Goal: Task Accomplishment & Management: Use online tool/utility

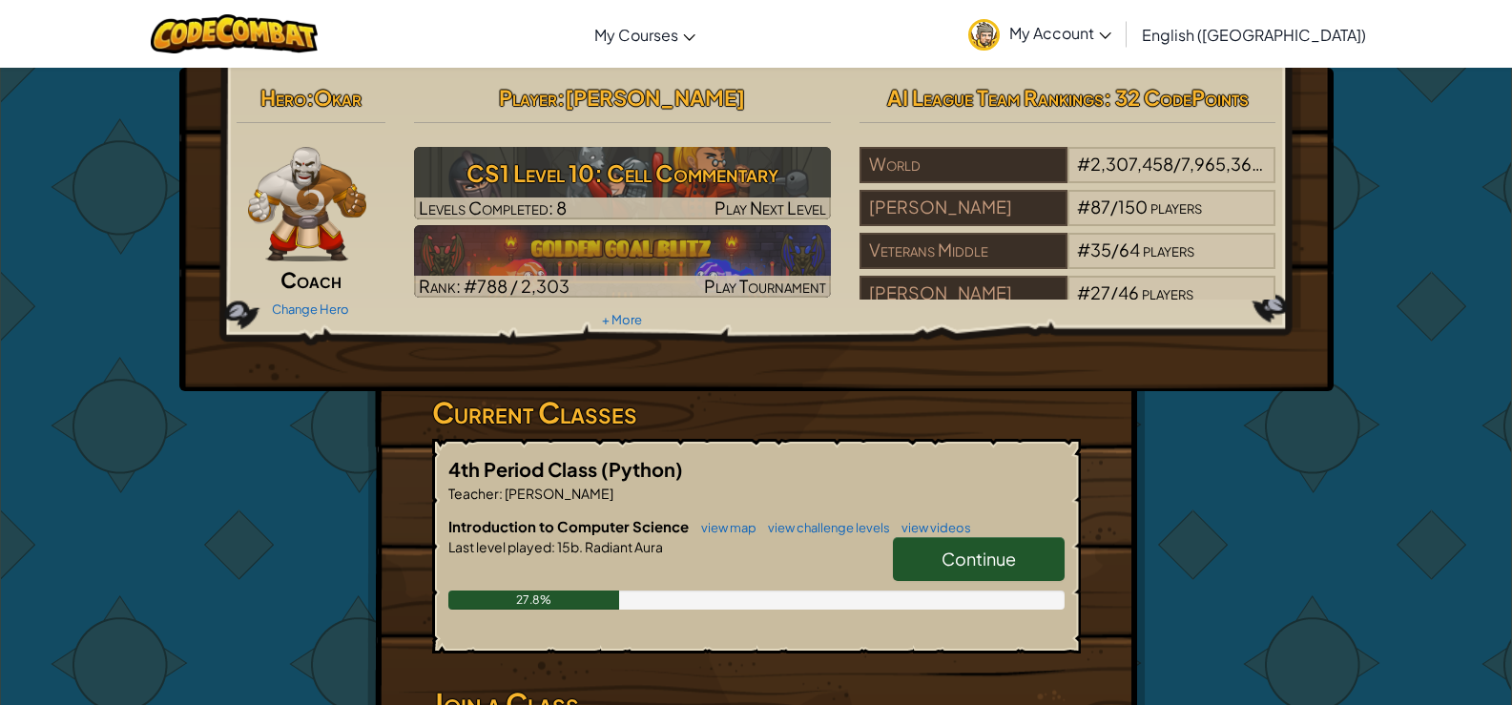
click at [947, 558] on span "Continue" at bounding box center [978, 559] width 74 height 22
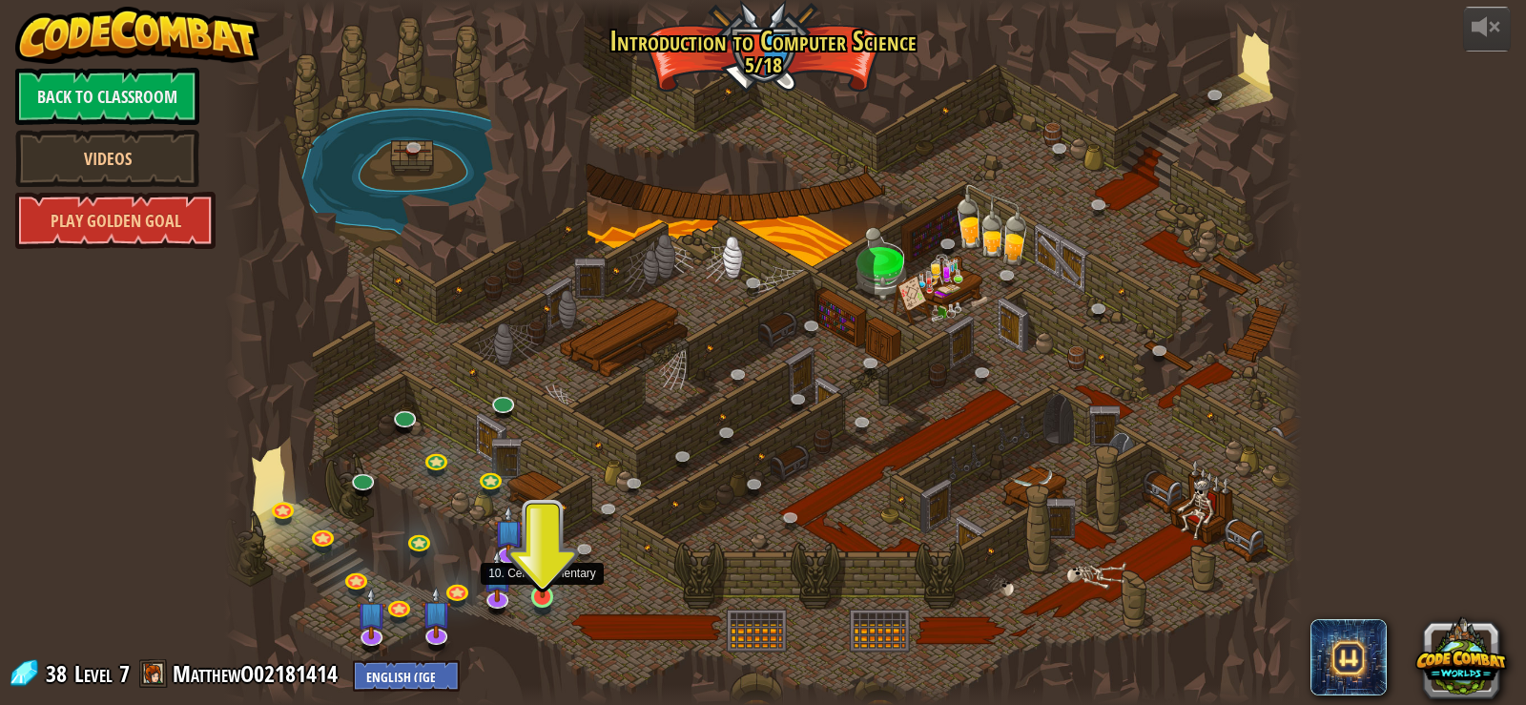
click at [534, 582] on img at bounding box center [542, 568] width 27 height 62
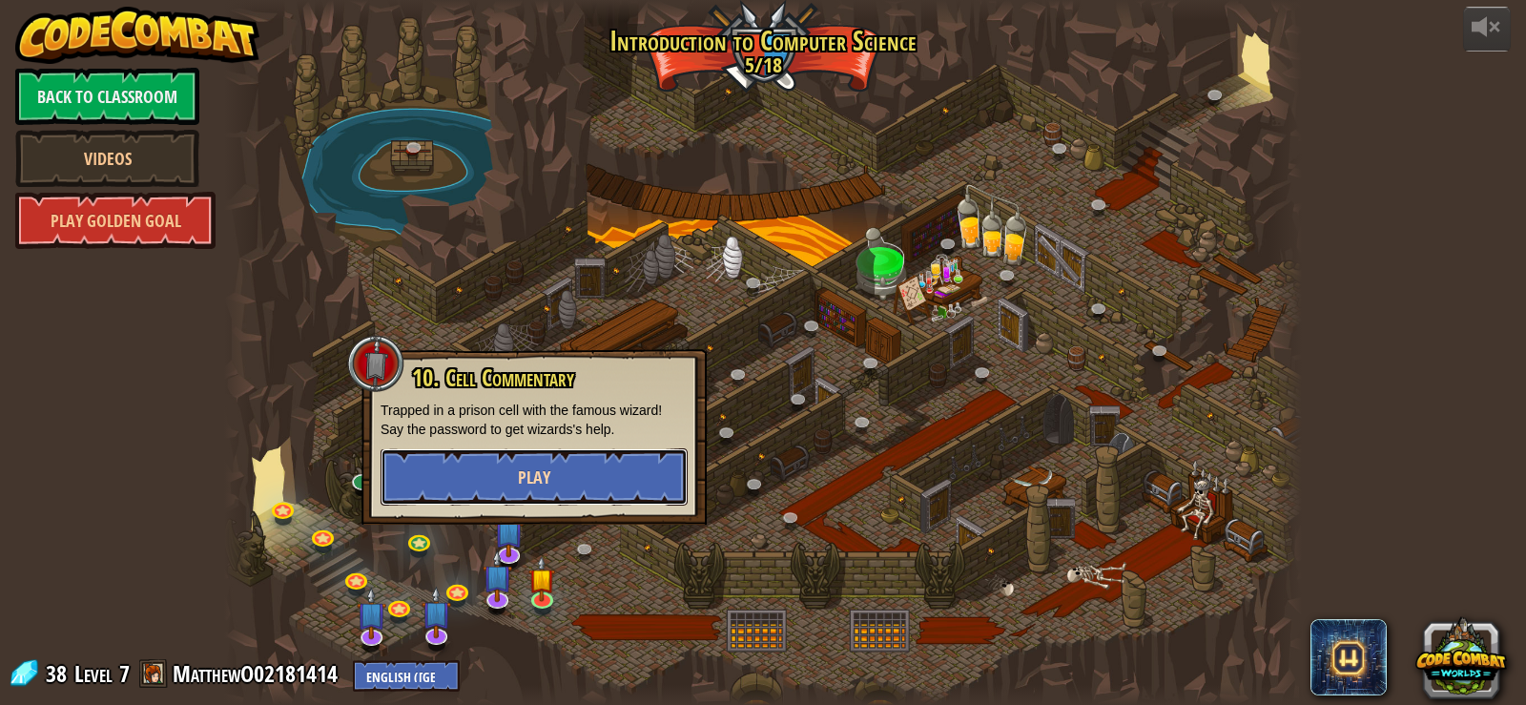
click at [601, 486] on button "Play" at bounding box center [534, 476] width 307 height 57
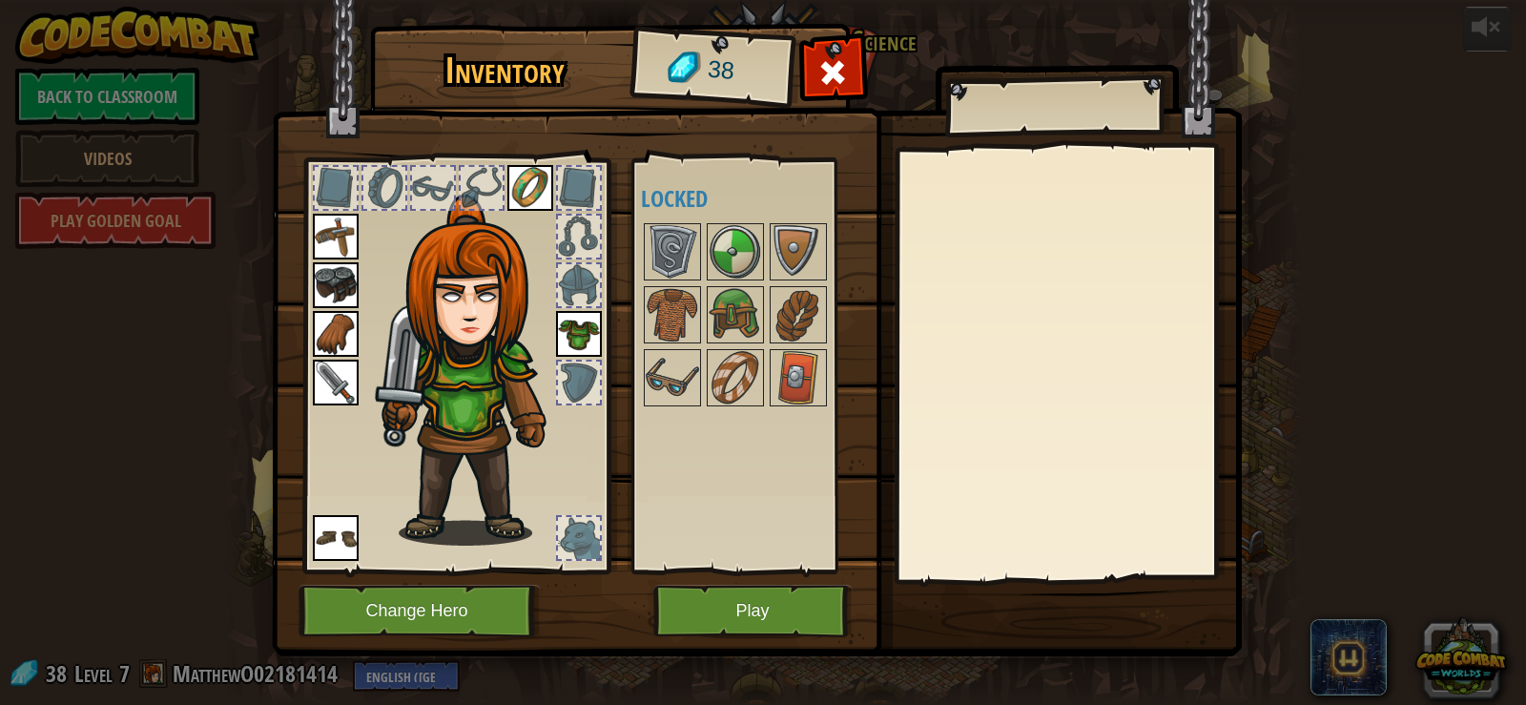
click at [425, 279] on img at bounding box center [477, 370] width 205 height 351
click at [423, 602] on button "Change Hero" at bounding box center [420, 611] width 242 height 52
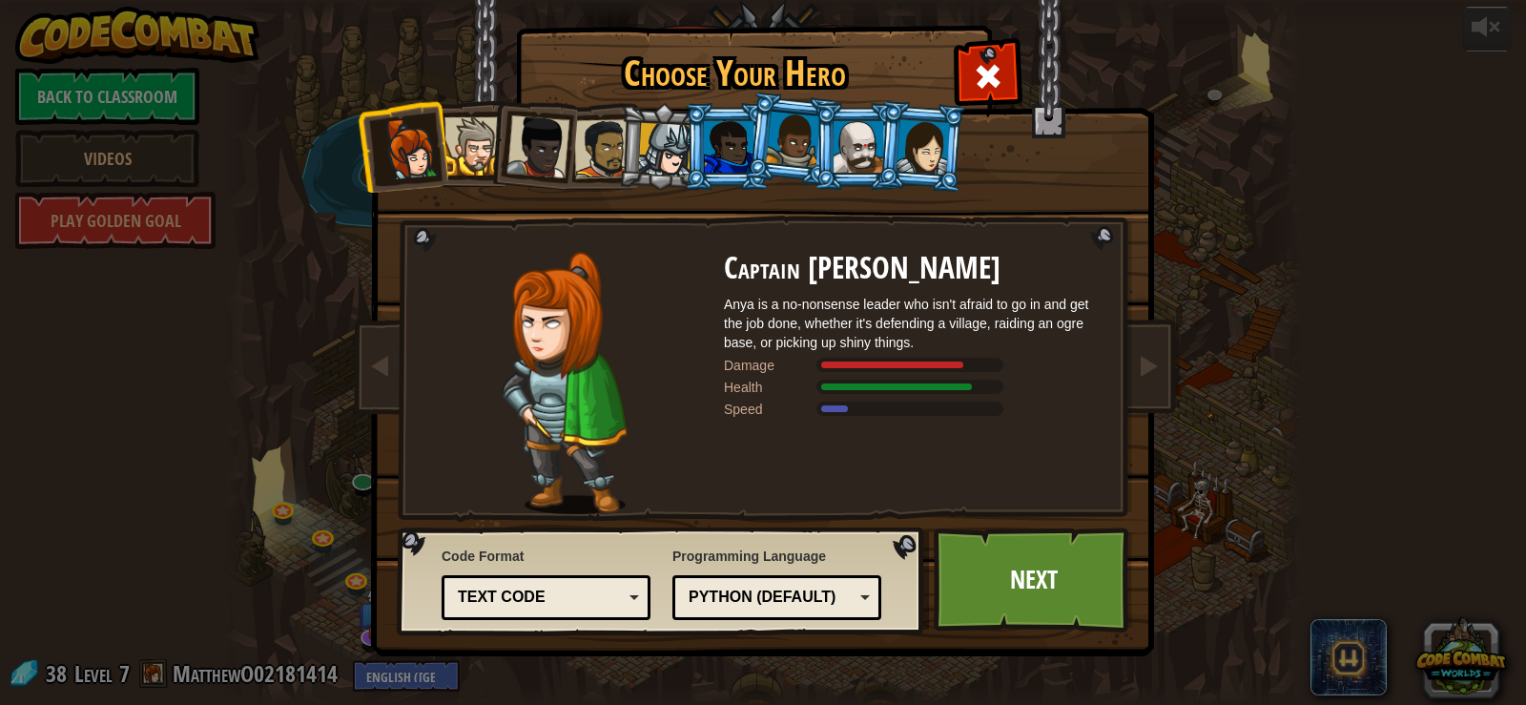
click at [545, 146] on div at bounding box center [538, 146] width 63 height 63
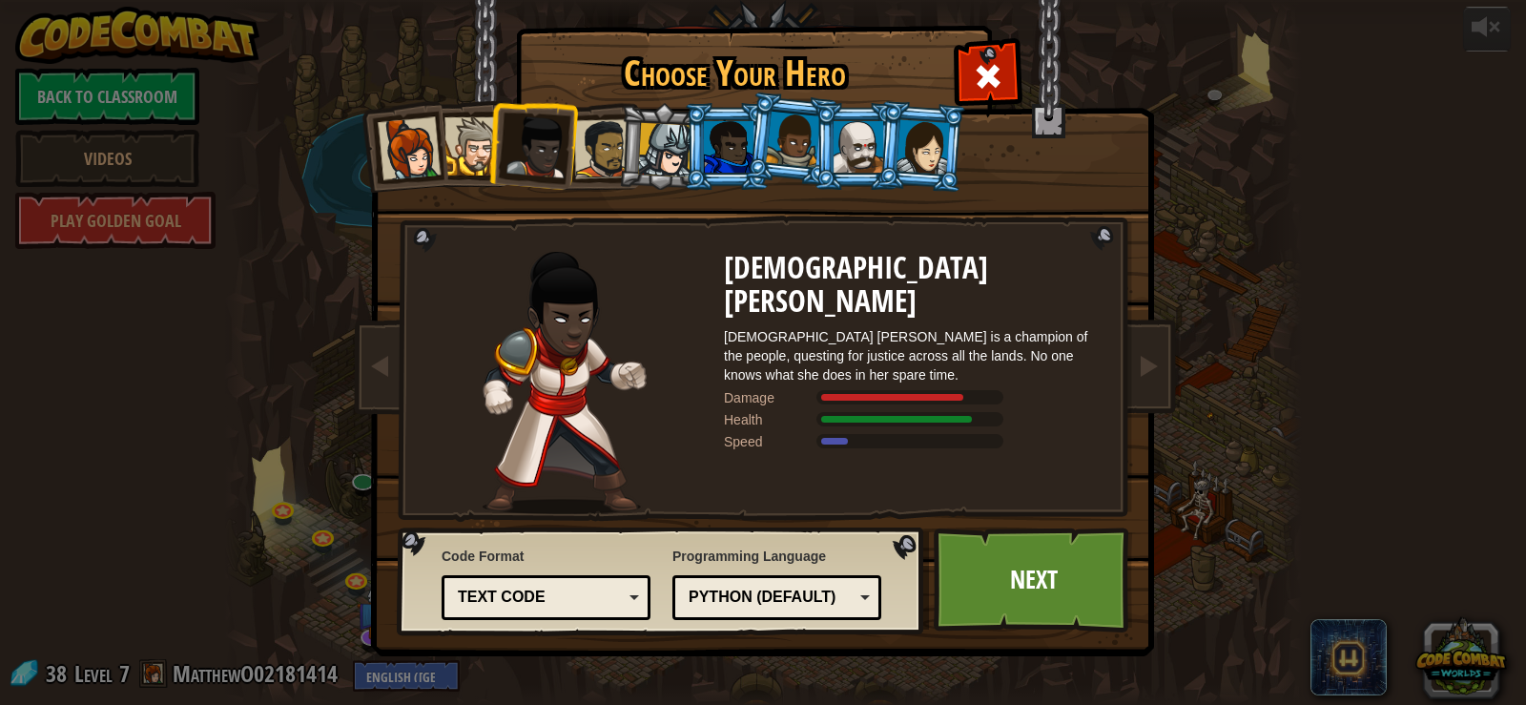
click at [751, 138] on li at bounding box center [791, 139] width 94 height 95
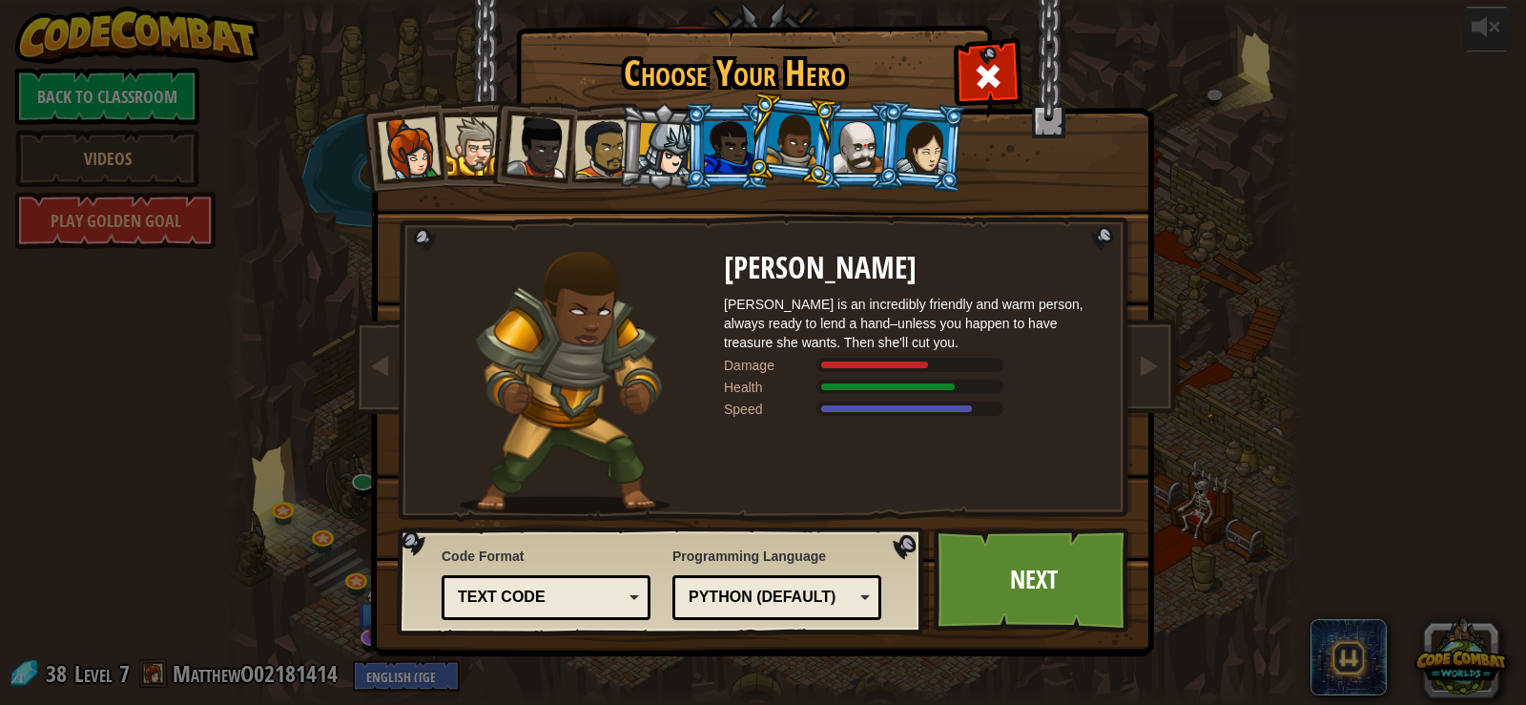
click at [832, 139] on li at bounding box center [791, 139] width 94 height 95
click at [894, 143] on li at bounding box center [922, 146] width 92 height 93
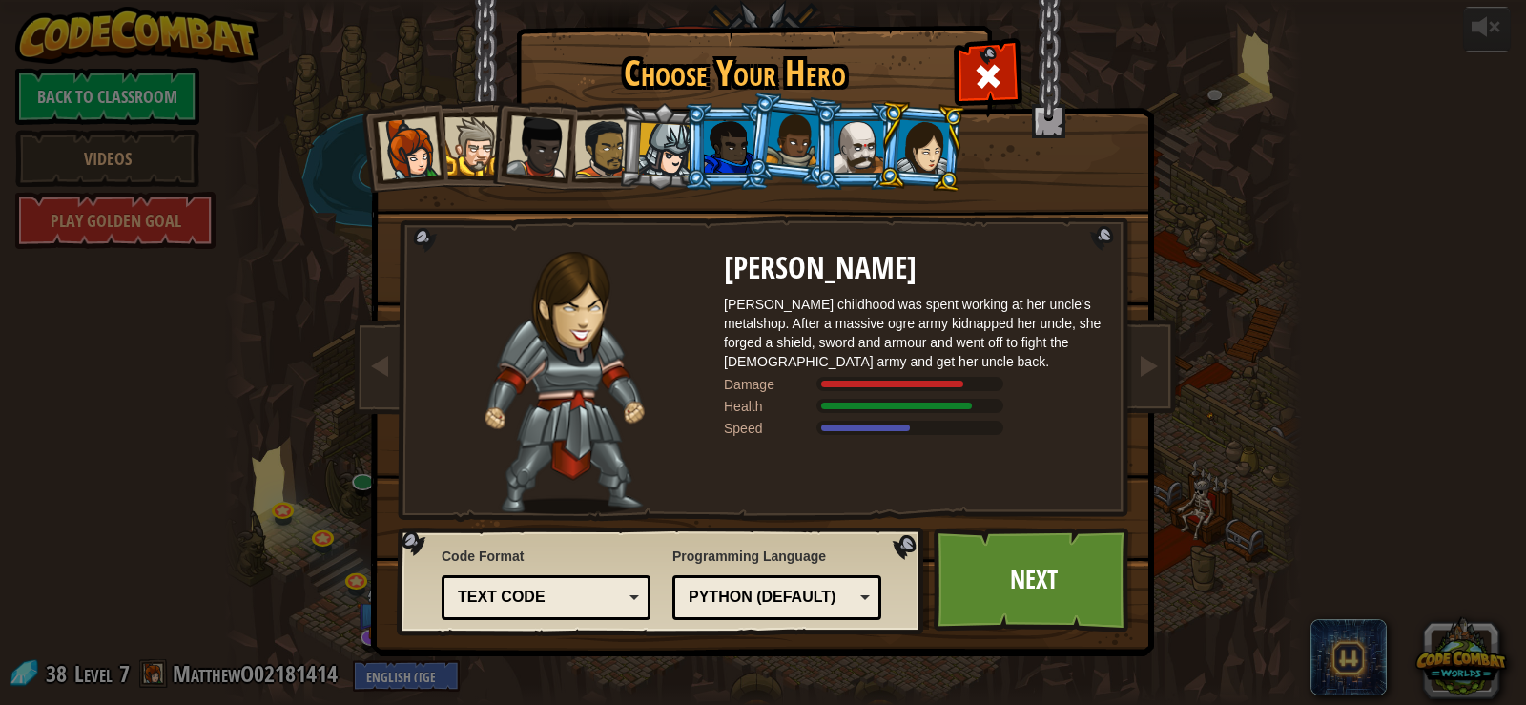
click at [467, 129] on div at bounding box center [474, 146] width 58 height 58
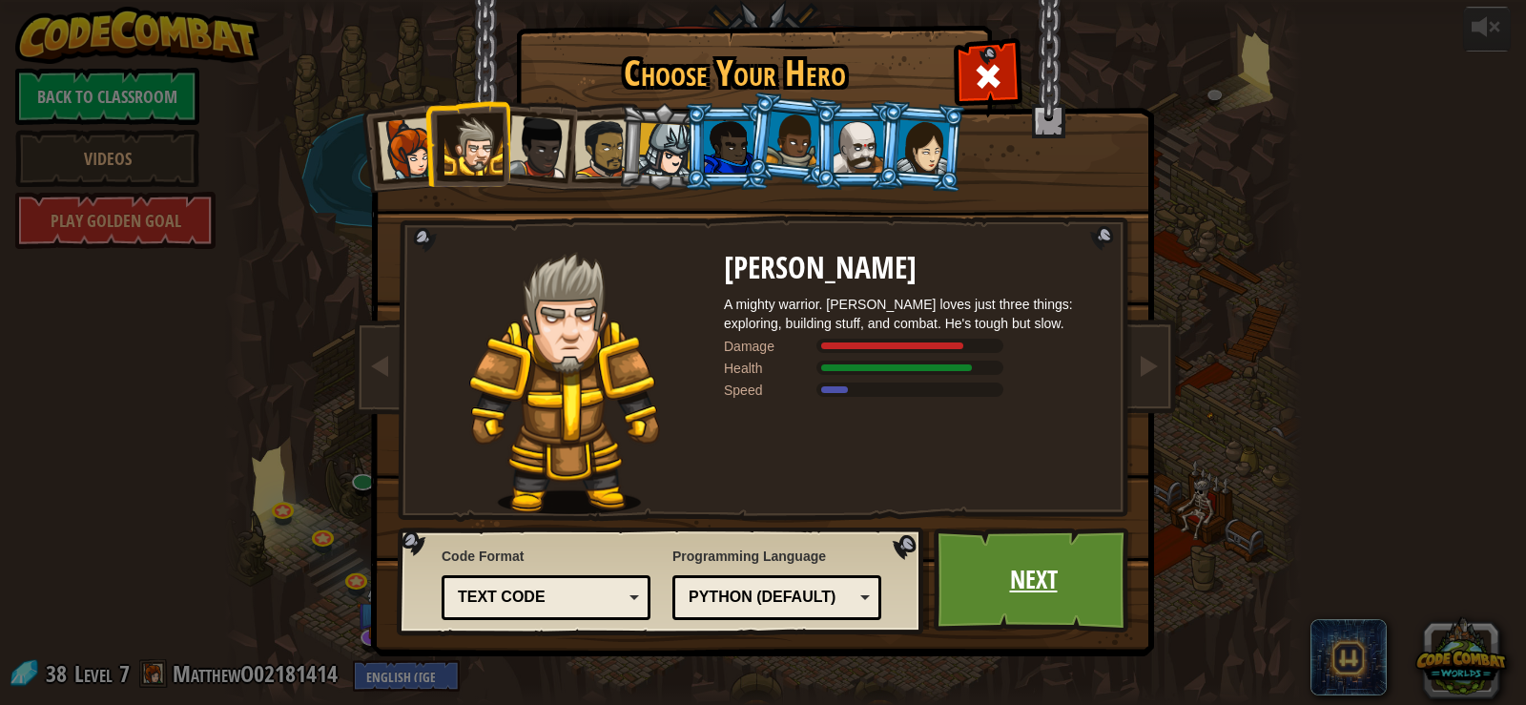
click at [1073, 561] on link "Next" at bounding box center [1033, 580] width 199 height 105
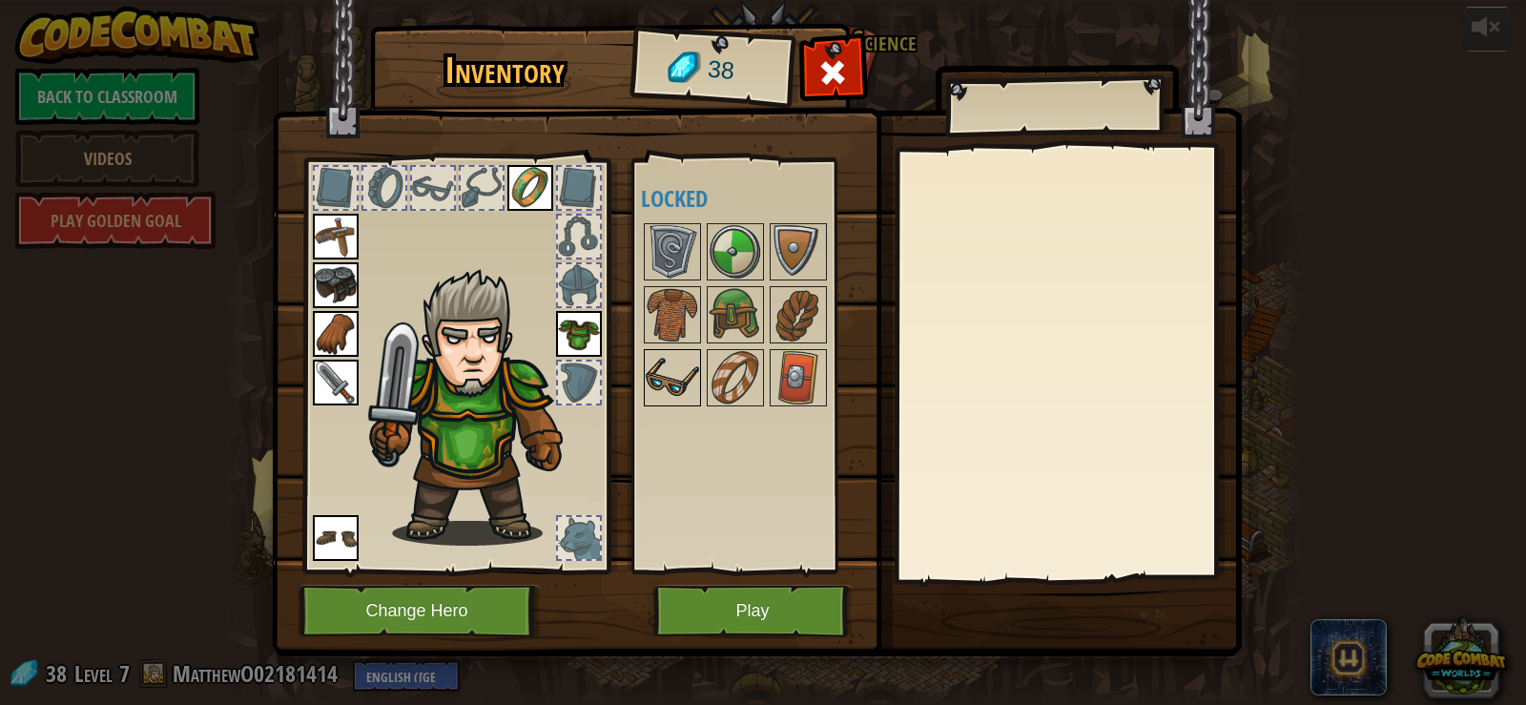
click at [653, 388] on img at bounding box center [672, 377] width 53 height 53
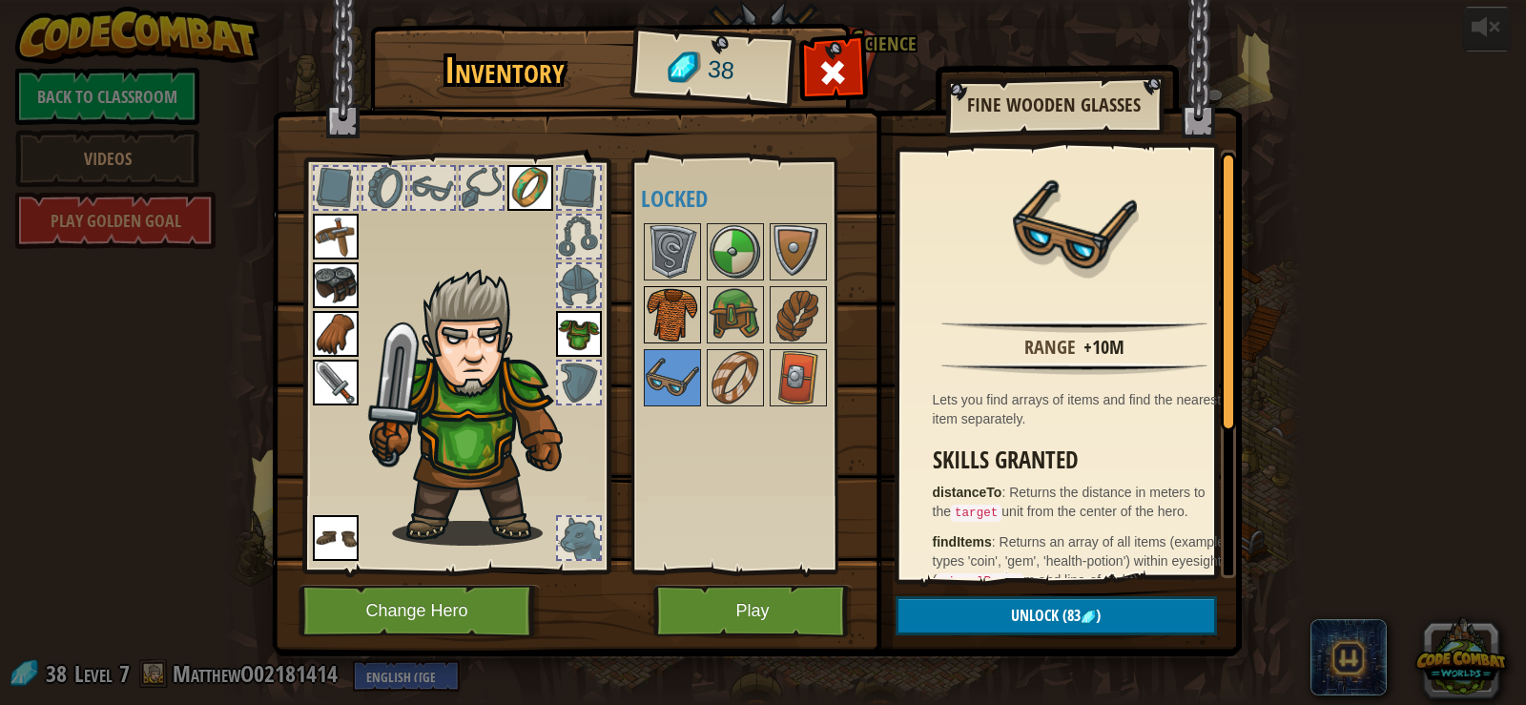
click at [682, 300] on img at bounding box center [672, 314] width 53 height 53
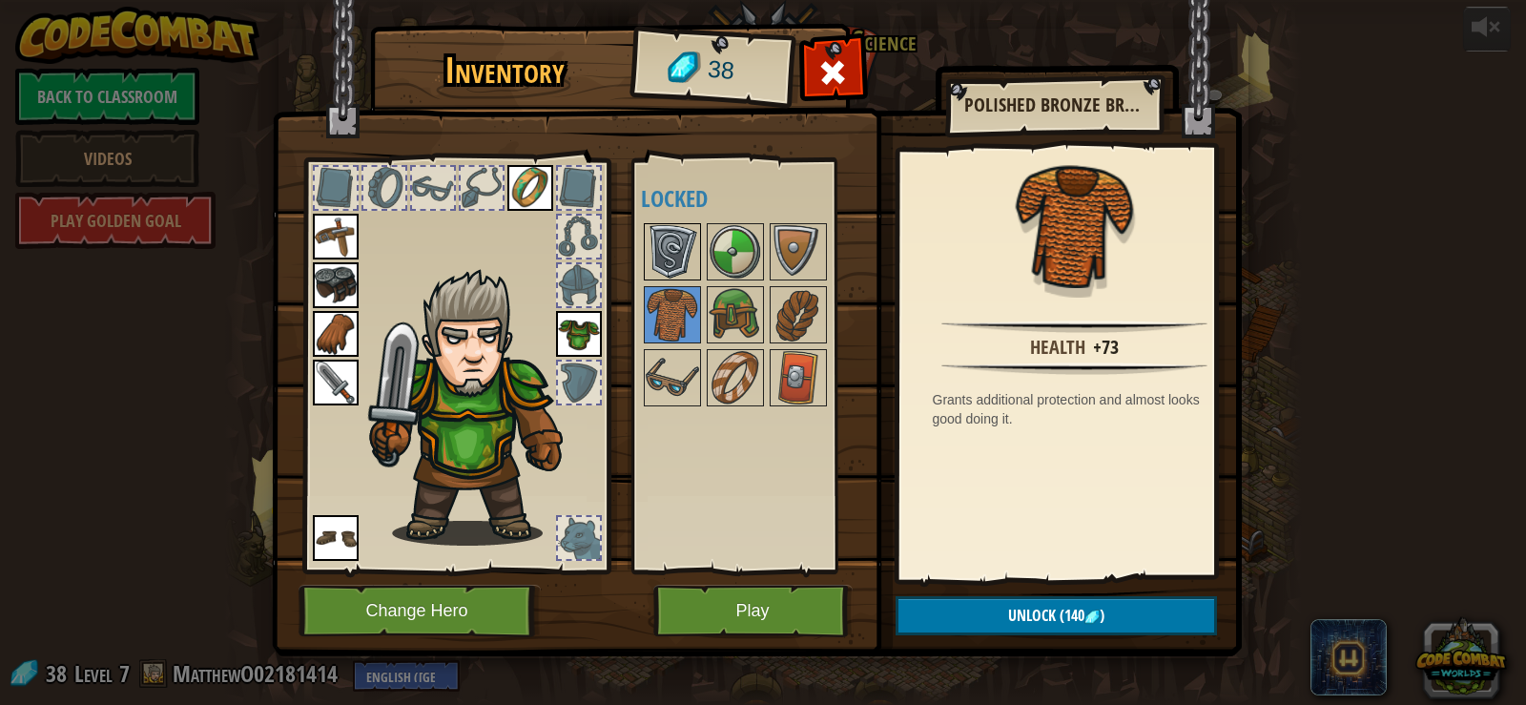
click at [695, 241] on img at bounding box center [672, 251] width 53 height 53
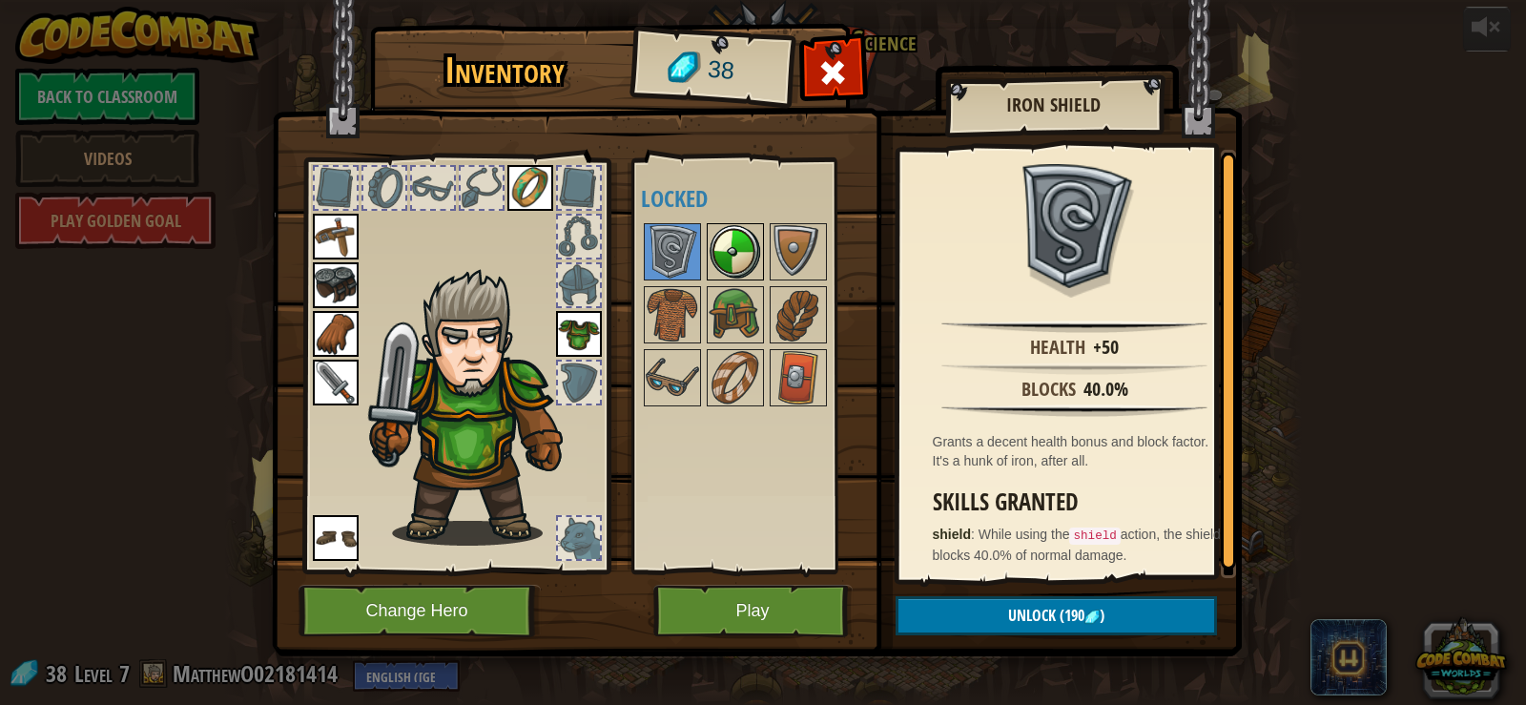
click at [714, 237] on img at bounding box center [735, 251] width 53 height 53
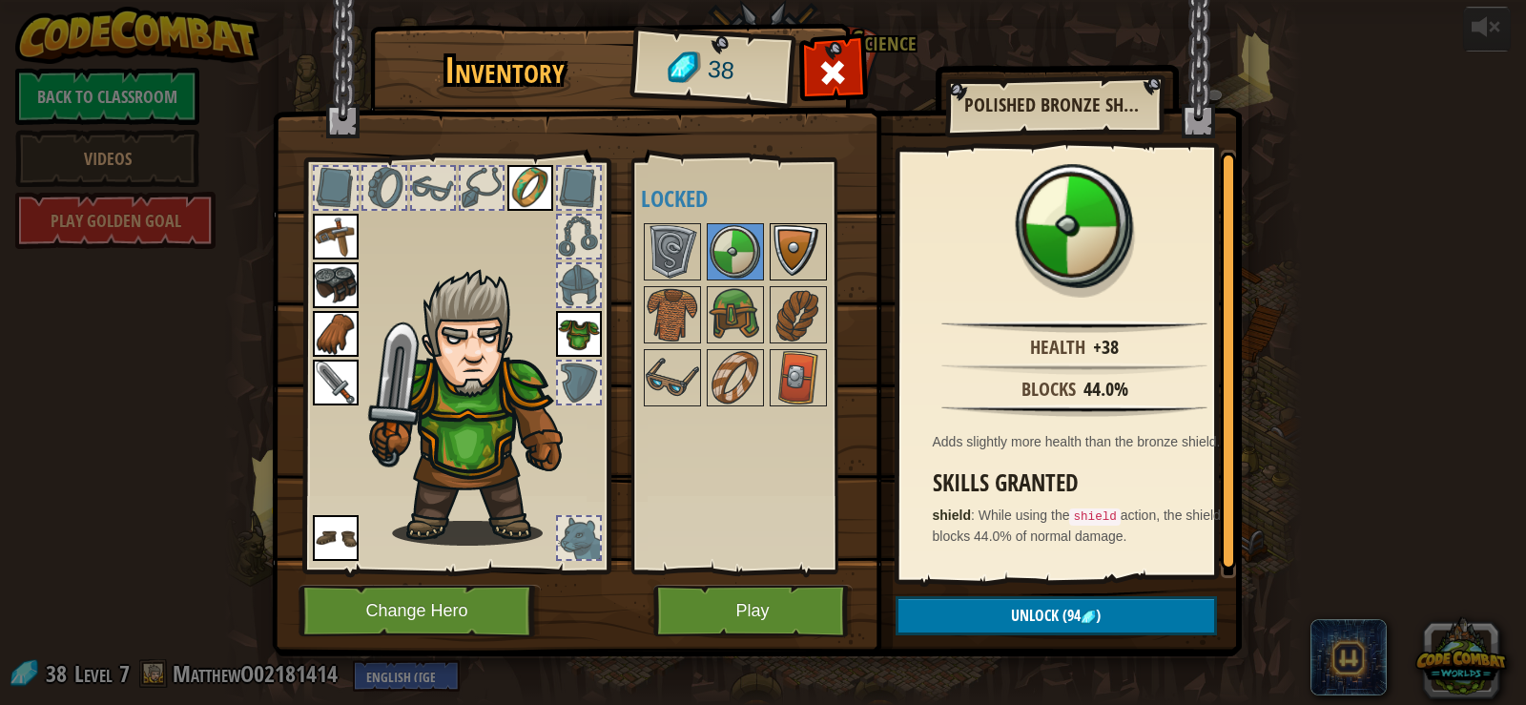
click at [784, 252] on img at bounding box center [798, 251] width 53 height 53
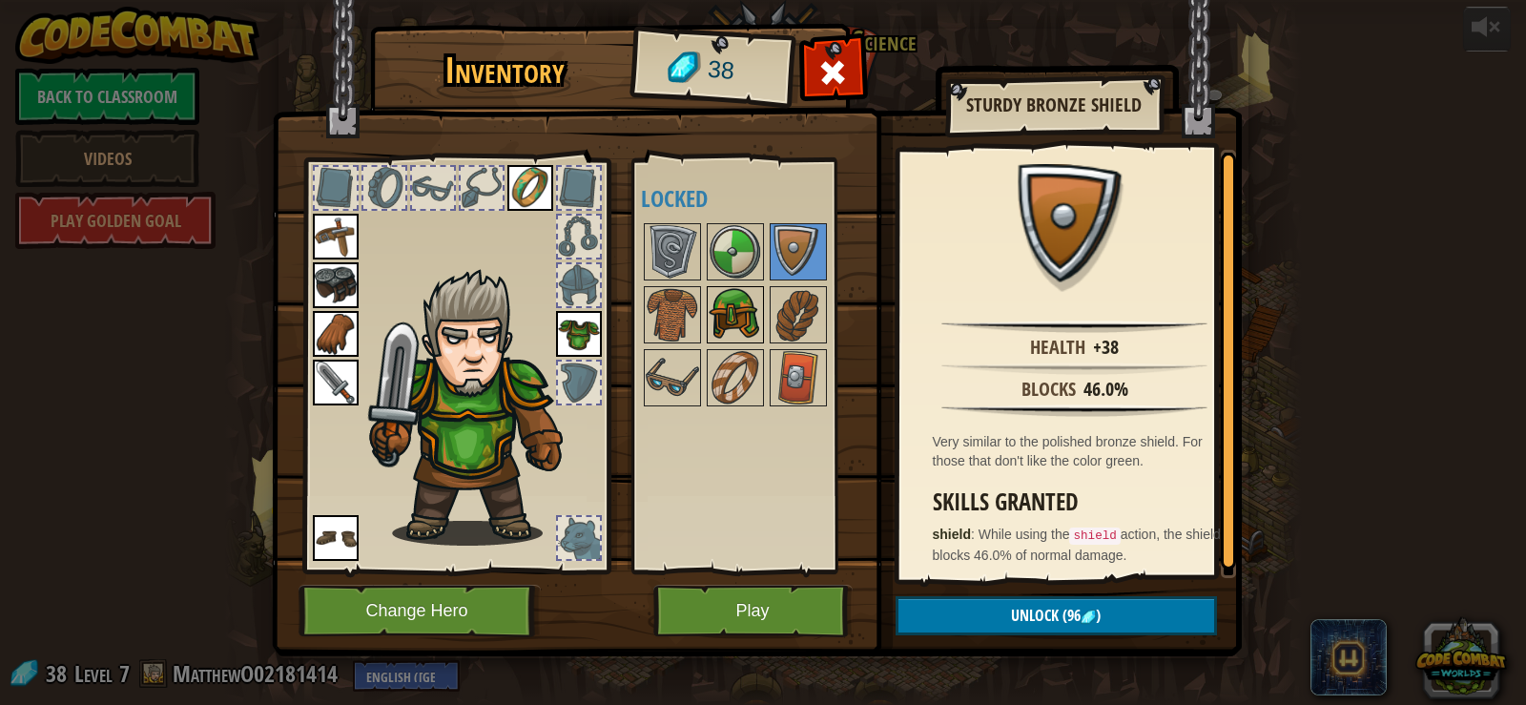
click at [751, 307] on img at bounding box center [735, 314] width 53 height 53
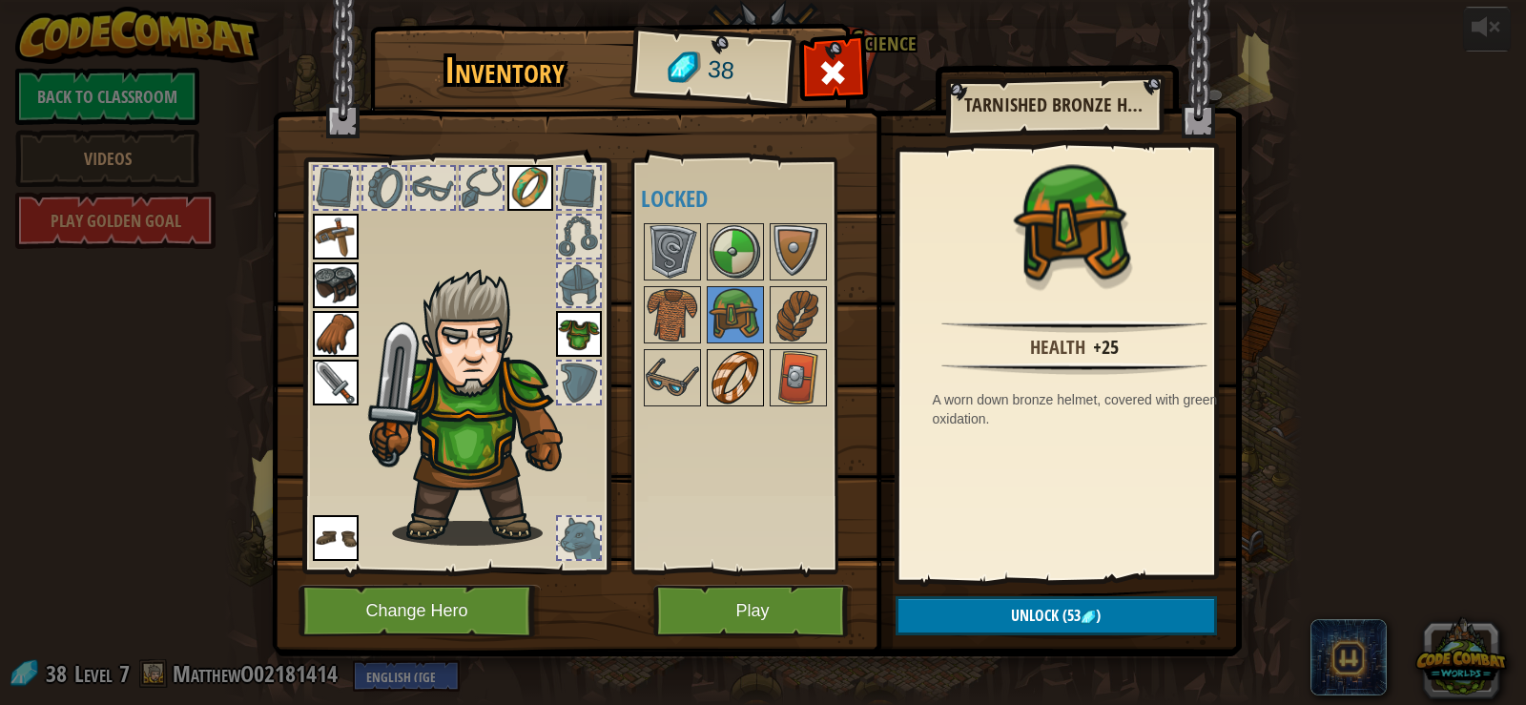
click at [745, 367] on img at bounding box center [735, 377] width 53 height 53
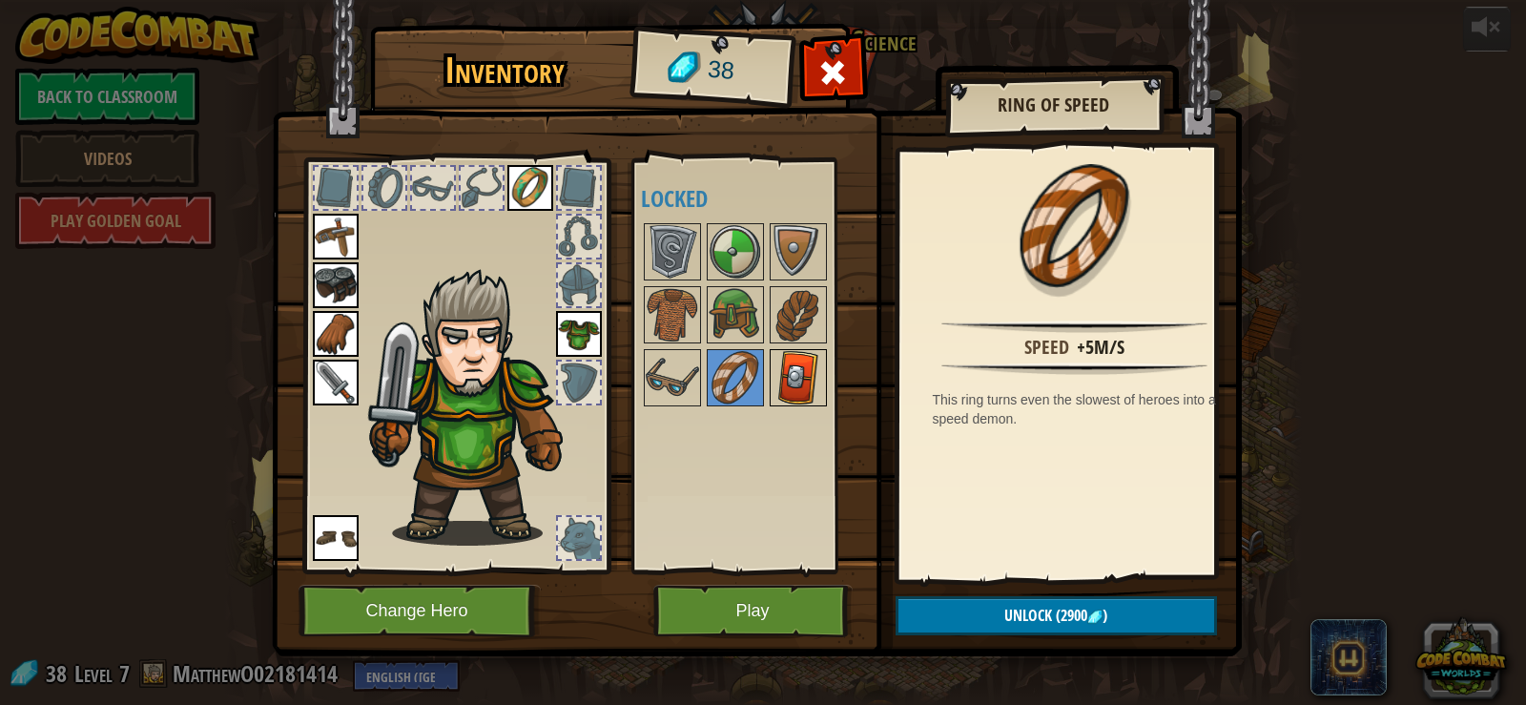
click at [783, 371] on img at bounding box center [798, 377] width 53 height 53
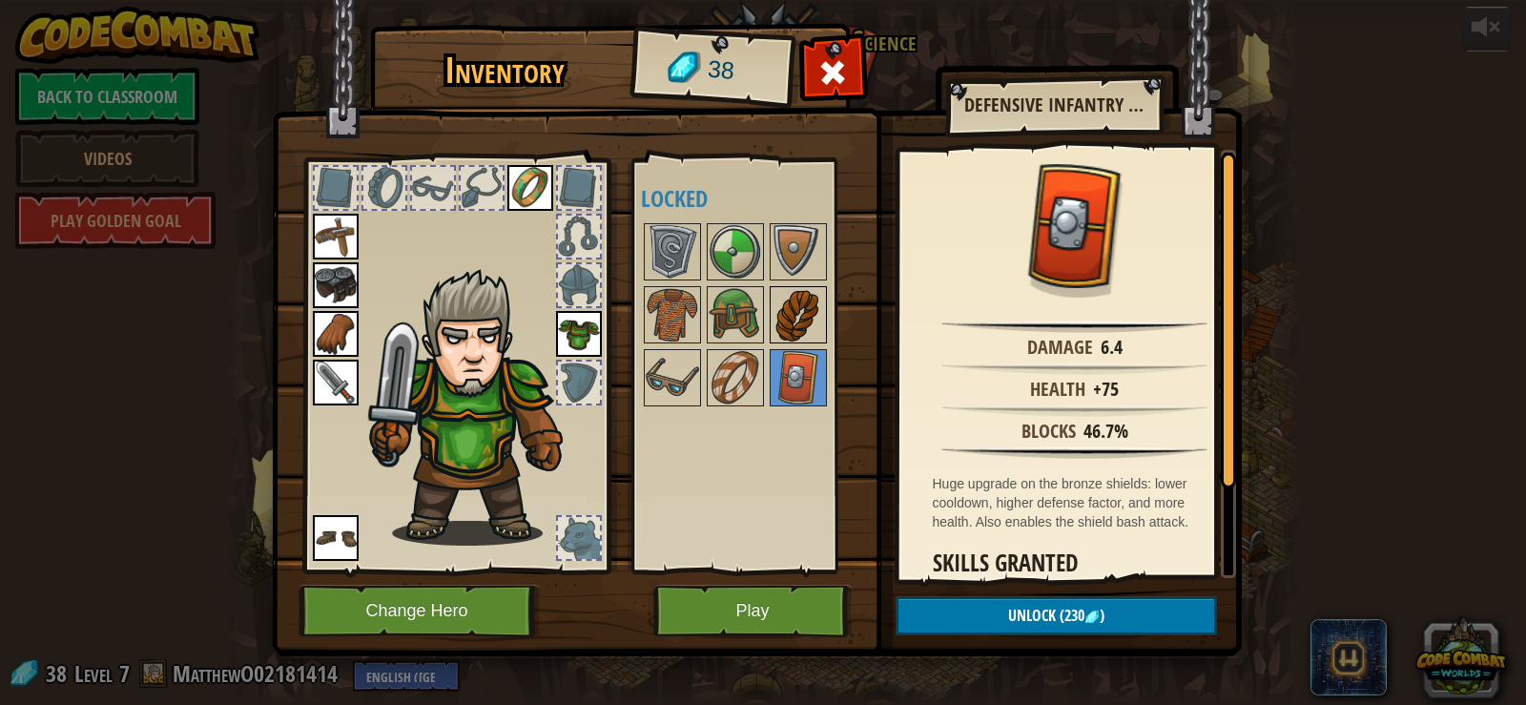
click at [790, 318] on img at bounding box center [798, 314] width 53 height 53
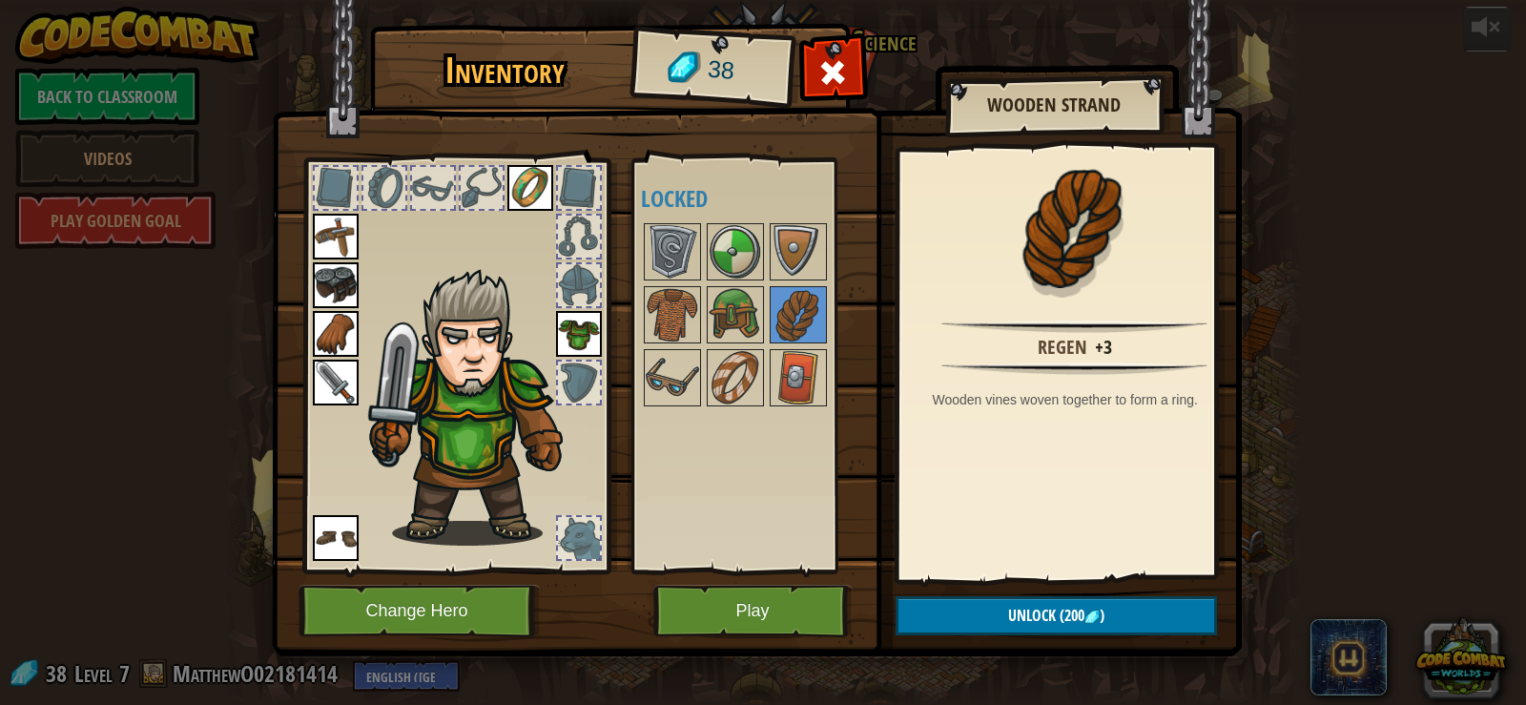
click at [349, 314] on img at bounding box center [336, 334] width 46 height 46
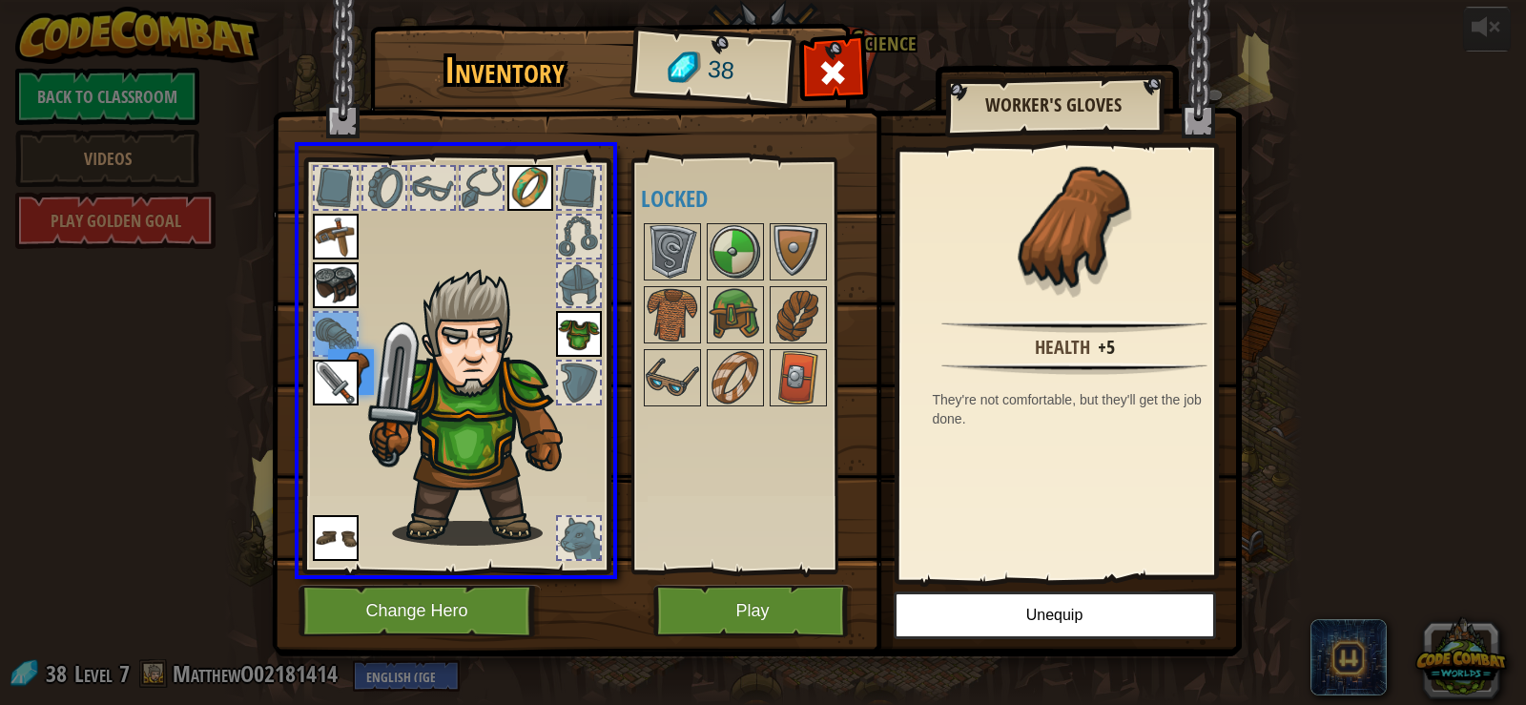
drag, startPoint x: 349, startPoint y: 314, endPoint x: 362, endPoint y: 383, distance: 70.7
click at [362, 383] on img at bounding box center [351, 372] width 46 height 46
drag, startPoint x: 346, startPoint y: 336, endPoint x: 597, endPoint y: 549, distance: 329.5
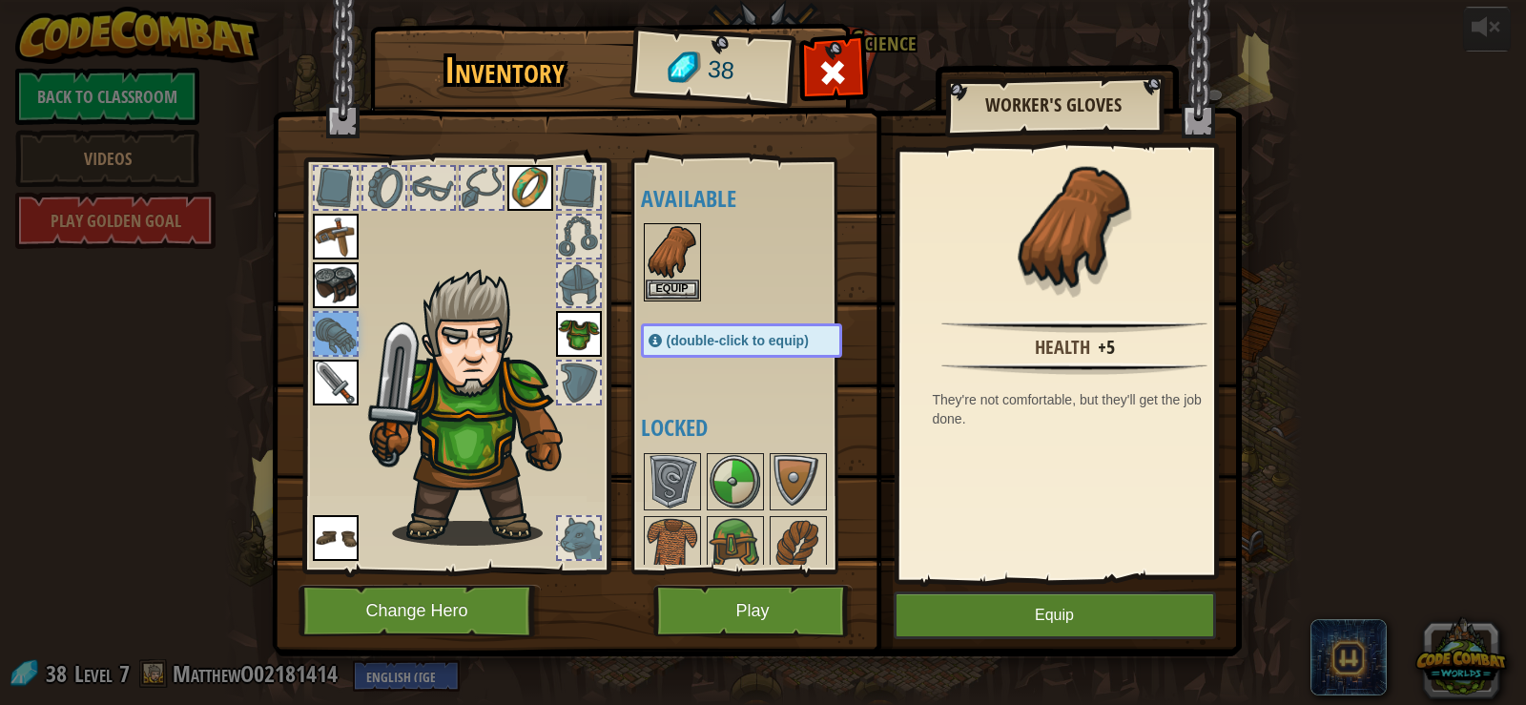
click at [334, 329] on div at bounding box center [336, 334] width 42 height 42
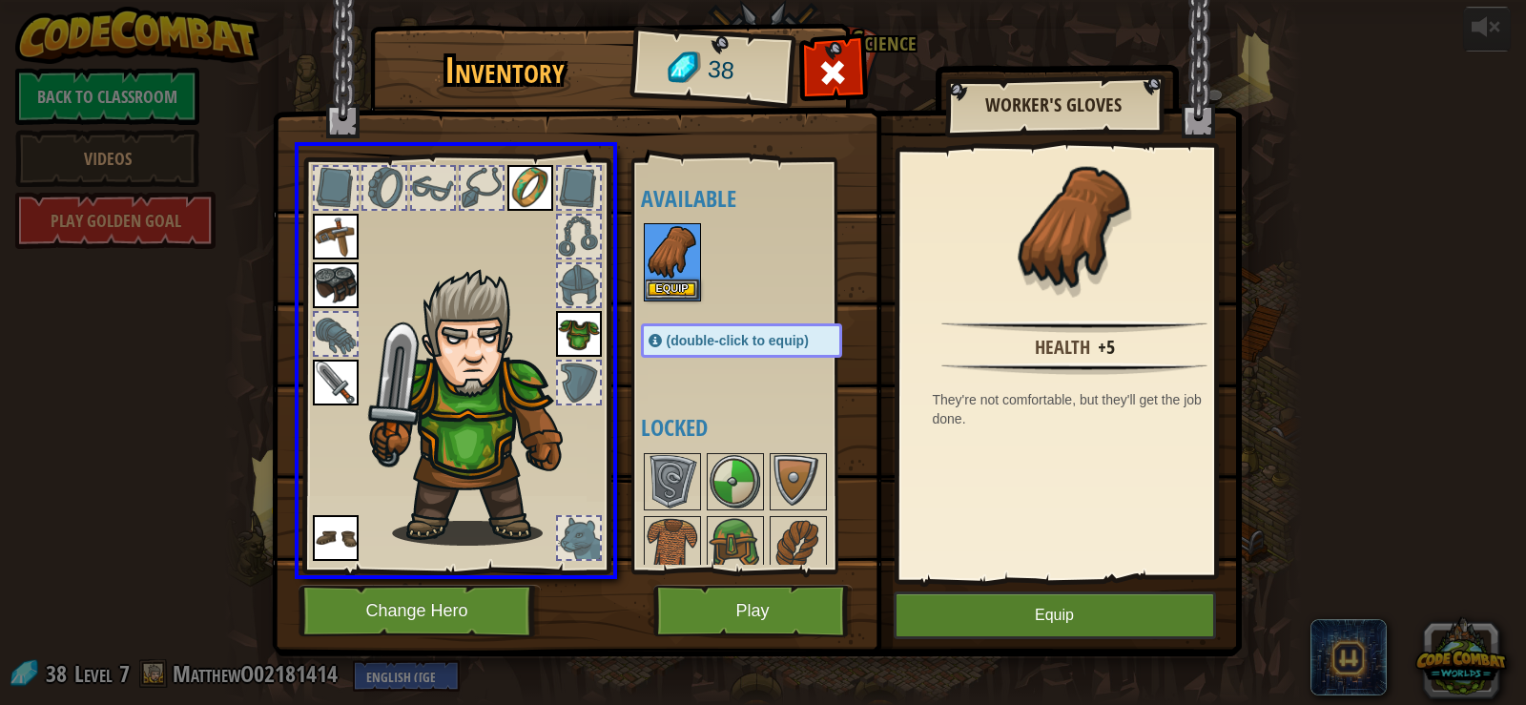
drag, startPoint x: 691, startPoint y: 249, endPoint x: 342, endPoint y: 340, distance: 359.8
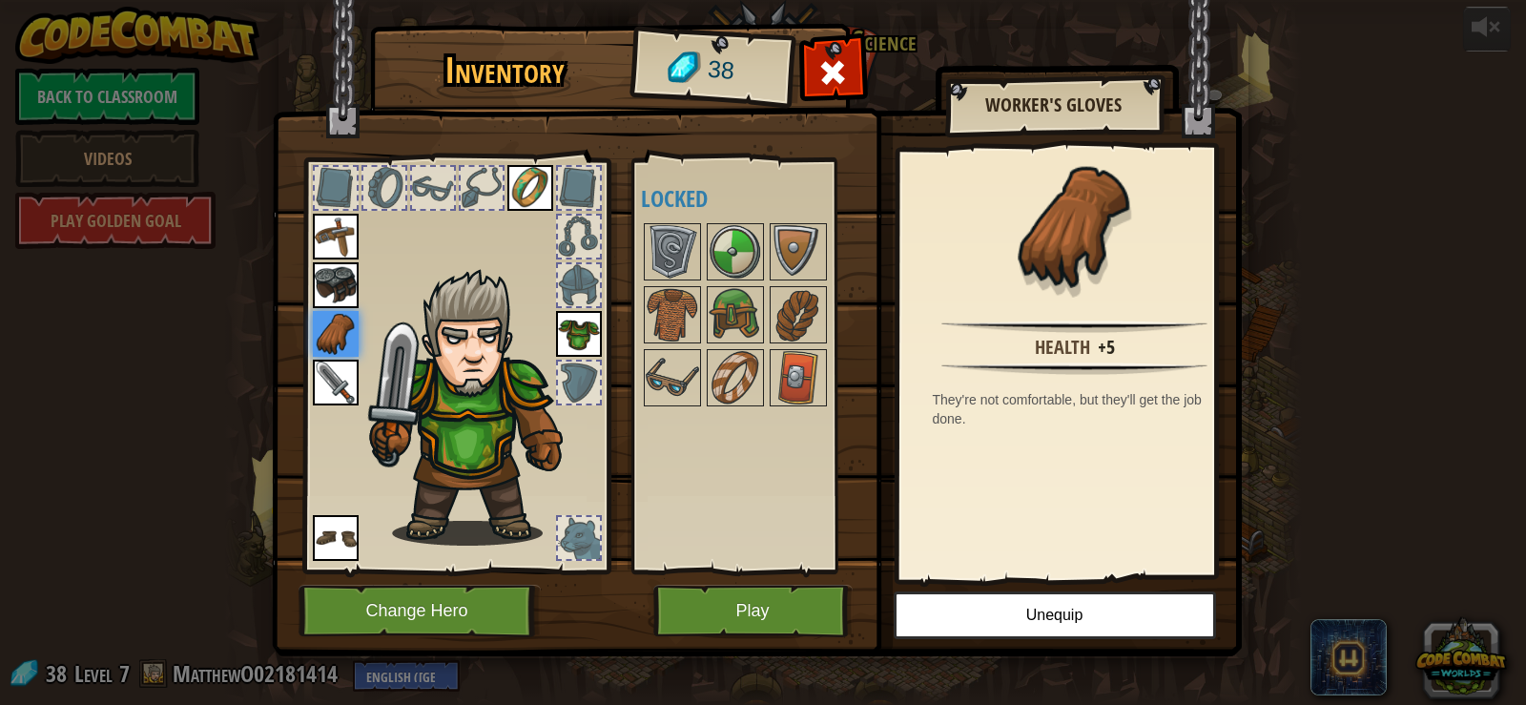
click at [589, 340] on img at bounding box center [579, 334] width 46 height 46
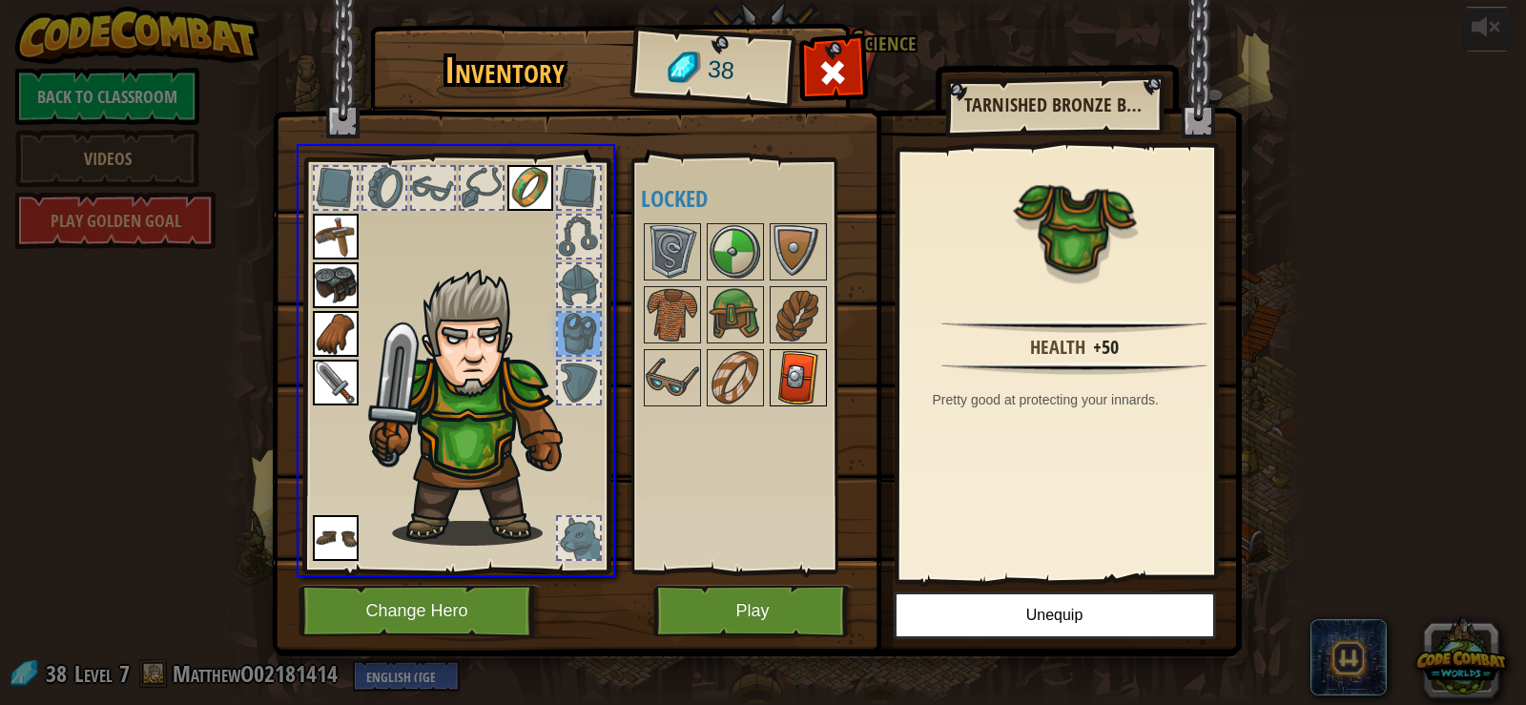
drag, startPoint x: 589, startPoint y: 340, endPoint x: 782, endPoint y: 355, distance: 194.2
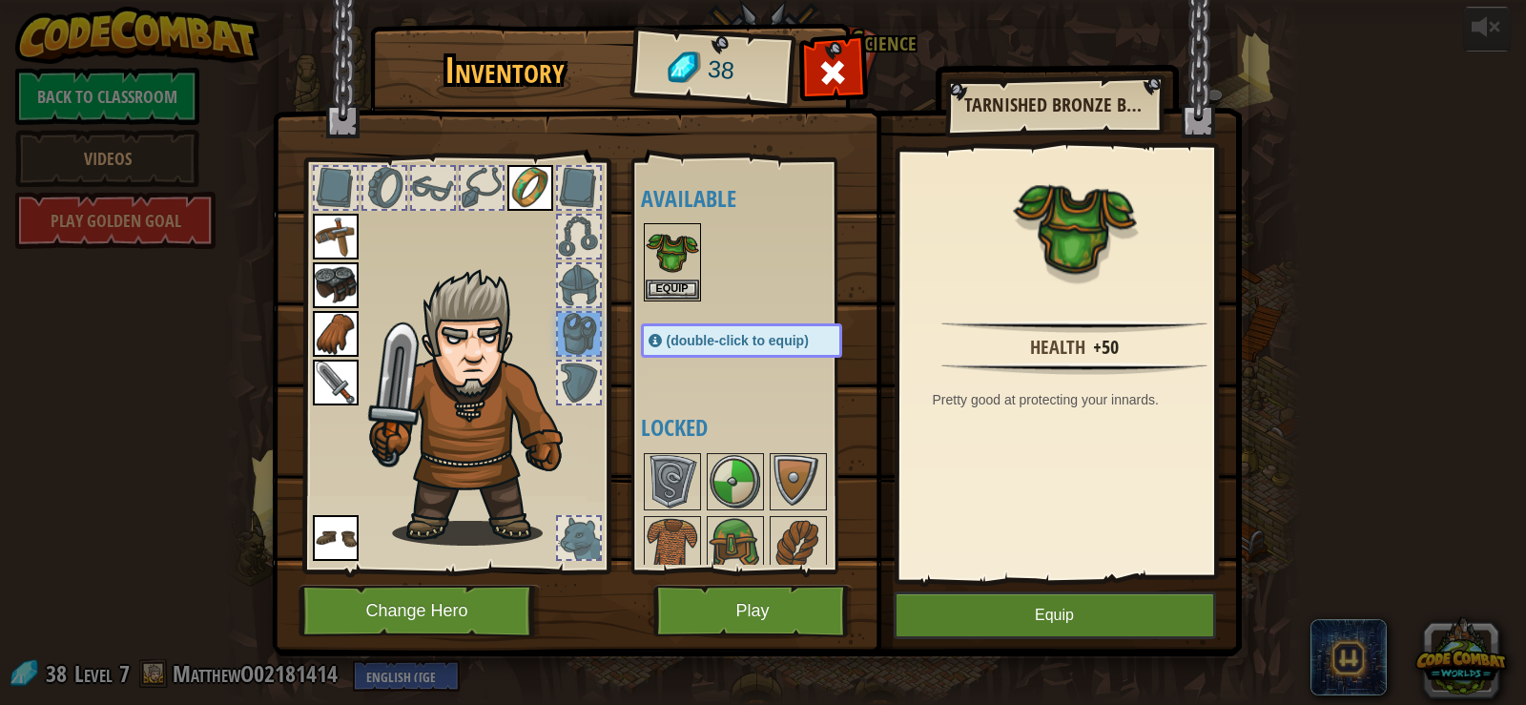
click at [578, 336] on div at bounding box center [579, 334] width 42 height 42
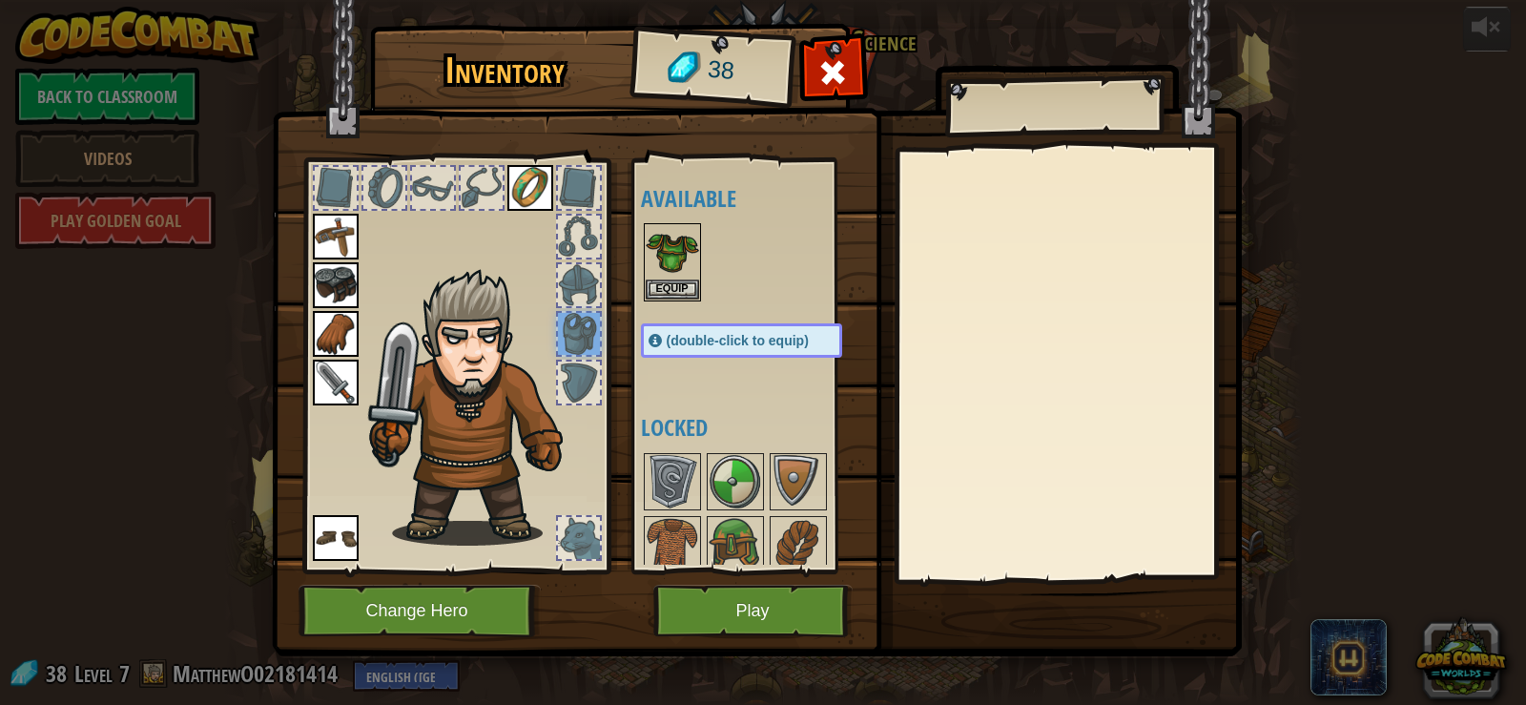
drag, startPoint x: 587, startPoint y: 332, endPoint x: 802, endPoint y: 280, distance: 221.6
click at [802, 280] on div "Inventory 38 Available Equip Equip Equip Equip Equip Equip Equip (double-click …" at bounding box center [764, 344] width 970 height 630
click at [687, 254] on img at bounding box center [672, 251] width 53 height 53
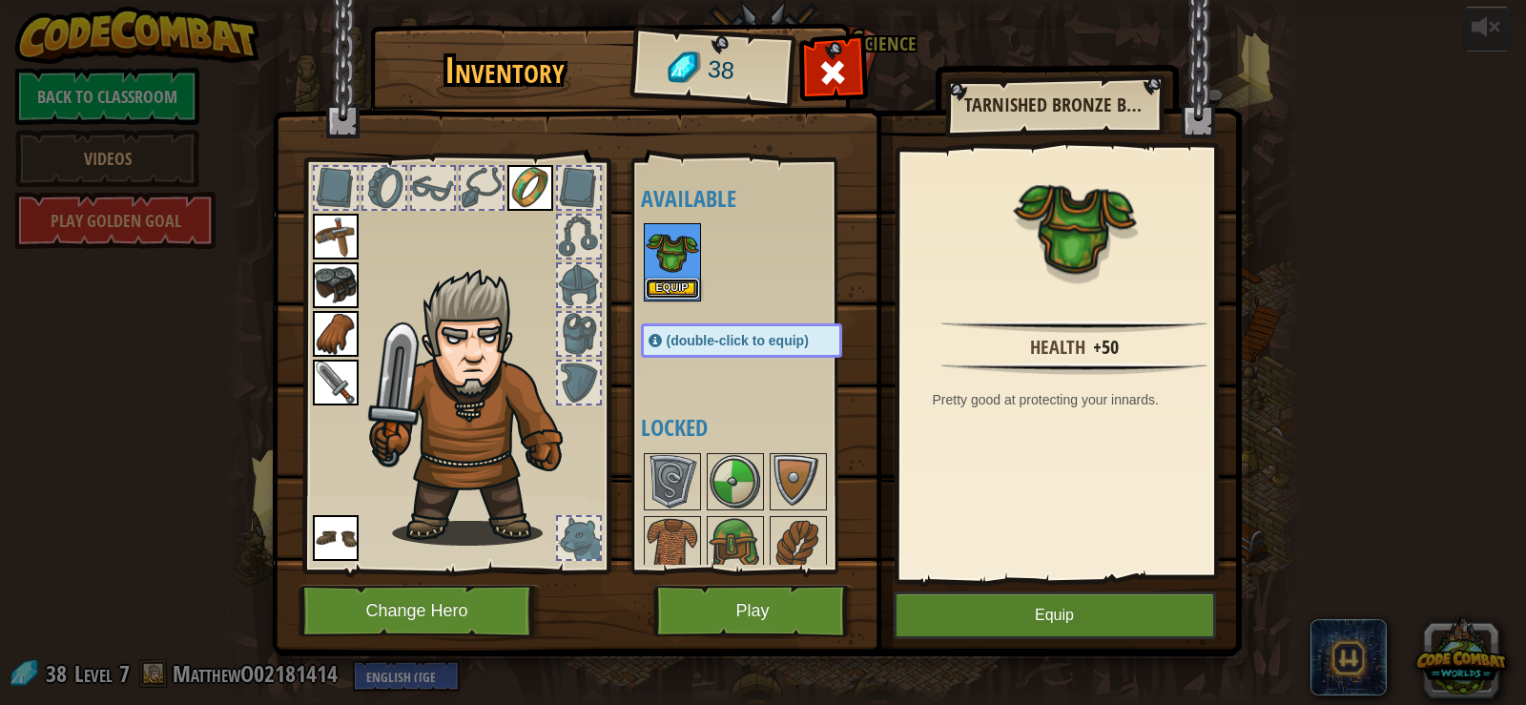
click at [659, 288] on button "Equip" at bounding box center [672, 289] width 53 height 20
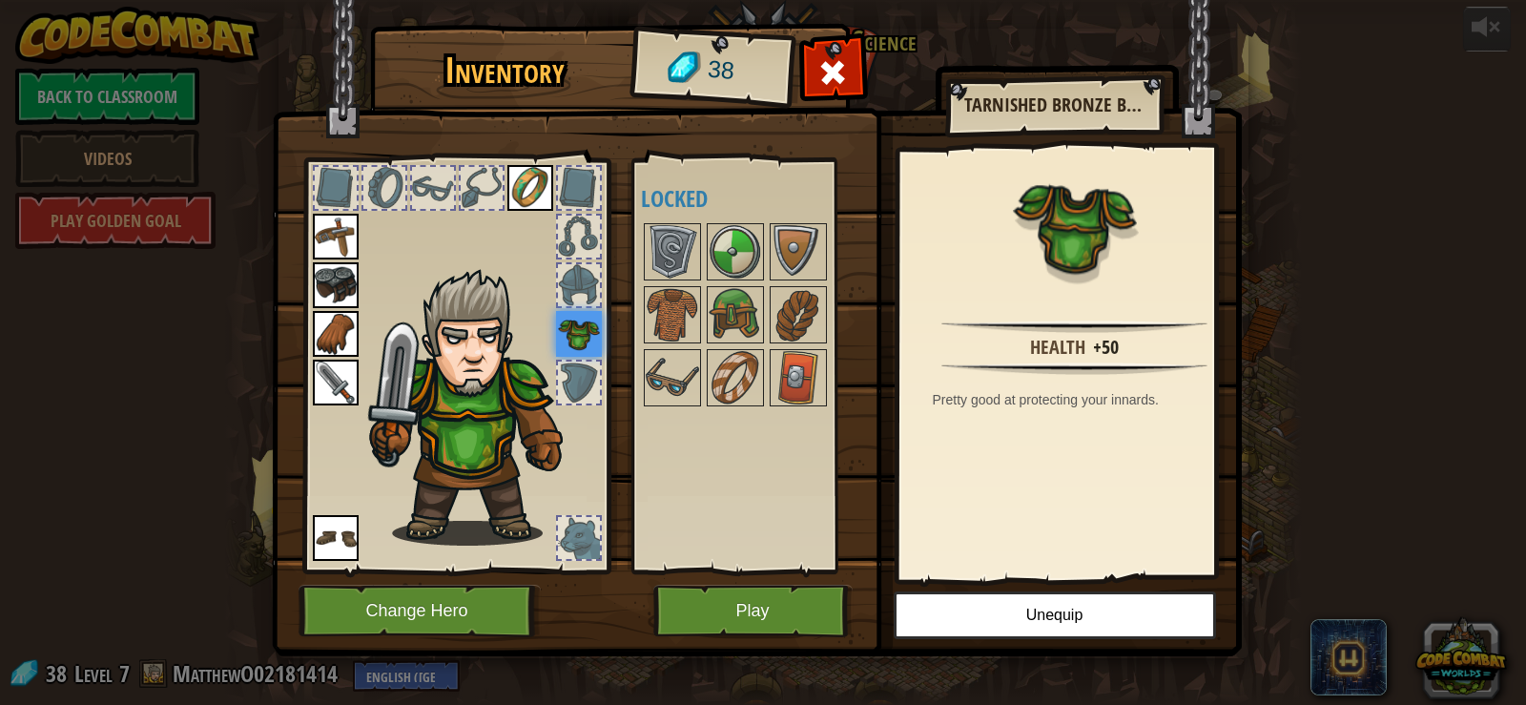
click at [398, 412] on img at bounding box center [478, 407] width 234 height 278
click at [319, 368] on img at bounding box center [336, 383] width 46 height 46
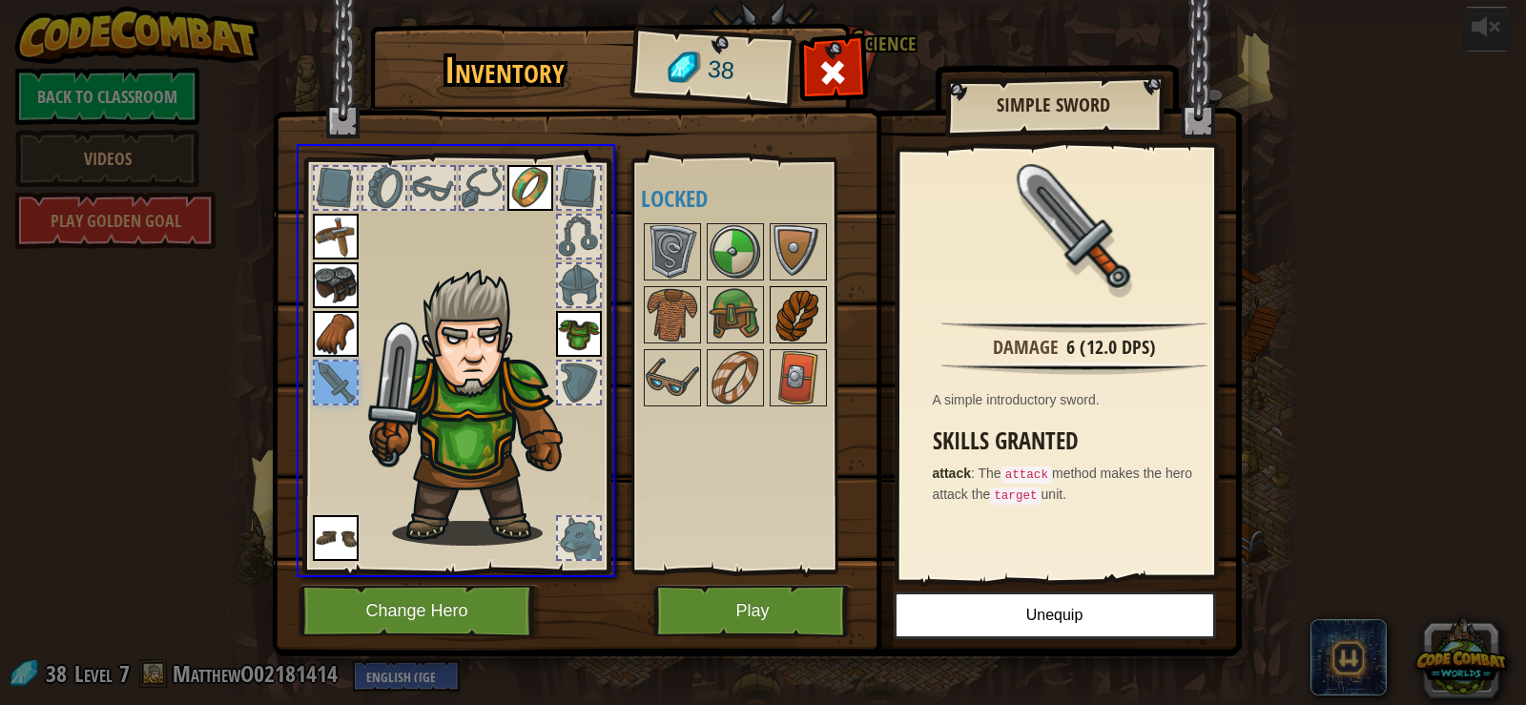
drag, startPoint x: 349, startPoint y: 364, endPoint x: 817, endPoint y: 304, distance: 471.3
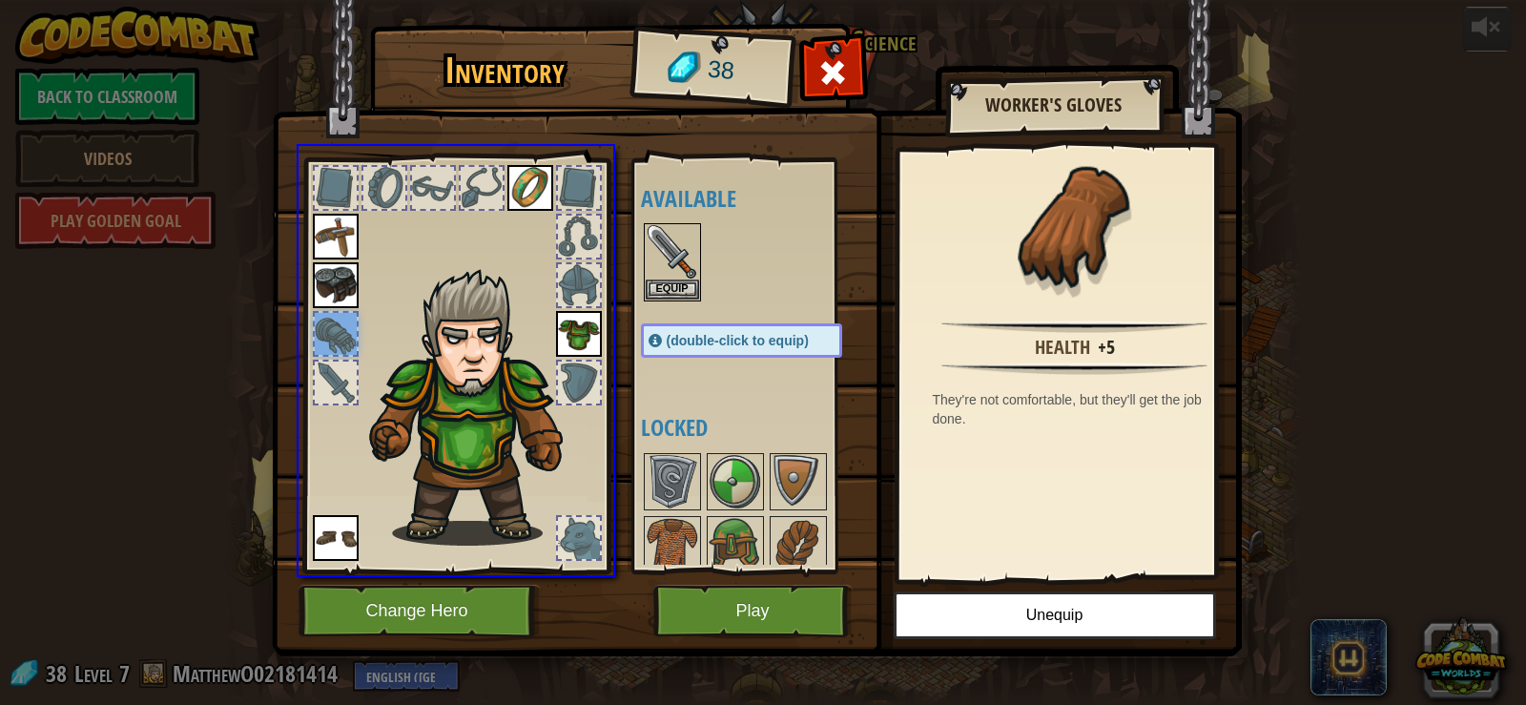
drag, startPoint x: 320, startPoint y: 321, endPoint x: 780, endPoint y: 260, distance: 464.6
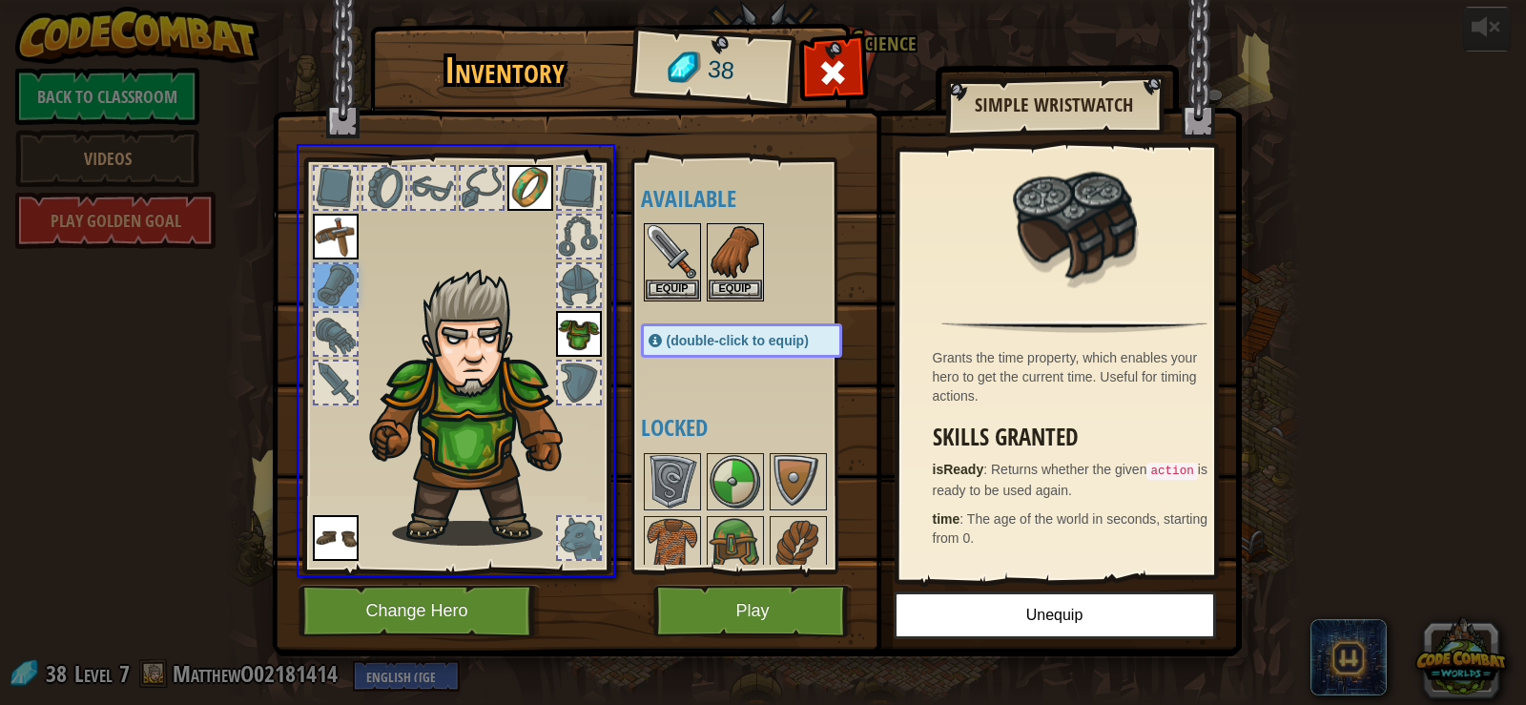
drag, startPoint x: 342, startPoint y: 281, endPoint x: 834, endPoint y: 255, distance: 492.0
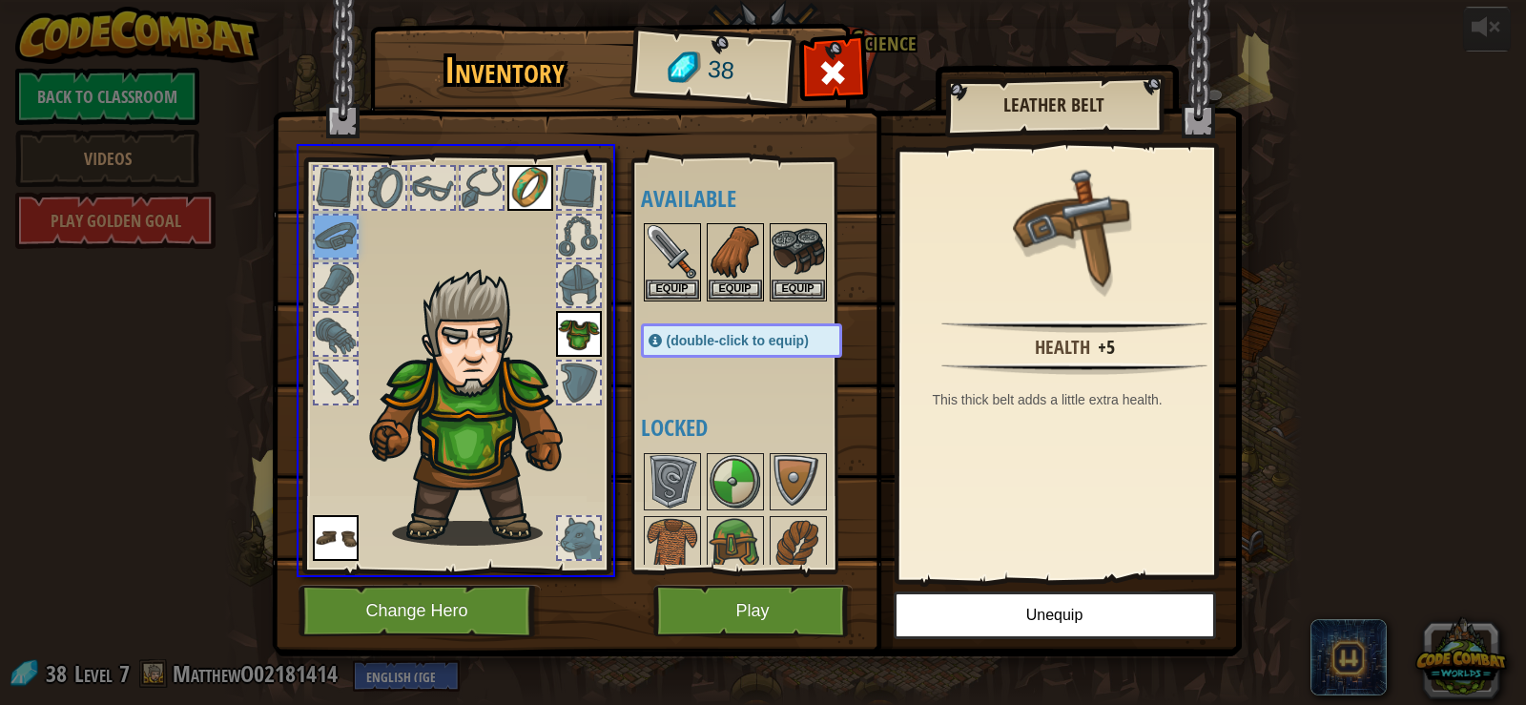
drag, startPoint x: 312, startPoint y: 227, endPoint x: 674, endPoint y: 215, distance: 362.7
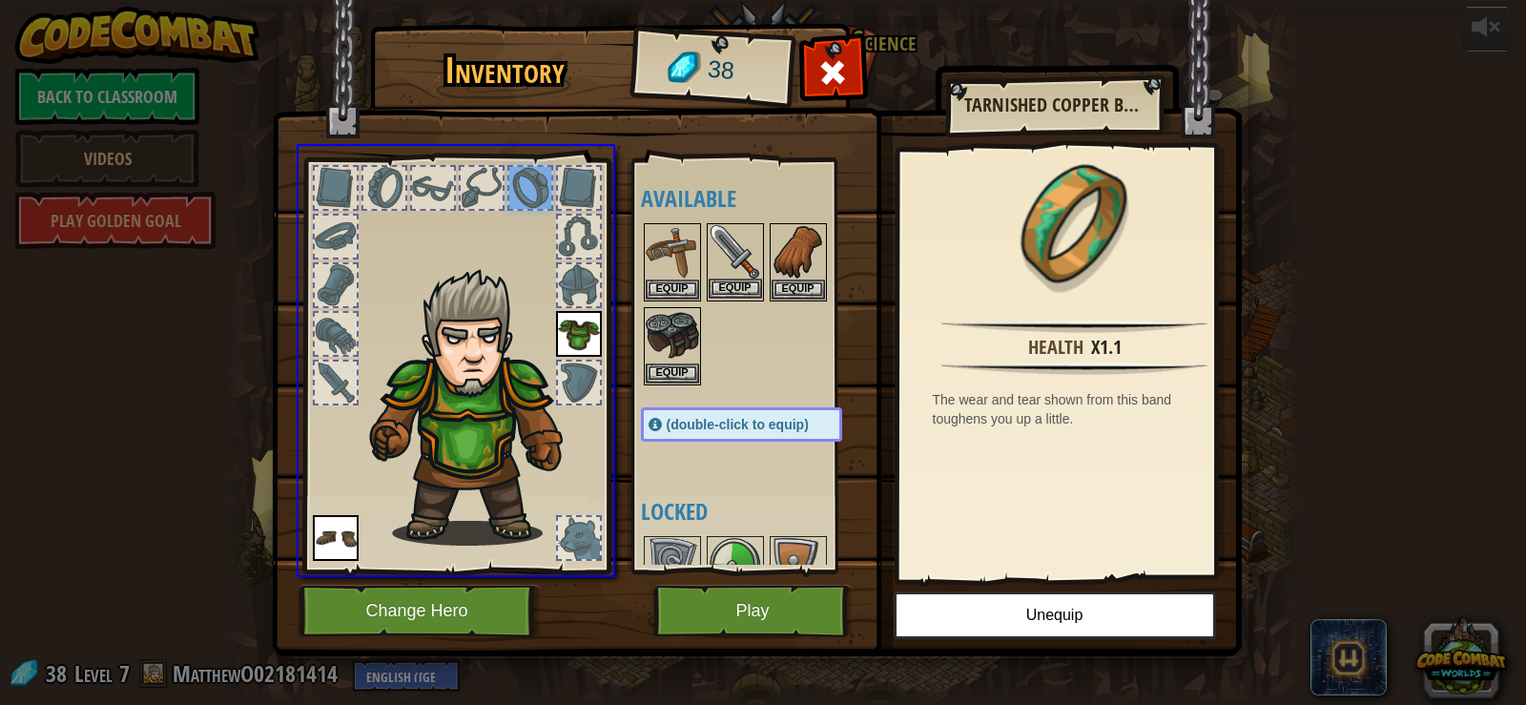
drag, startPoint x: 545, startPoint y: 195, endPoint x: 730, endPoint y: 248, distance: 192.6
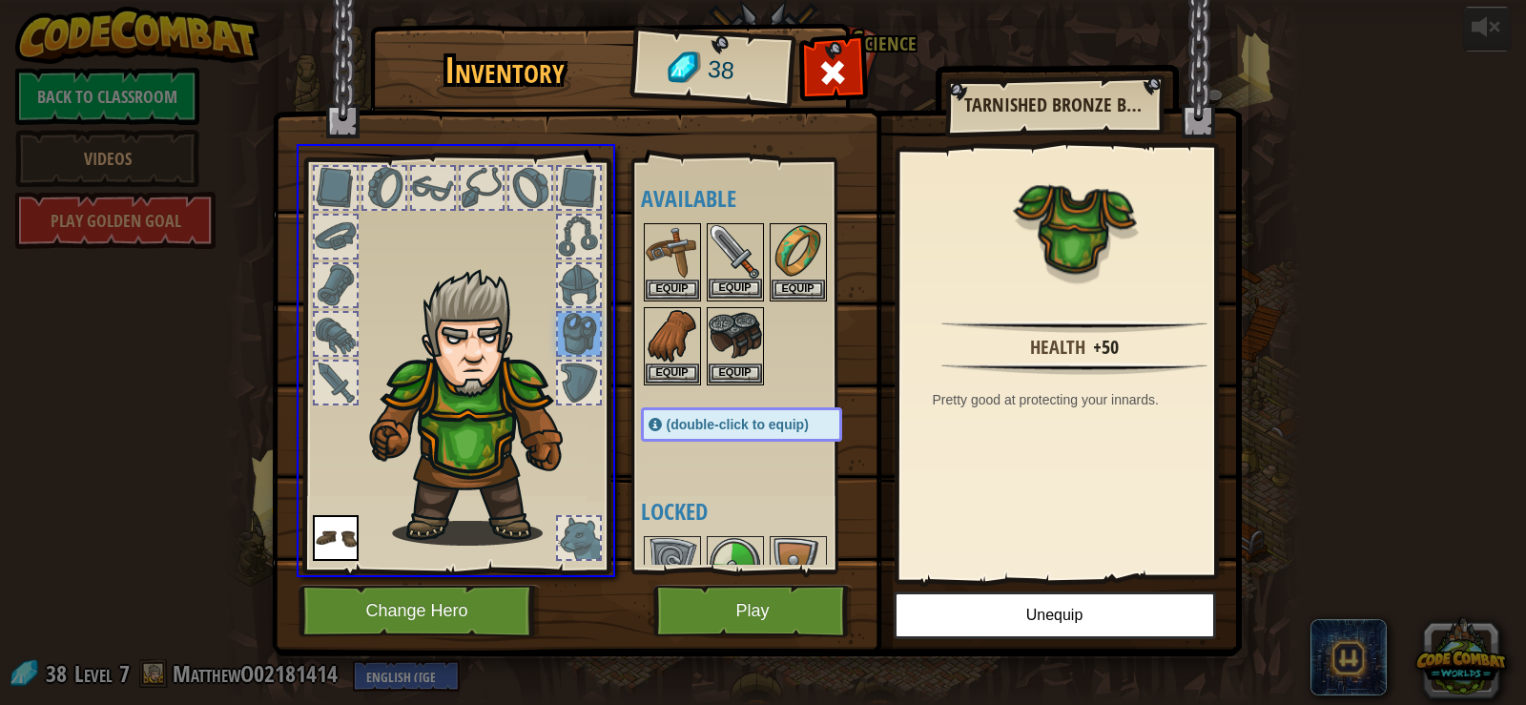
drag, startPoint x: 577, startPoint y: 325, endPoint x: 746, endPoint y: 297, distance: 171.2
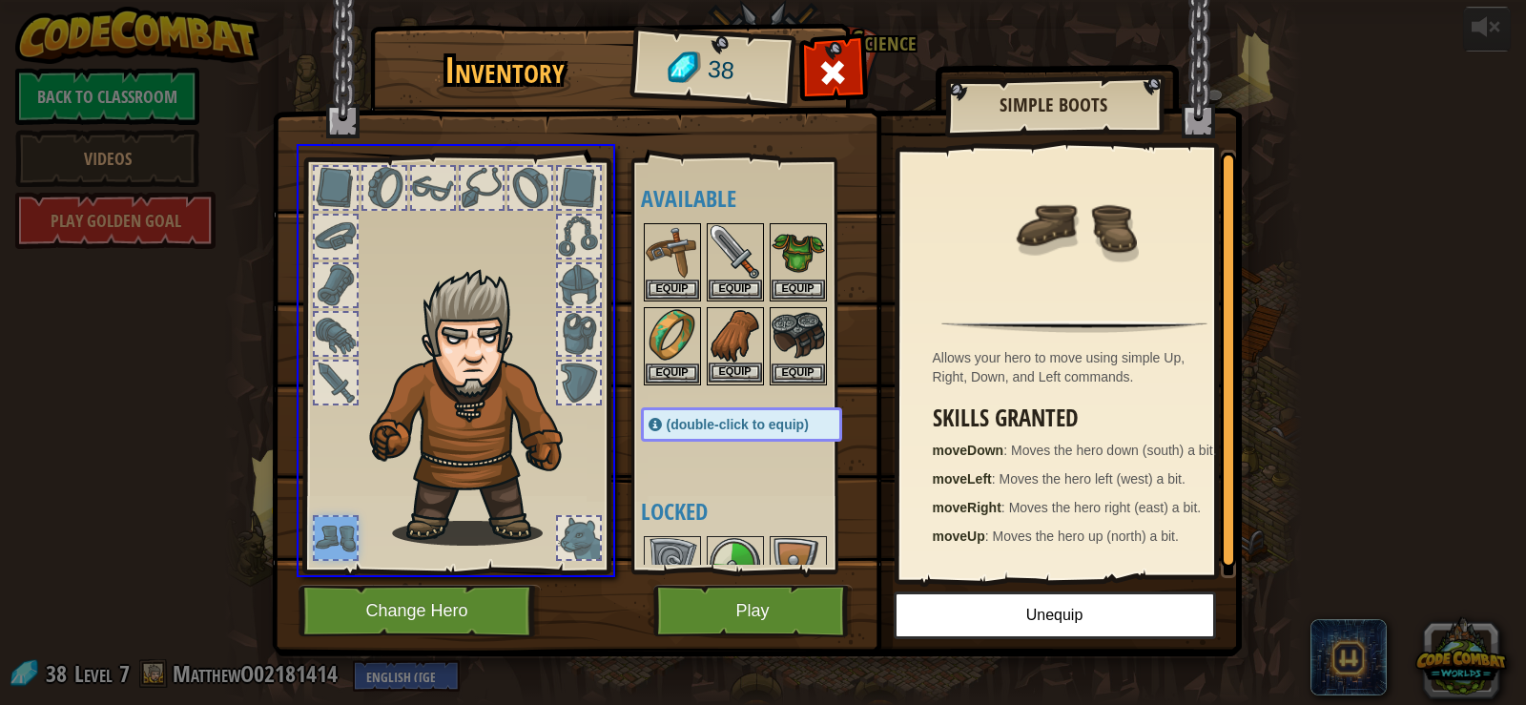
drag, startPoint x: 325, startPoint y: 541, endPoint x: 776, endPoint y: 373, distance: 480.5
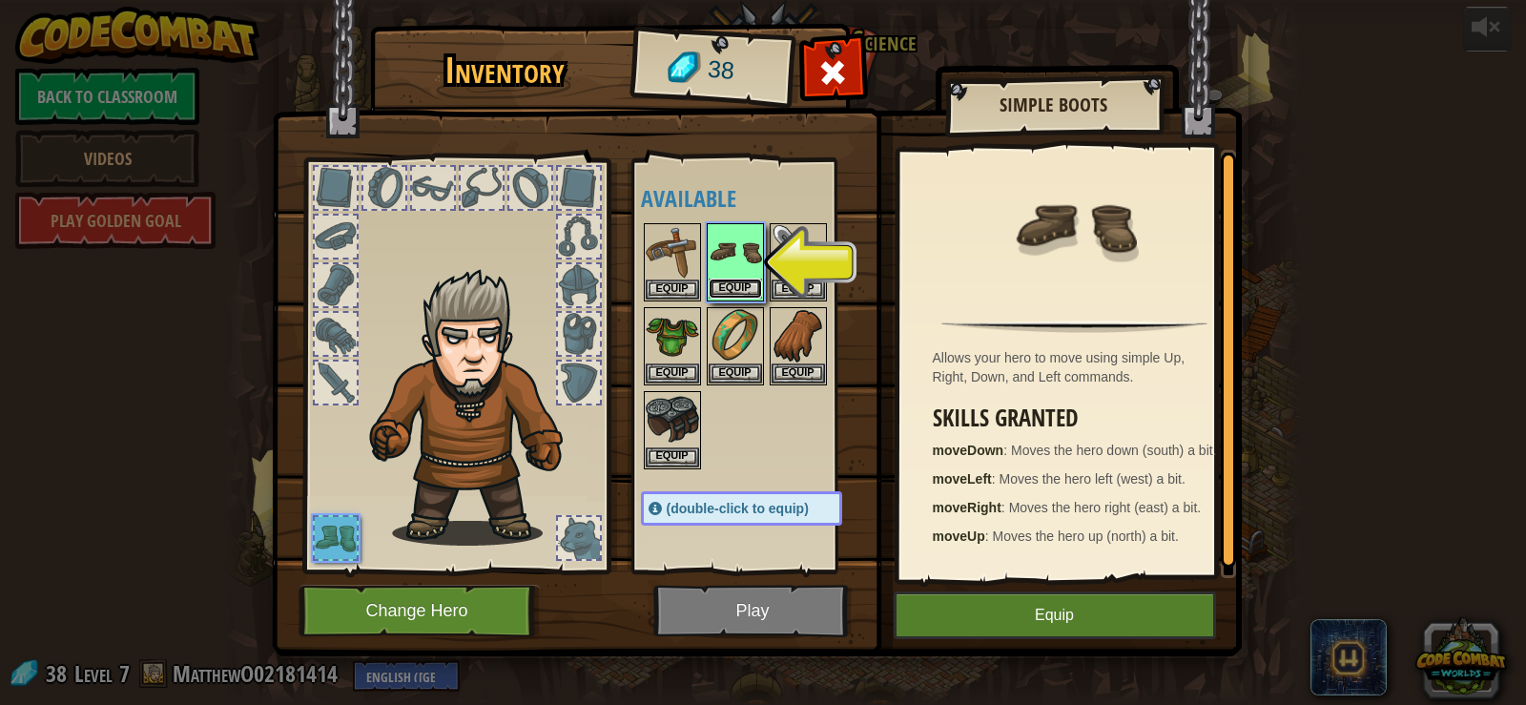
click at [730, 285] on button "Equip" at bounding box center [735, 289] width 53 height 20
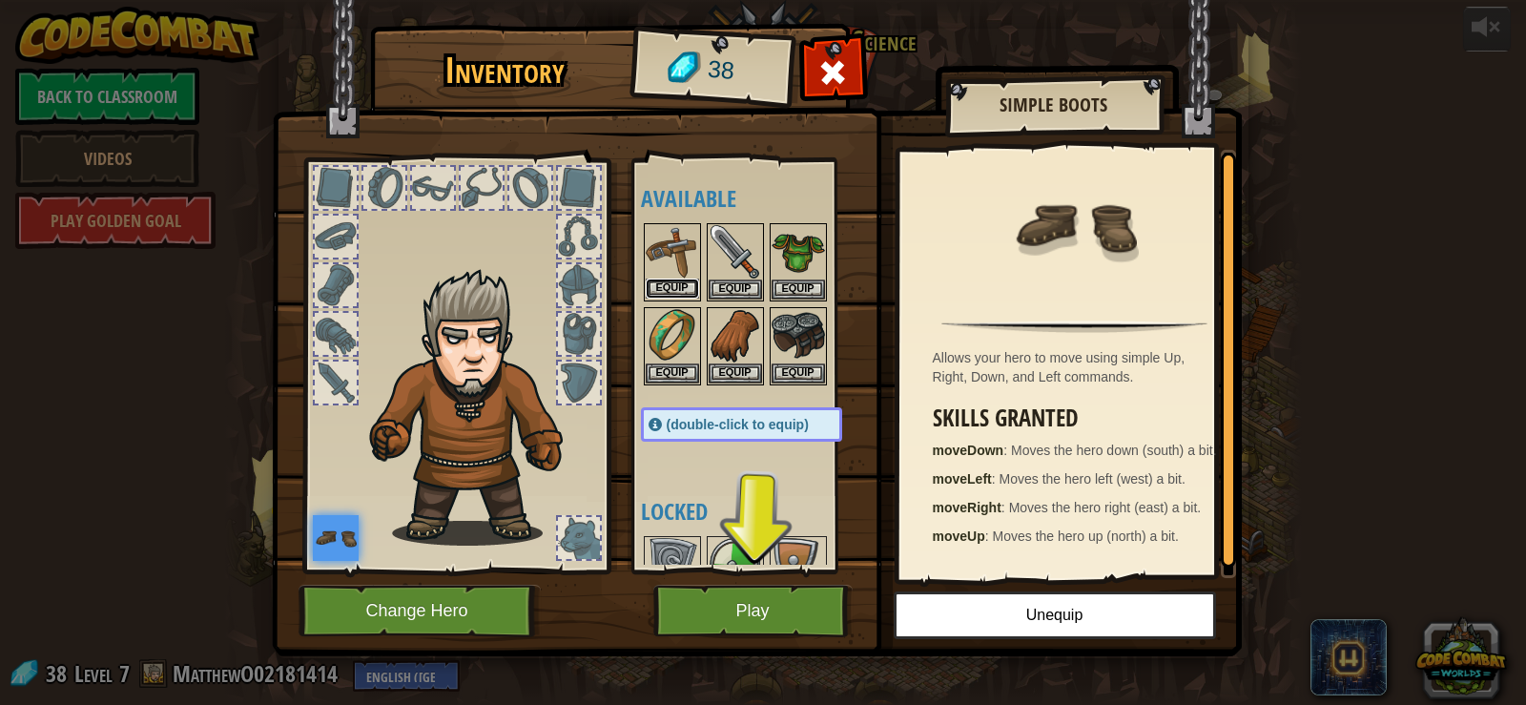
click at [676, 285] on button "Equip" at bounding box center [672, 289] width 53 height 20
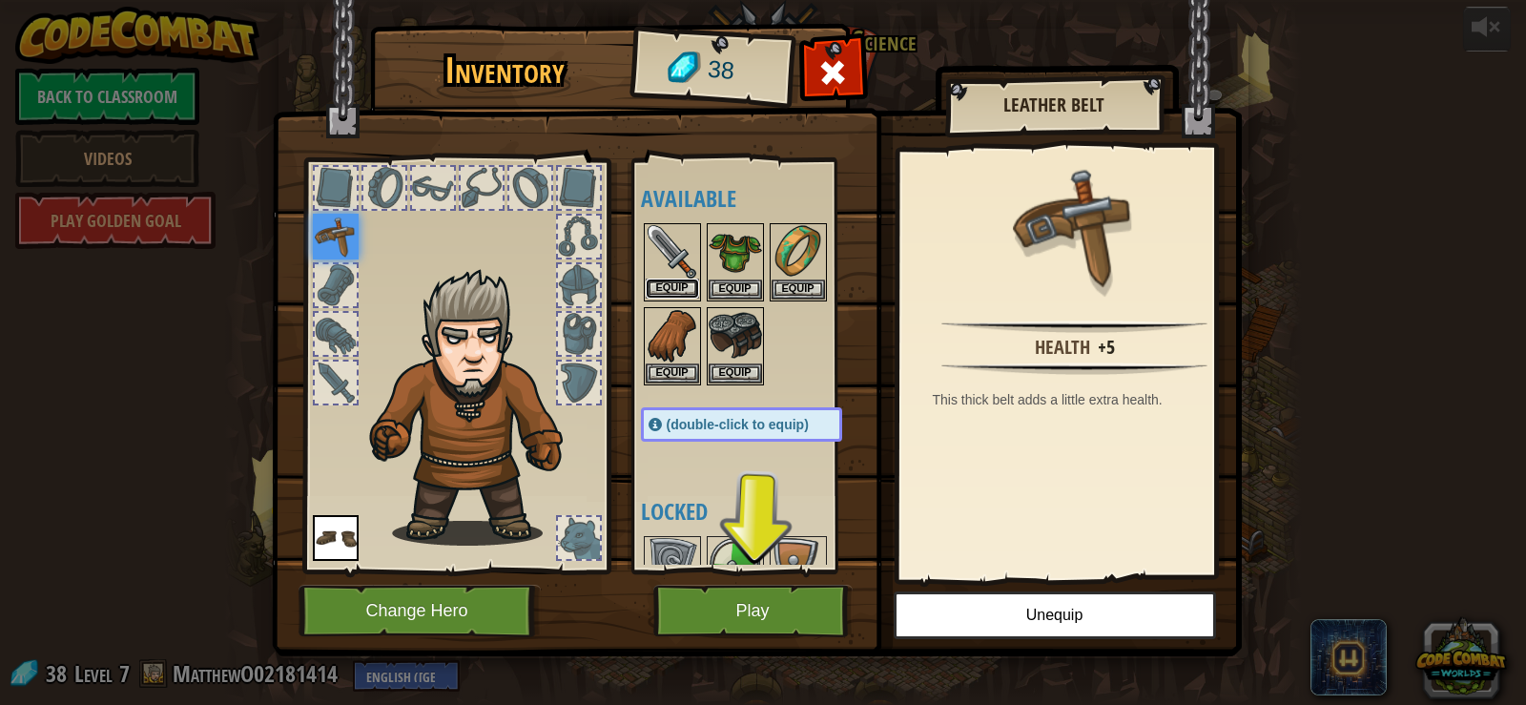
click at [677, 279] on button "Equip" at bounding box center [672, 289] width 53 height 20
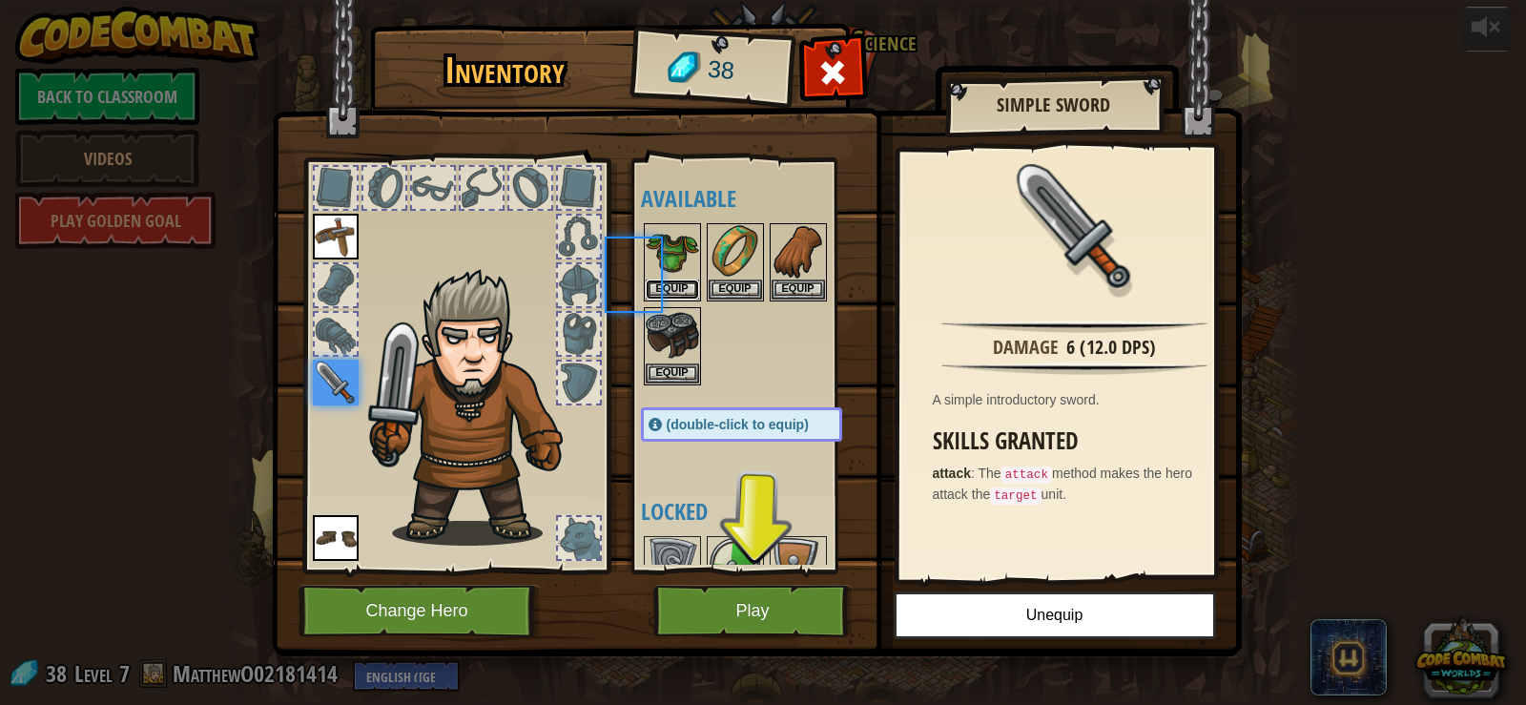
click at [677, 279] on button "Equip" at bounding box center [672, 289] width 53 height 20
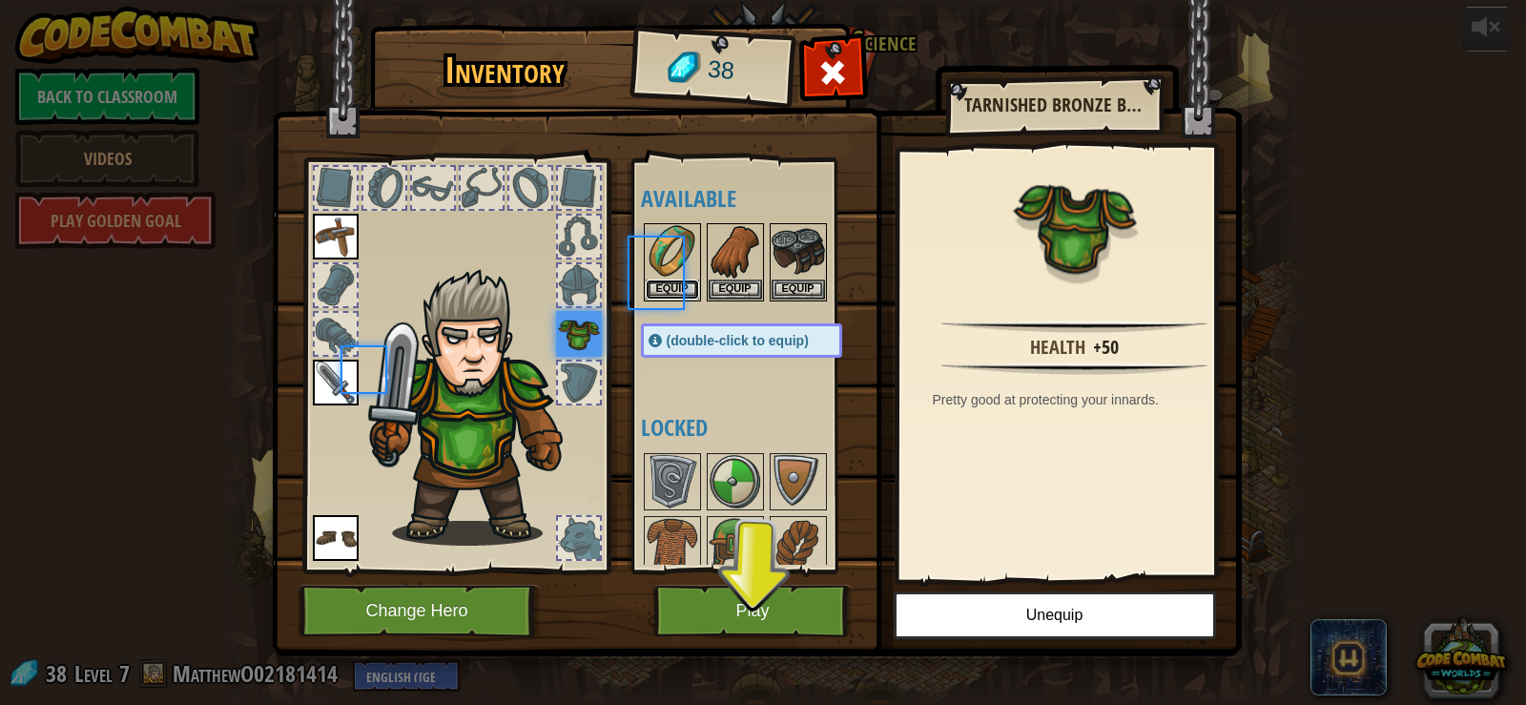
click at [677, 279] on button "Equip" at bounding box center [672, 289] width 53 height 20
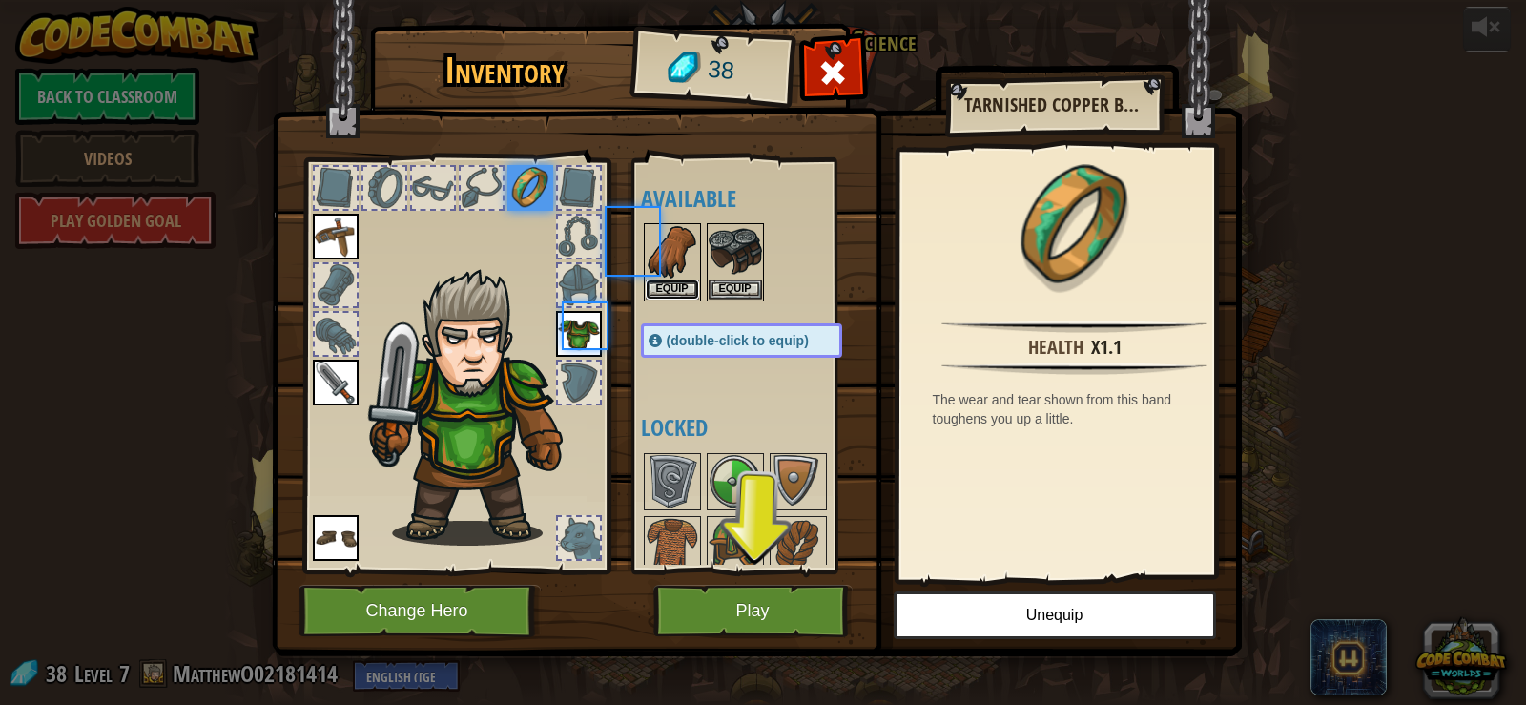
click at [677, 279] on button "Equip" at bounding box center [672, 289] width 53 height 20
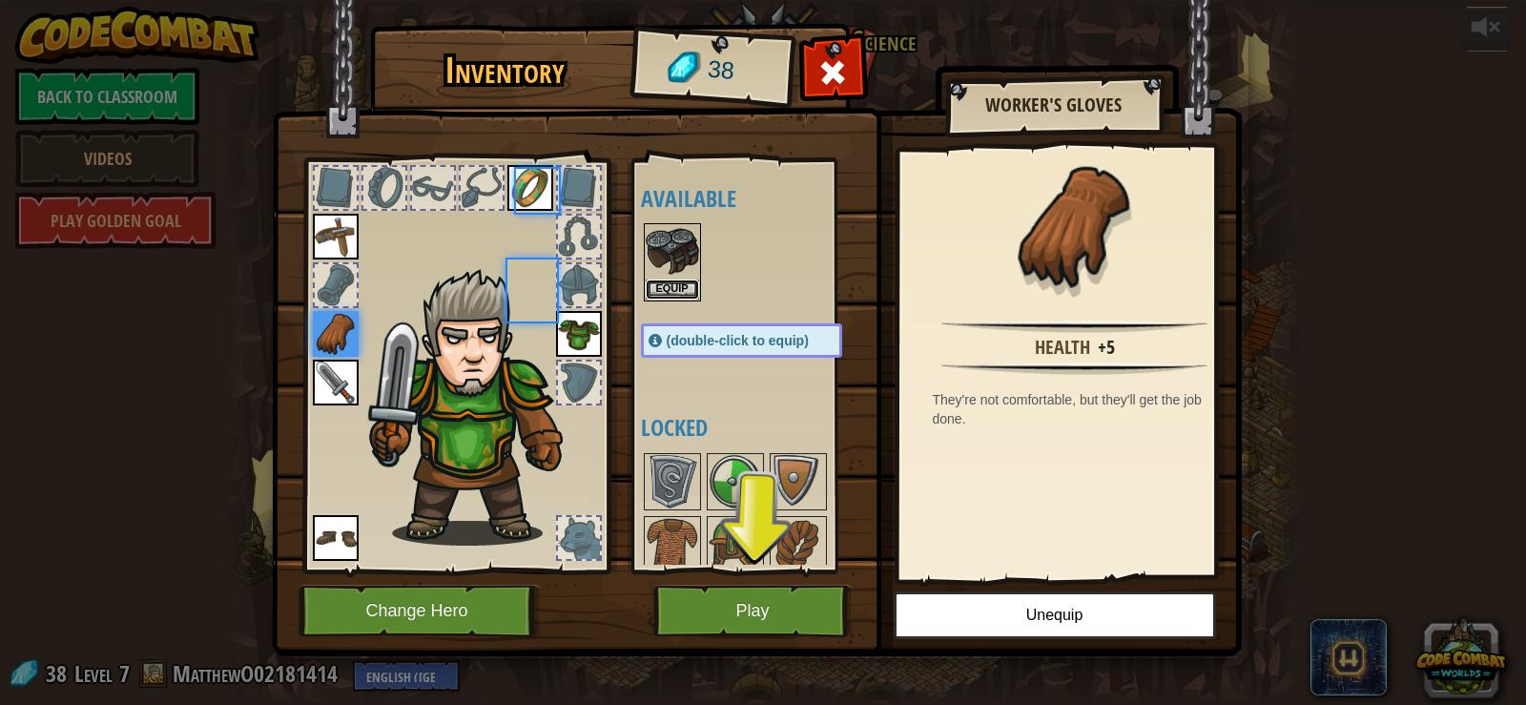
click at [677, 279] on button "Equip" at bounding box center [672, 289] width 53 height 20
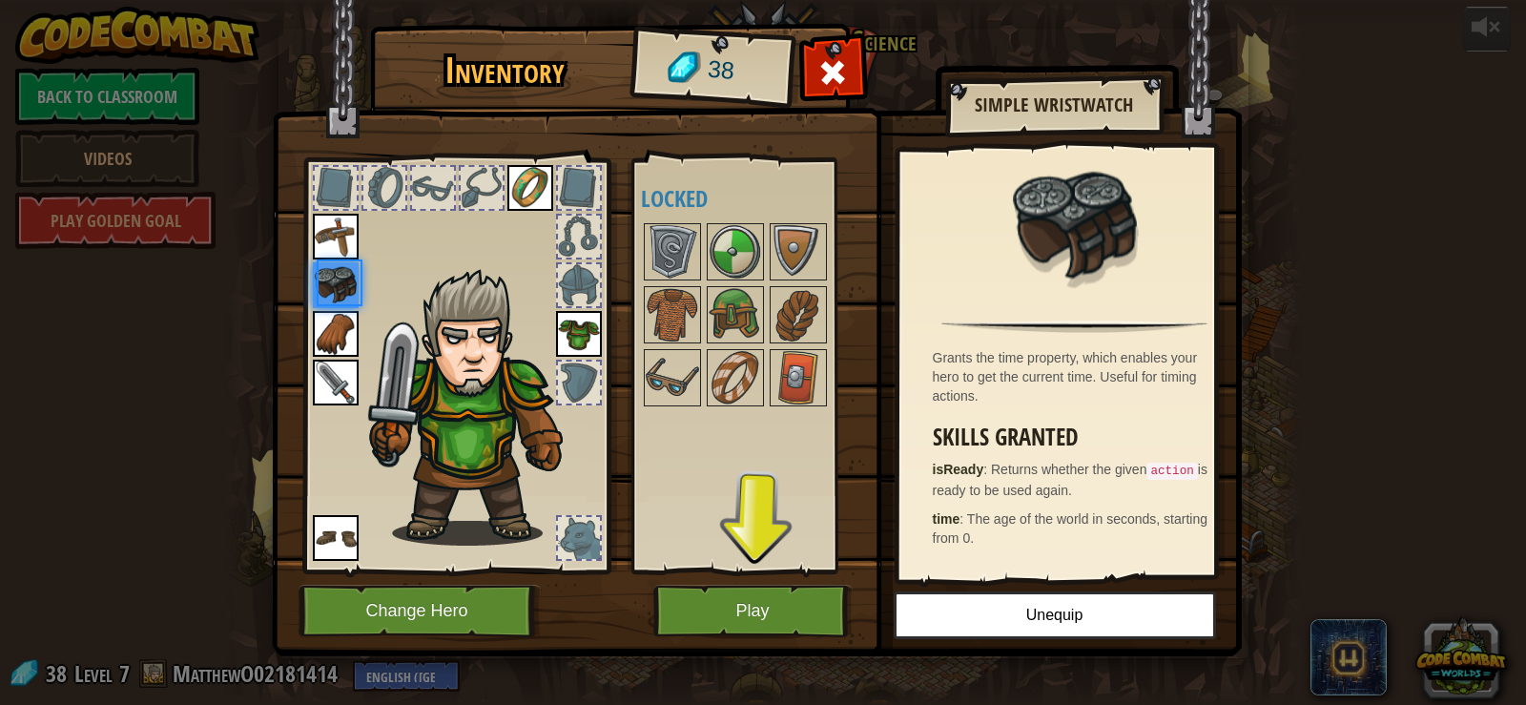
click at [677, 279] on img at bounding box center [672, 251] width 53 height 53
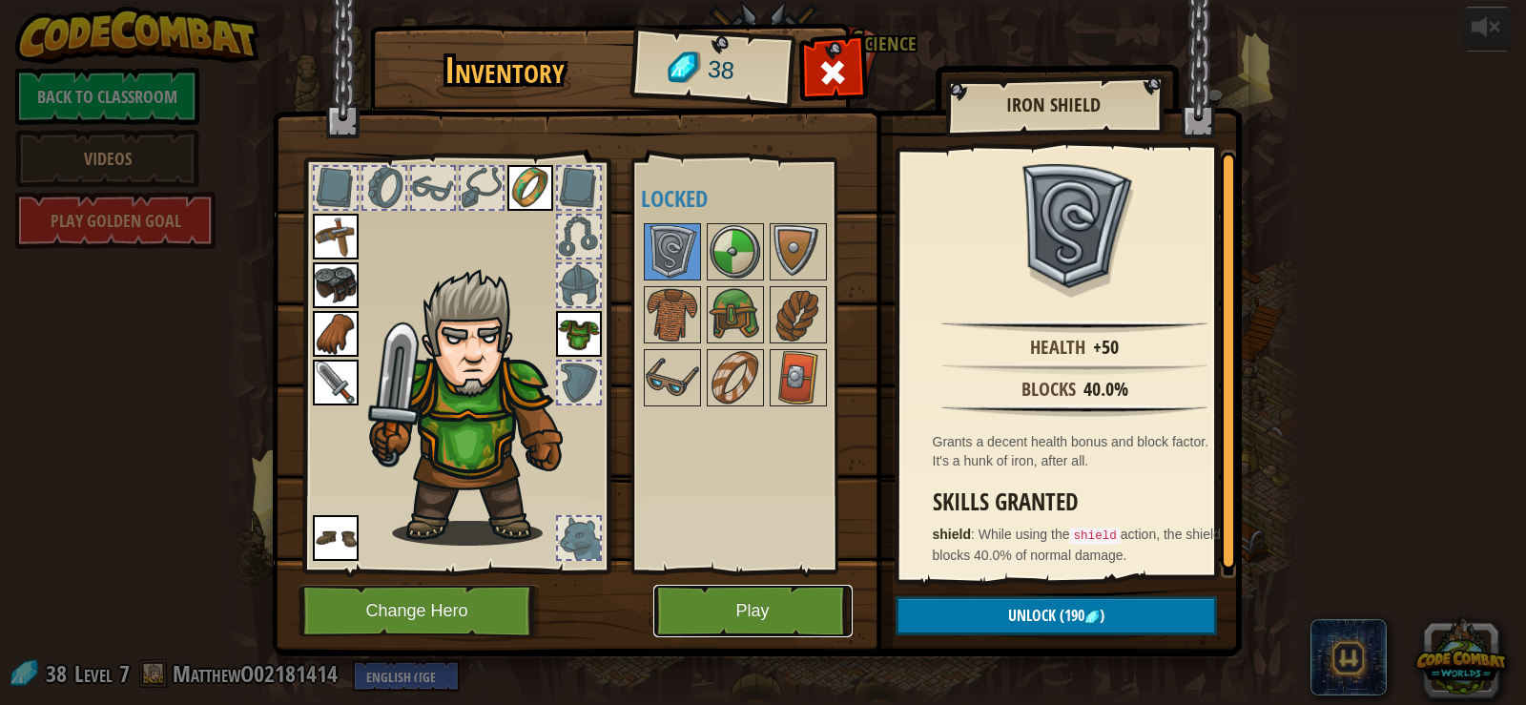
click at [682, 600] on button "Play" at bounding box center [752, 611] width 199 height 52
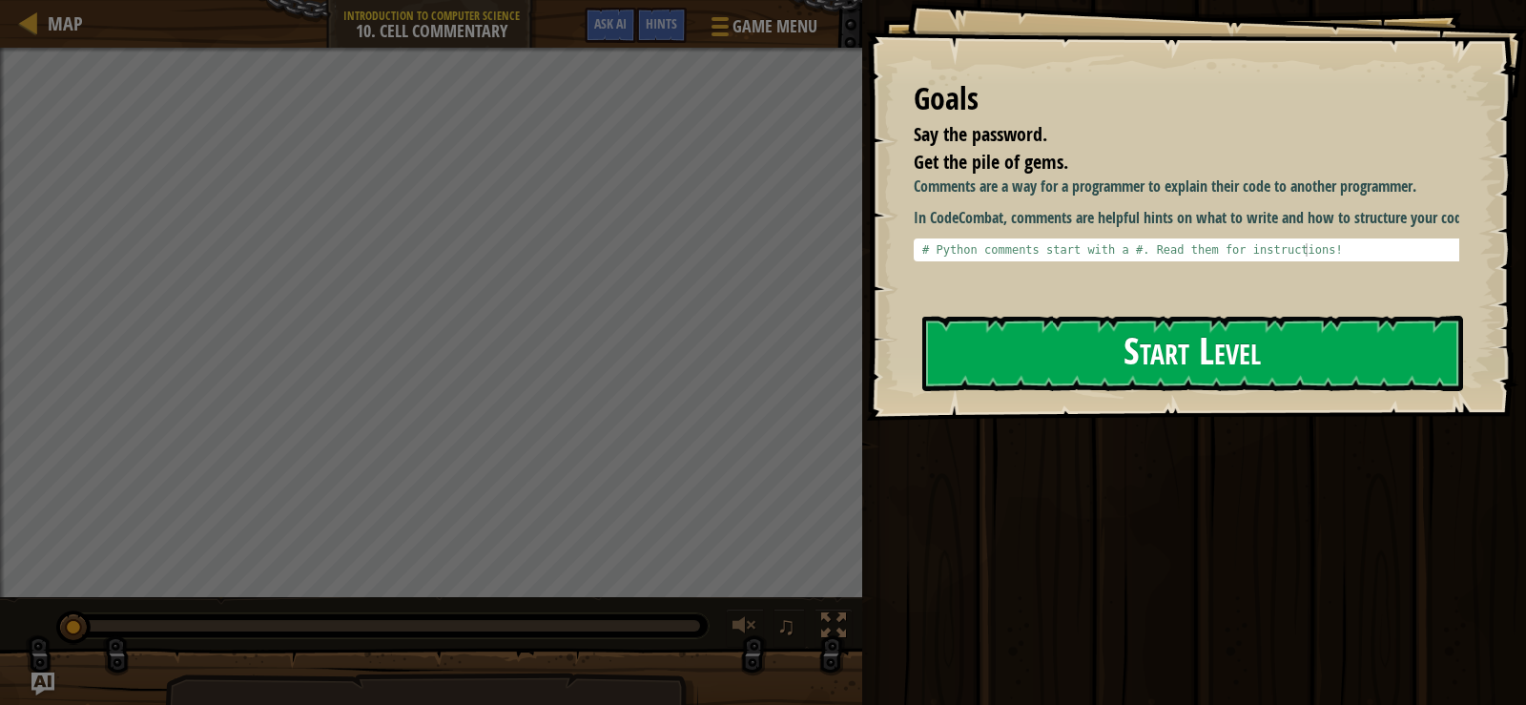
click at [1055, 325] on button "Start Level" at bounding box center [1192, 353] width 541 height 75
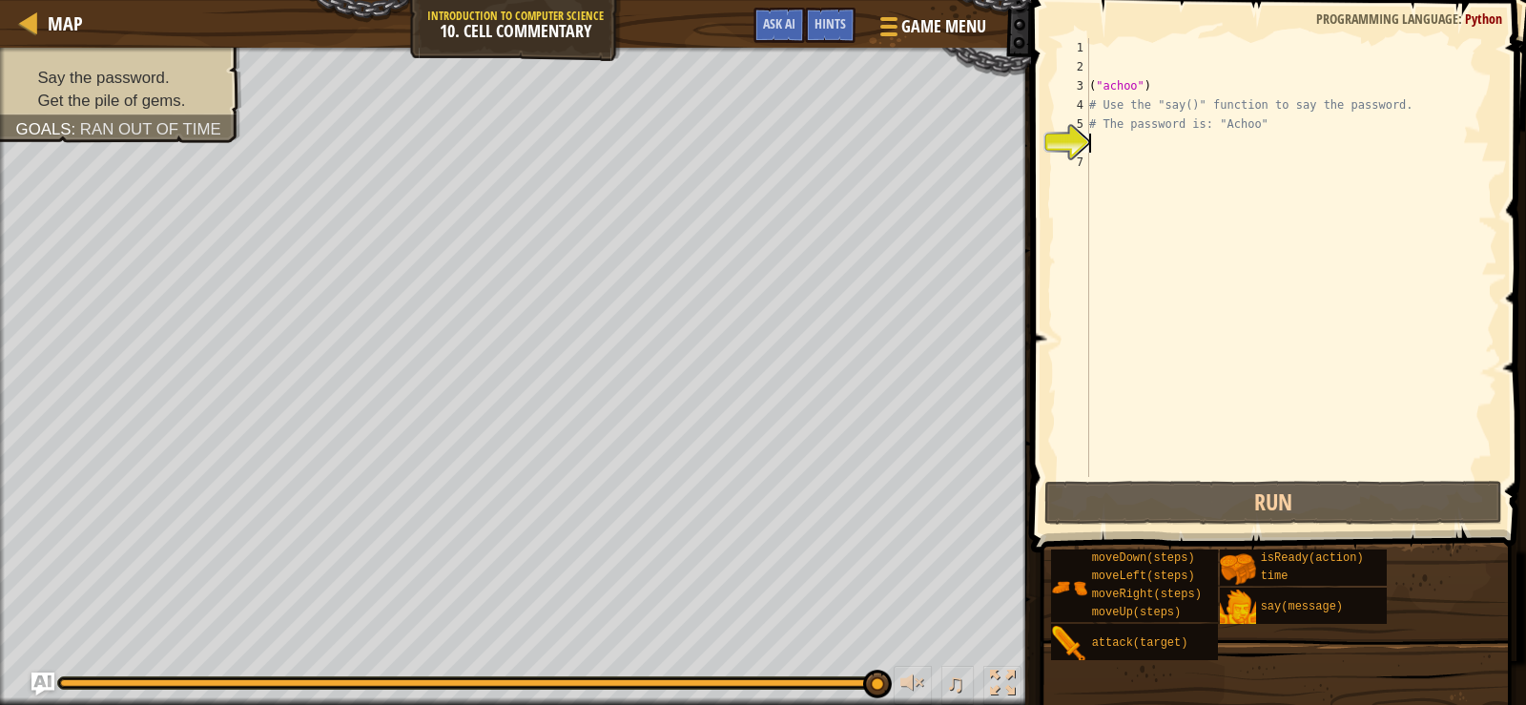
type textarea "h"
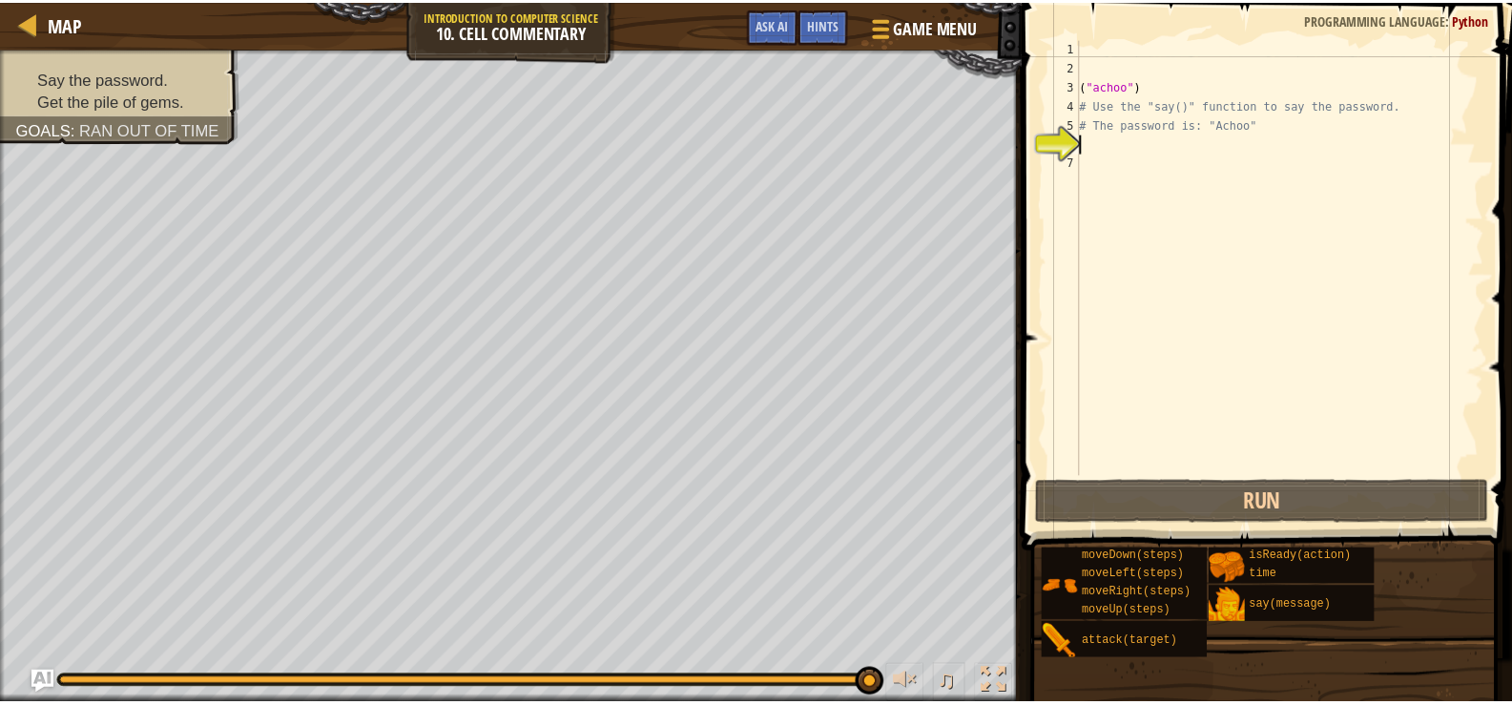
scroll to position [9, 0]
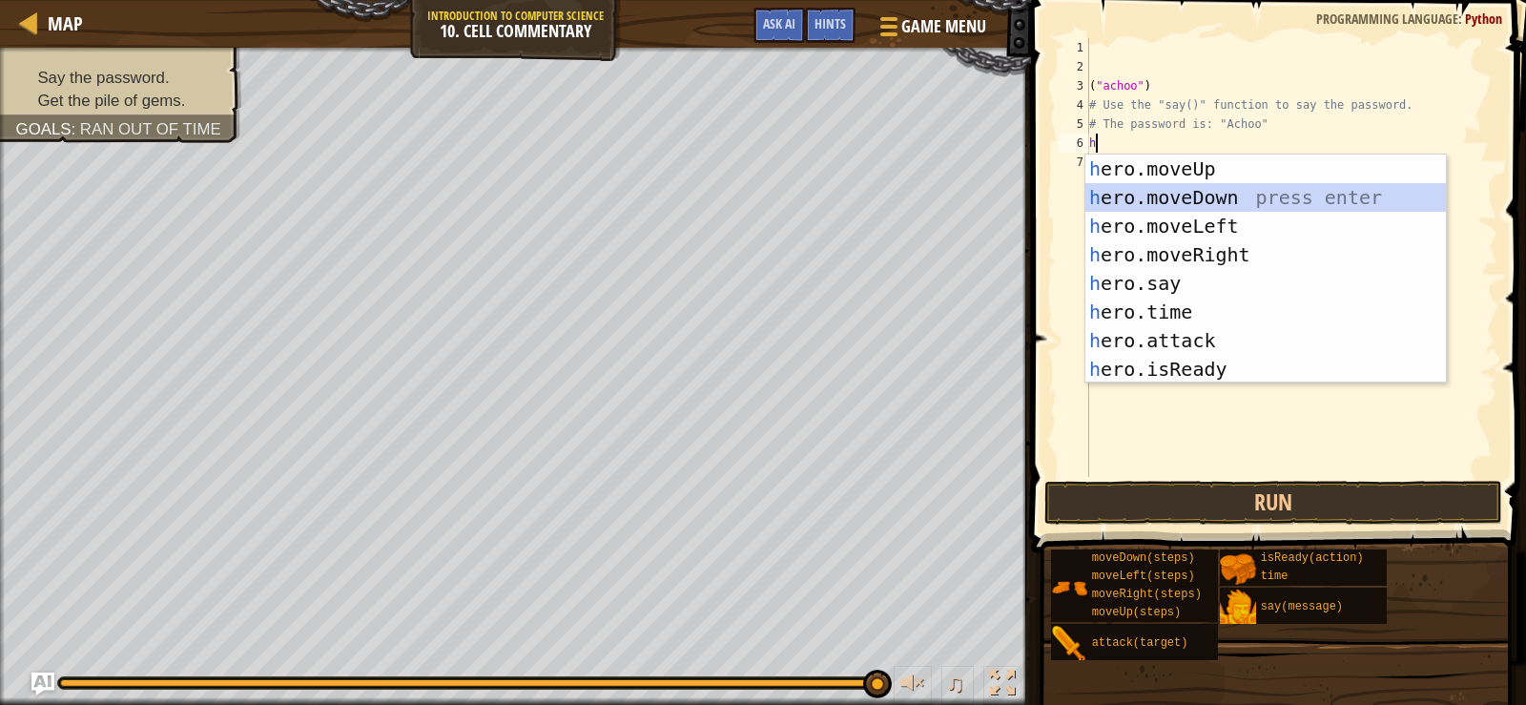
click at [1221, 203] on div "h ero.moveUp press enter h ero.moveDown press enter h ero.moveLeft press enter …" at bounding box center [1266, 298] width 361 height 286
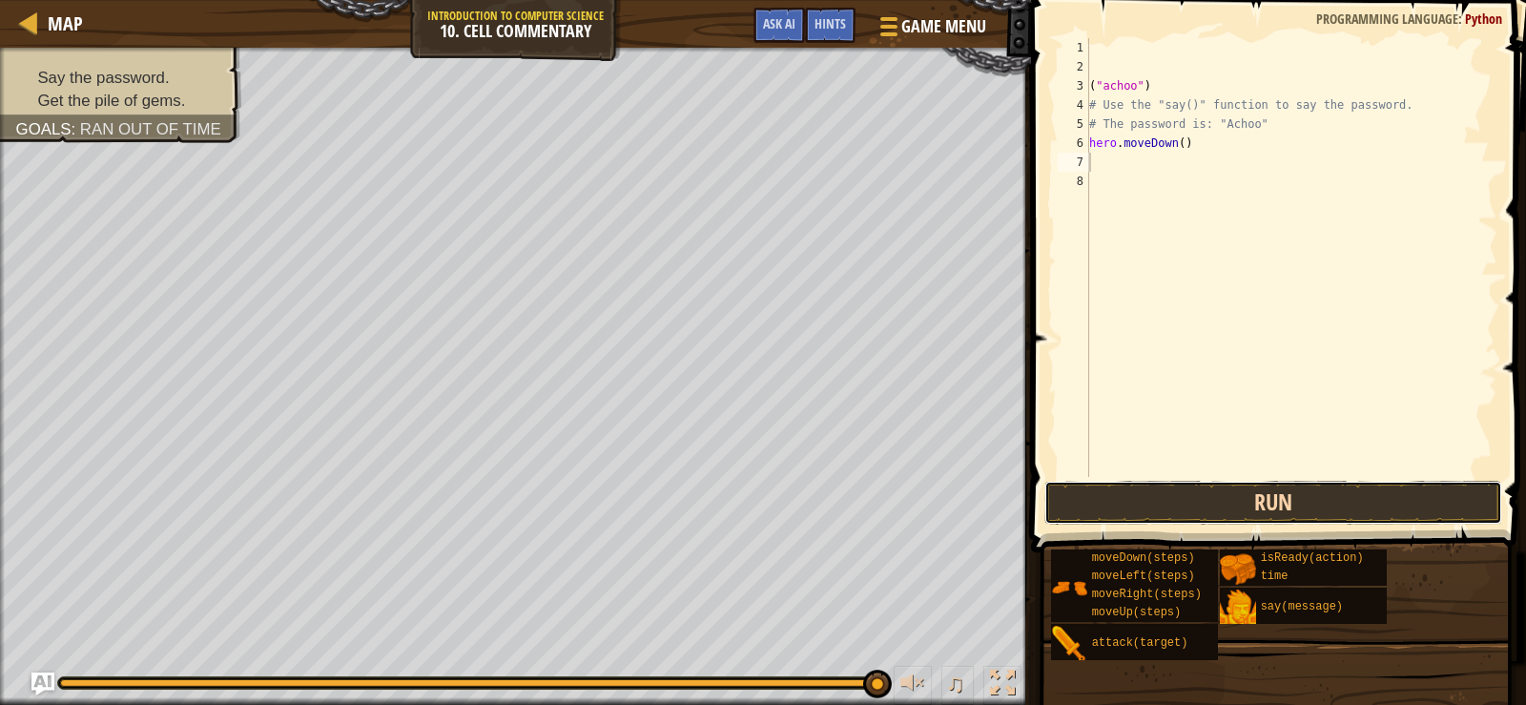
click at [1251, 504] on button "Run" at bounding box center [1274, 503] width 458 height 44
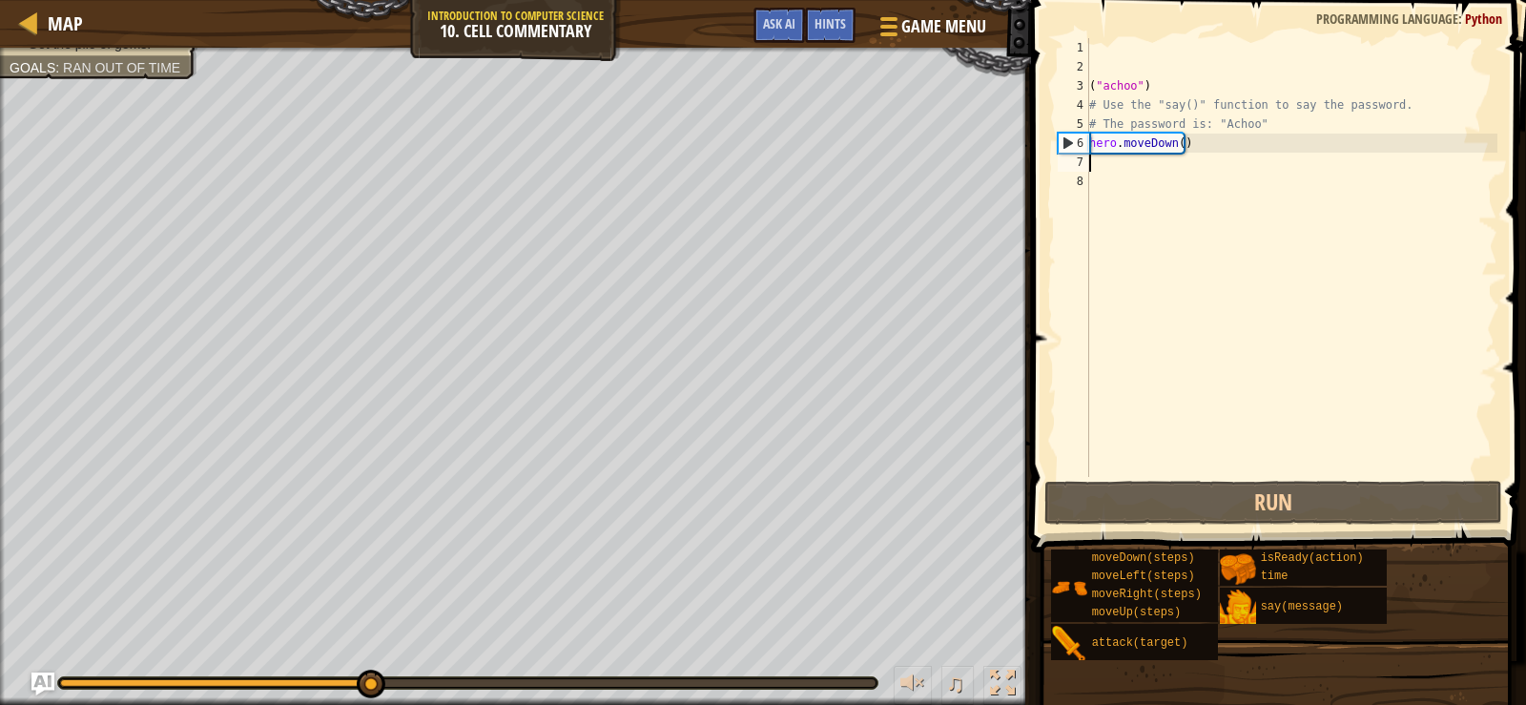
type textarea "h"
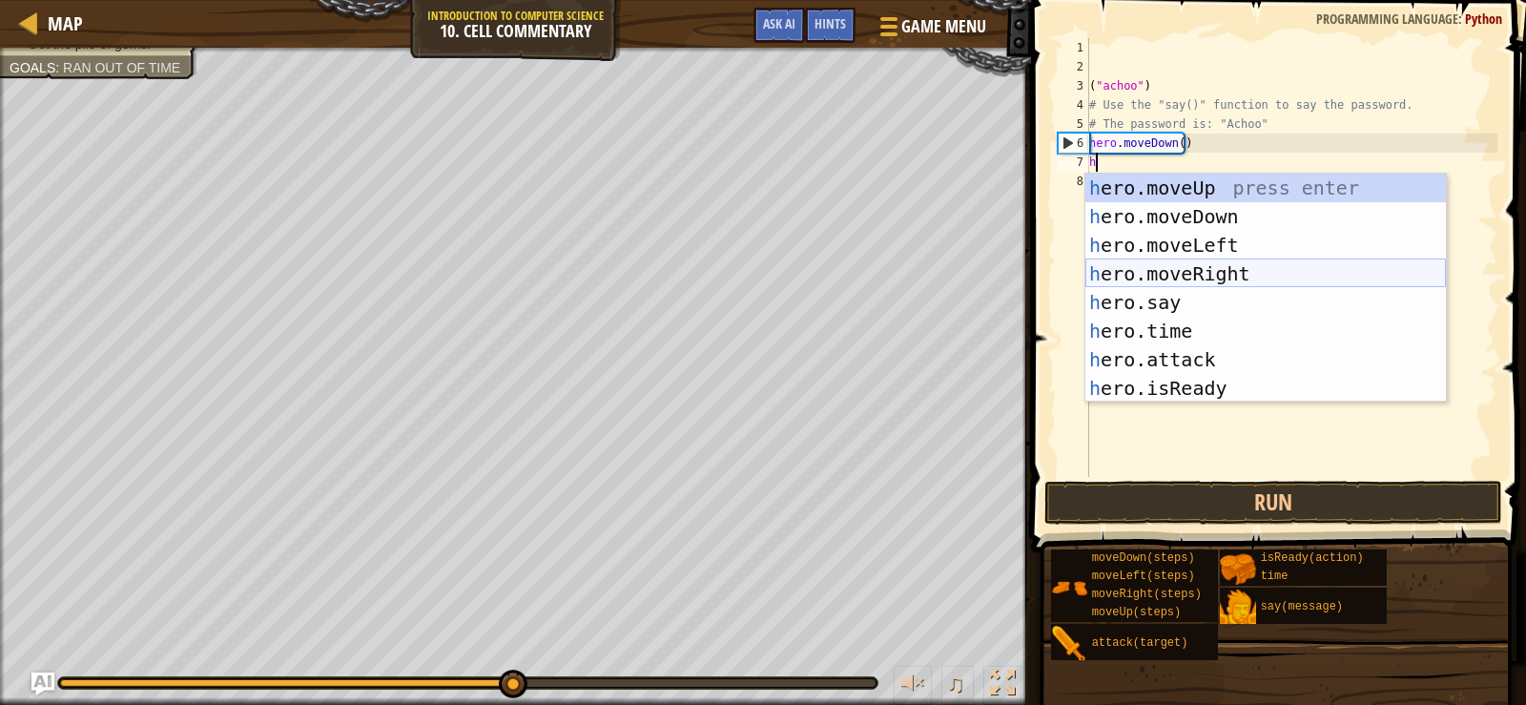
click at [1166, 269] on div "h ero.moveUp press enter h ero.moveDown press enter h ero.moveLeft press enter …" at bounding box center [1266, 317] width 361 height 286
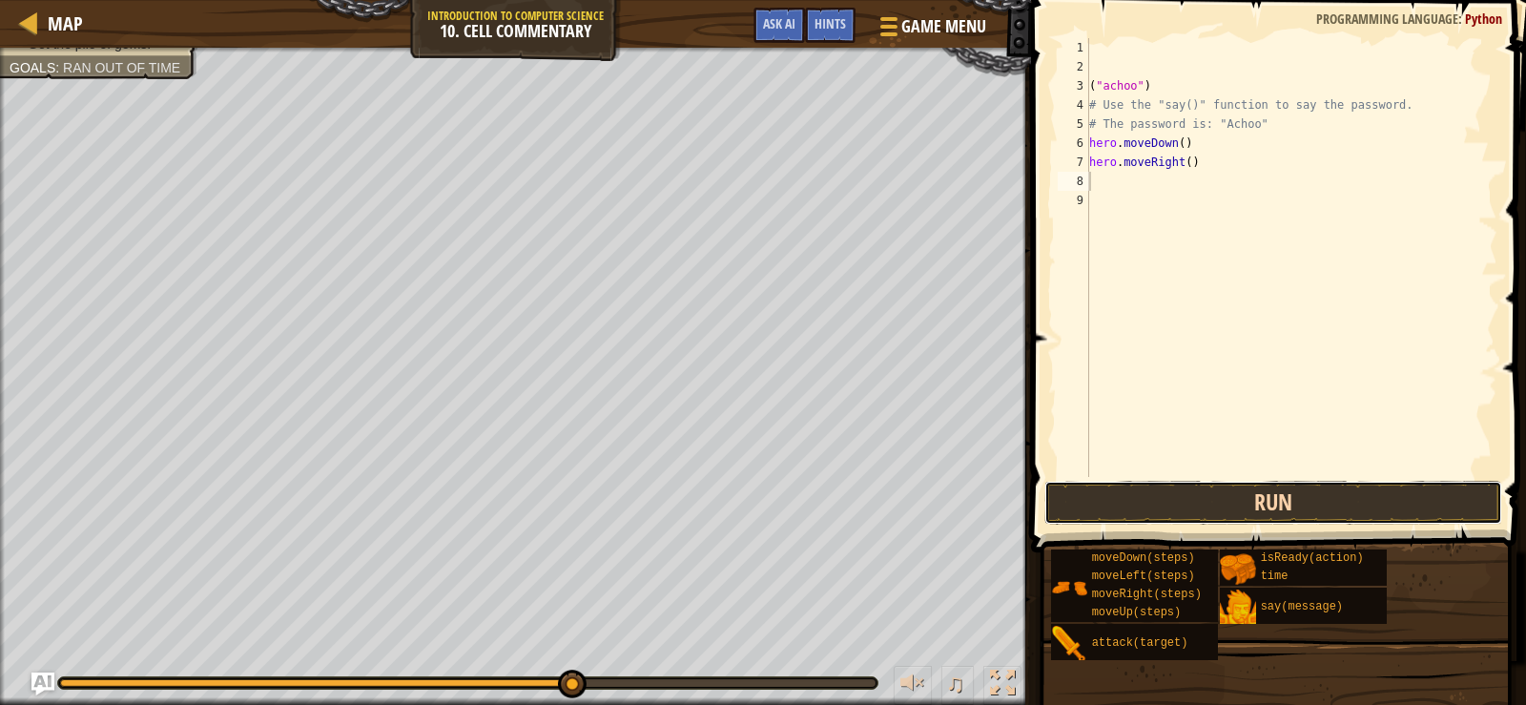
click at [1199, 503] on button "Run" at bounding box center [1274, 503] width 458 height 44
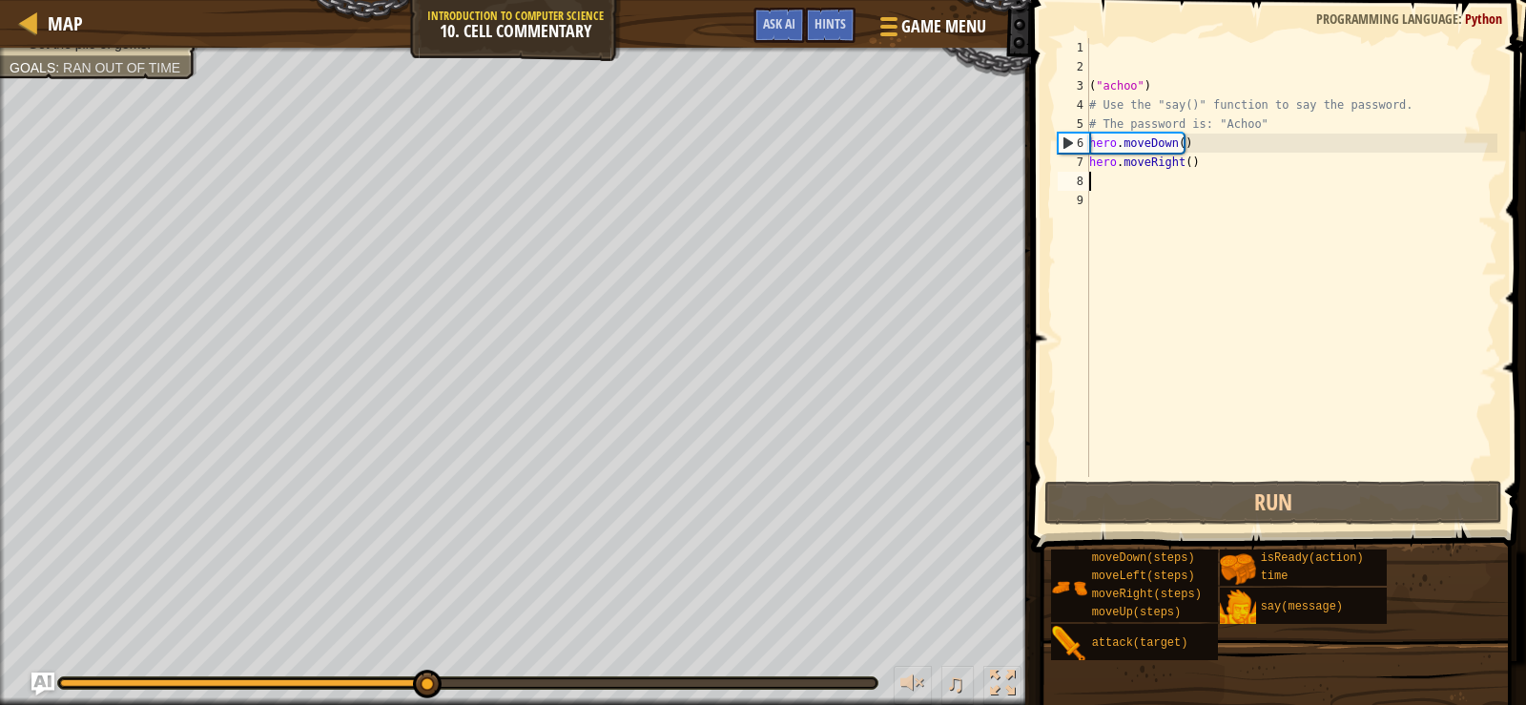
type textarea "h"
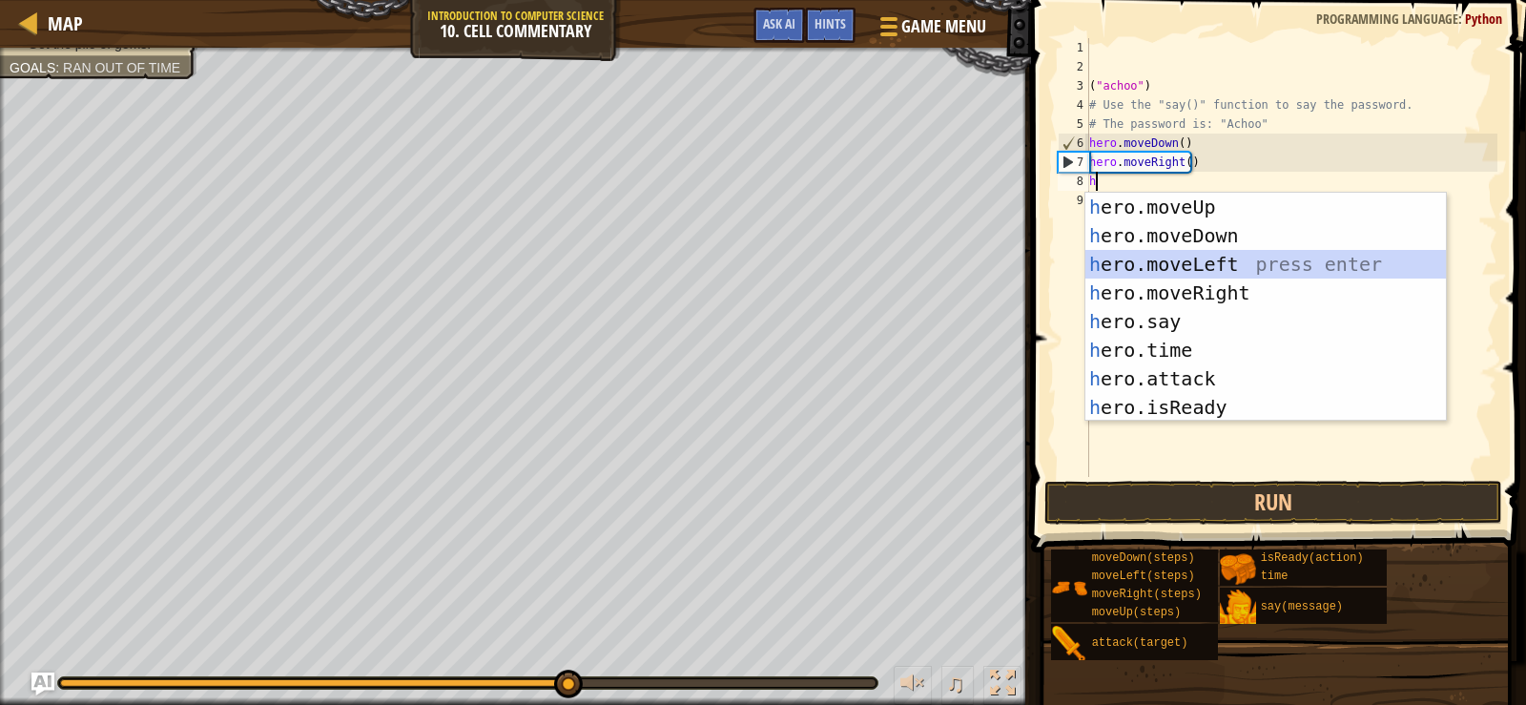
click at [1175, 277] on div "h ero.moveUp press enter h ero.moveDown press enter h ero.moveLeft press enter …" at bounding box center [1266, 336] width 361 height 286
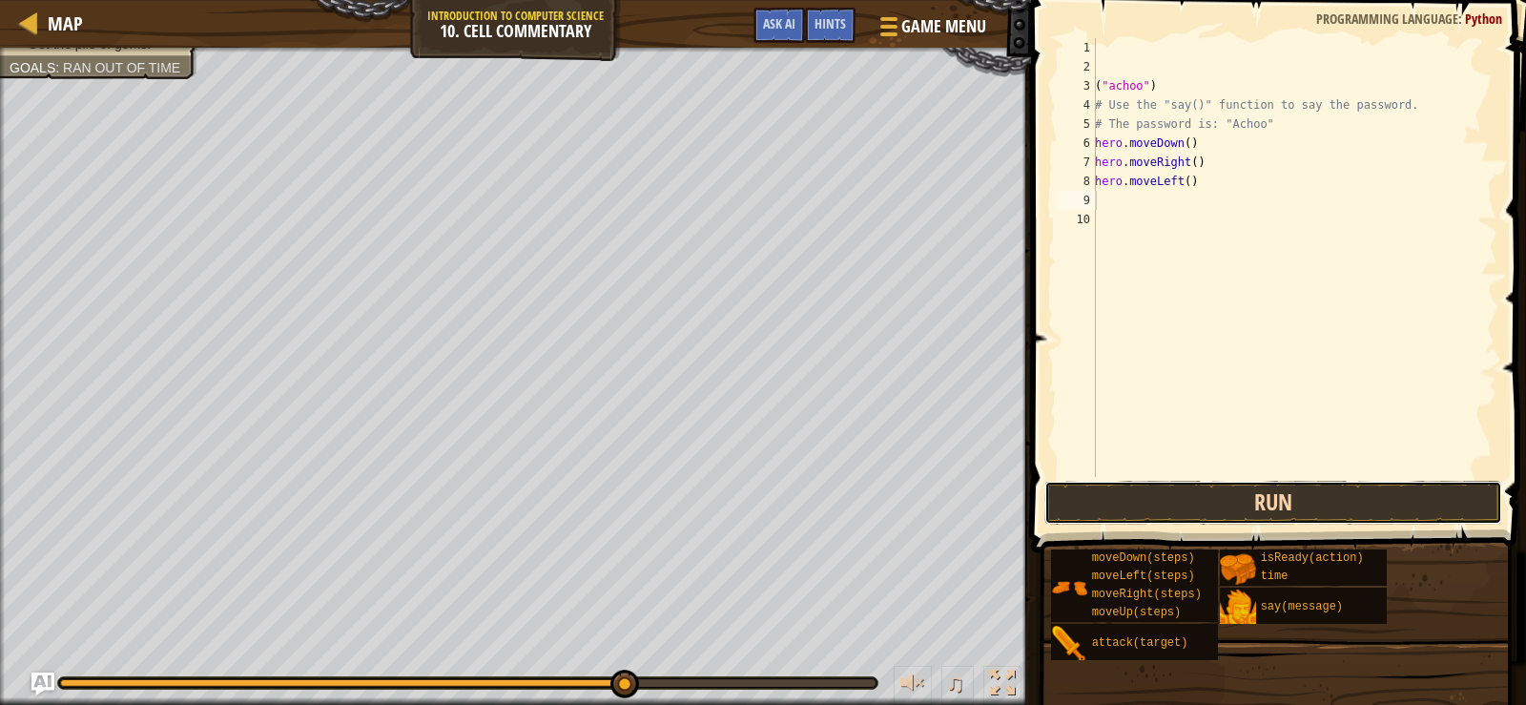
click at [1177, 492] on button "Run" at bounding box center [1274, 503] width 458 height 44
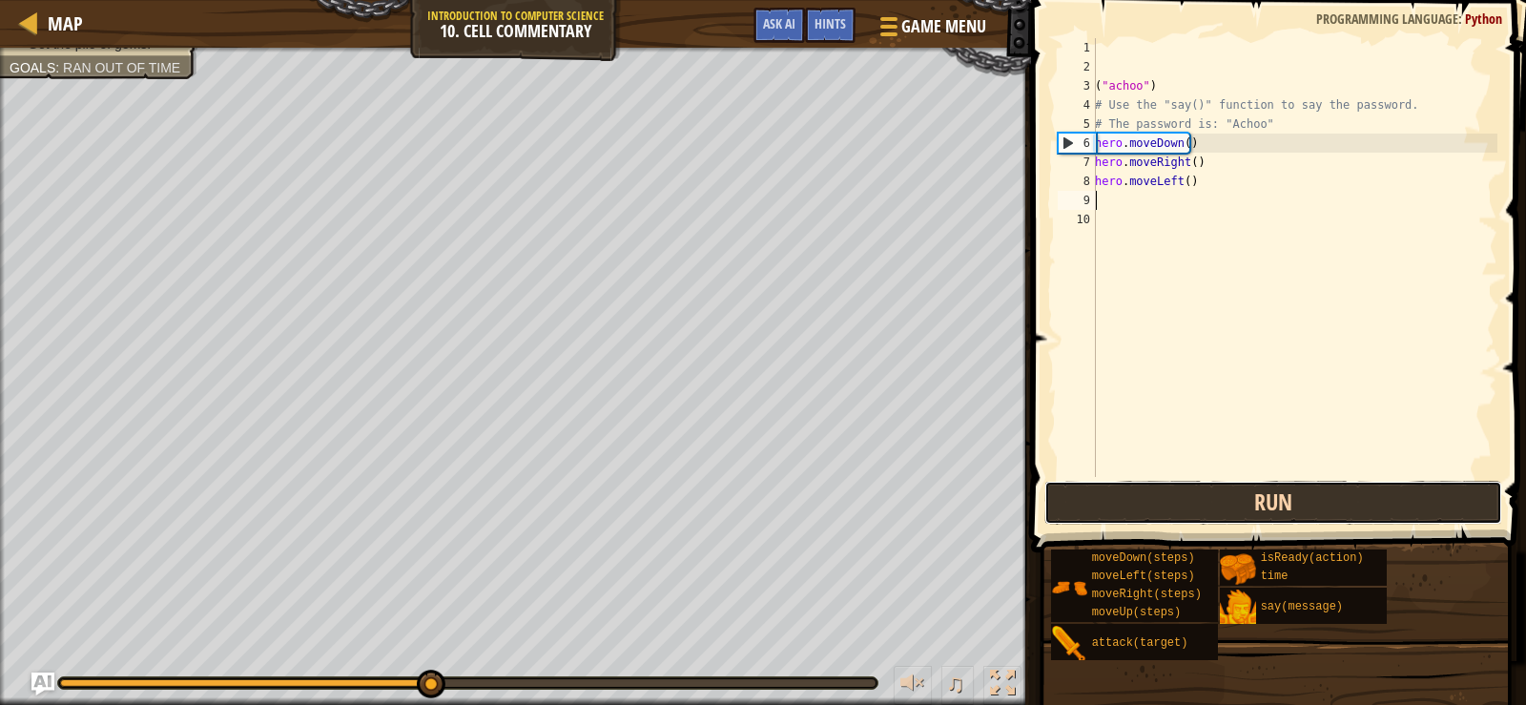
click at [1186, 491] on button "Run" at bounding box center [1274, 503] width 458 height 44
click at [1186, 491] on button "Running" at bounding box center [1274, 503] width 458 height 44
click at [1187, 492] on button "Running" at bounding box center [1274, 503] width 458 height 44
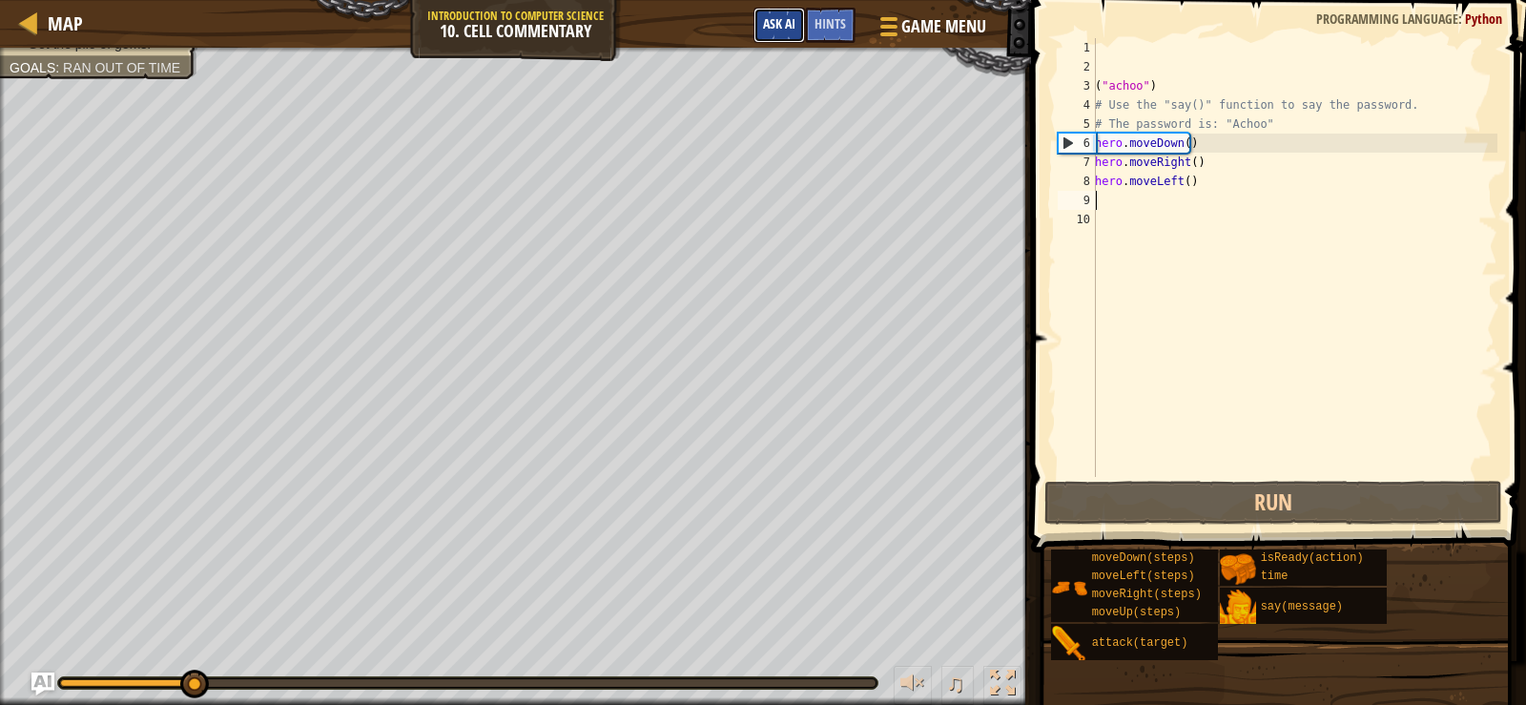
click at [788, 28] on span "Ask AI" at bounding box center [779, 23] width 32 height 18
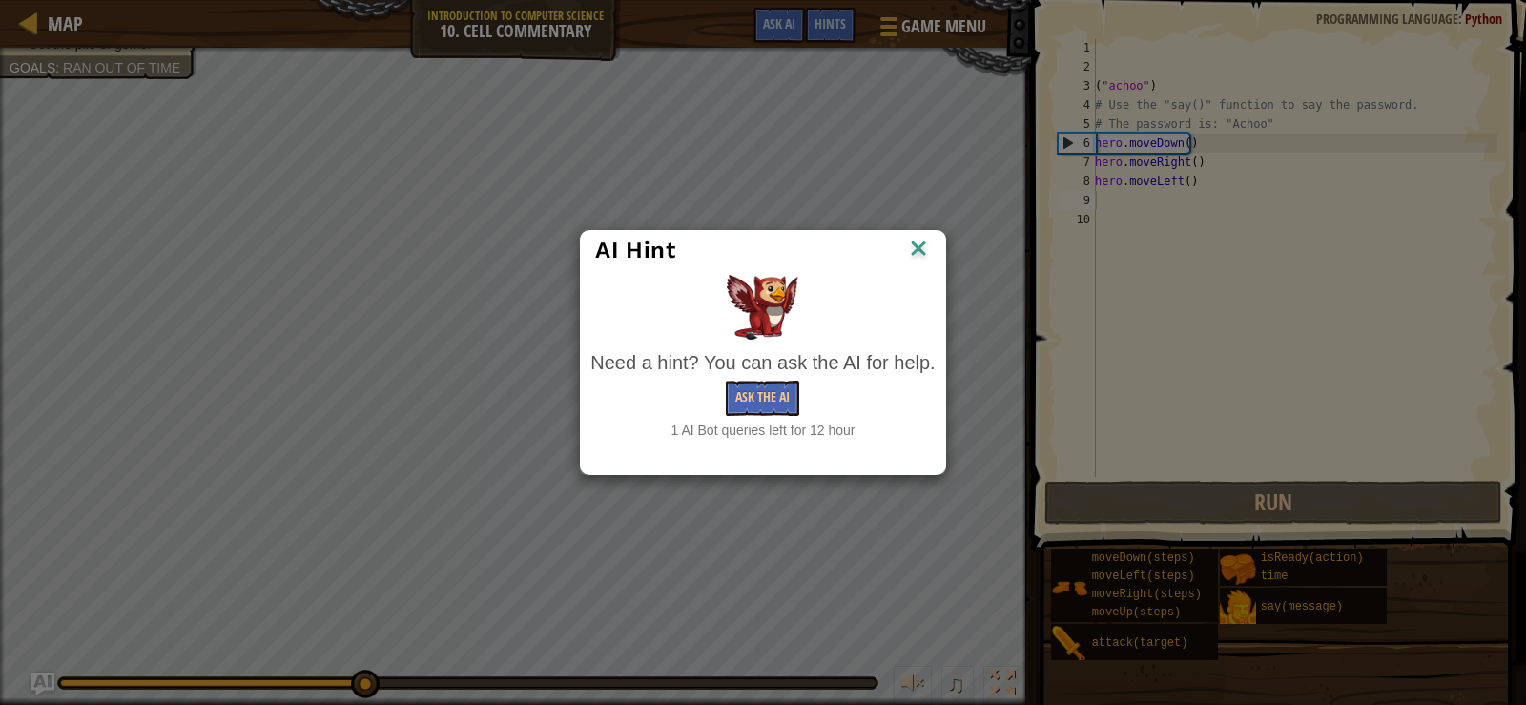
click at [934, 231] on div "AI Hint" at bounding box center [762, 250] width 363 height 39
click at [921, 228] on div "AI Hint Need a hint? You can ask the AI for help. Ask the AI 1 AI Bot queries l…" at bounding box center [763, 352] width 1526 height 705
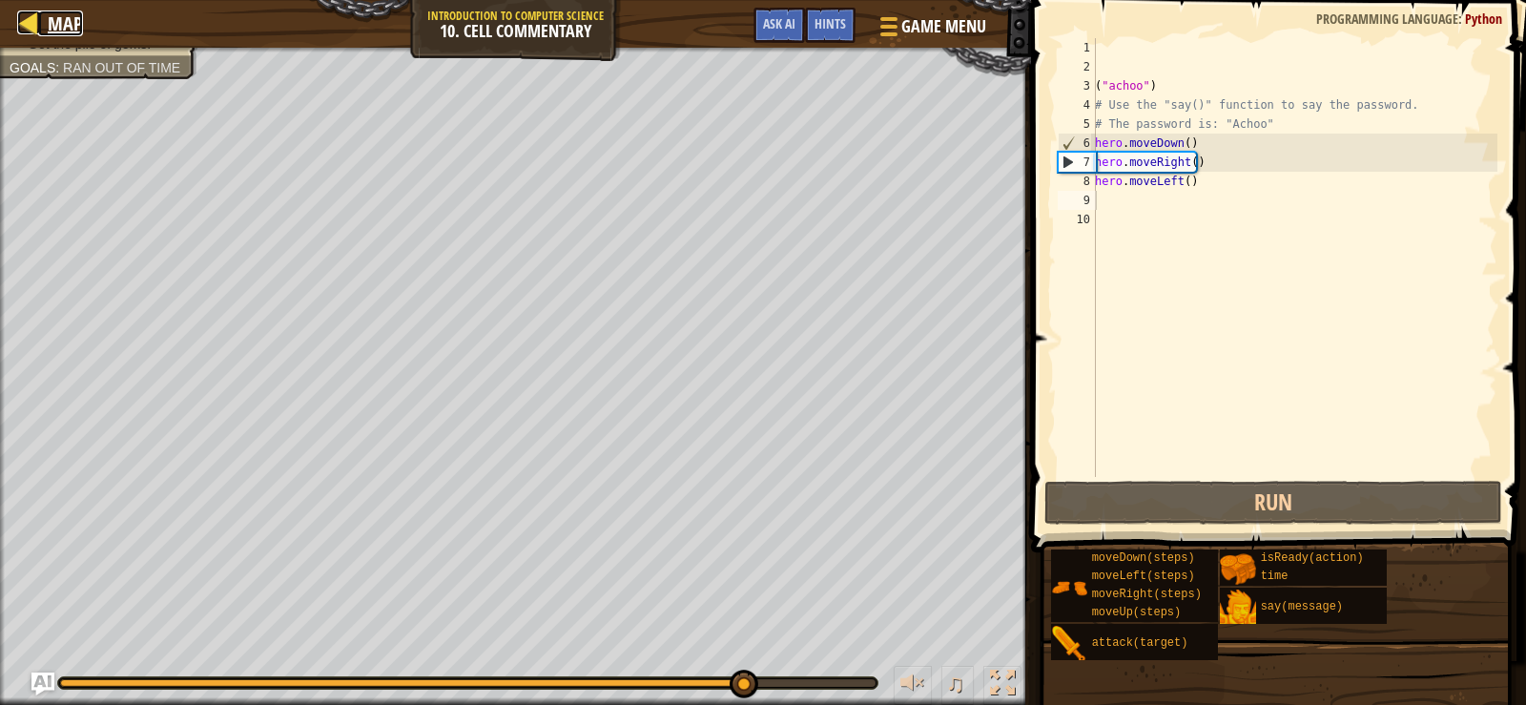
click at [49, 16] on span "Map" at bounding box center [65, 23] width 35 height 26
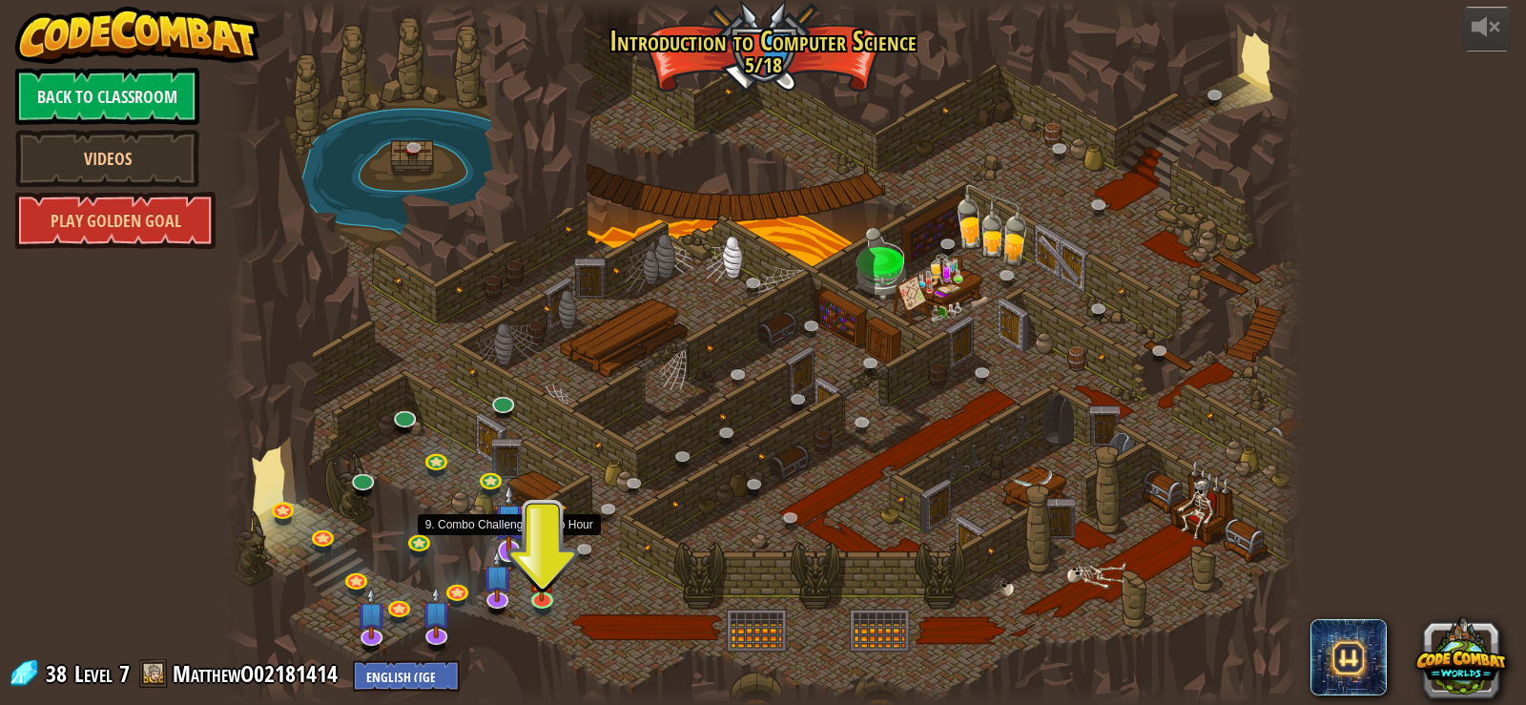
click at [514, 549] on img at bounding box center [509, 519] width 31 height 70
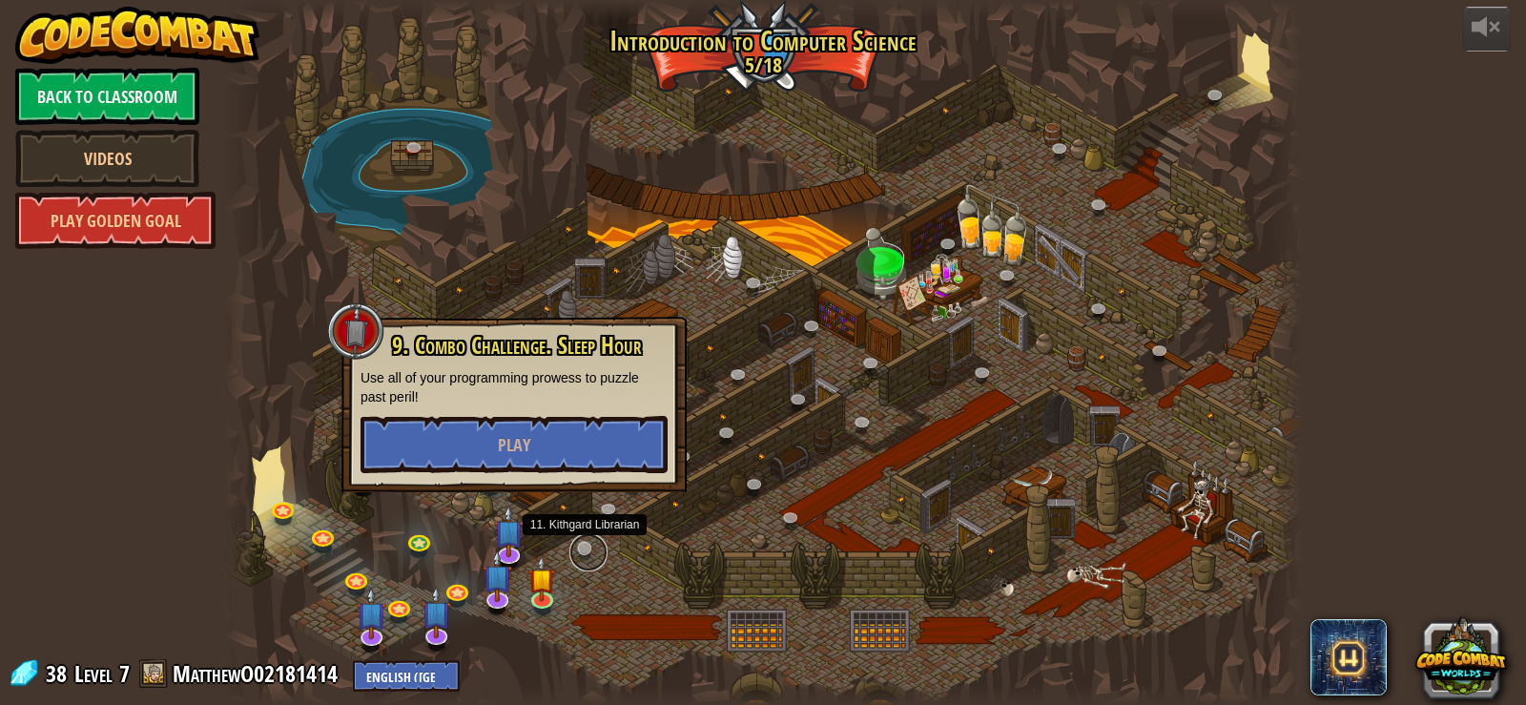
click at [578, 541] on link at bounding box center [588, 552] width 38 height 38
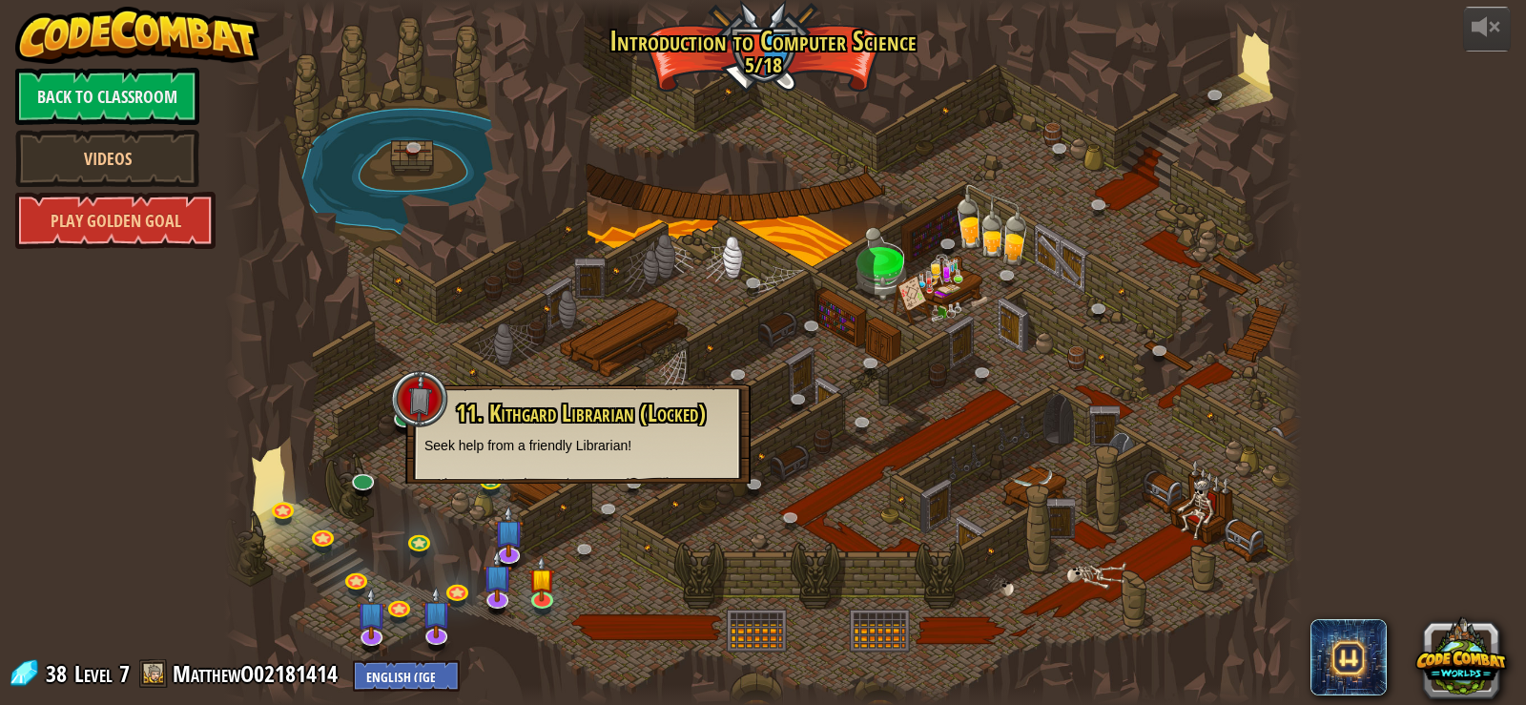
click at [609, 579] on div at bounding box center [763, 352] width 1079 height 705
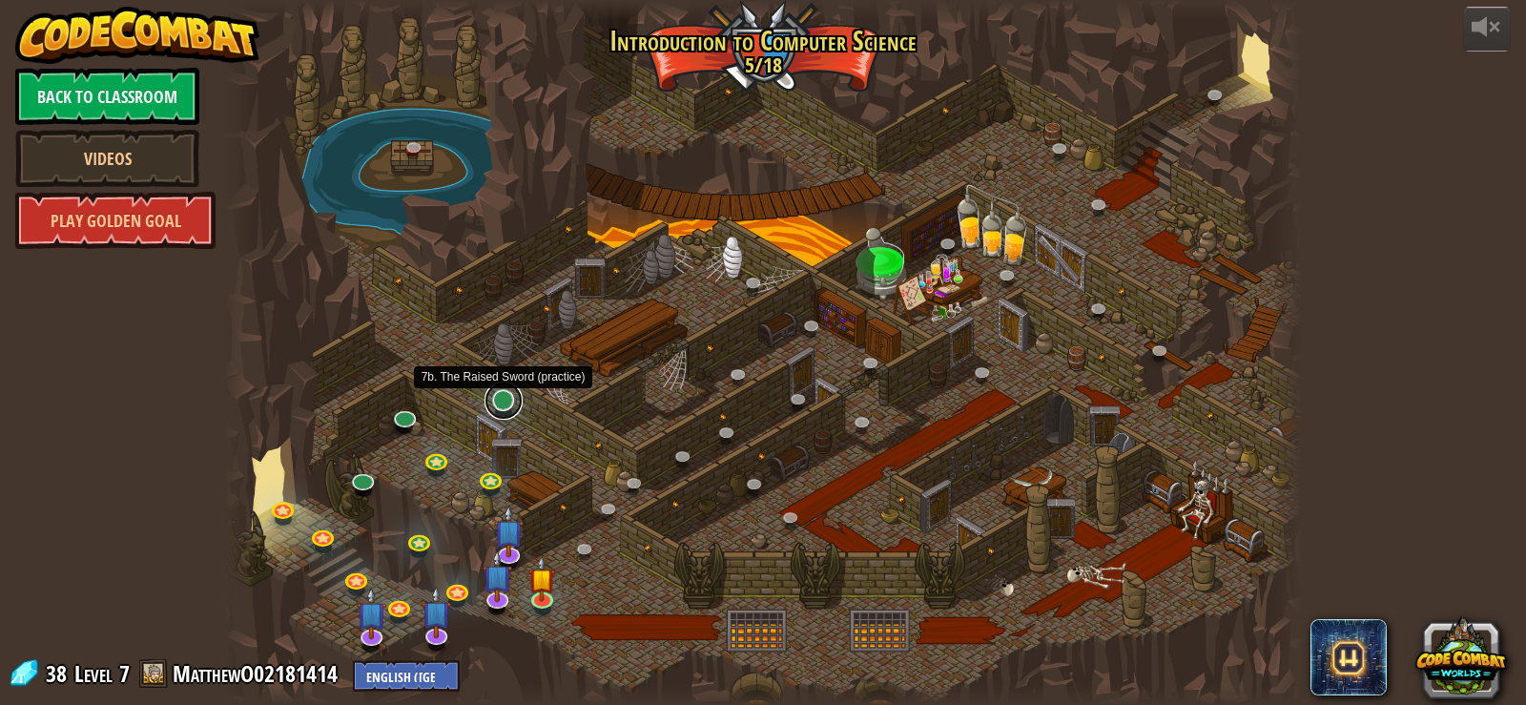
click at [496, 396] on link at bounding box center [504, 401] width 38 height 38
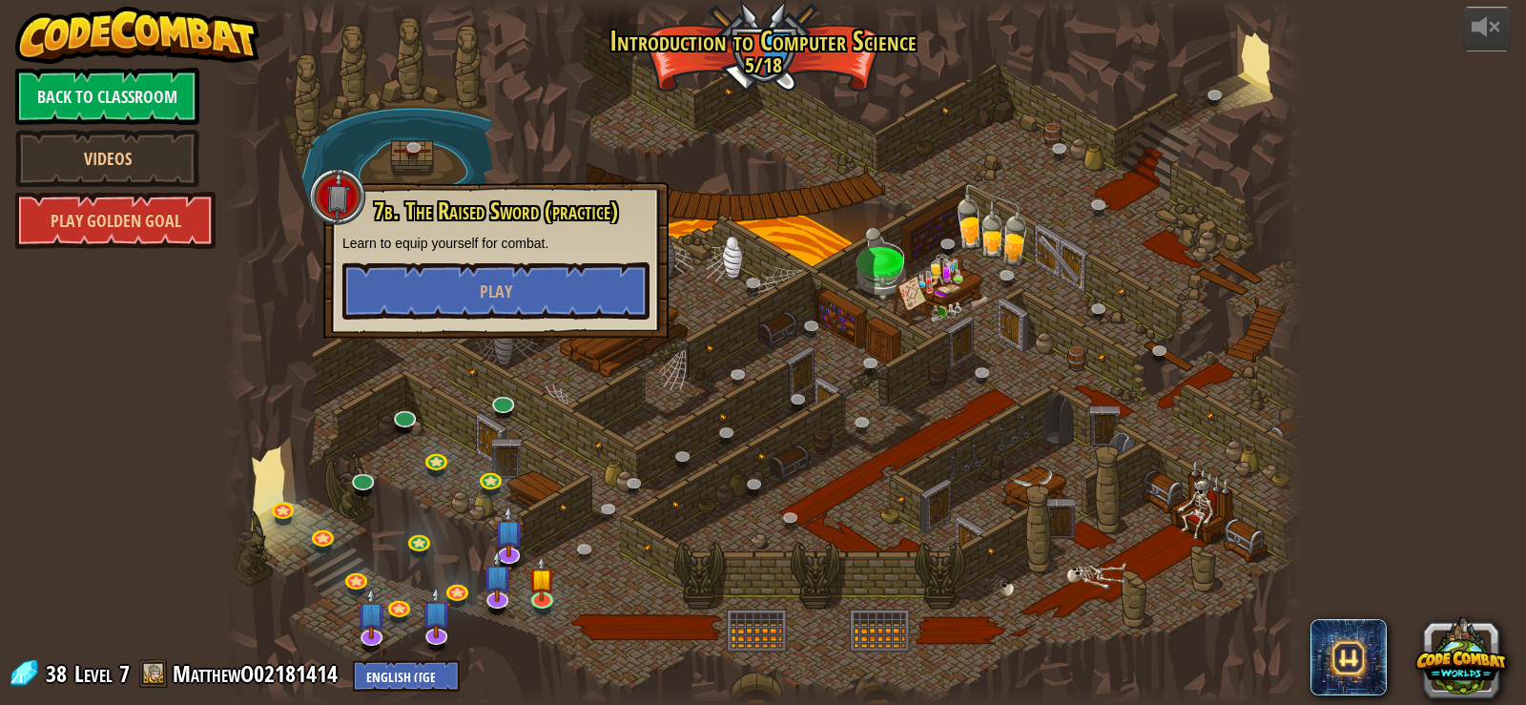
click at [867, 494] on div at bounding box center [763, 352] width 1079 height 705
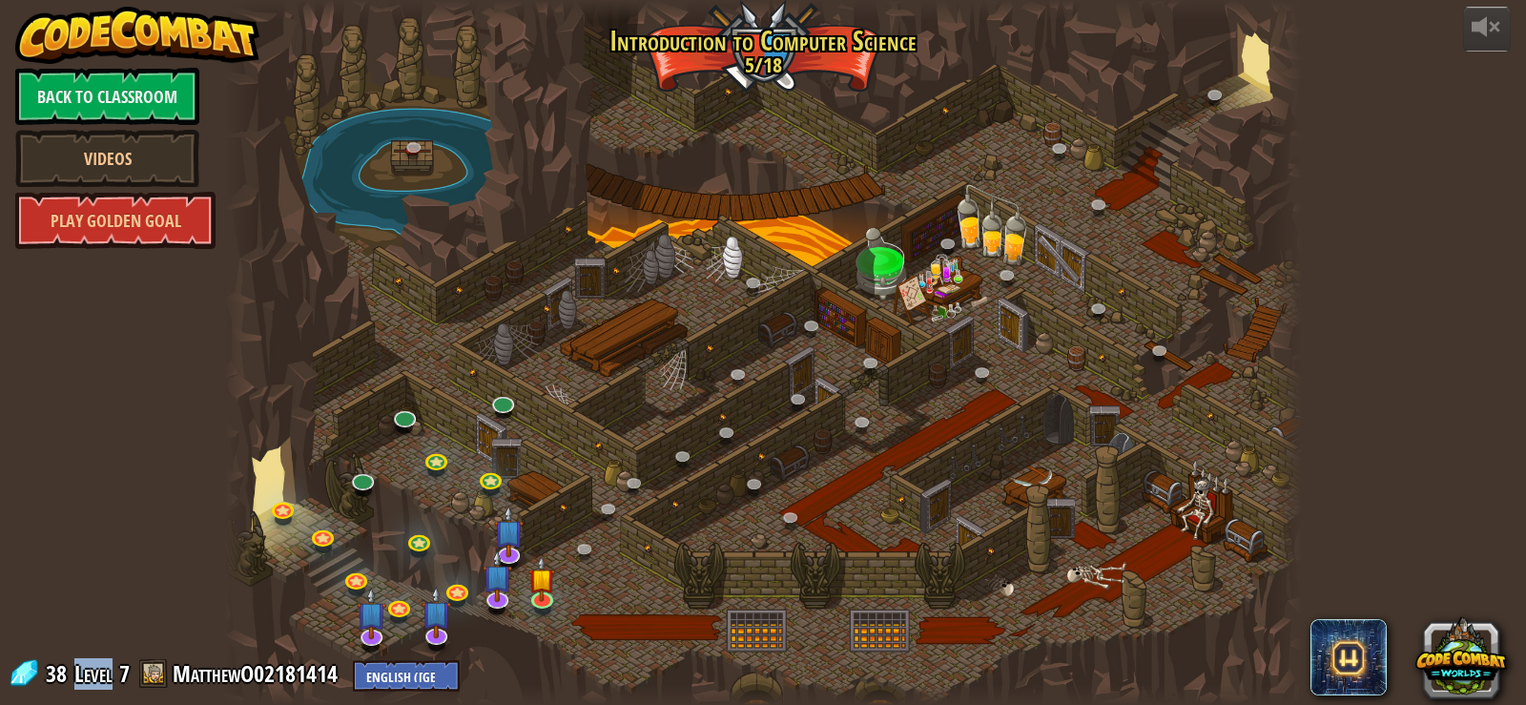
drag, startPoint x: 115, startPoint y: 686, endPoint x: 67, endPoint y: 691, distance: 48.9
click at [67, 691] on div "38 Level 7 MatthewO02181414 English ([GEOGRAPHIC_DATA]) English ([GEOGRAPHIC_DA…" at bounding box center [234, 674] width 452 height 33
click at [98, 603] on div "powered by Back to Classroom Videos Play Golden Goal 25. Kithgard Gates (Locked…" at bounding box center [763, 352] width 1526 height 705
drag, startPoint x: 70, startPoint y: 666, endPoint x: 348, endPoint y: 688, distance: 279.4
click at [348, 688] on div "38 Level 7 MatthewO02181414 English ([GEOGRAPHIC_DATA]) English ([GEOGRAPHIC_DA…" at bounding box center [234, 674] width 452 height 33
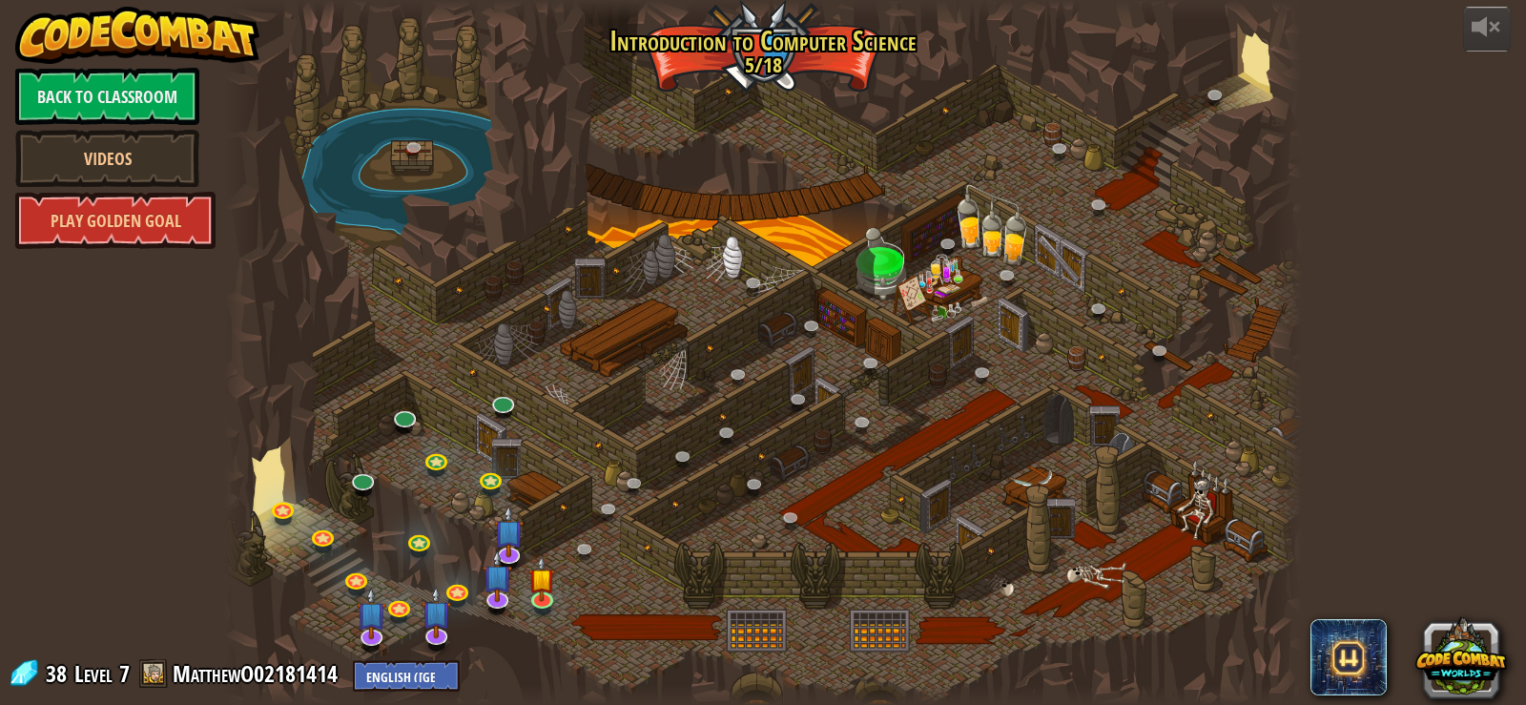
click at [170, 553] on div "powered by Back to Classroom Videos Play Golden Goal 25. Kithgard Gates (Locked…" at bounding box center [763, 352] width 1526 height 705
click at [55, 152] on link "Videos" at bounding box center [107, 158] width 184 height 57
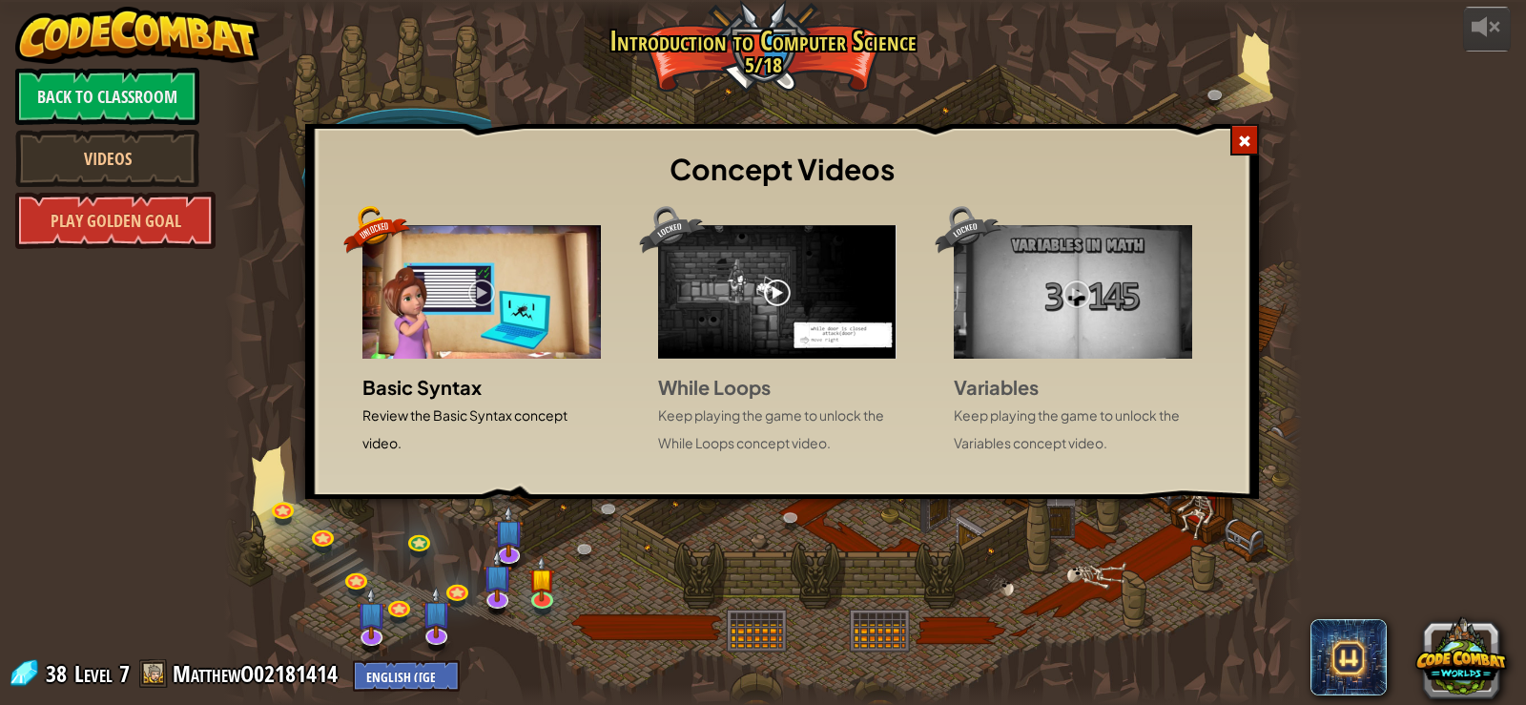
click at [1103, 291] on img at bounding box center [1073, 292] width 238 height 134
click at [1061, 422] on p "Keep playing the game to unlock the Variables concept video." at bounding box center [1073, 429] width 238 height 55
drag, startPoint x: 1001, startPoint y: 422, endPoint x: 986, endPoint y: 420, distance: 14.4
click at [1116, 435] on p "Keep playing the game to unlock the Variables concept video." at bounding box center [1073, 429] width 238 height 55
click at [917, 416] on div "Basic Syntax Review the Basic Syntax concept video. While Loops Keep playing th…" at bounding box center [782, 347] width 925 height 245
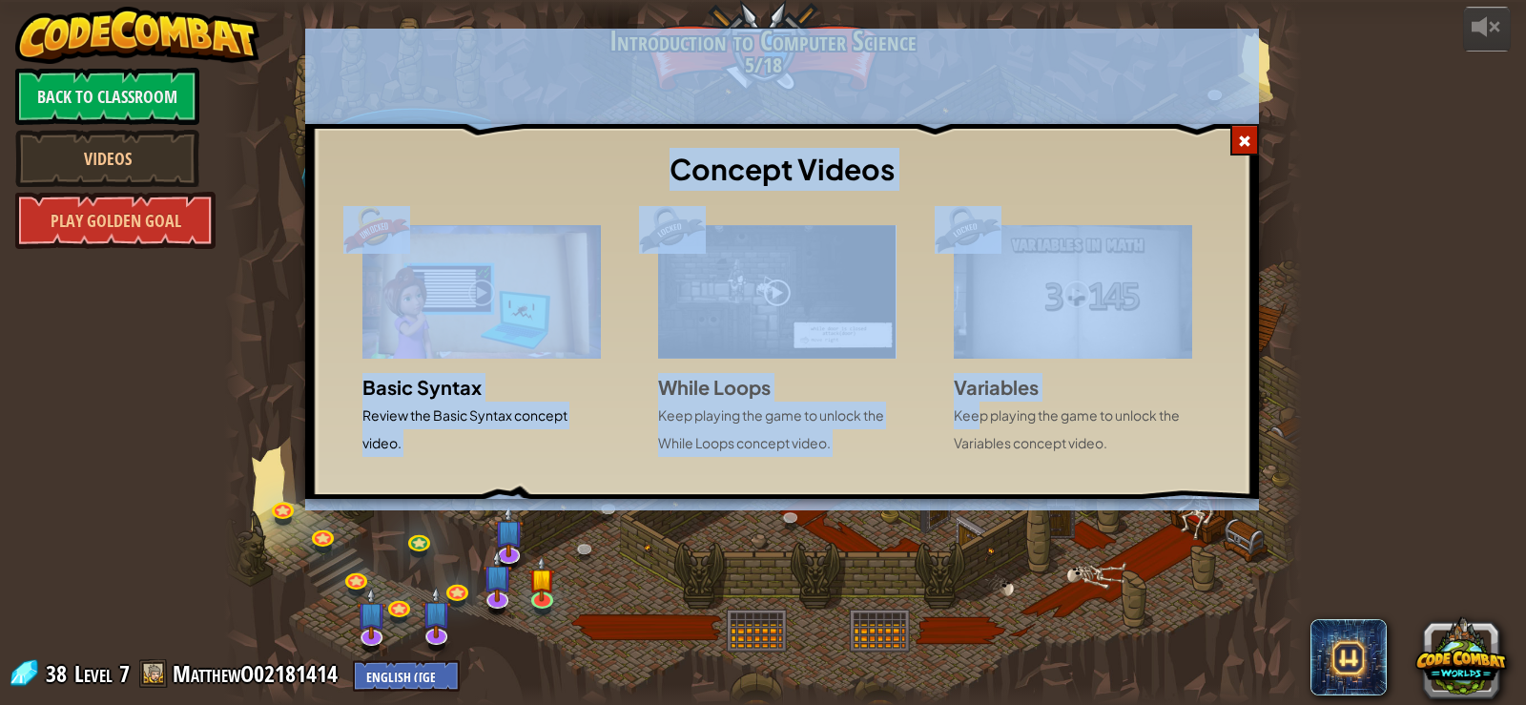
drag, startPoint x: 921, startPoint y: 423, endPoint x: 1006, endPoint y: 413, distance: 86.4
click at [1057, 424] on p "Keep playing the game to unlock the Variables concept video." at bounding box center [1073, 429] width 238 height 55
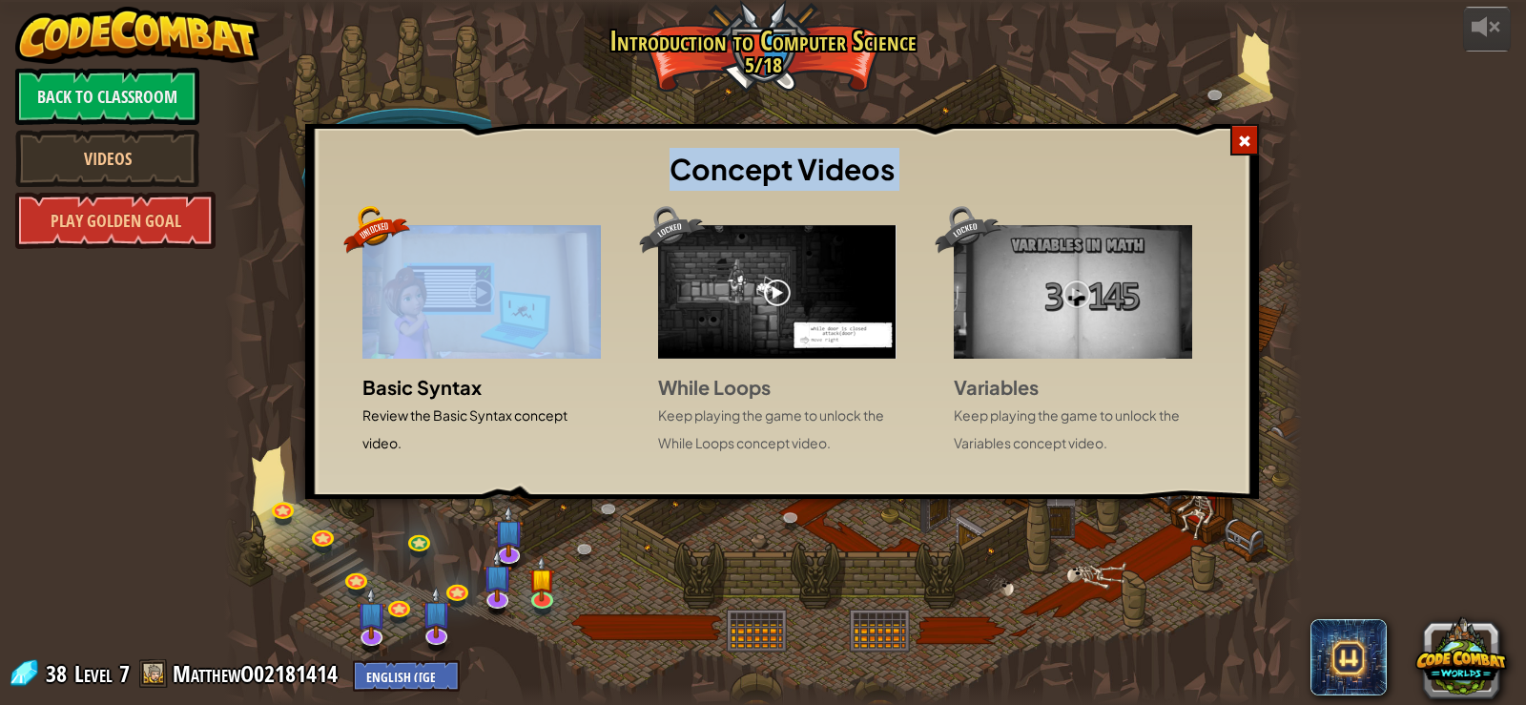
drag, startPoint x: 332, startPoint y: 180, endPoint x: 475, endPoint y: 351, distance: 222.8
click at [475, 351] on div "Concept Videos Basic Syntax Review the Basic Syntax concept video. While Loops …" at bounding box center [782, 311] width 954 height 375
click at [445, 164] on h3 "Concept Videos" at bounding box center [782, 169] width 906 height 43
drag, startPoint x: 353, startPoint y: 197, endPoint x: 506, endPoint y: 392, distance: 247.3
click at [506, 392] on div "Concept Videos Basic Syntax Review the Basic Syntax concept video. While Loops …" at bounding box center [782, 311] width 954 height 375
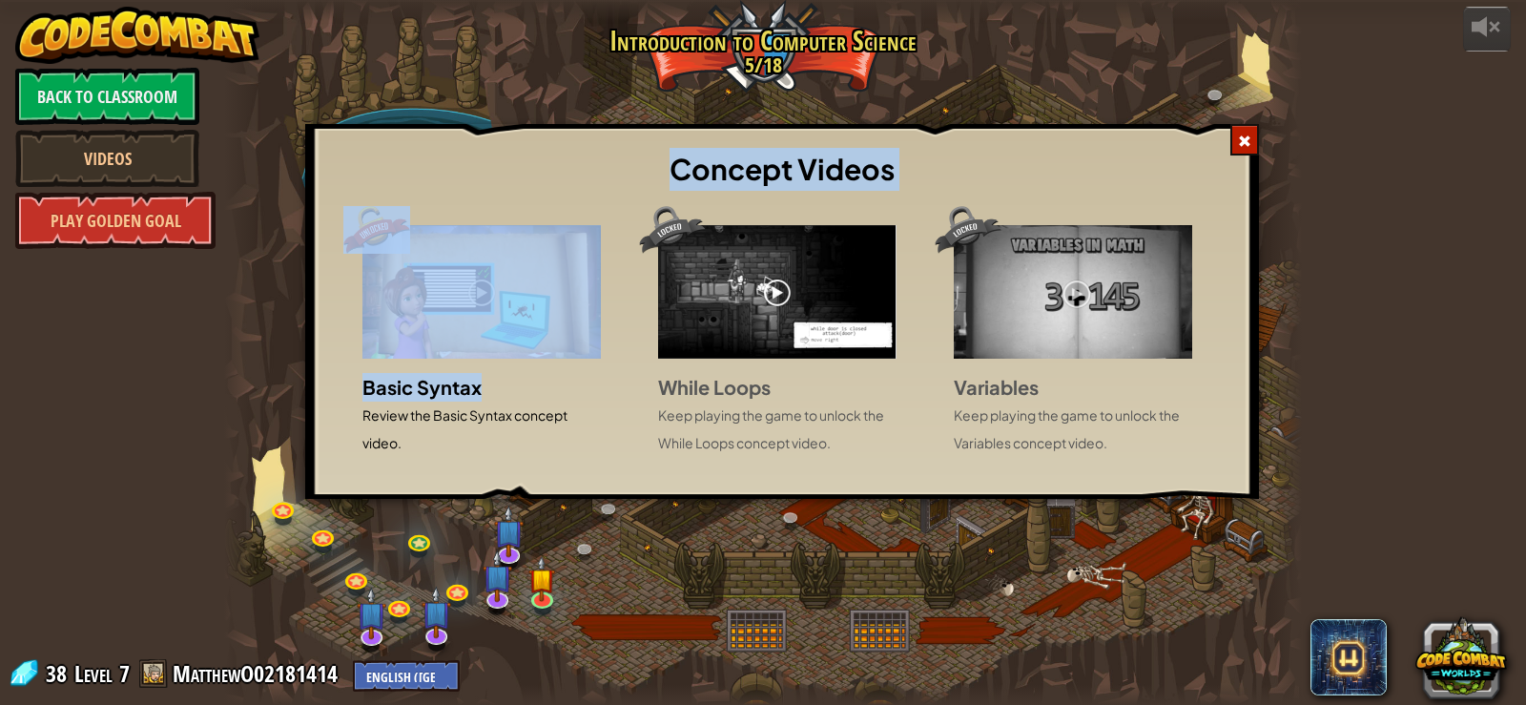
click at [480, 203] on div "Concept Videos" at bounding box center [782, 170] width 935 height 72
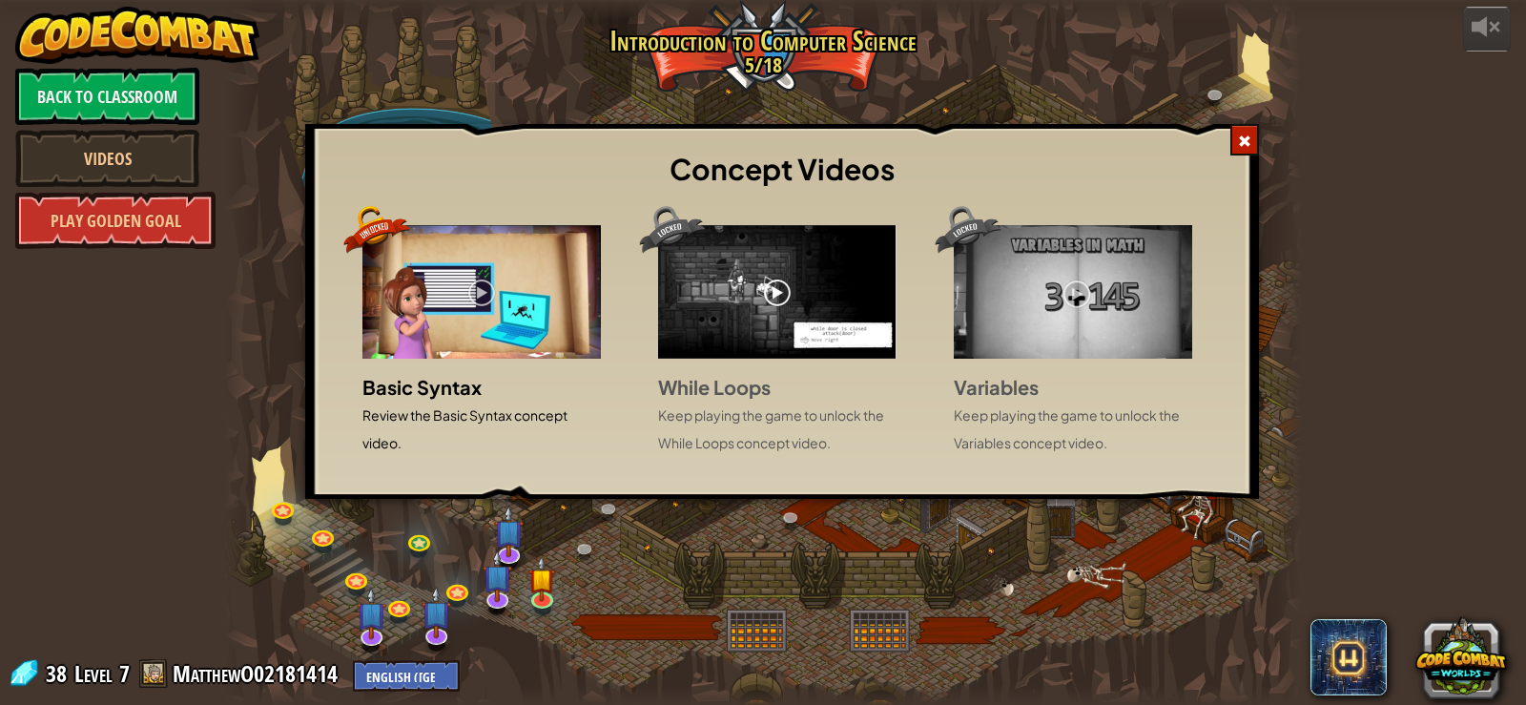
click at [215, 667] on div "Concept Videos Basic Syntax Review the Basic Syntax concept video. While Loops …" at bounding box center [763, 352] width 1526 height 705
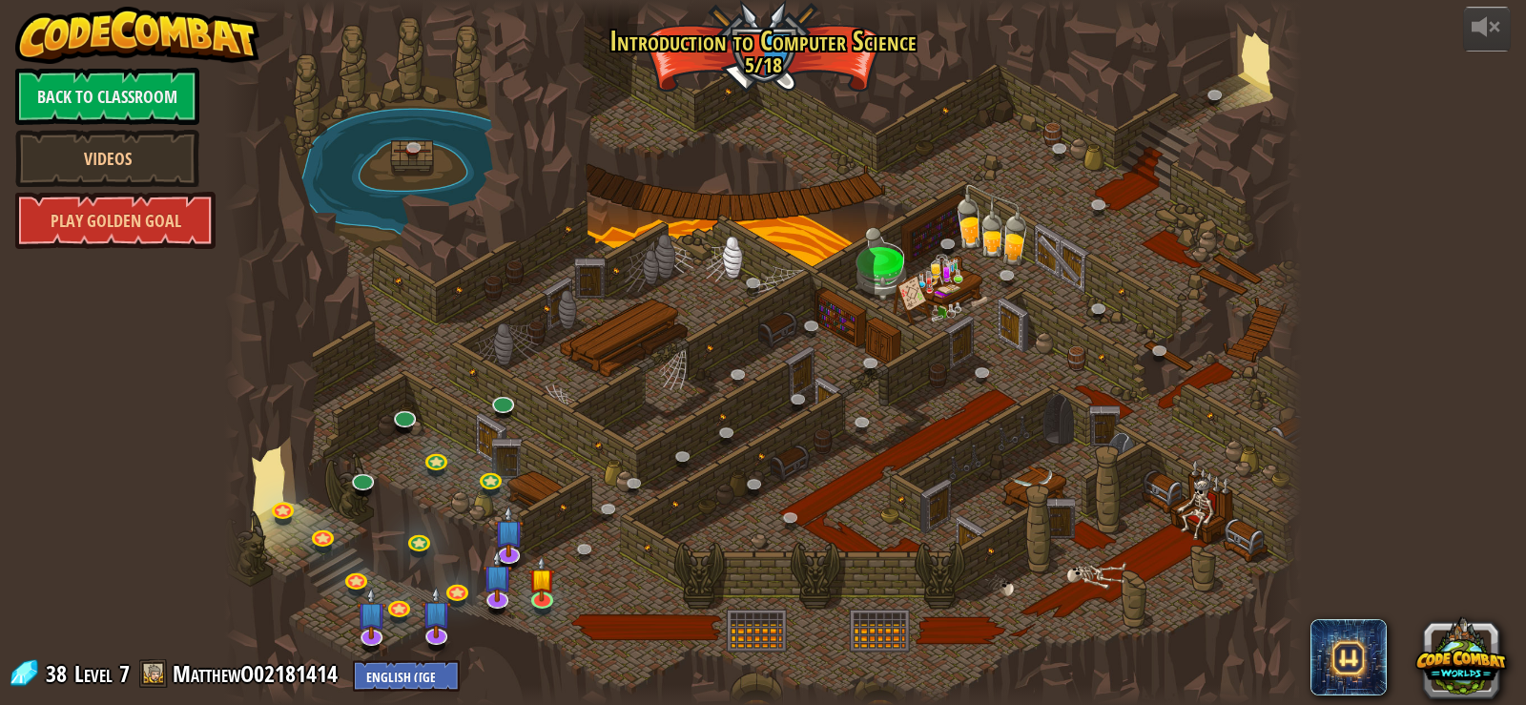
click at [500, 450] on div at bounding box center [763, 352] width 1079 height 705
drag, startPoint x: 500, startPoint y: 450, endPoint x: 510, endPoint y: 433, distance: 20.1
click at [510, 433] on div at bounding box center [763, 352] width 1079 height 705
drag, startPoint x: 505, startPoint y: 425, endPoint x: 541, endPoint y: 478, distance: 63.8
click at [541, 478] on div at bounding box center [763, 352] width 1079 height 705
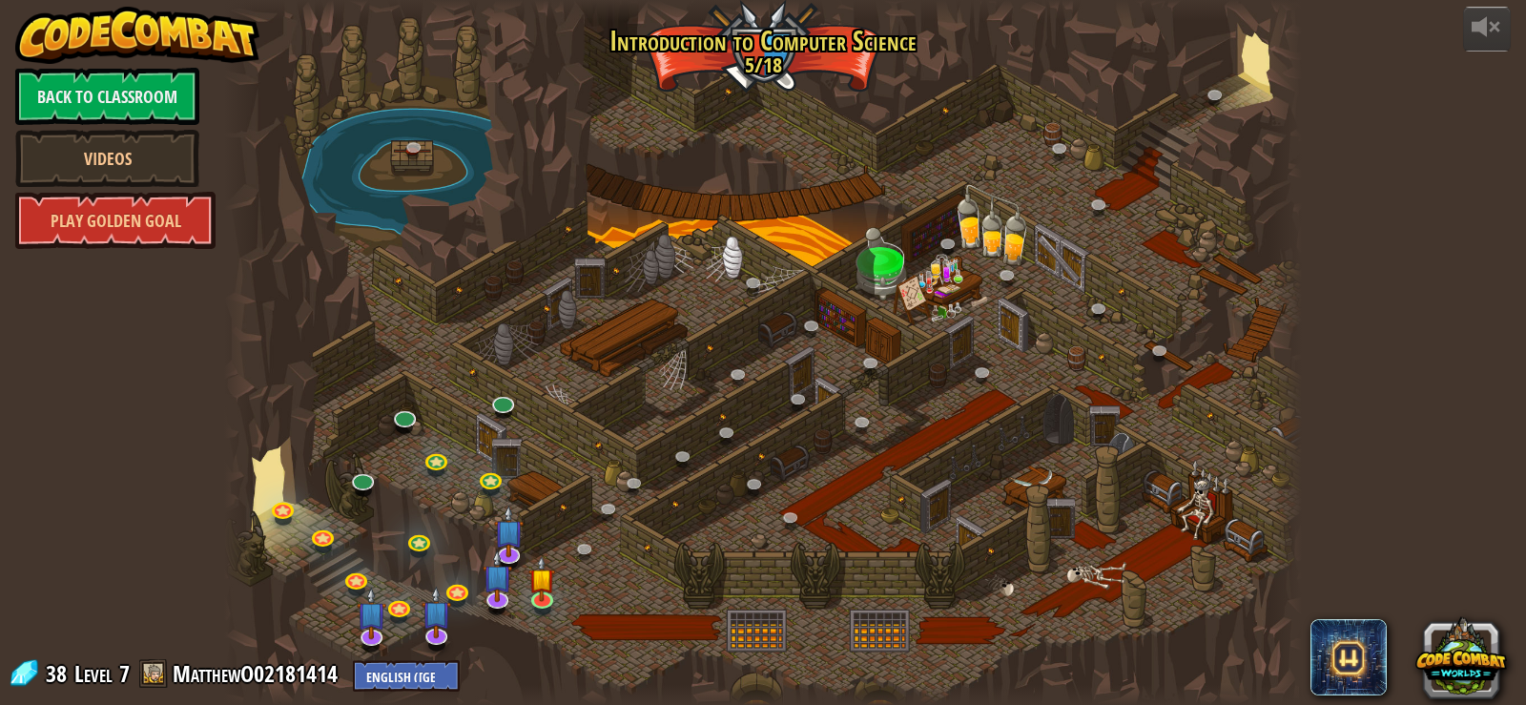
drag, startPoint x: 765, startPoint y: 624, endPoint x: 631, endPoint y: 388, distance: 271.3
click at [626, 393] on div at bounding box center [763, 352] width 1079 height 705
click at [624, 227] on div at bounding box center [763, 352] width 1079 height 705
click at [122, 93] on link "Back to Classroom" at bounding box center [107, 96] width 184 height 57
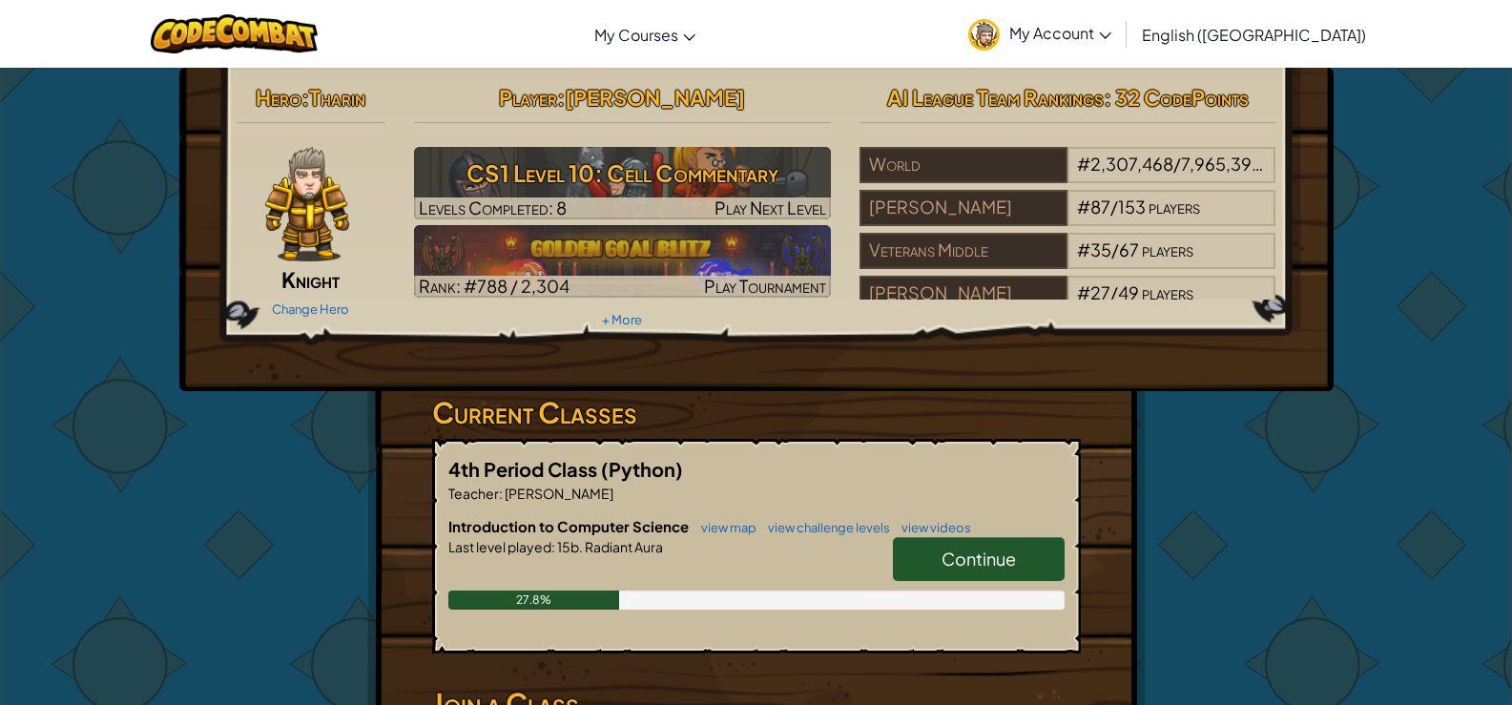
click at [485, 224] on div "Player : [PERSON_NAME] o CS1 Level 10: Cell Commentary Levels Completed: 8 Play…" at bounding box center [622, 205] width 445 height 257
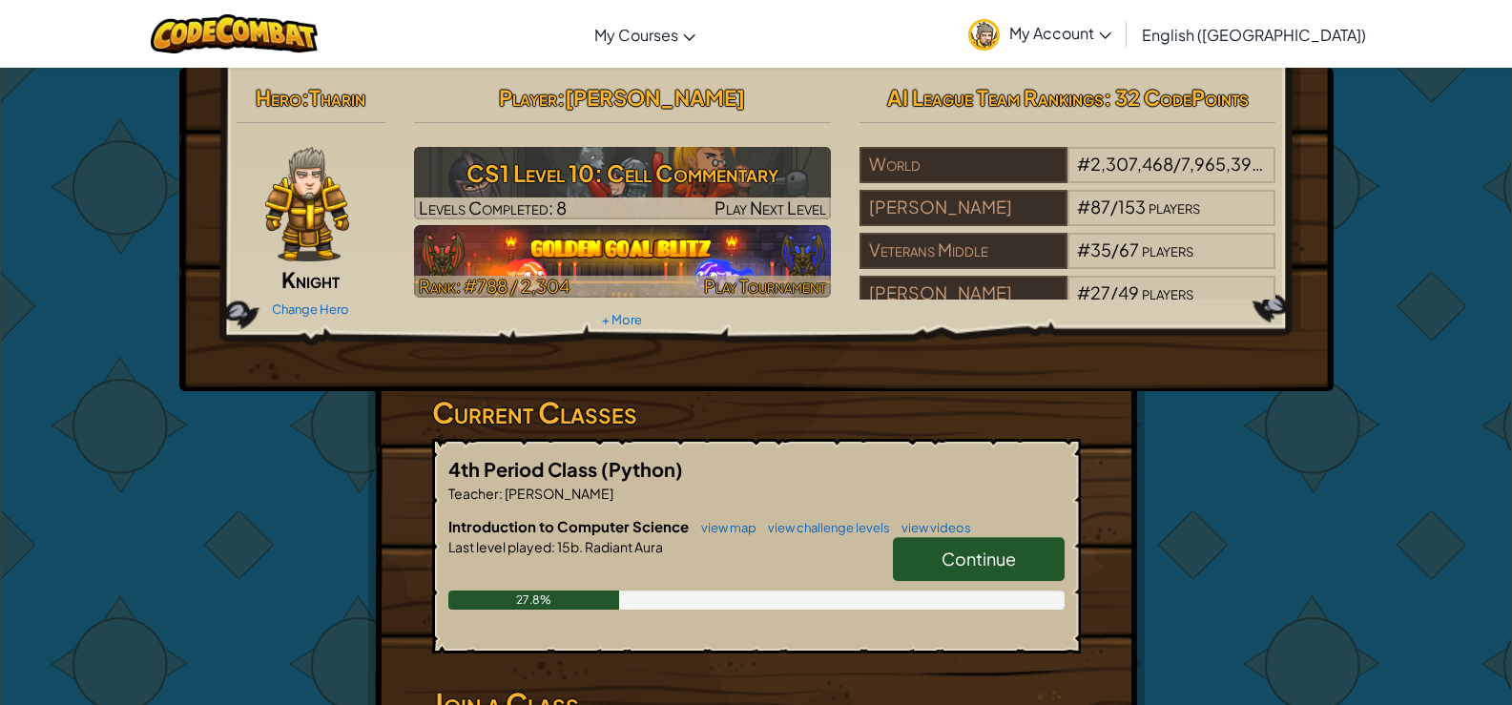
click at [471, 254] on img at bounding box center [622, 261] width 417 height 72
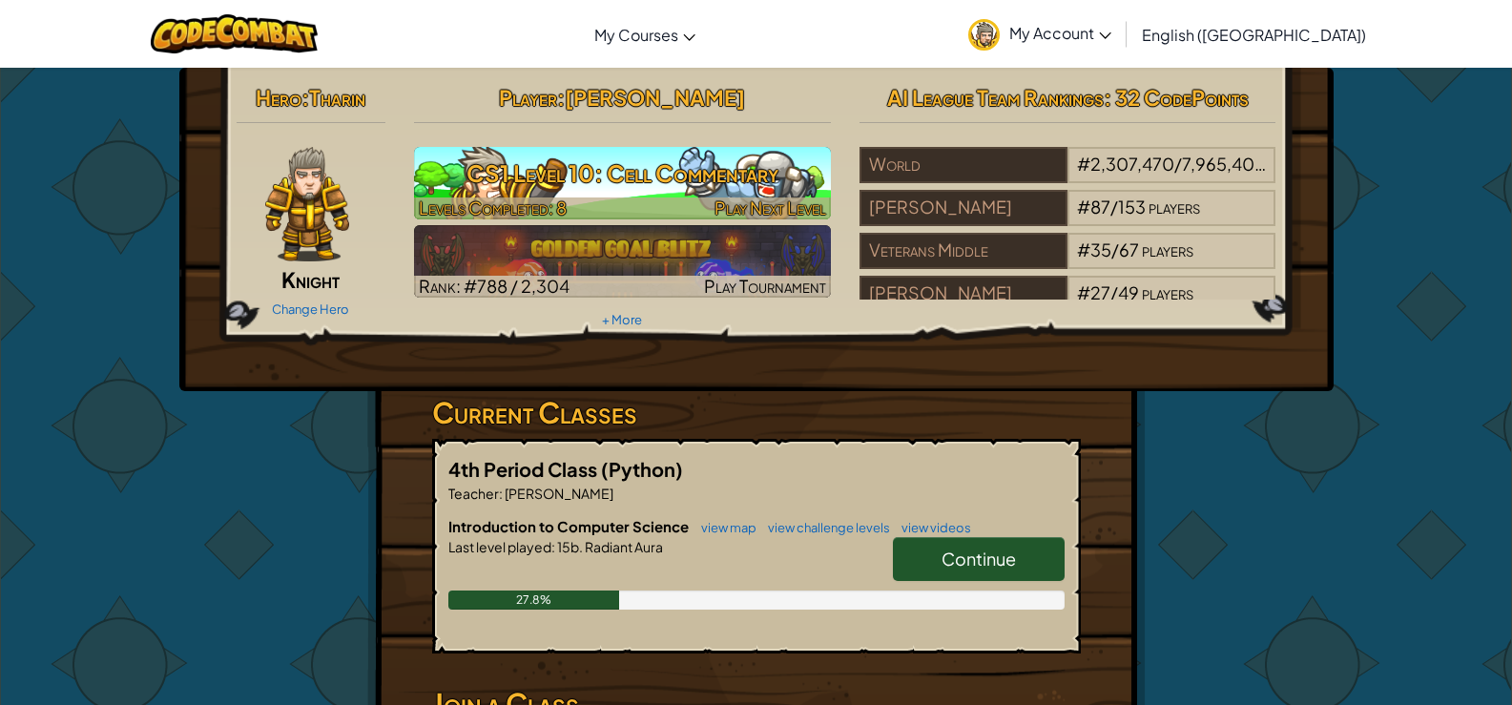
click at [595, 161] on h3 "CS1 Level 10: Cell Commentary" at bounding box center [622, 173] width 417 height 43
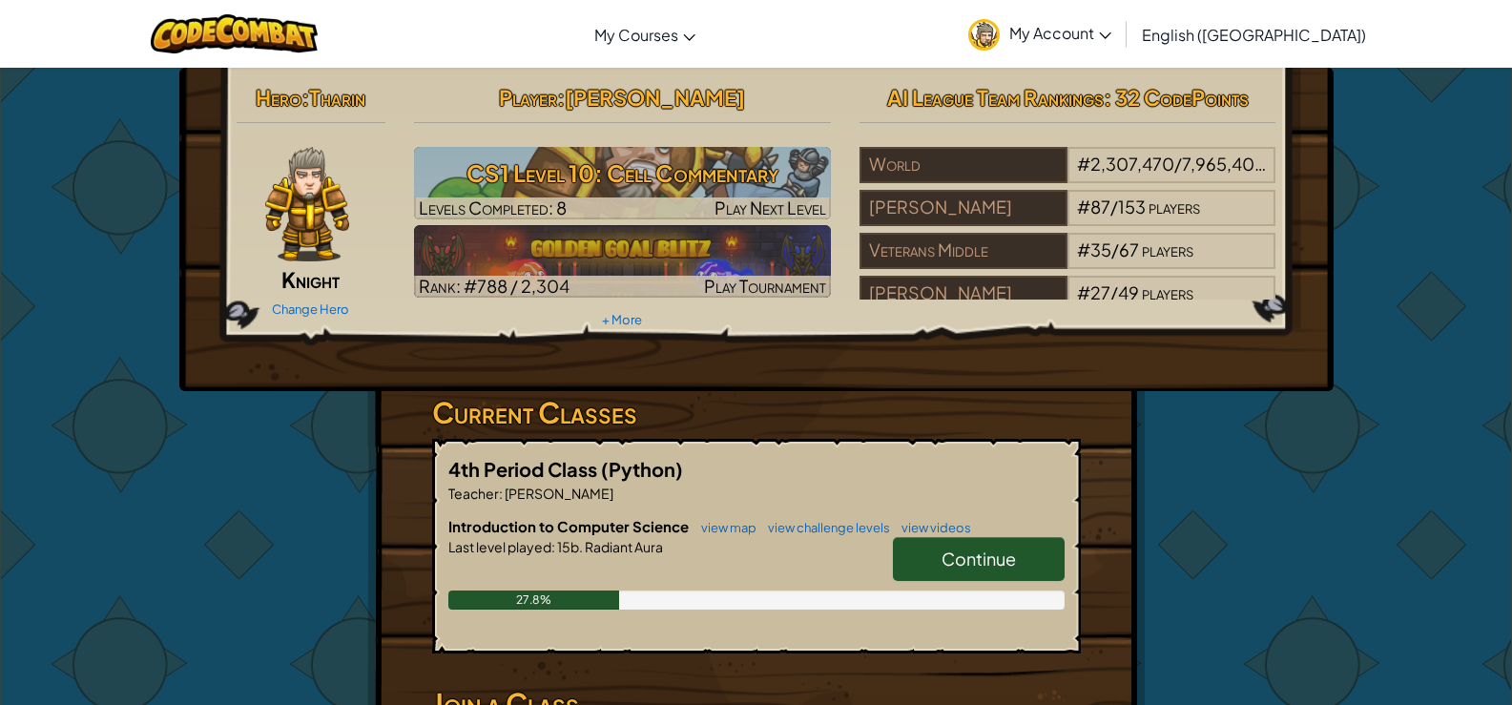
click at [996, 543] on link "Continue" at bounding box center [979, 559] width 172 height 44
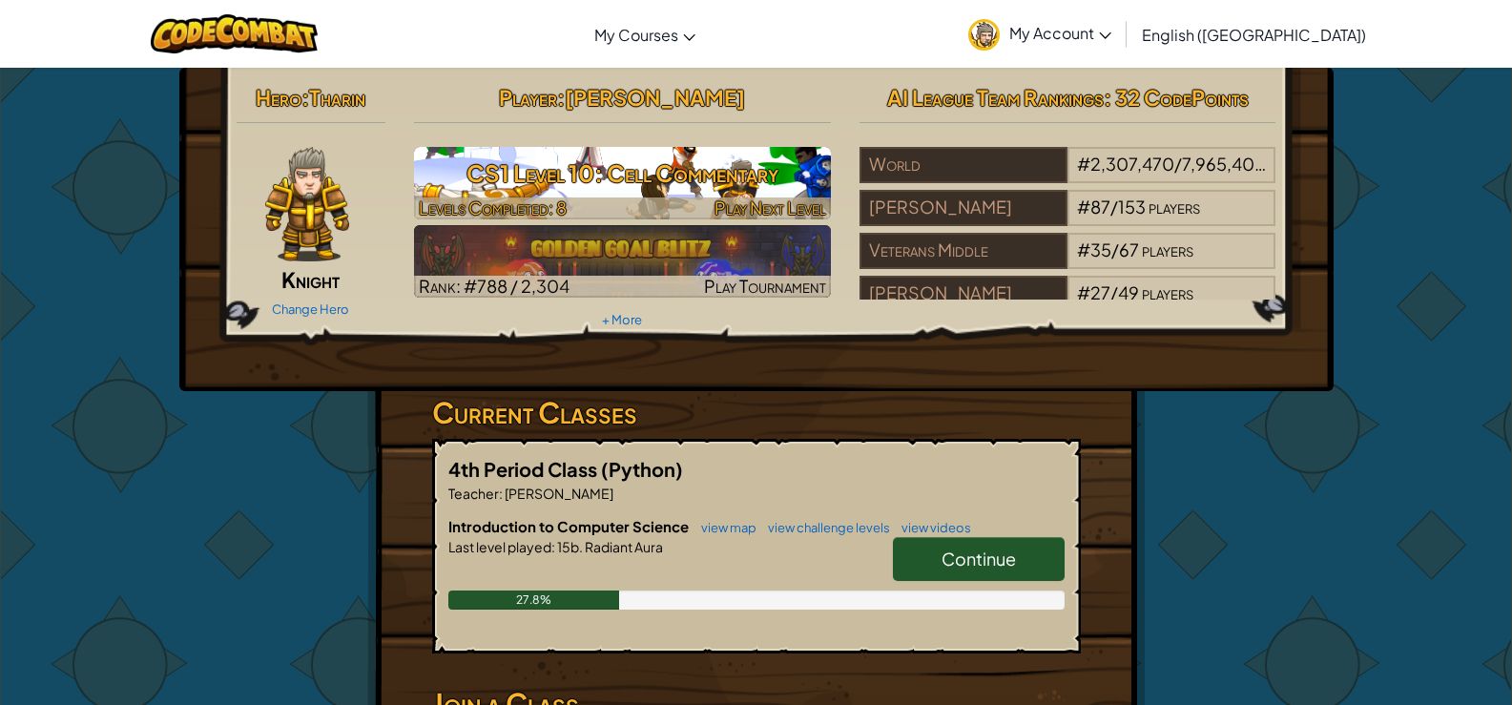
click at [652, 173] on h3 "CS1 Level 10: Cell Commentary" at bounding box center [622, 173] width 417 height 43
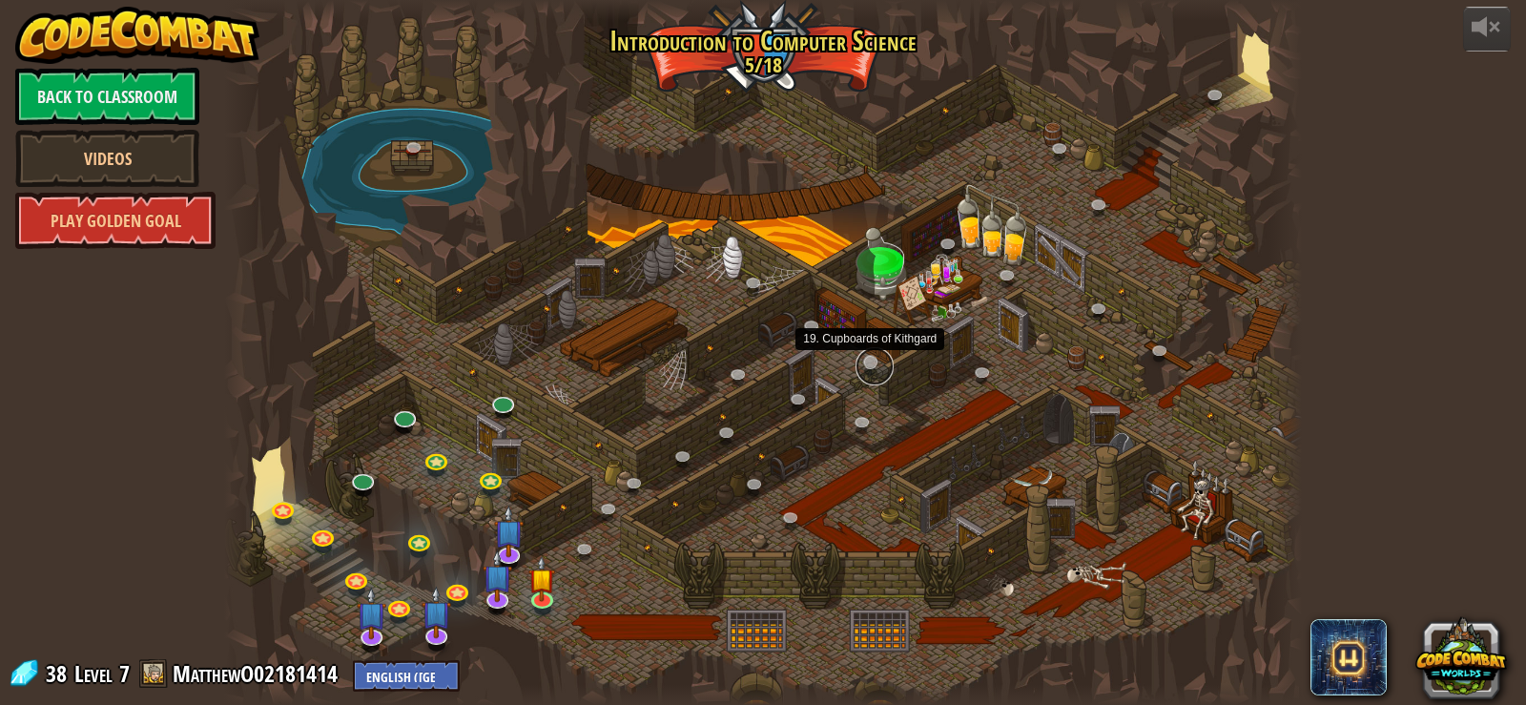
click at [864, 362] on link at bounding box center [875, 366] width 38 height 38
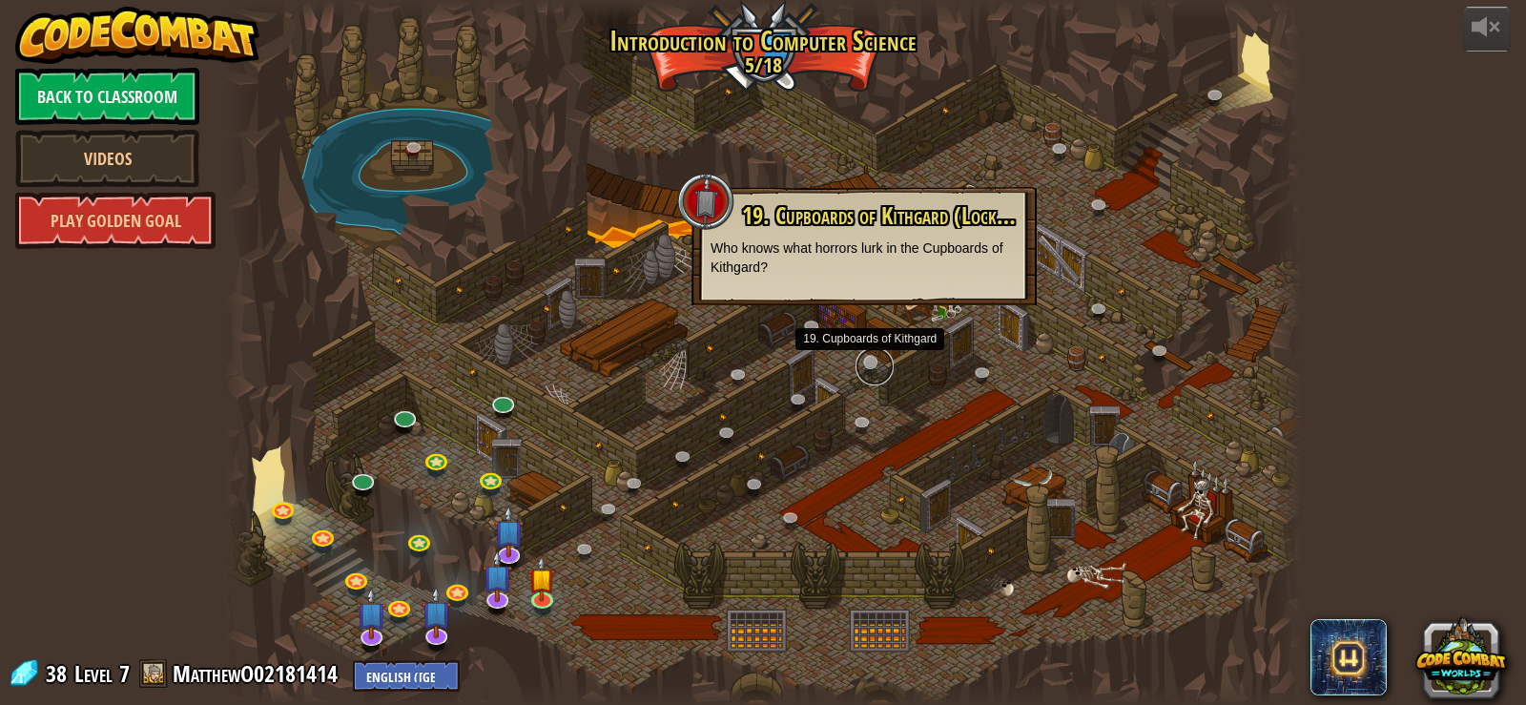
click at [864, 362] on link at bounding box center [875, 366] width 38 height 38
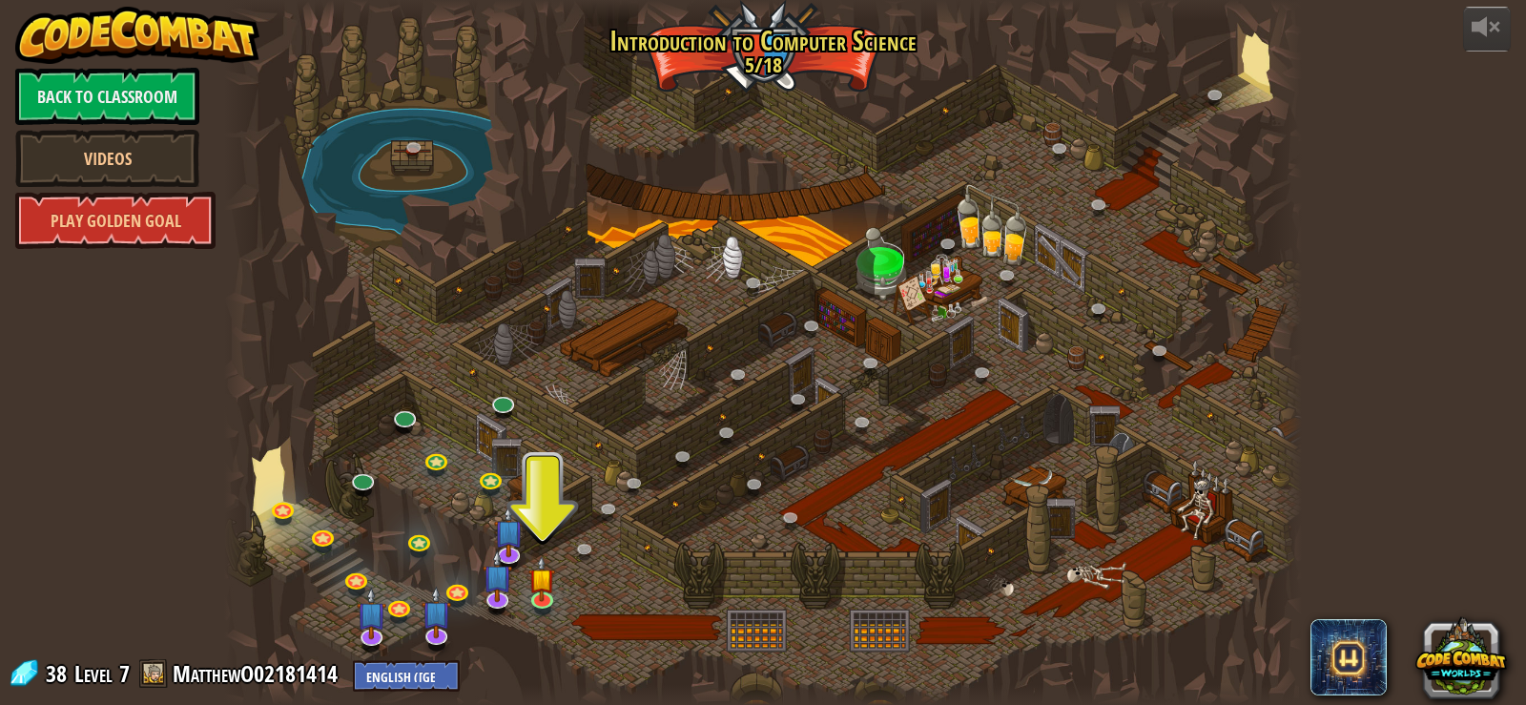
click at [1203, 87] on div at bounding box center [763, 352] width 1079 height 705
click at [1216, 87] on link at bounding box center [1219, 98] width 38 height 38
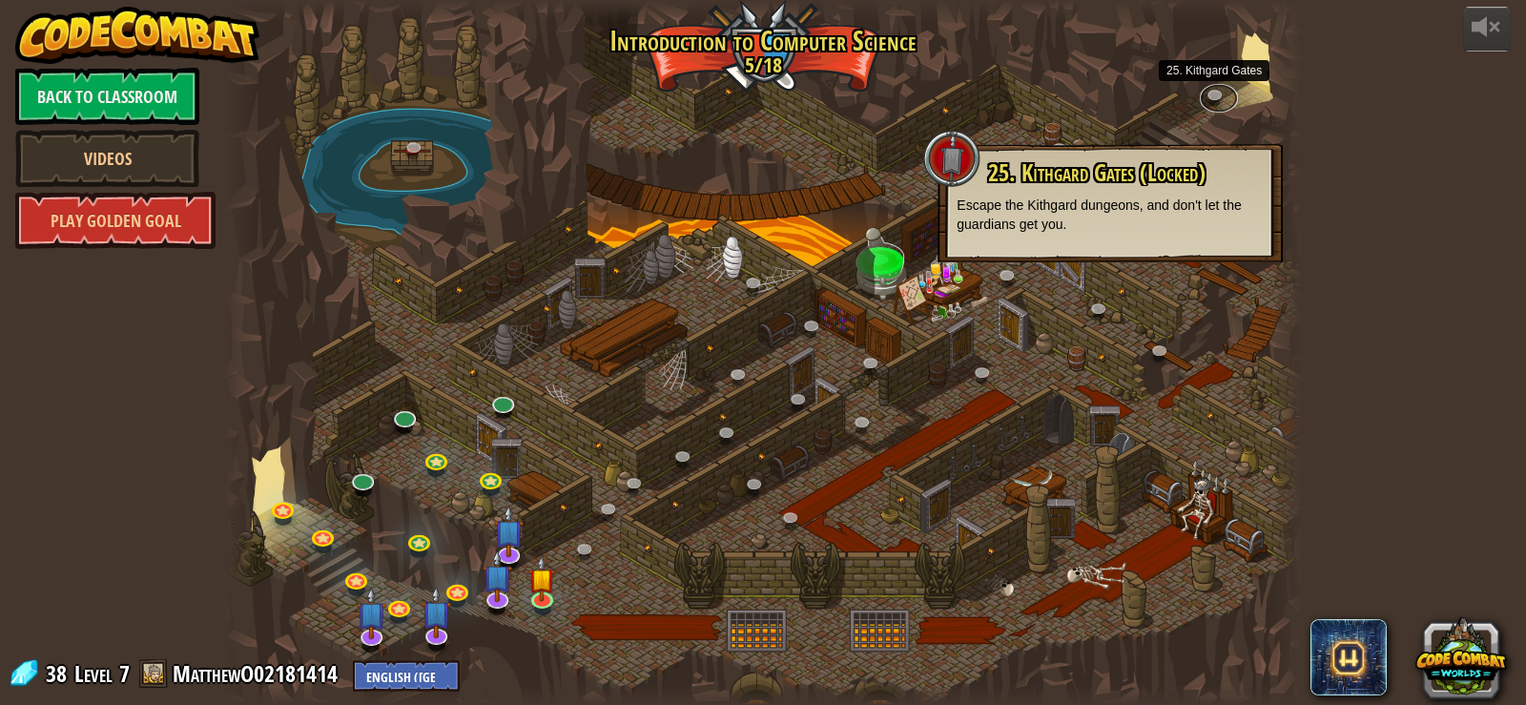
drag, startPoint x: 1216, startPoint y: 87, endPoint x: 619, endPoint y: 344, distance: 650.3
click at [642, 350] on div "25. Kithgard Gates 25. Kithgard Gates (Locked) Escape the Kithgard dungeons, an…" at bounding box center [763, 352] width 1079 height 705
drag, startPoint x: 608, startPoint y: 288, endPoint x: 617, endPoint y: 342, distance: 55.2
click at [617, 342] on div at bounding box center [763, 352] width 1079 height 705
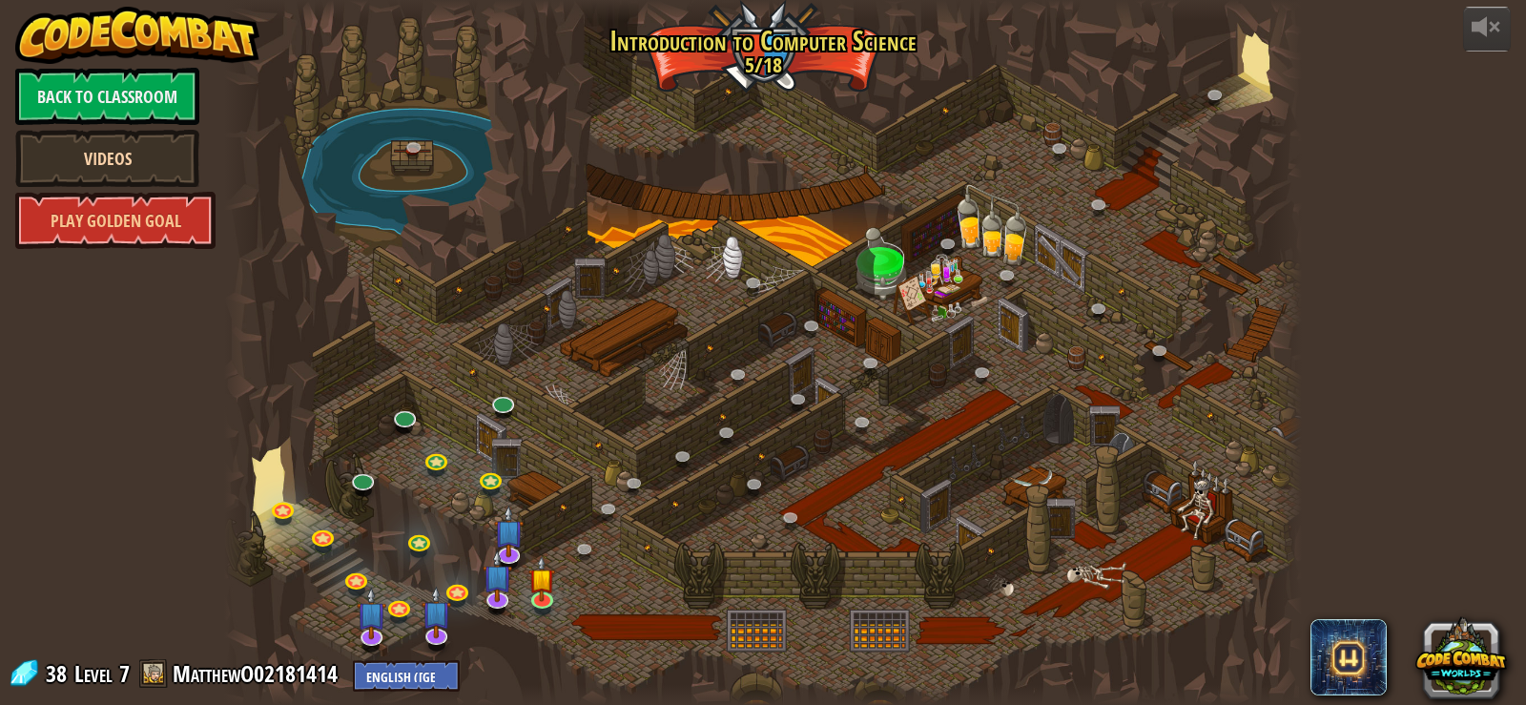
click at [96, 146] on link "Videos" at bounding box center [107, 158] width 184 height 57
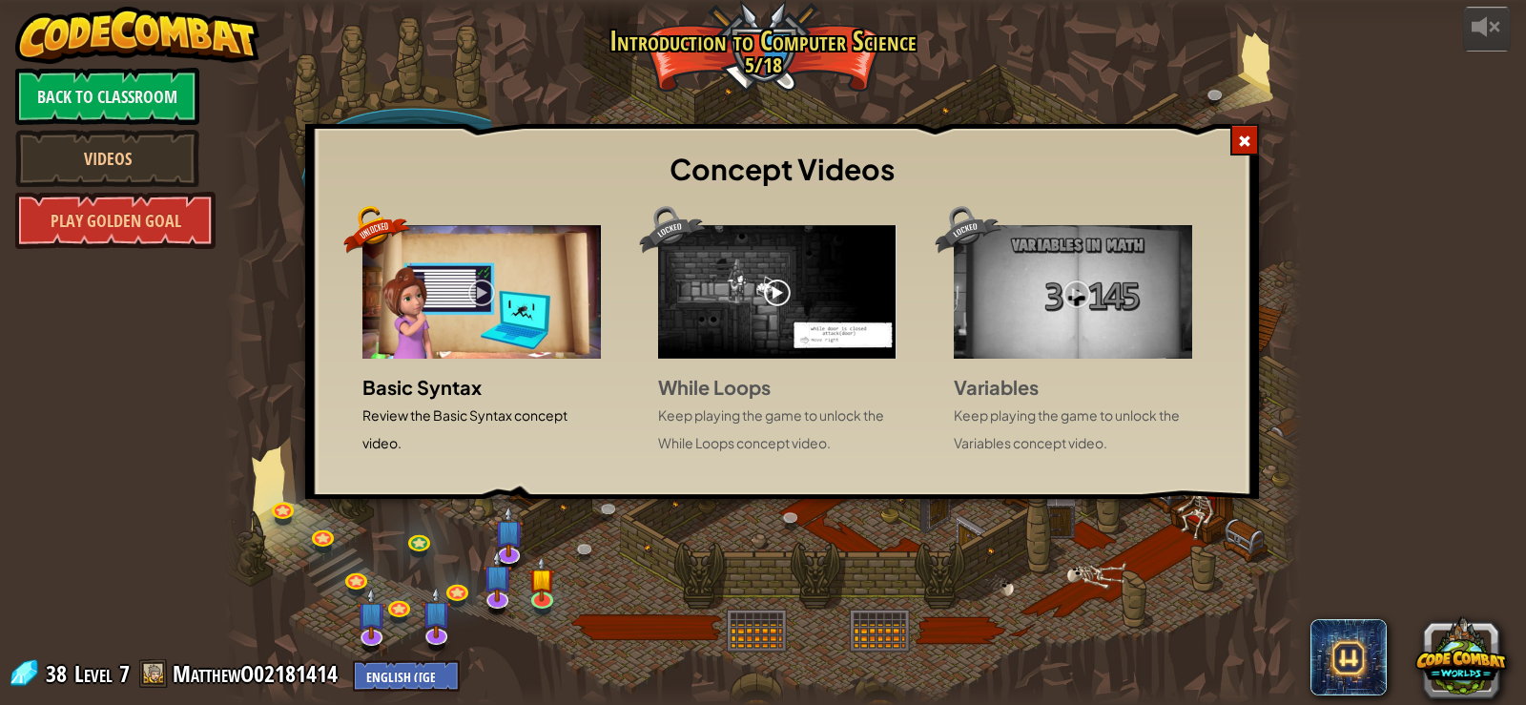
click at [514, 293] on img at bounding box center [481, 292] width 238 height 134
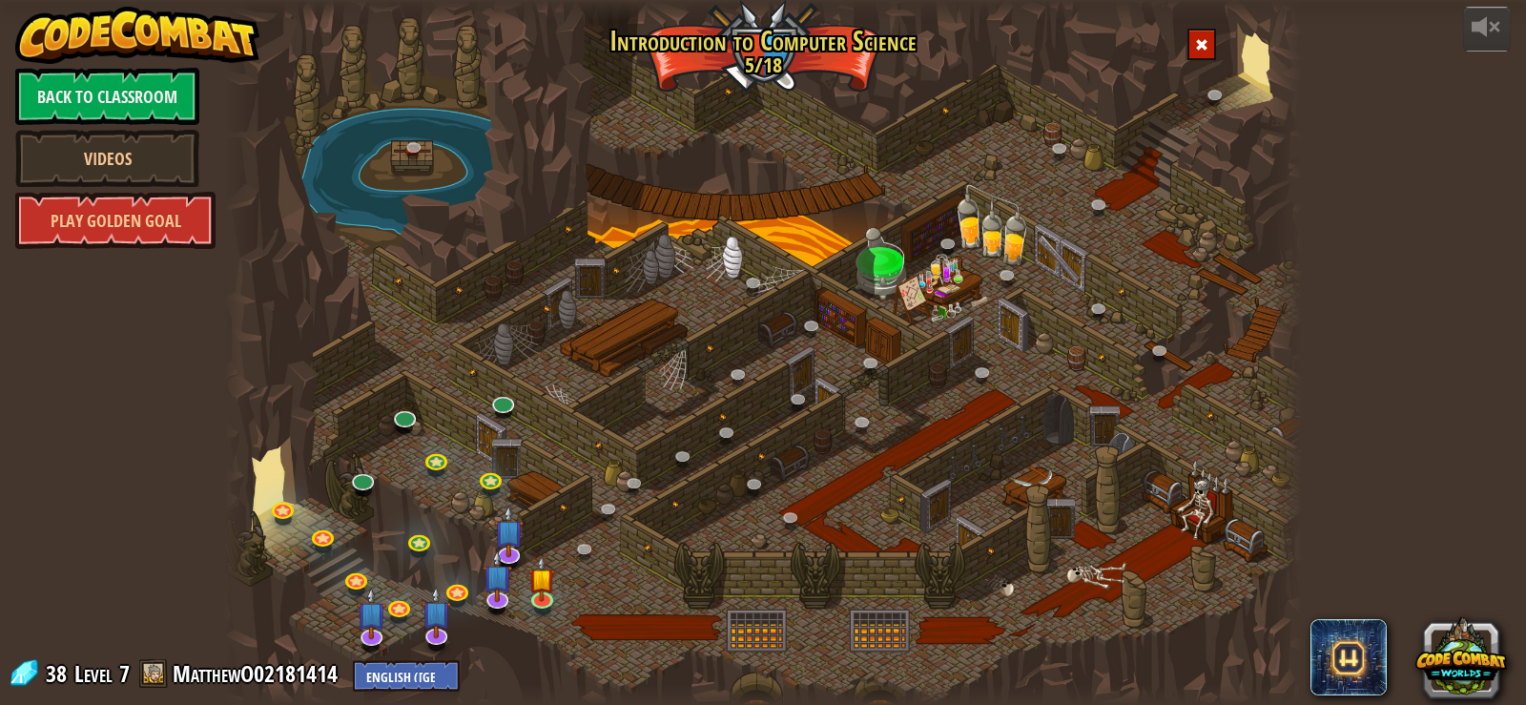
drag, startPoint x: 260, startPoint y: 18, endPoint x: 189, endPoint y: 46, distance: 76.7
click at [190, 46] on div "Concept Videos Basic Syntax Review the Basic Syntax concept video. While Loops …" at bounding box center [763, 352] width 1526 height 705
click at [131, 134] on link "Videos" at bounding box center [107, 158] width 184 height 57
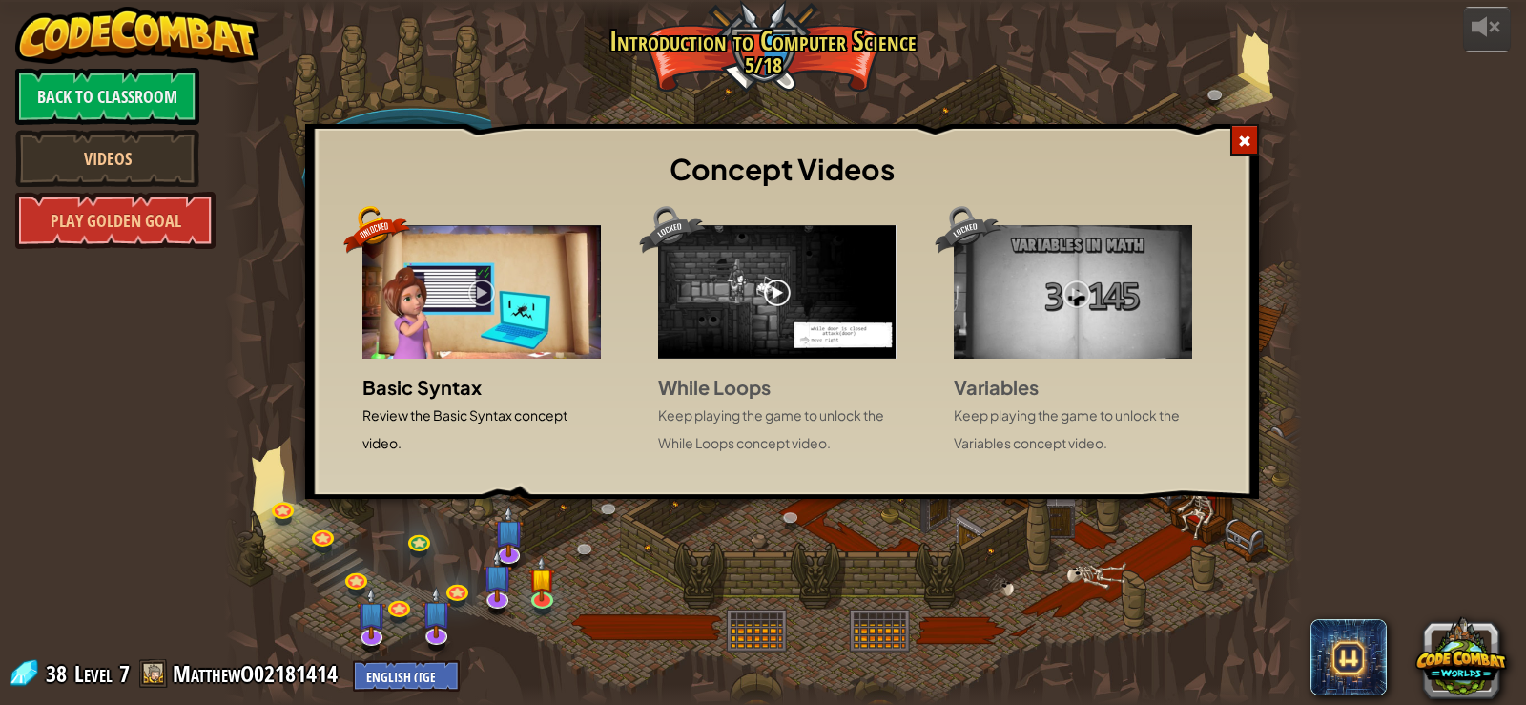
click at [755, 274] on img at bounding box center [777, 292] width 238 height 134
click at [729, 289] on img at bounding box center [777, 292] width 238 height 134
click at [433, 301] on img at bounding box center [481, 292] width 238 height 134
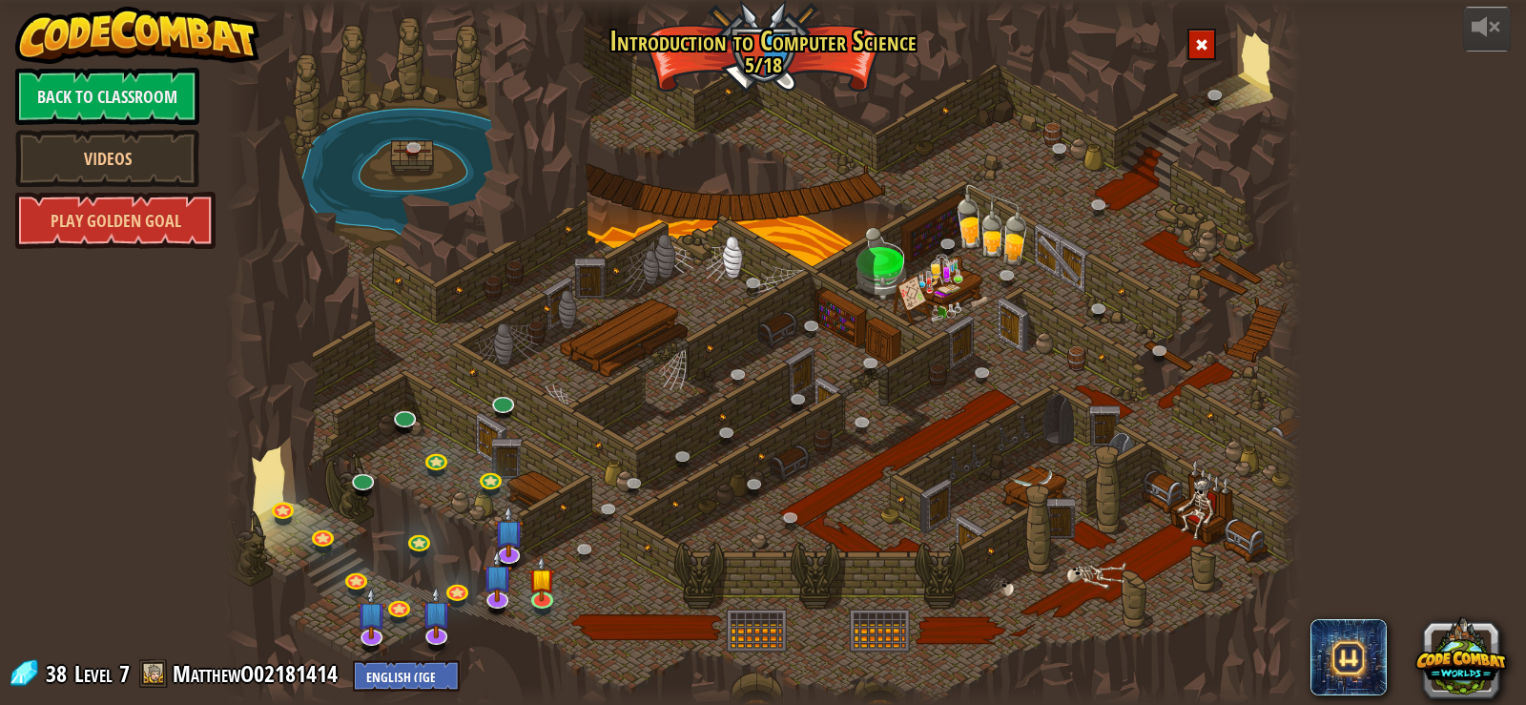
click at [1201, 40] on span at bounding box center [1201, 44] width 13 height 13
click at [96, 102] on link "Back to Classroom" at bounding box center [107, 96] width 184 height 57
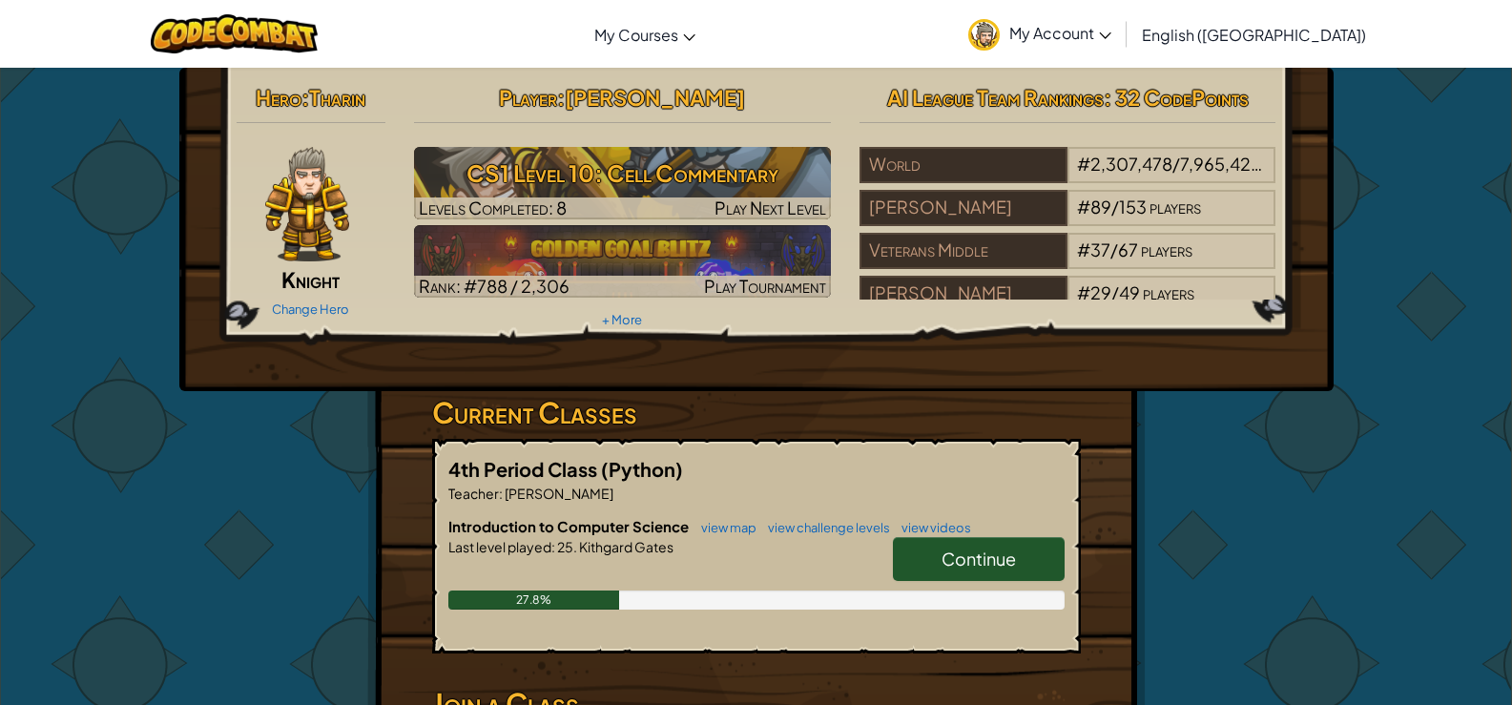
click at [918, 549] on link "Continue" at bounding box center [979, 559] width 172 height 44
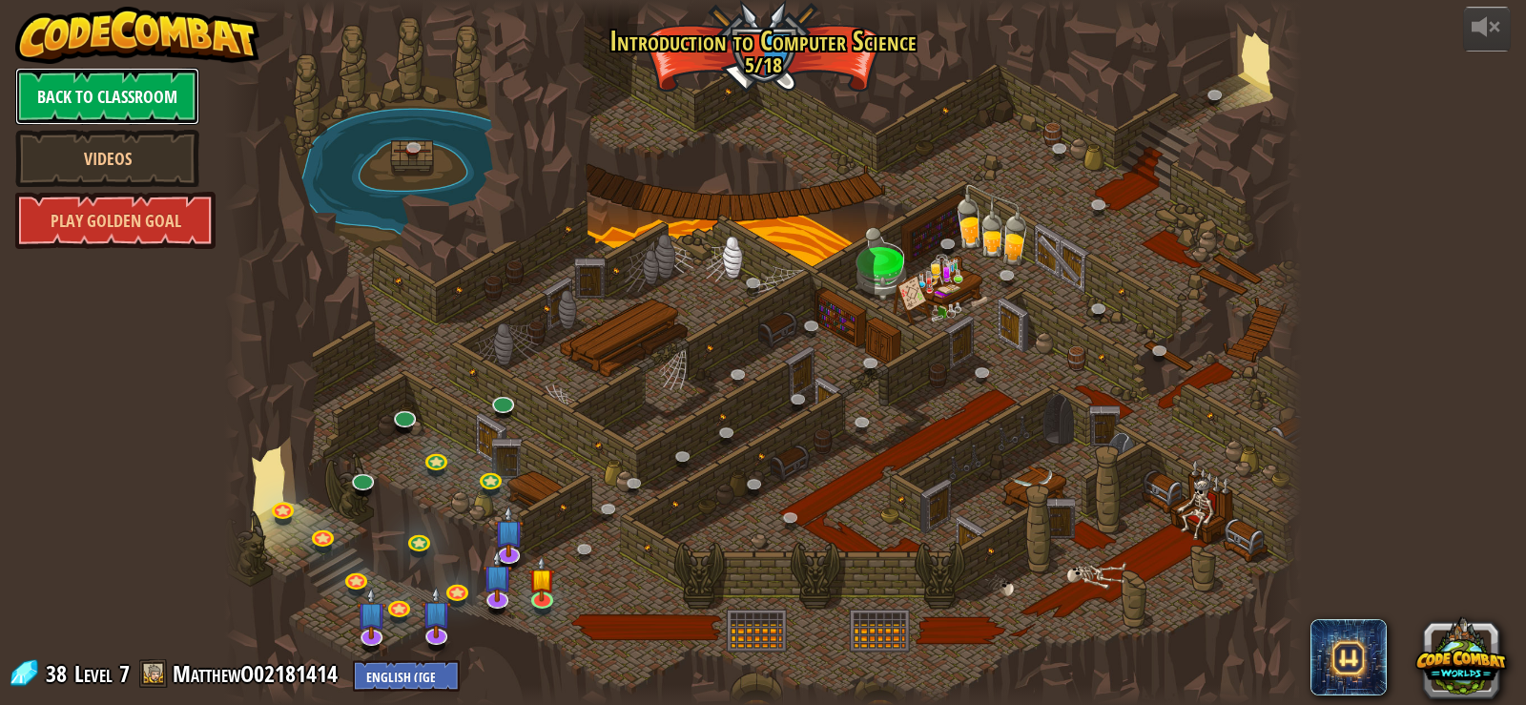
click at [135, 105] on link "Back to Classroom" at bounding box center [107, 96] width 184 height 57
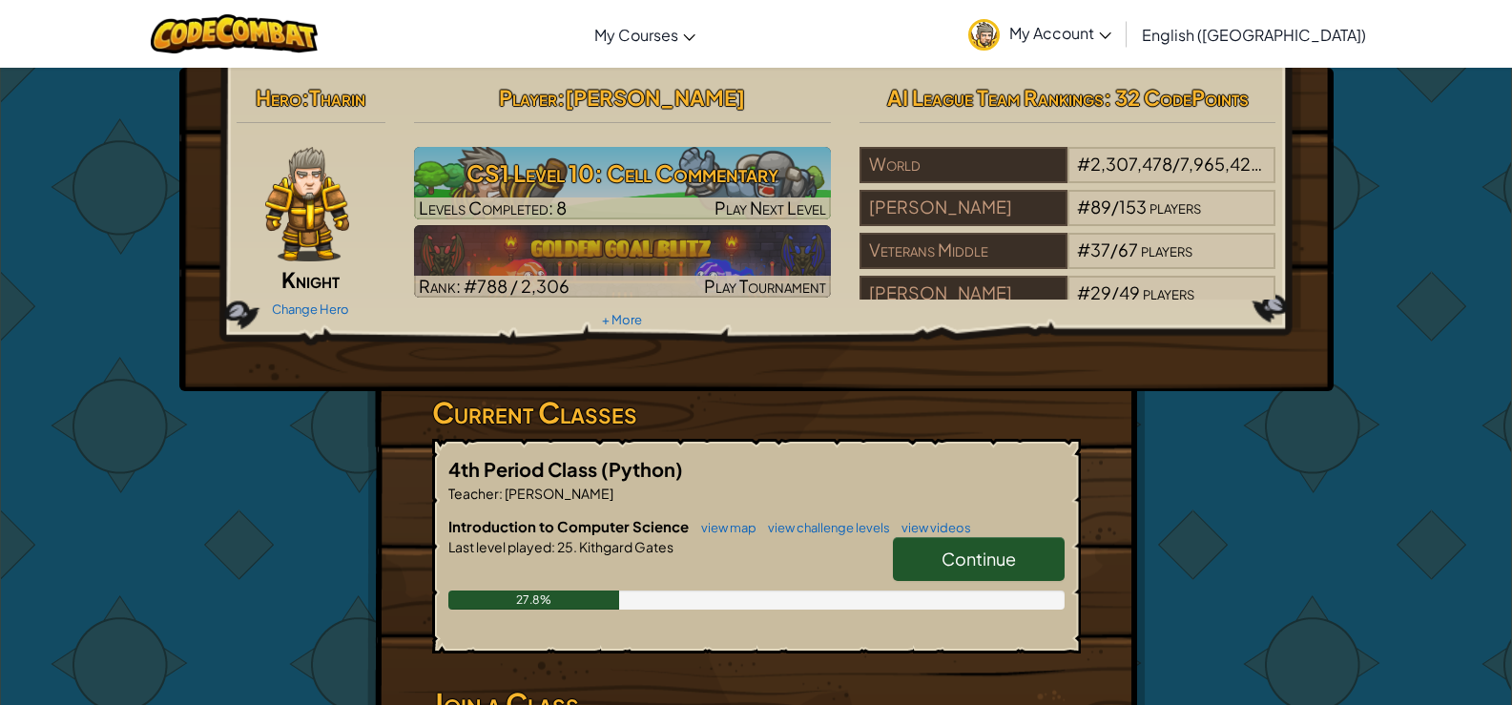
click at [990, 556] on span "Continue" at bounding box center [978, 559] width 74 height 22
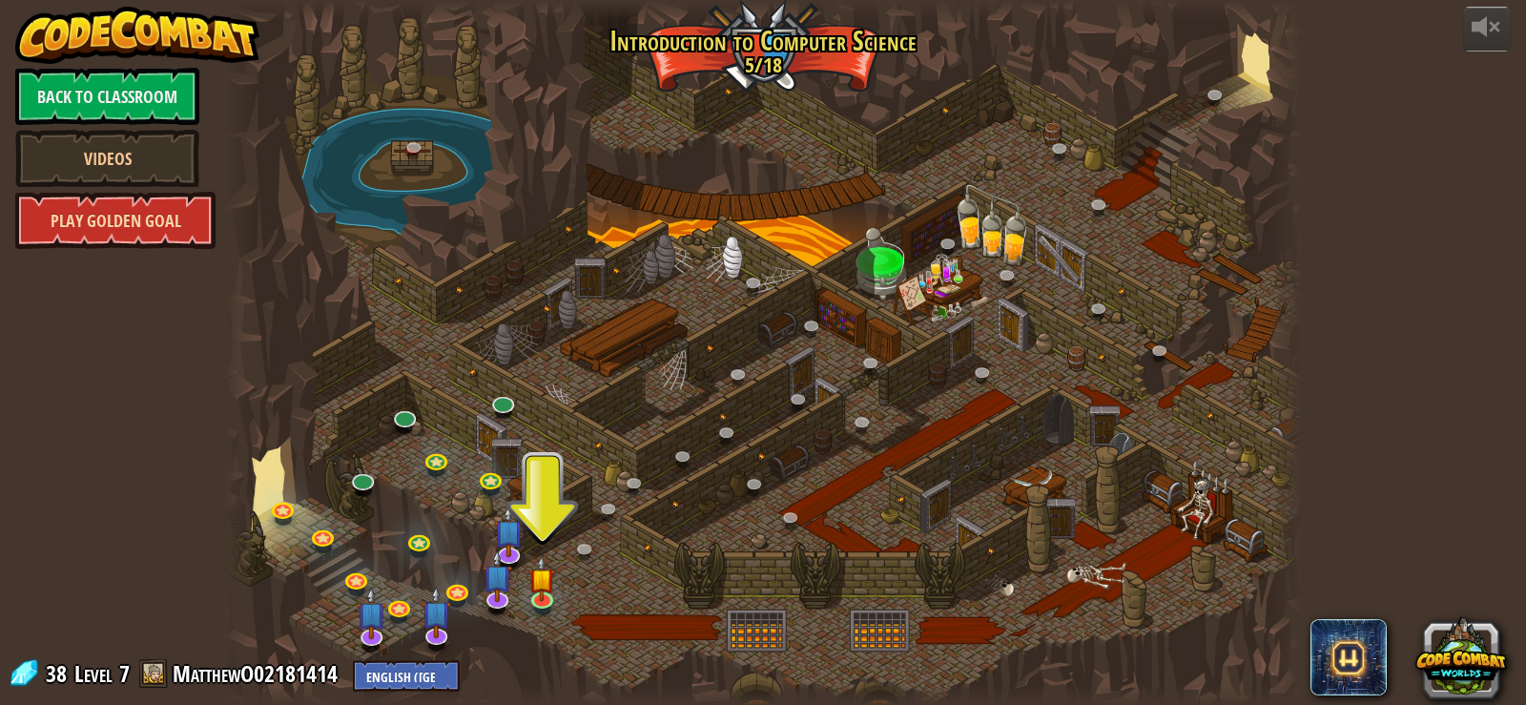
click at [132, 217] on link "Play Golden Goal" at bounding box center [115, 220] width 200 height 57
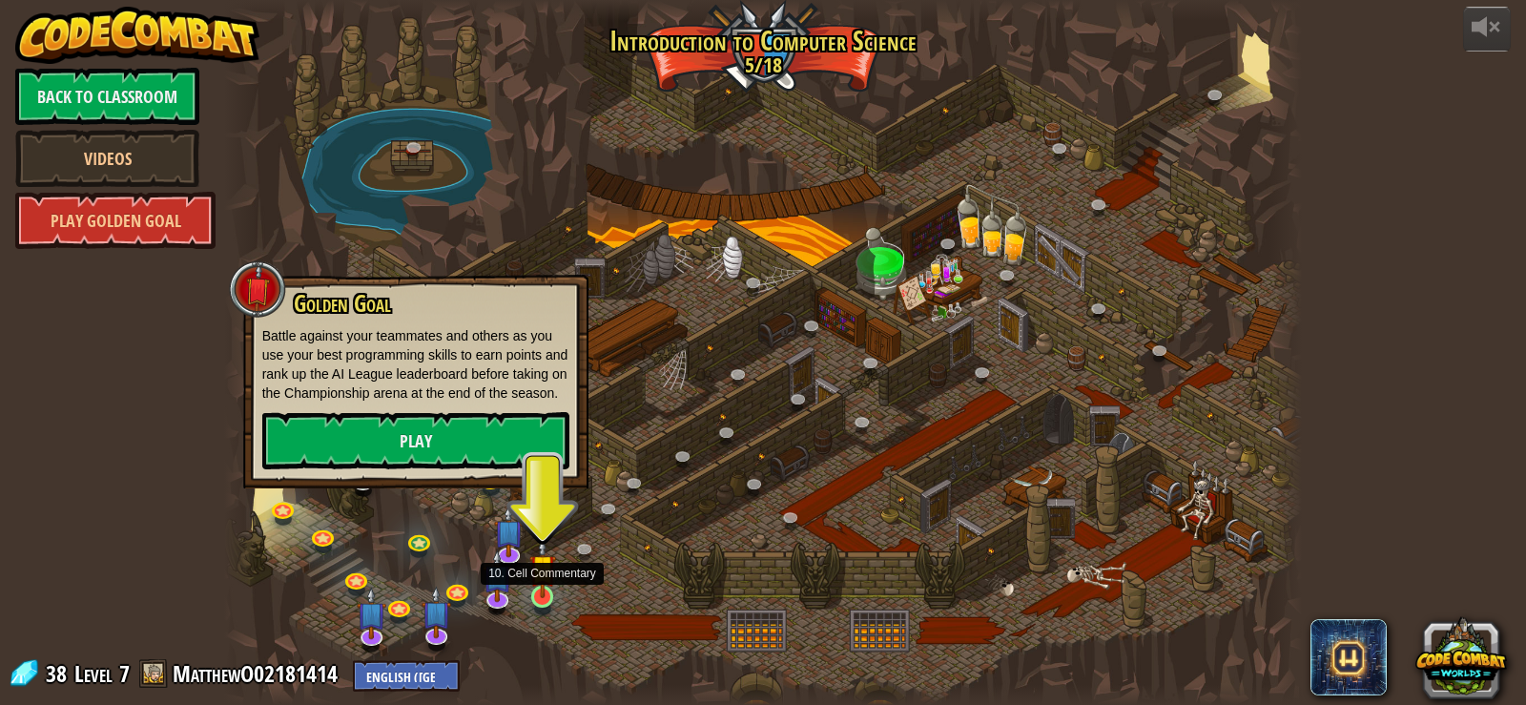
click at [536, 586] on img at bounding box center [542, 568] width 27 height 62
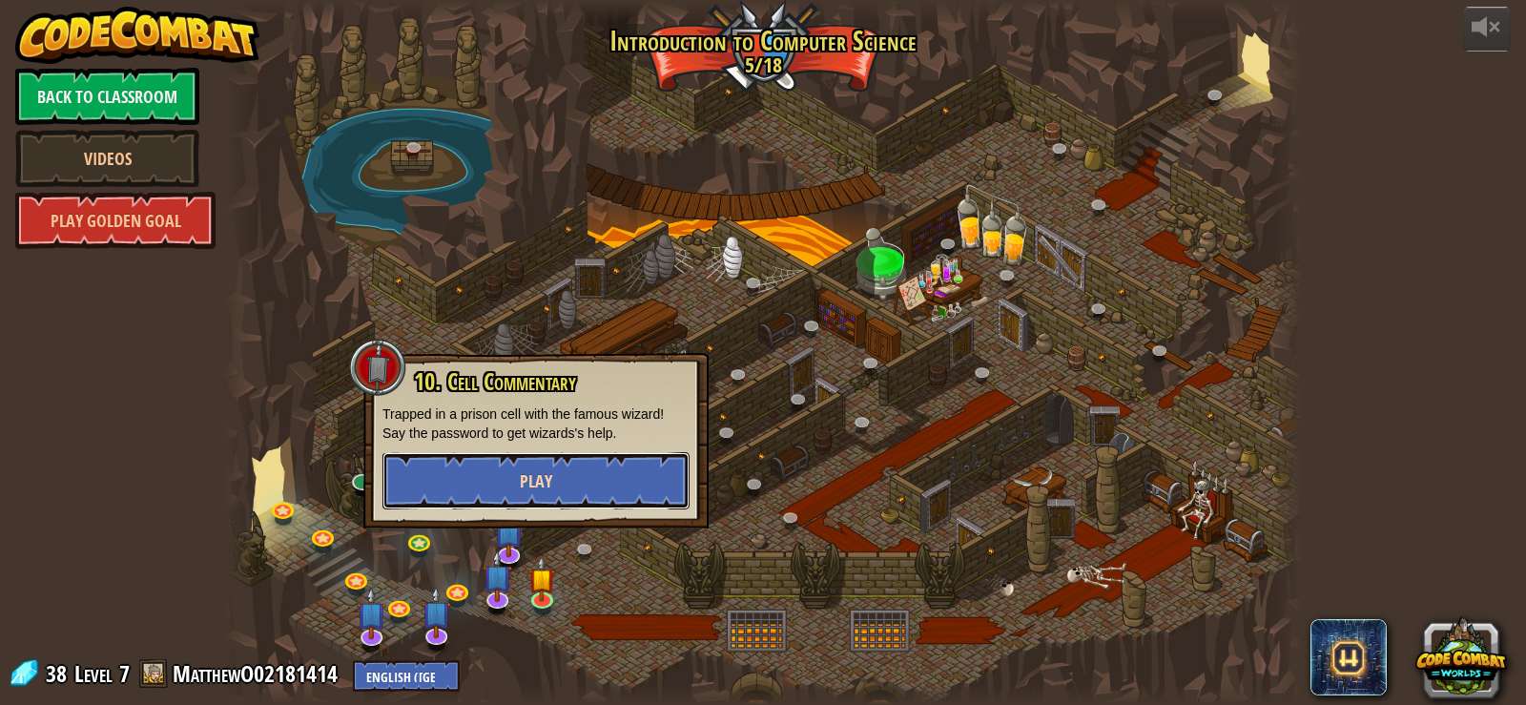
click at [434, 466] on button "Play" at bounding box center [536, 480] width 307 height 57
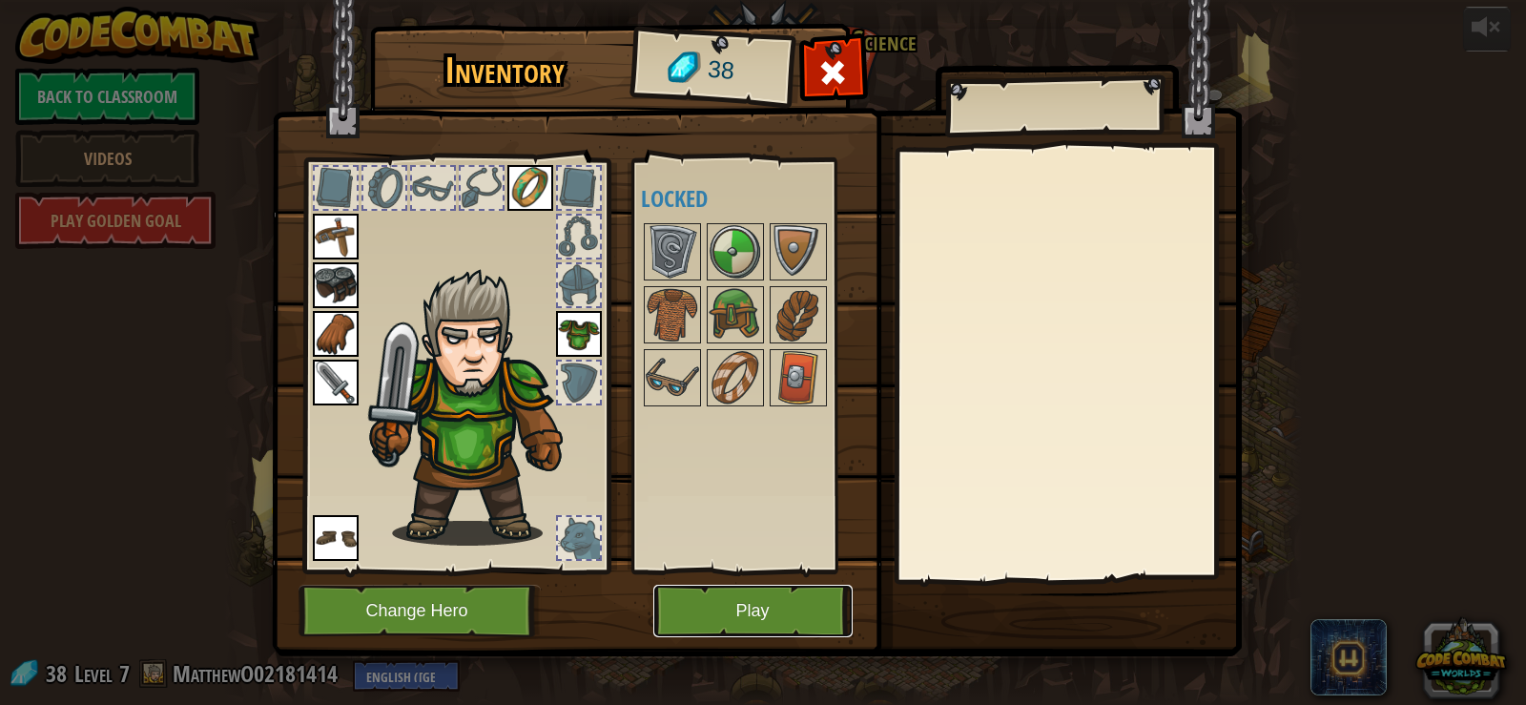
click at [661, 610] on button "Play" at bounding box center [752, 611] width 199 height 52
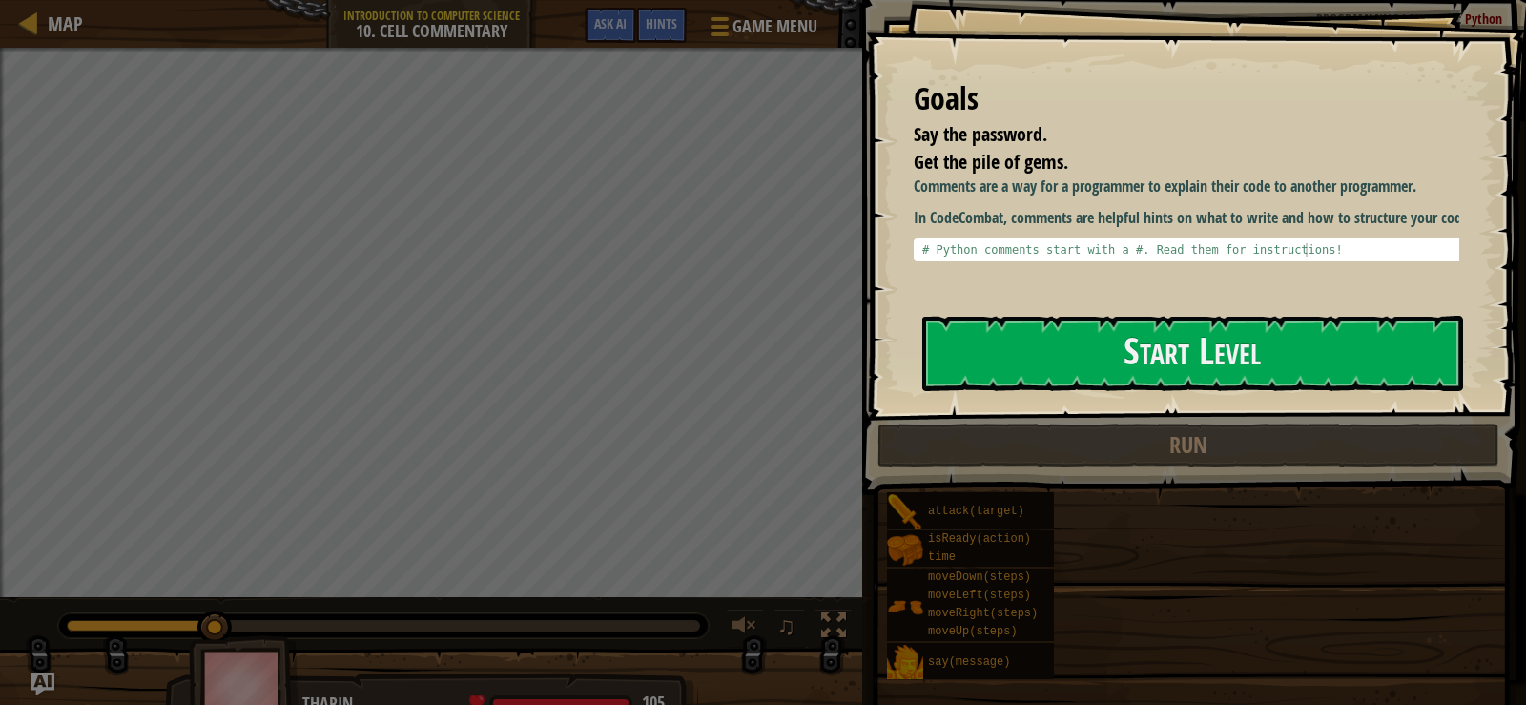
click at [1228, 382] on button "Start Level" at bounding box center [1192, 353] width 541 height 75
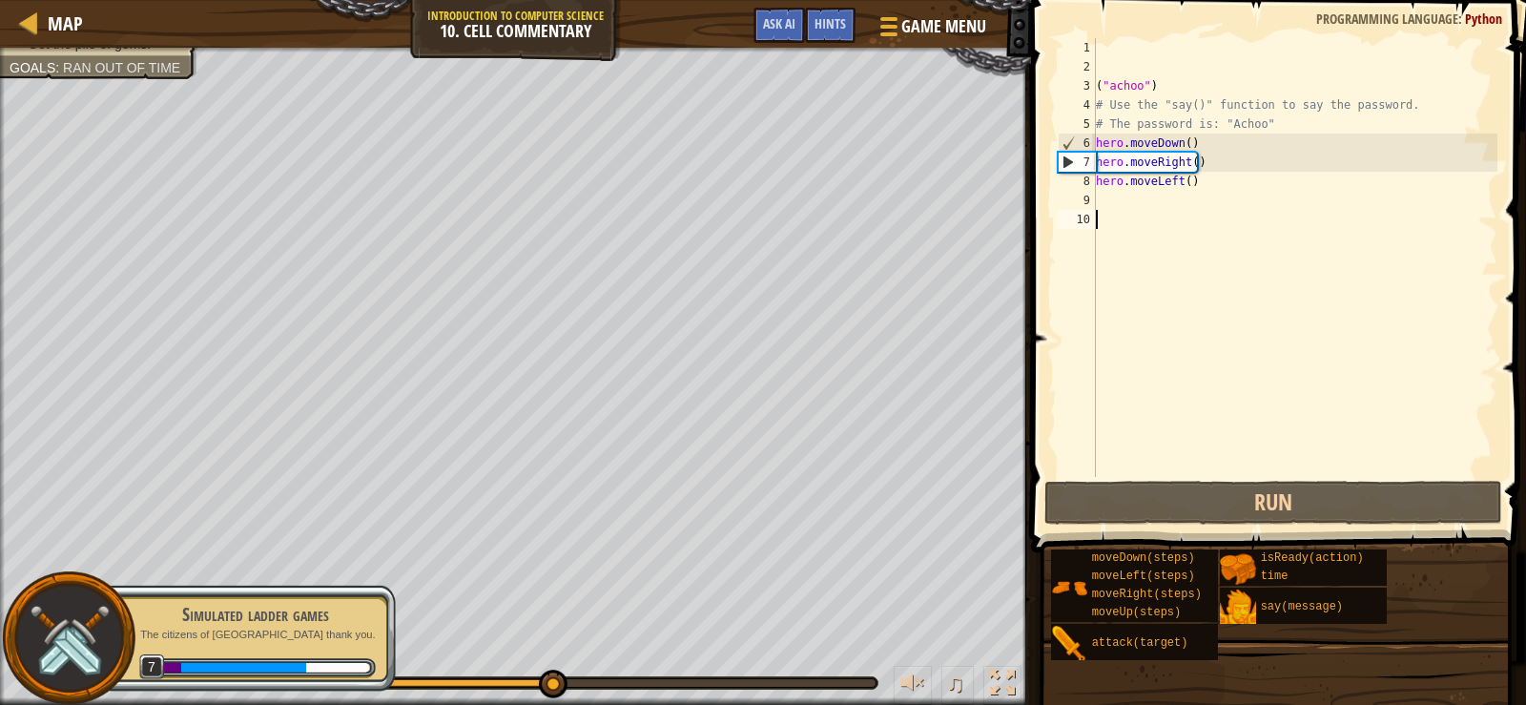
click at [501, 650] on div "Say the password. Get the pile of gems. Goals : Ran out of time ♫ [PERSON_NAME]…" at bounding box center [763, 376] width 1526 height 657
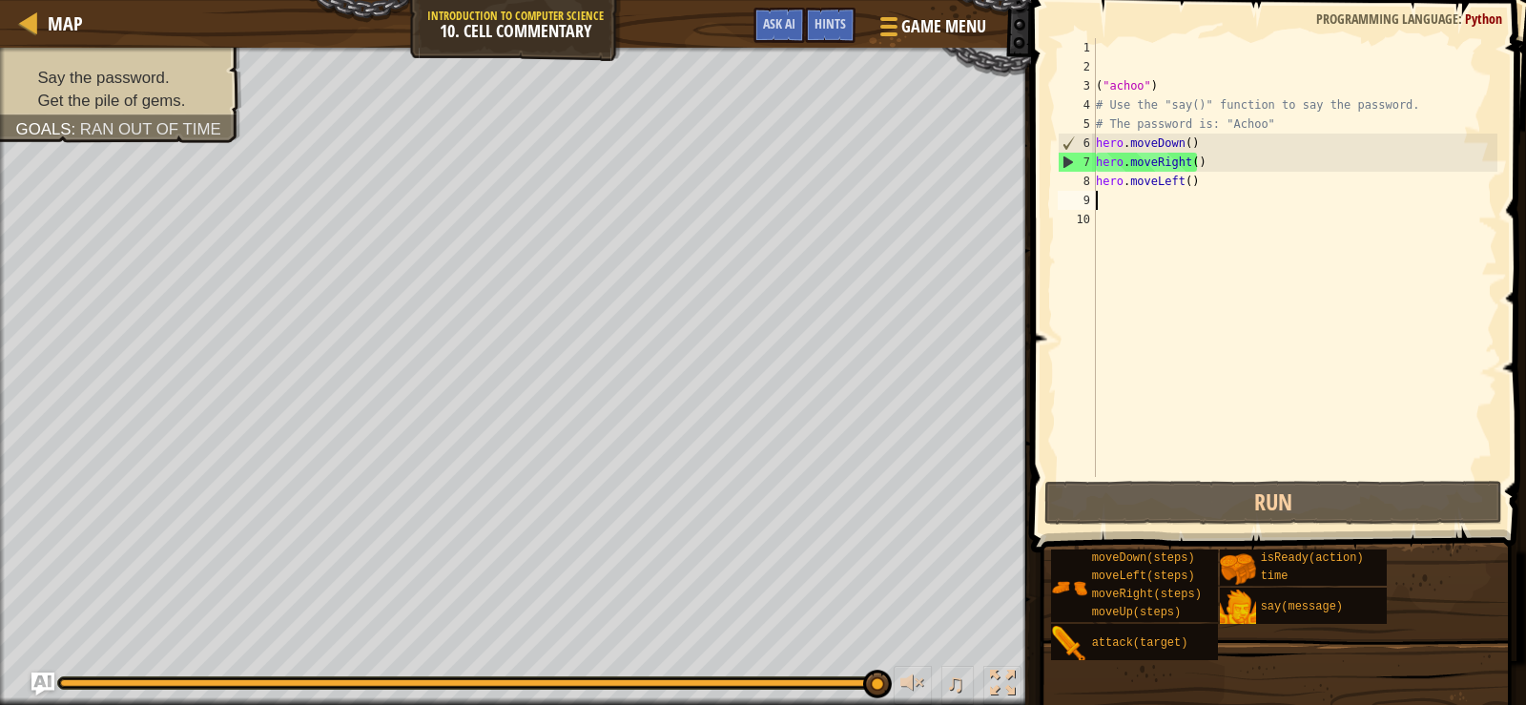
click at [1209, 192] on div "( "achoo" ) # Use the "say()" function to say the password. # The password is: …" at bounding box center [1294, 276] width 405 height 477
click at [1194, 179] on div "( "achoo" ) # Use the "say()" function to say the password. # The password is: …" at bounding box center [1294, 276] width 405 height 477
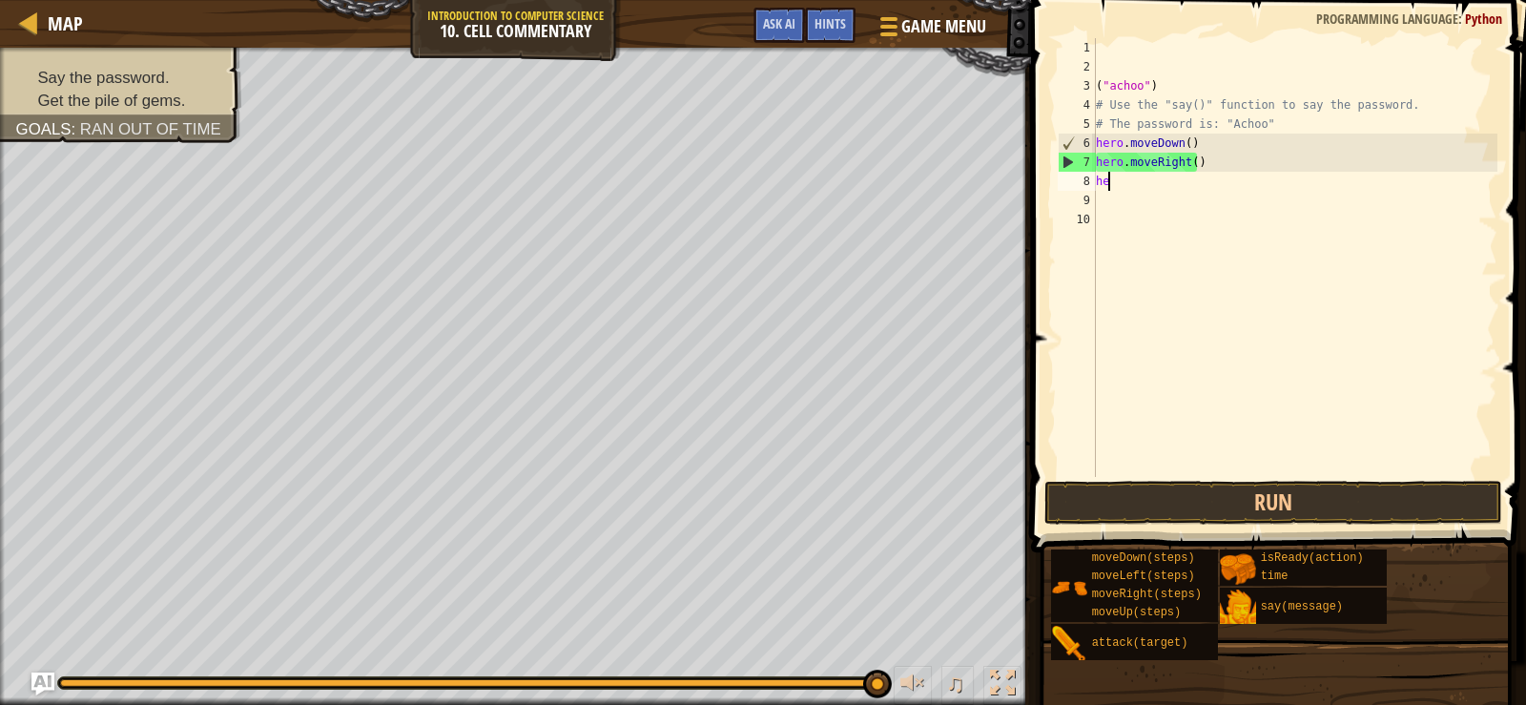
type textarea "h"
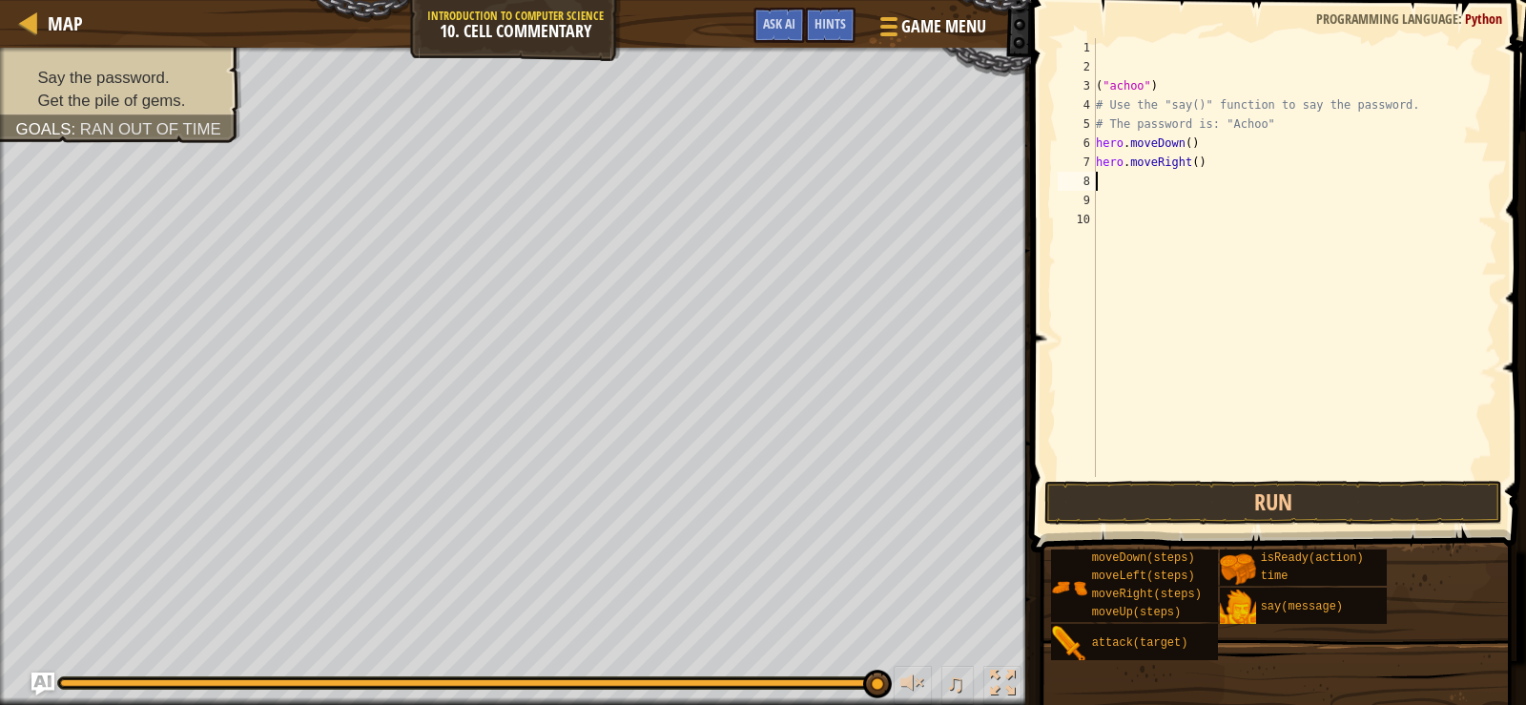
type textarea "h"
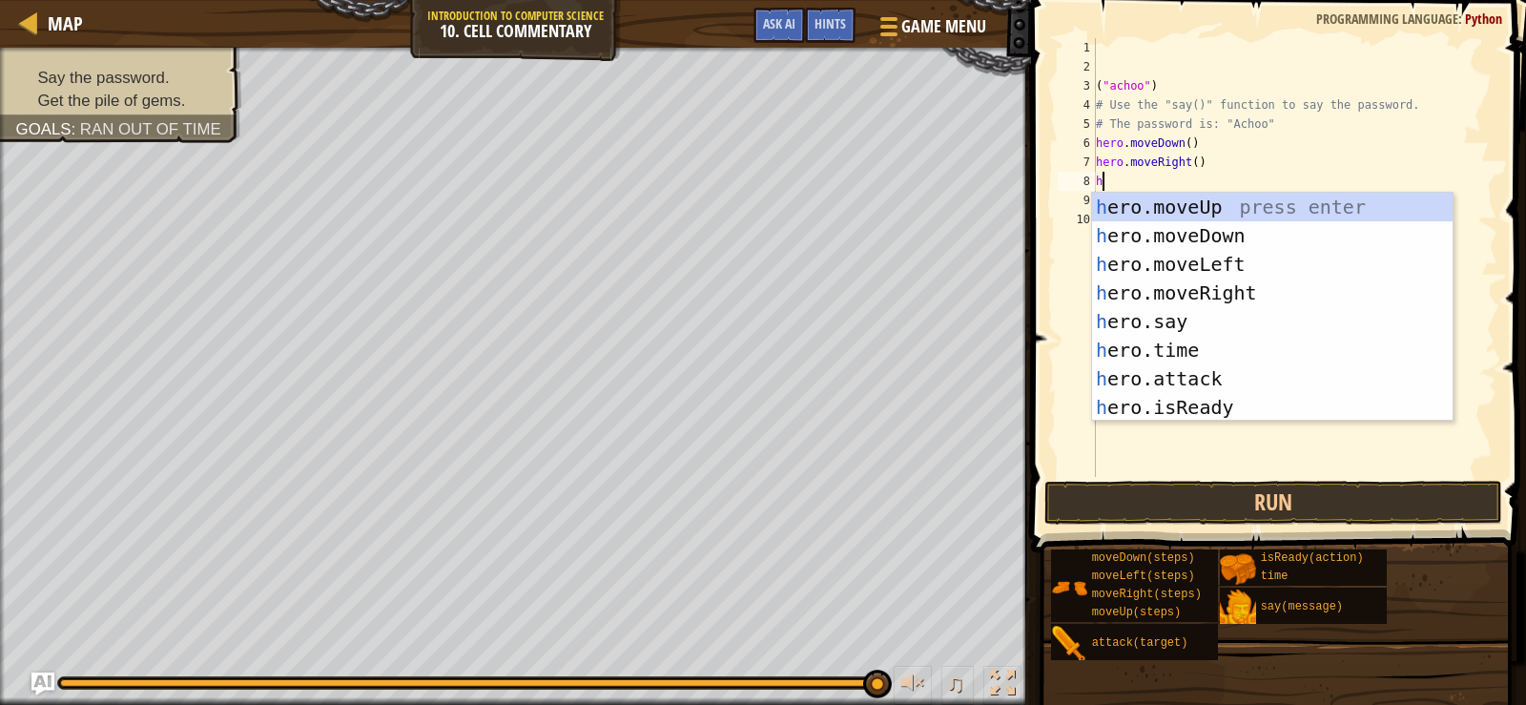
scroll to position [9, 0]
click at [1168, 299] on div "h ero.moveUp press enter h ero.moveDown press enter h ero.moveLeft press enter …" at bounding box center [1272, 336] width 361 height 286
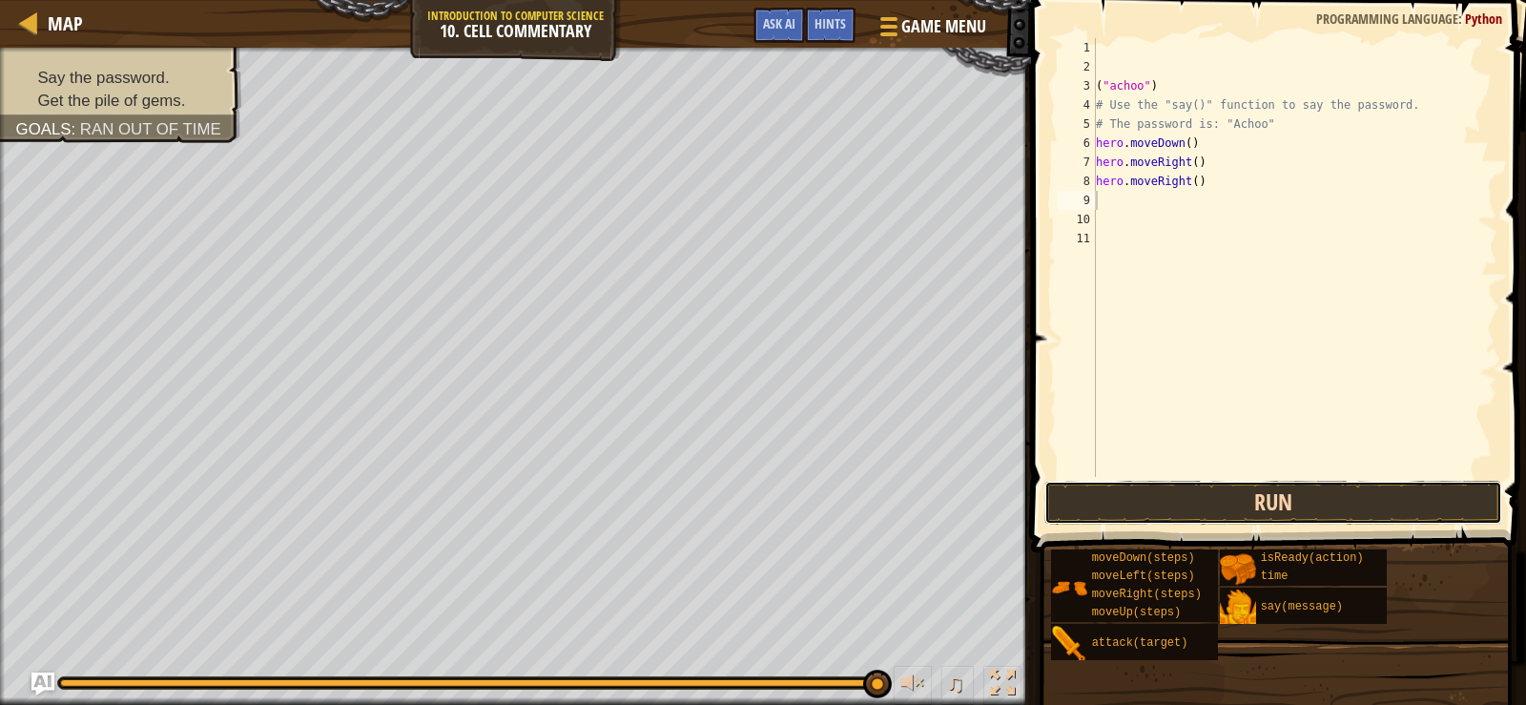
click at [1161, 512] on button "Run" at bounding box center [1274, 503] width 458 height 44
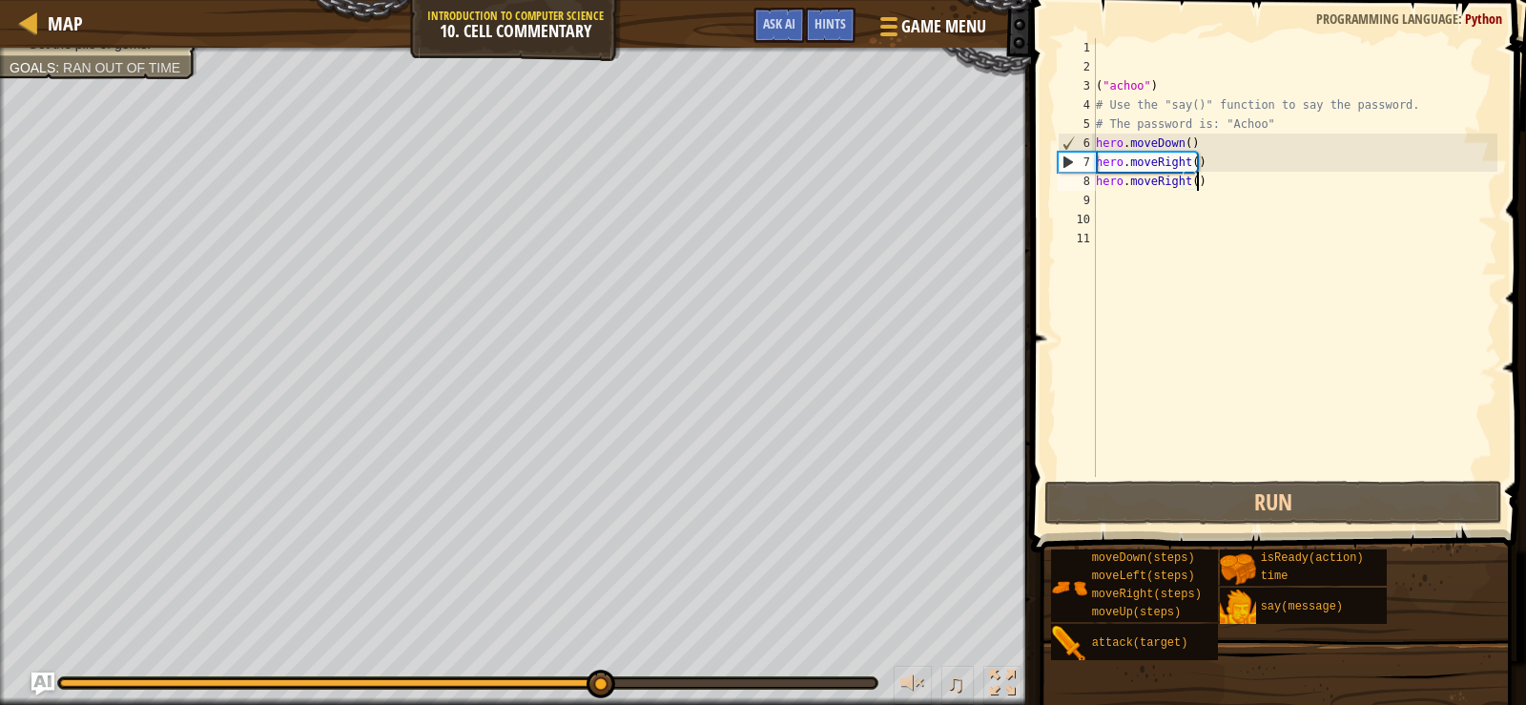
click at [1207, 176] on div "( "achoo" ) # Use the "say()" function to say the password. # The password is: …" at bounding box center [1294, 276] width 405 height 477
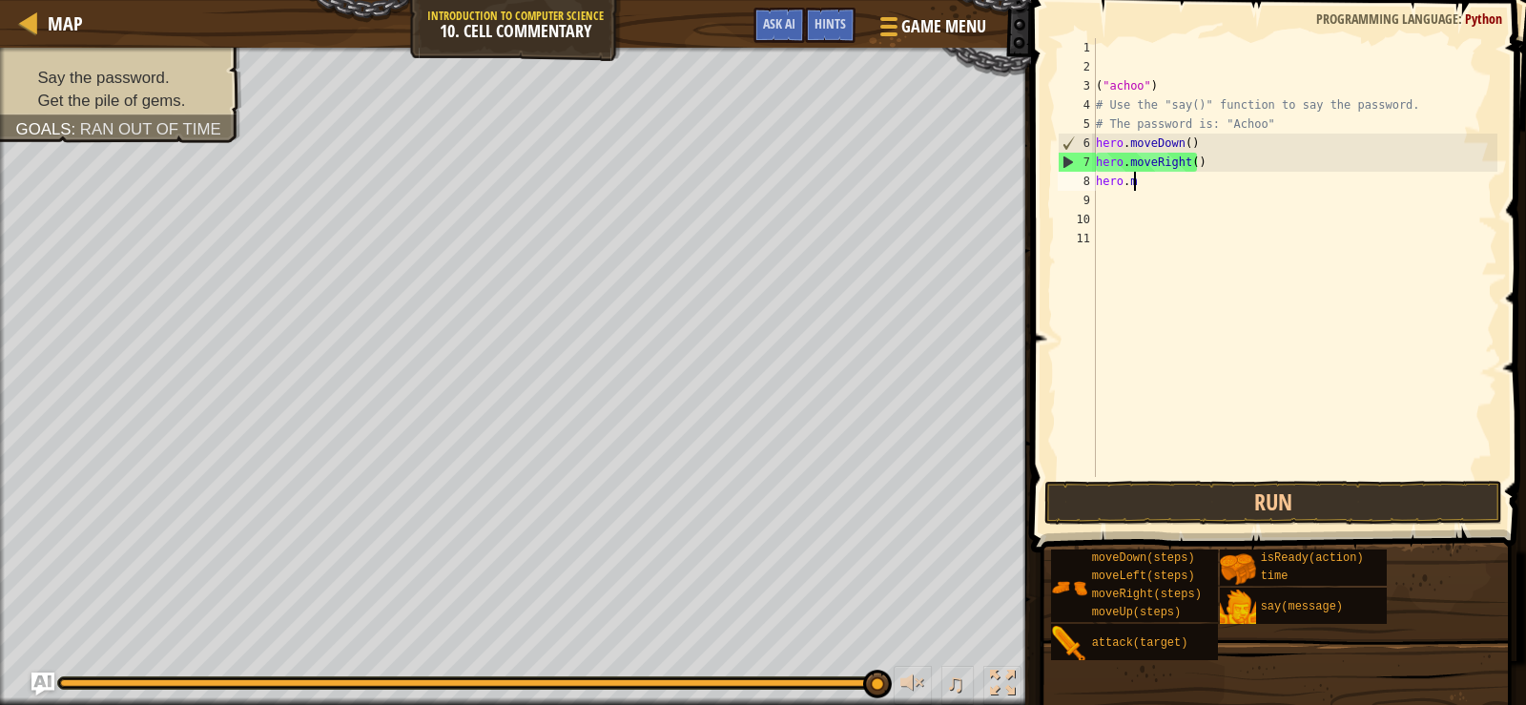
type textarea "h"
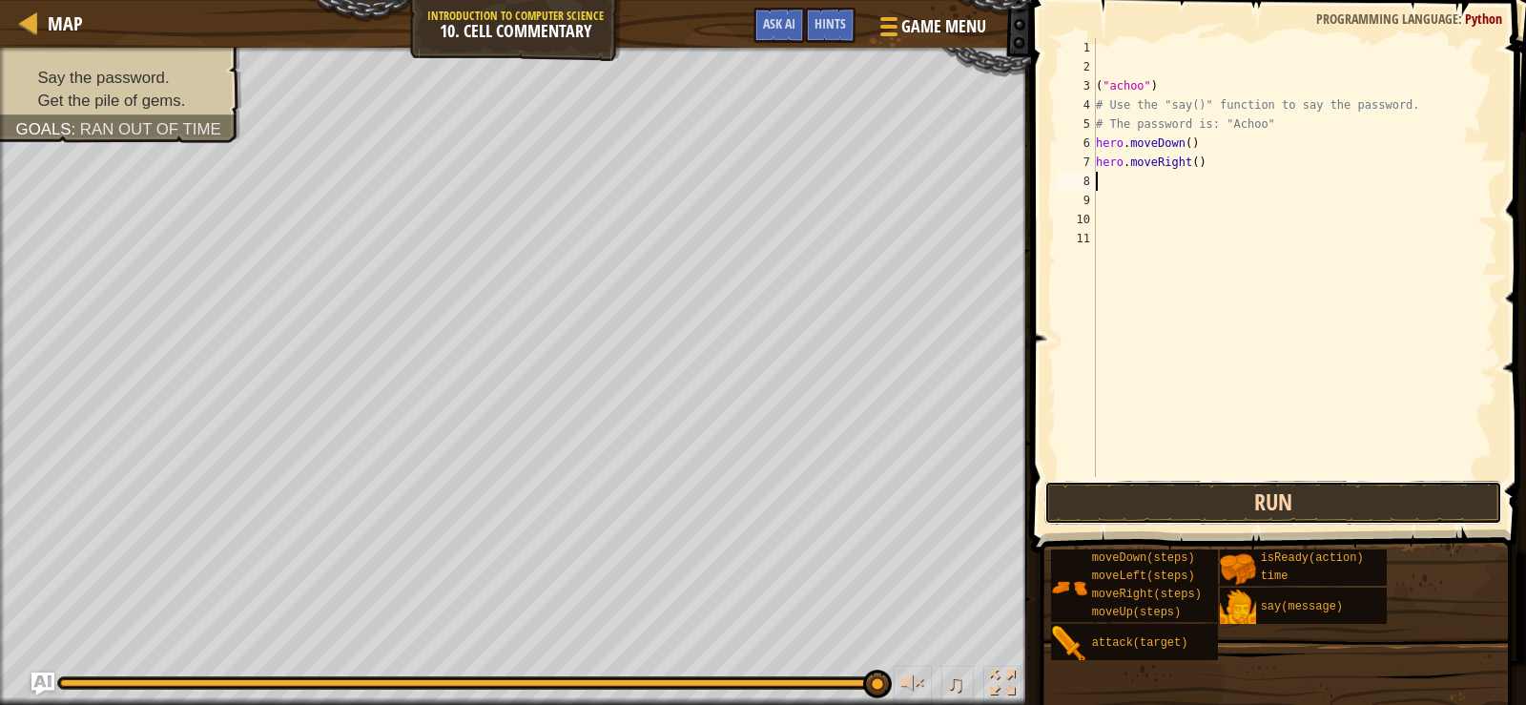
click at [1132, 497] on button "Run" at bounding box center [1274, 503] width 458 height 44
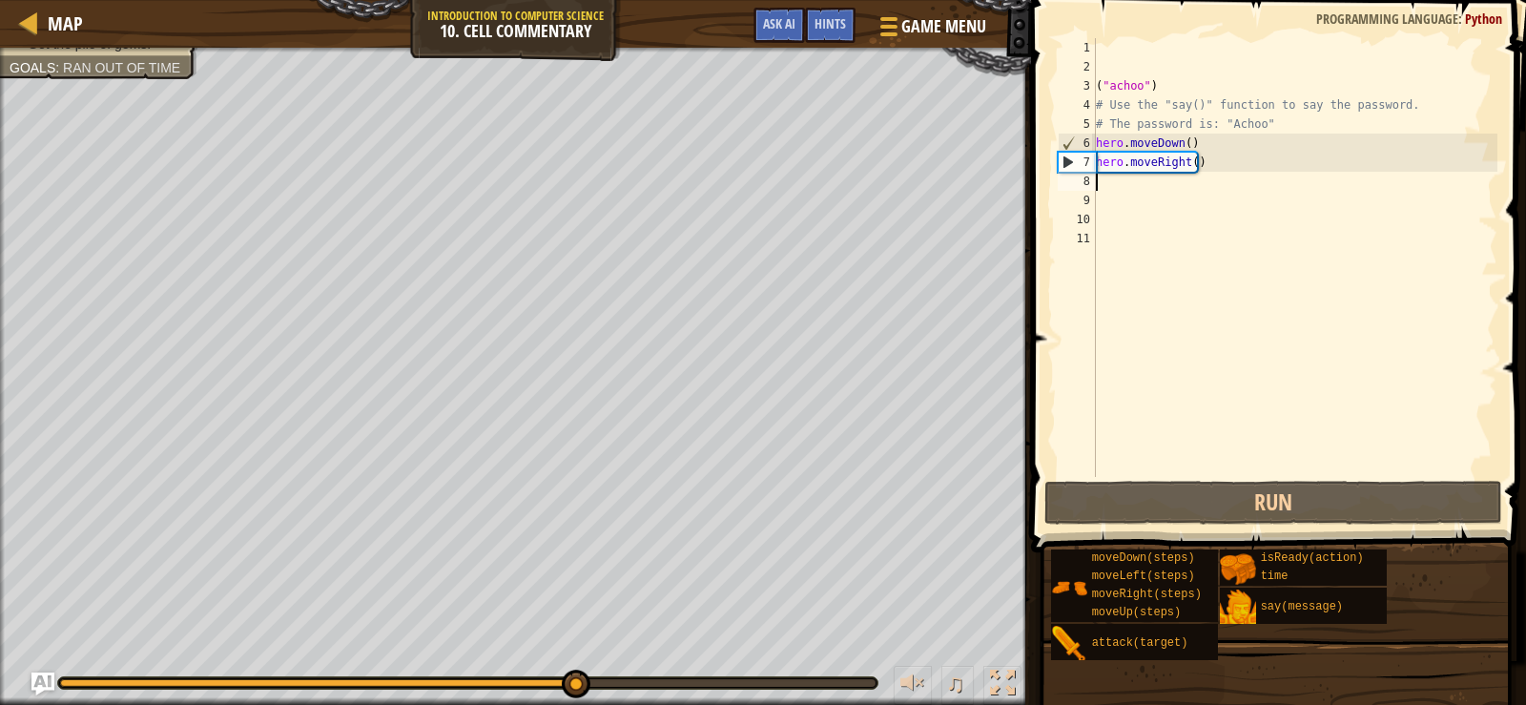
click at [1264, 162] on div "( "achoo" ) # Use the "say()" function to say the password. # The password is: …" at bounding box center [1294, 276] width 405 height 477
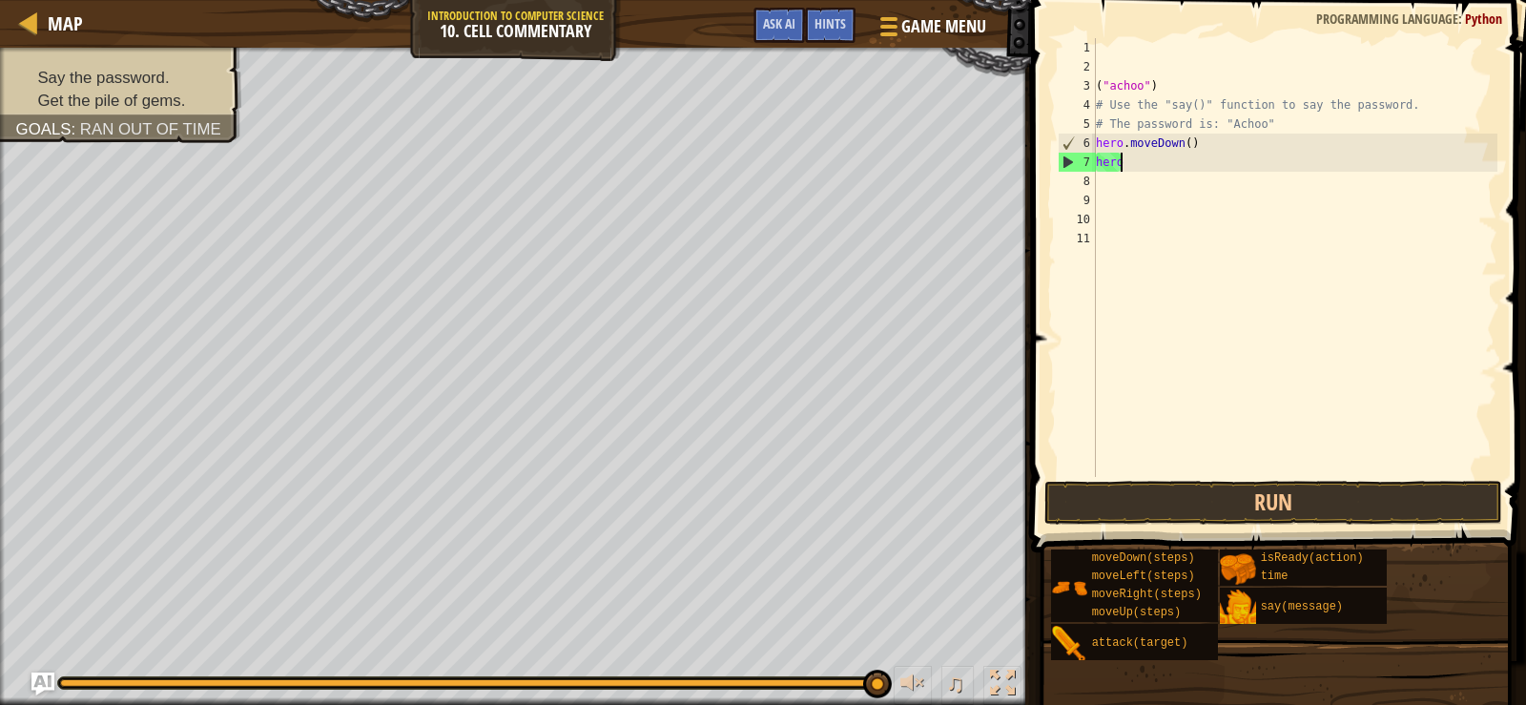
type textarea "h"
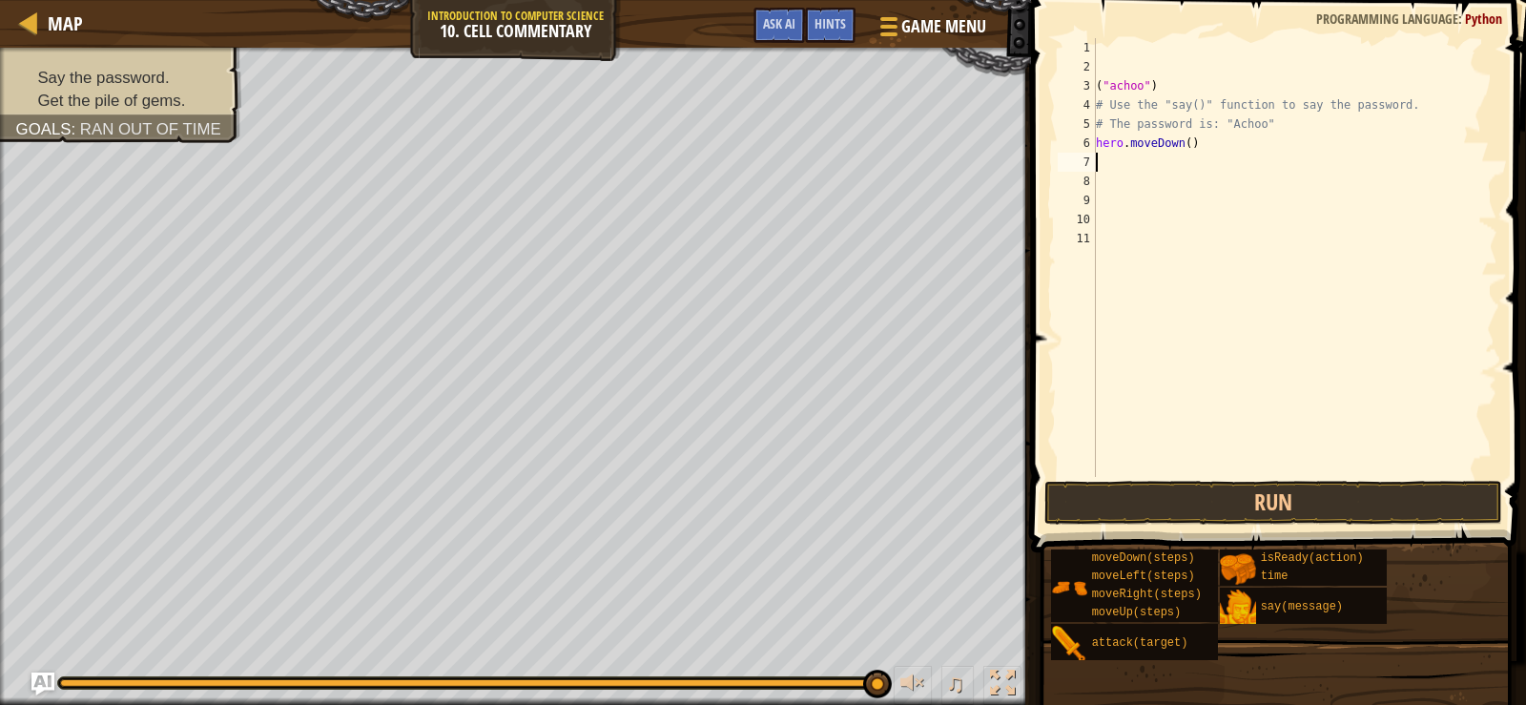
type textarea "h"
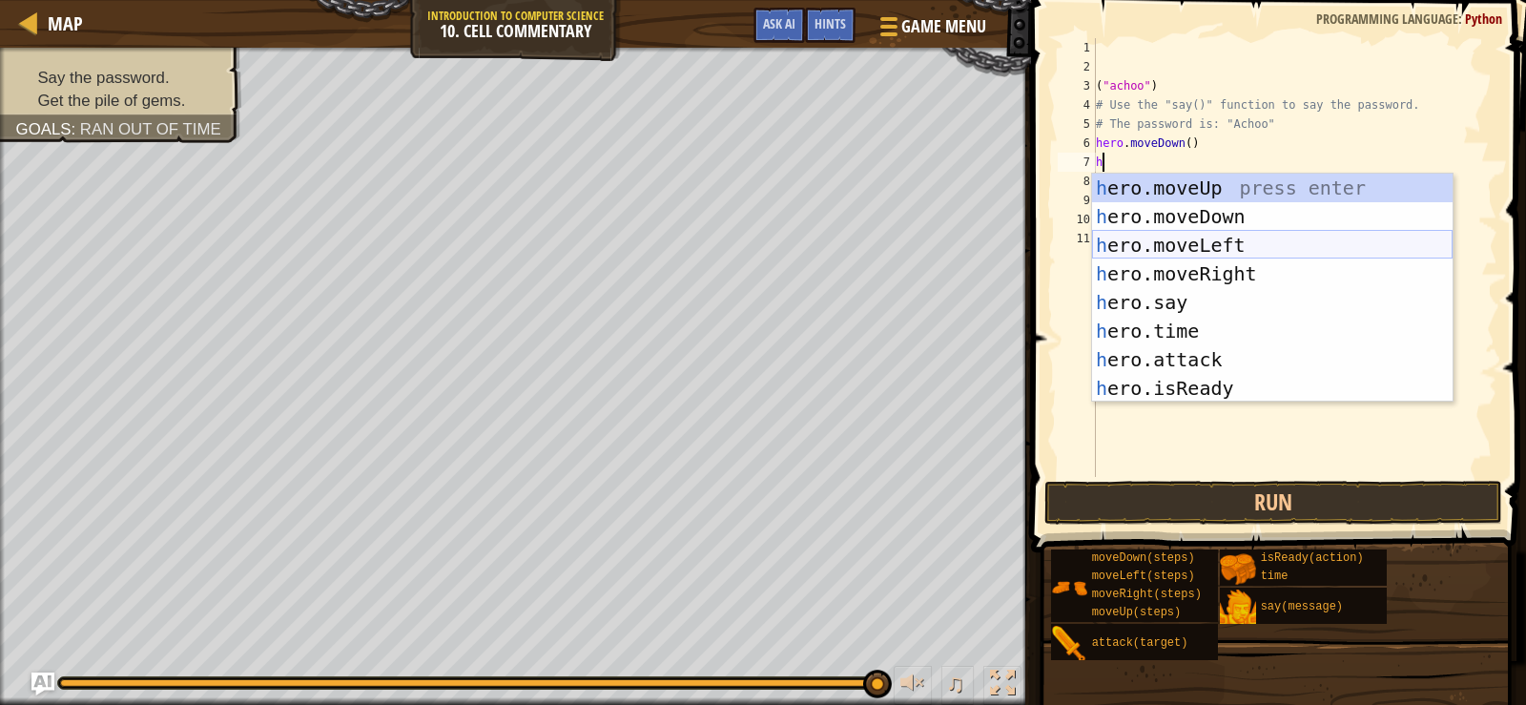
click at [1220, 250] on div "h ero.moveUp press enter h ero.moveDown press enter h ero.moveLeft press enter …" at bounding box center [1272, 317] width 361 height 286
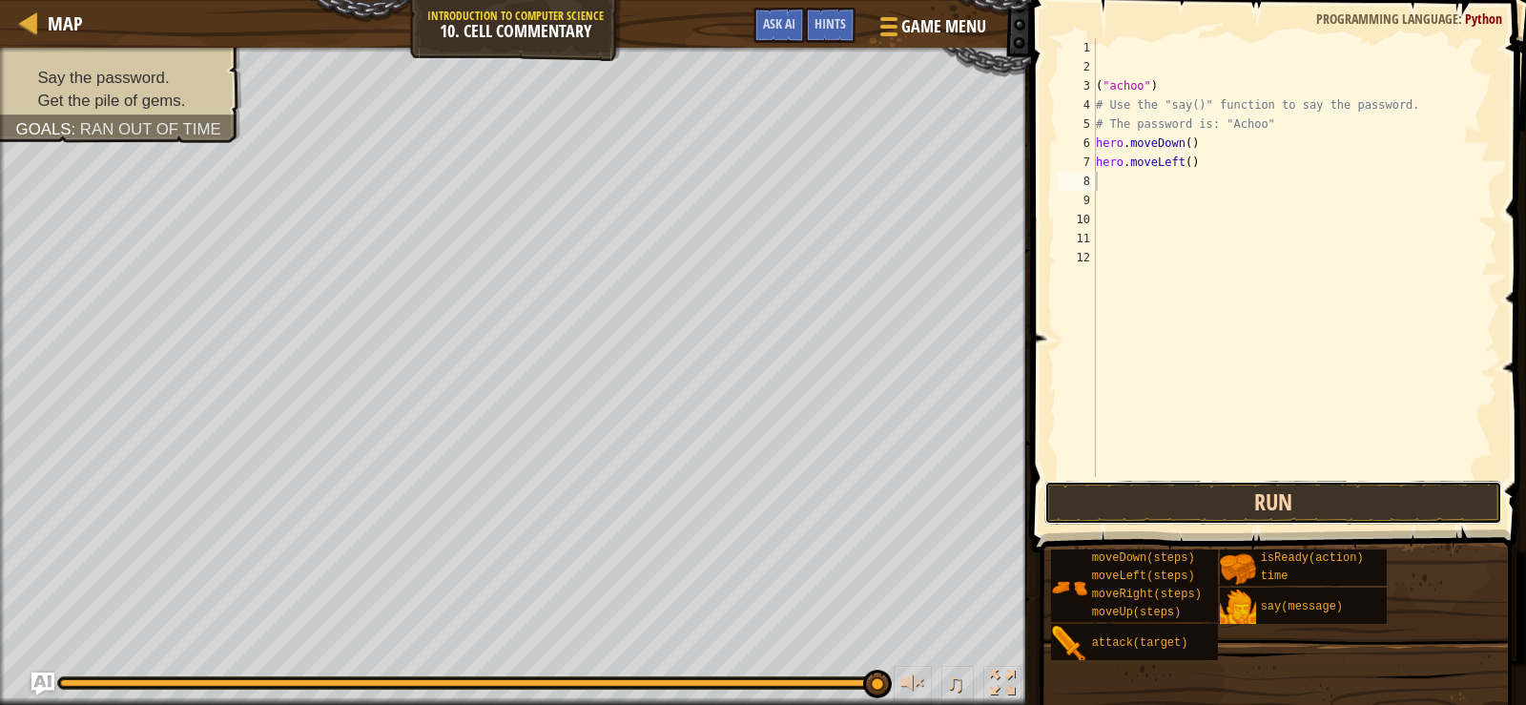
click at [1284, 507] on button "Run" at bounding box center [1274, 503] width 458 height 44
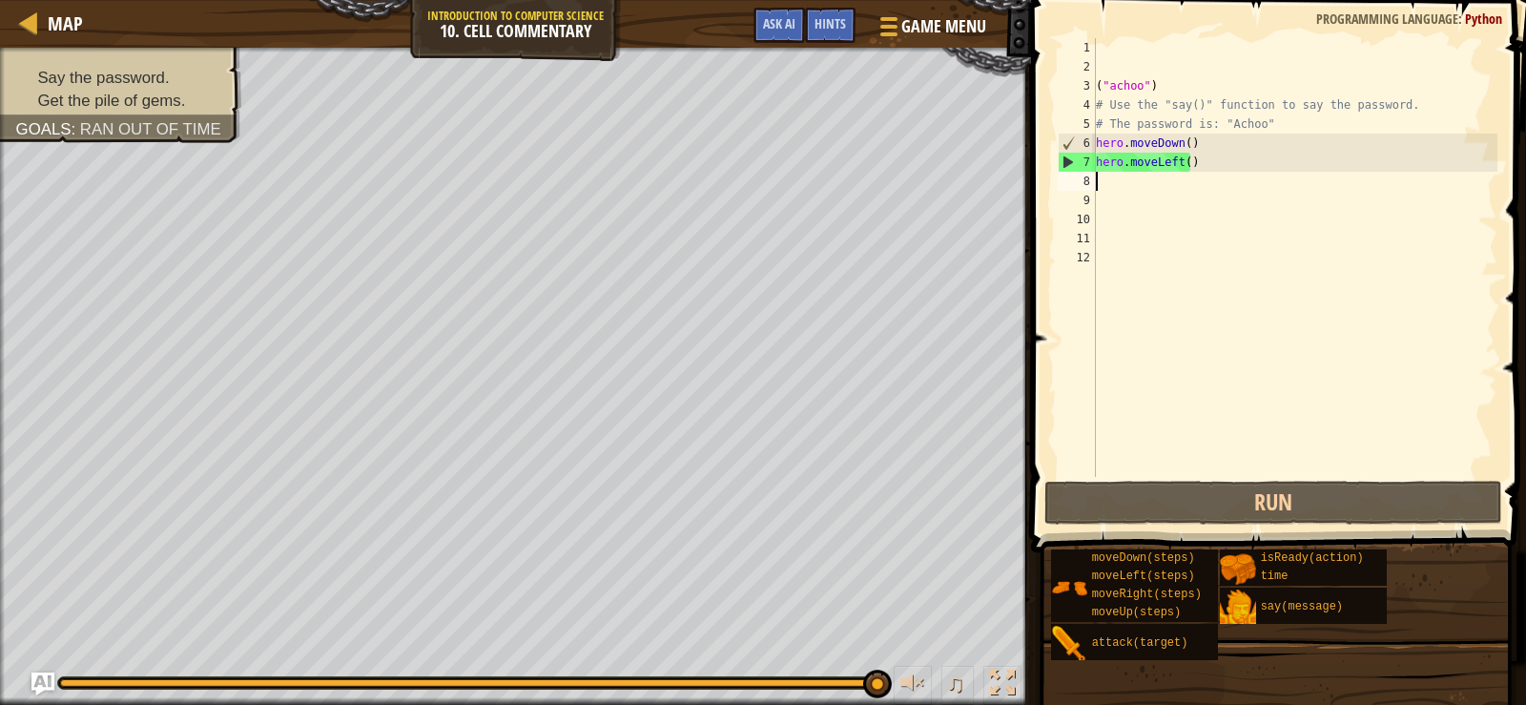
type textarea "h"
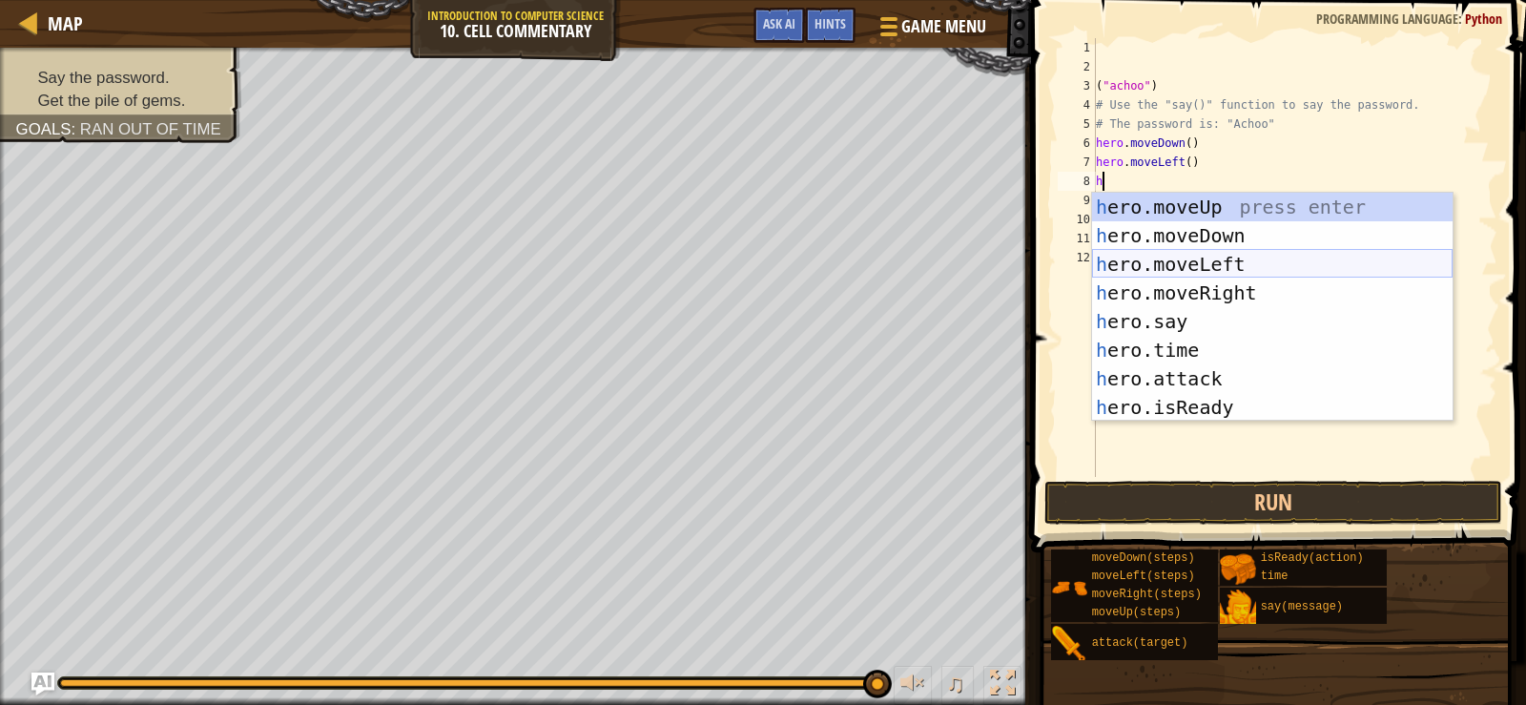
click at [1170, 259] on div "h ero.moveUp press enter h ero.moveDown press enter h ero.moveLeft press enter …" at bounding box center [1272, 336] width 361 height 286
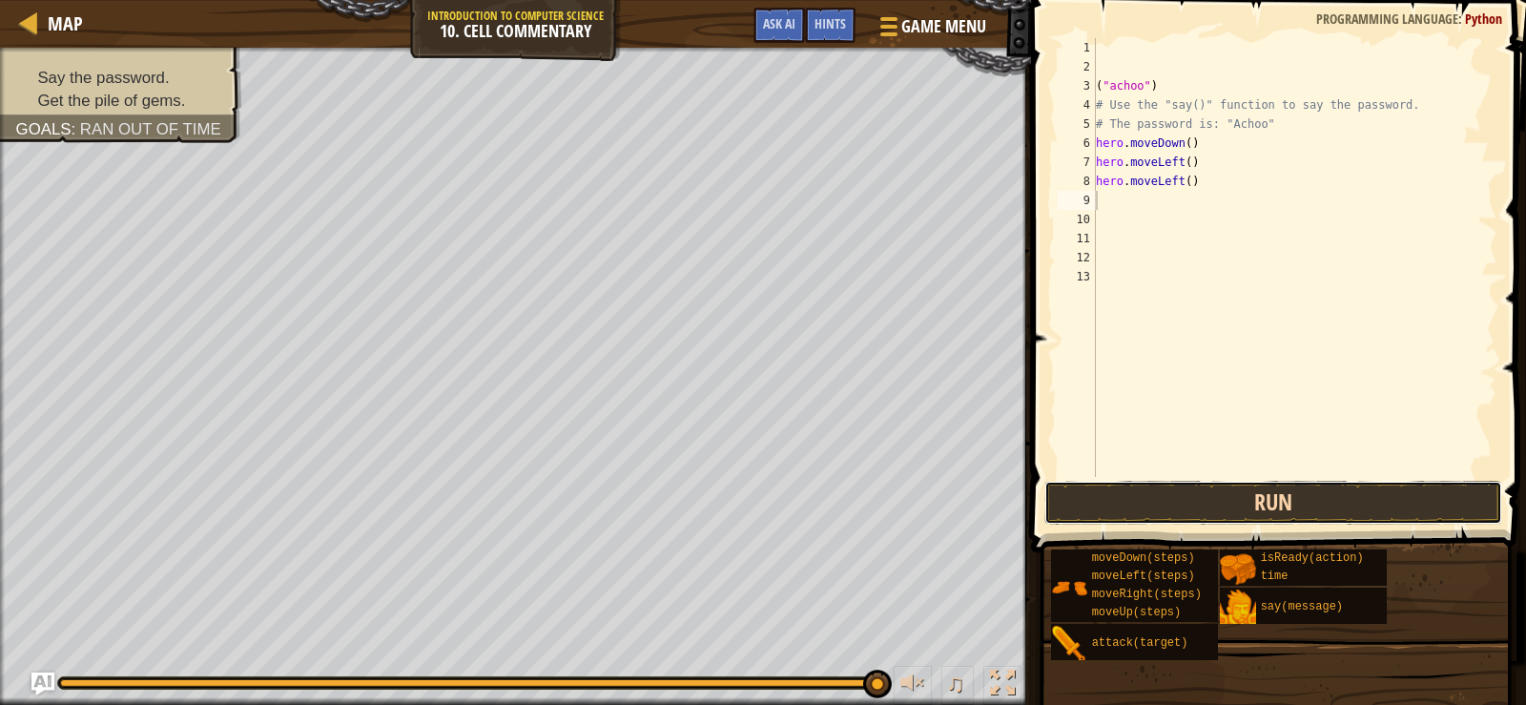
click at [1231, 499] on button "Run" at bounding box center [1274, 503] width 458 height 44
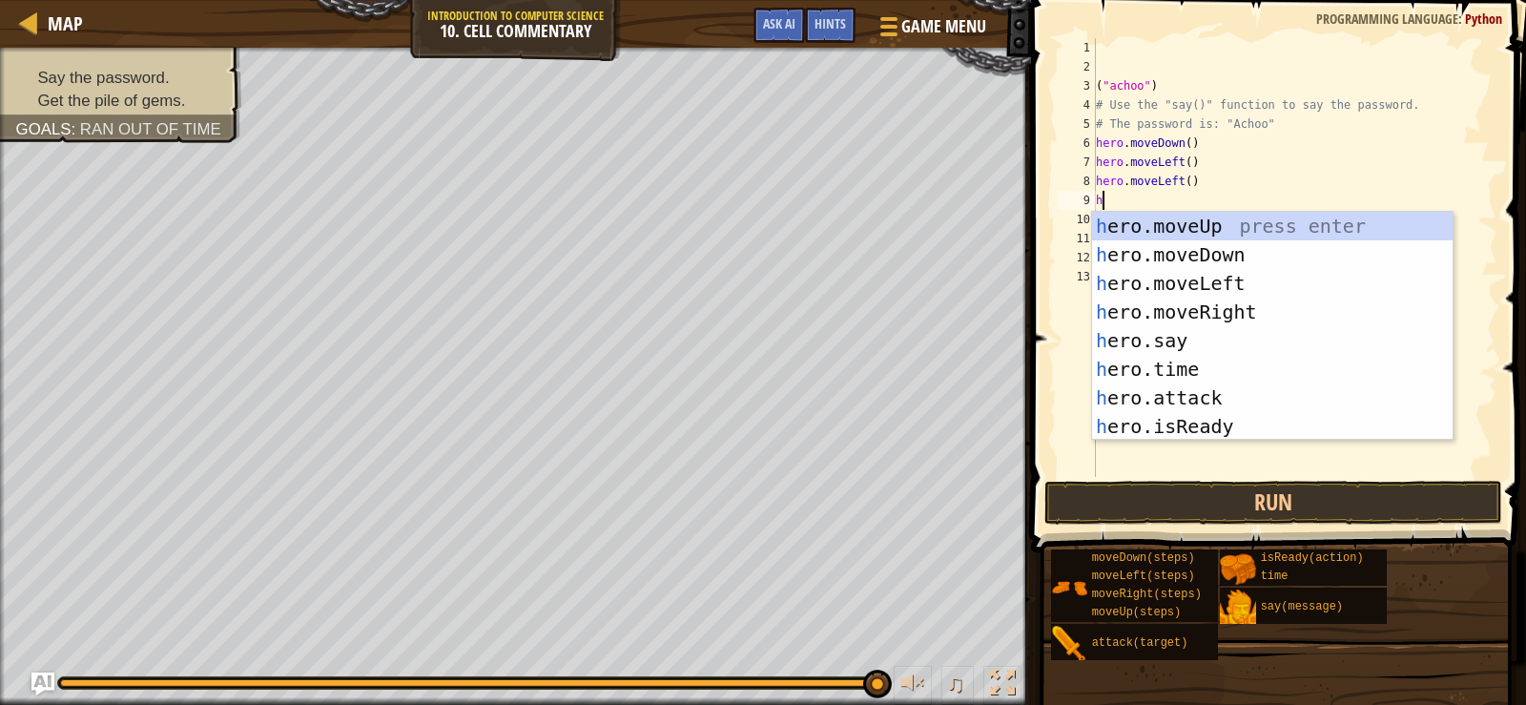
type textarea "h"
click at [790, 17] on span "Ask AI" at bounding box center [779, 23] width 32 height 18
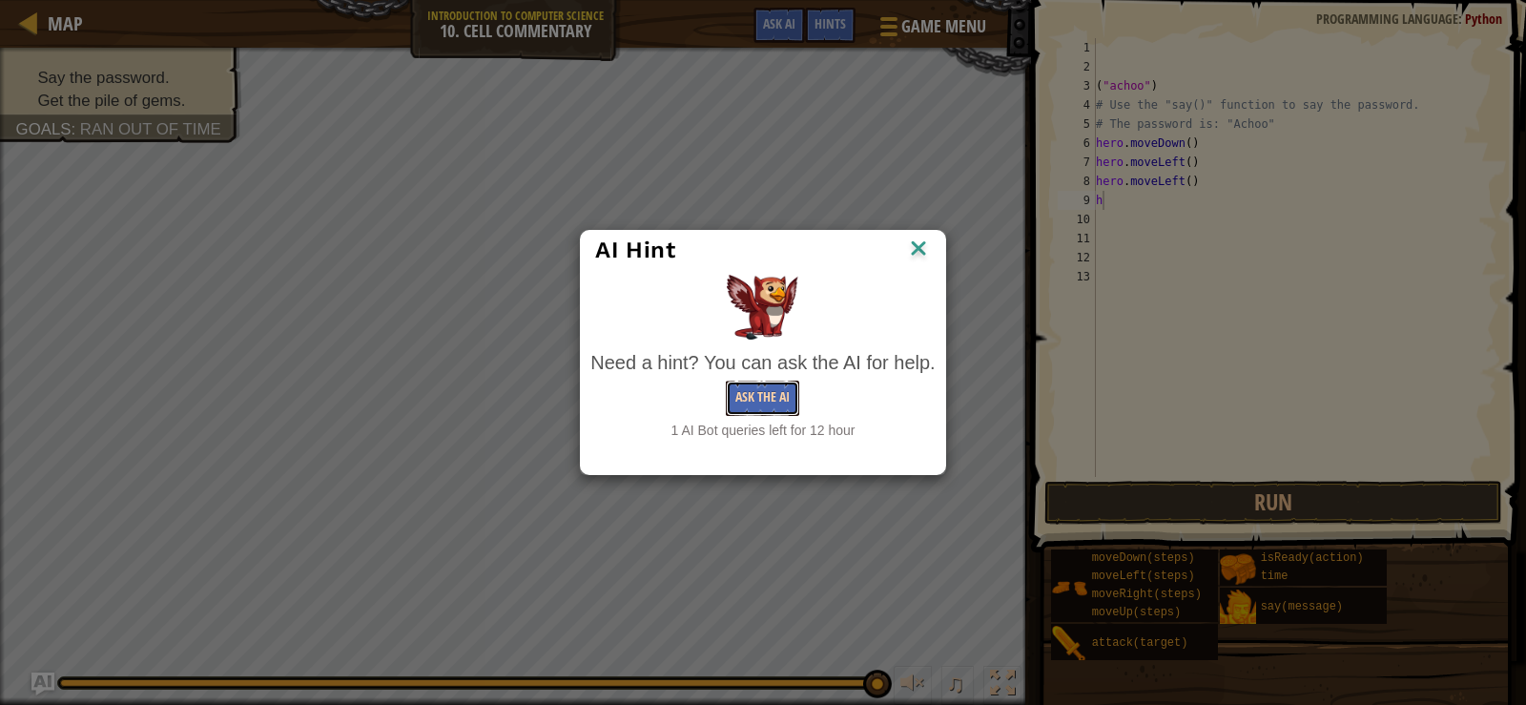
click at [773, 383] on button "Ask the AI" at bounding box center [762, 398] width 73 height 35
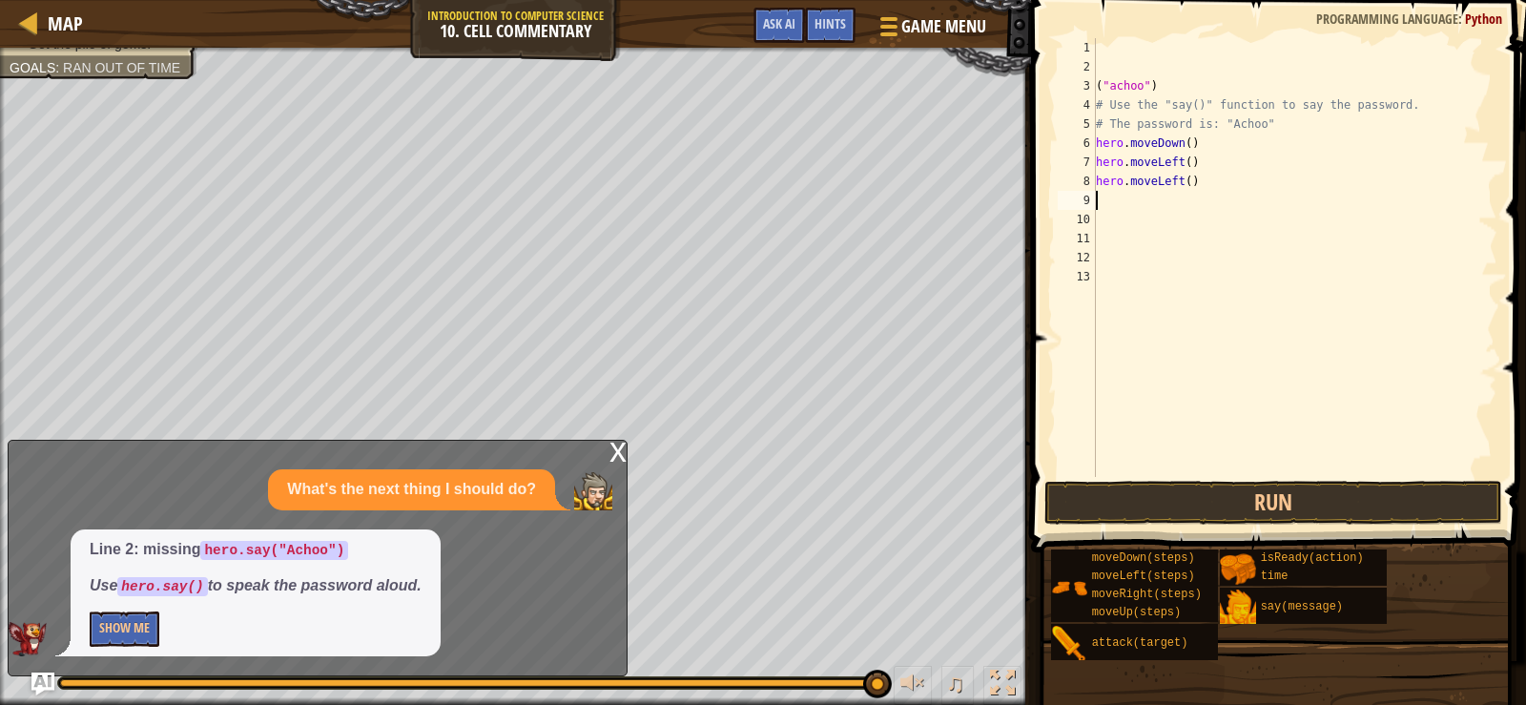
type textarea "h"
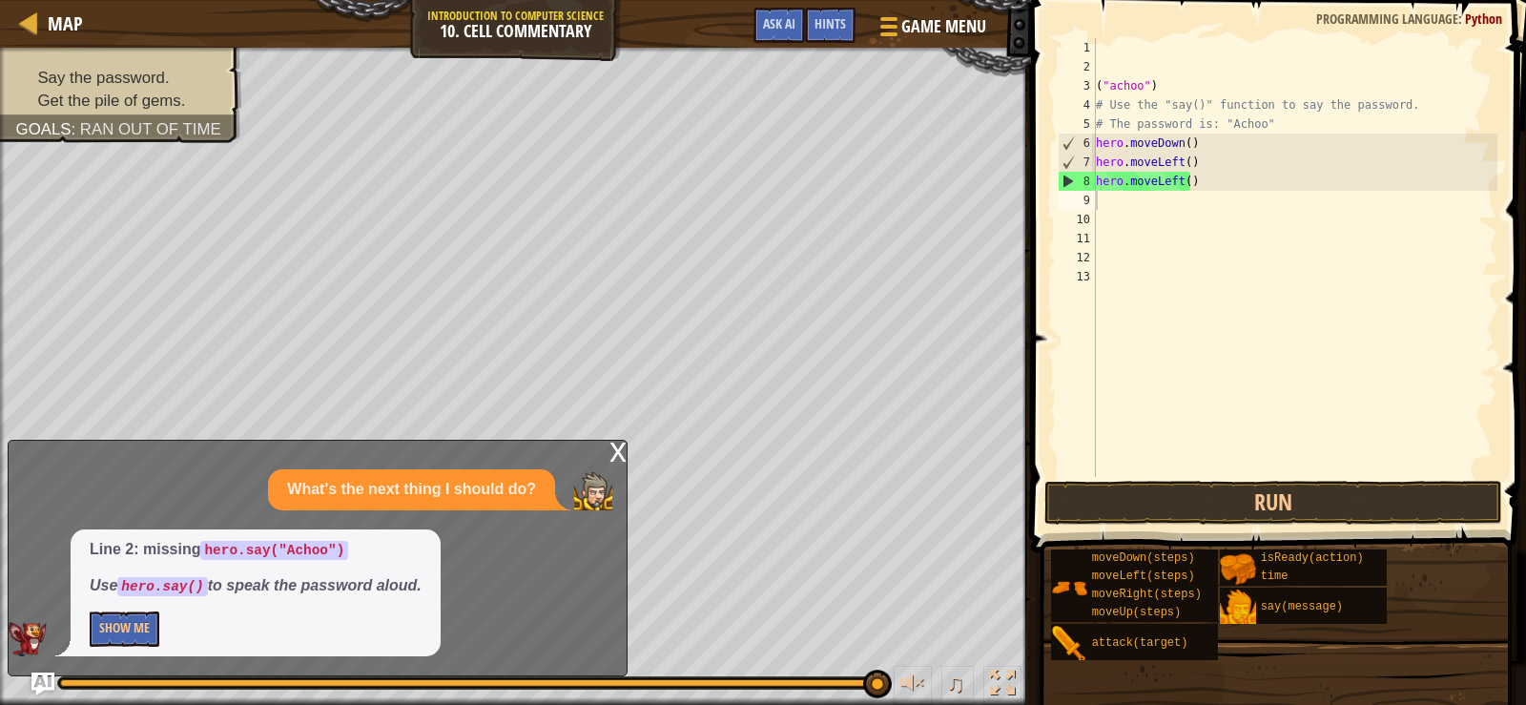
click at [618, 460] on div "x" at bounding box center [618, 450] width 17 height 19
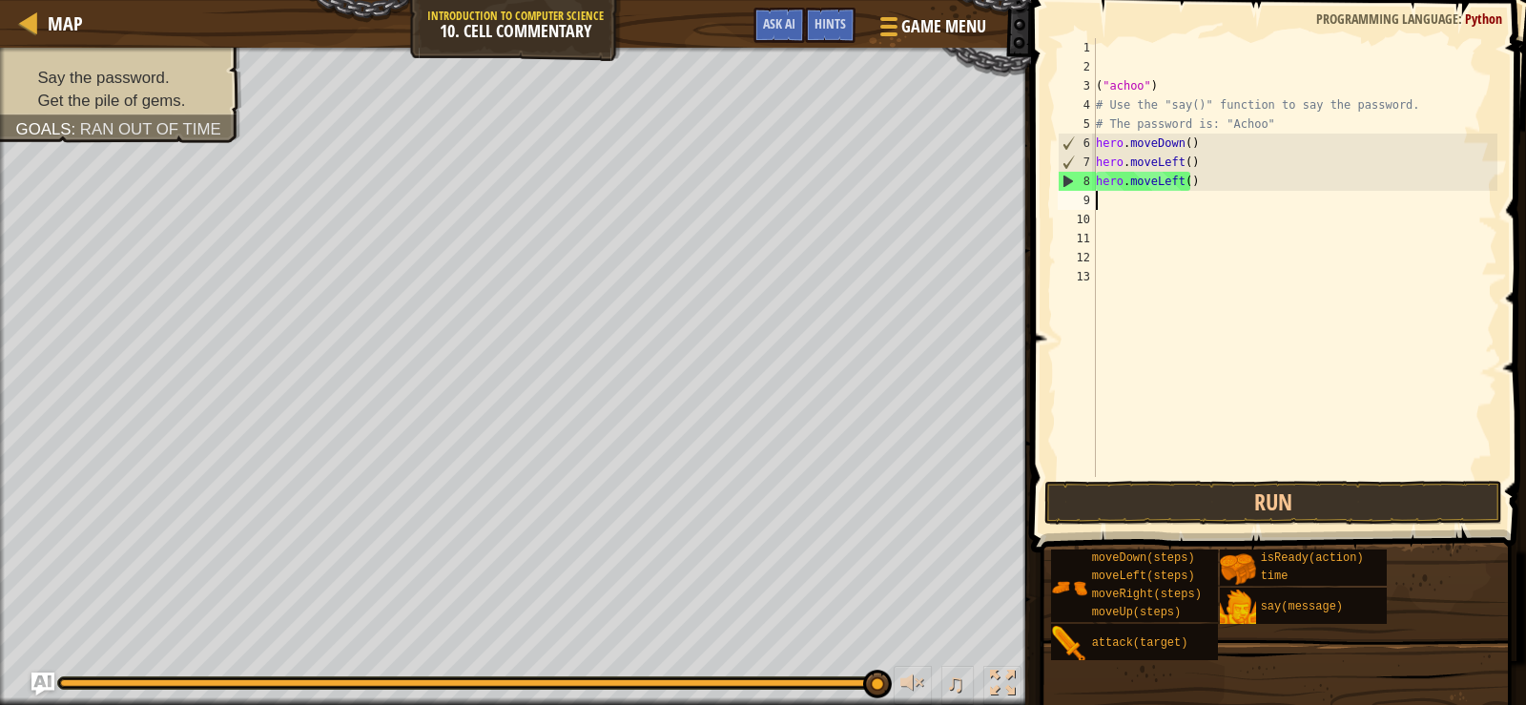
click at [278, 659] on div "Say the password. Get the pile of gems. Goals : Ran out of time ♫ [PERSON_NAME]…" at bounding box center [763, 376] width 1526 height 657
click at [1269, 510] on button "Run" at bounding box center [1274, 503] width 458 height 44
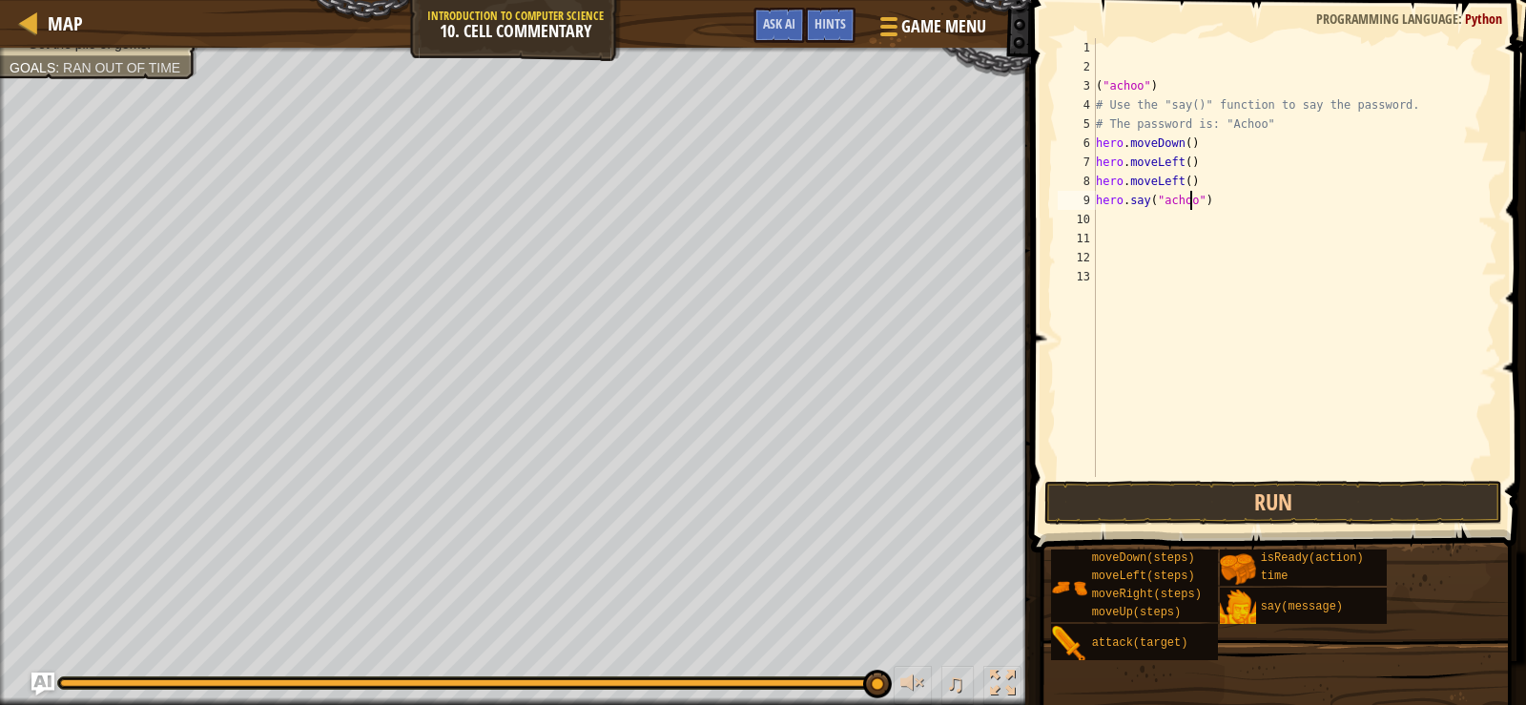
scroll to position [9, 8]
type textarea "hero.say("achoo")"
click at [1321, 508] on button "Run" at bounding box center [1274, 503] width 458 height 44
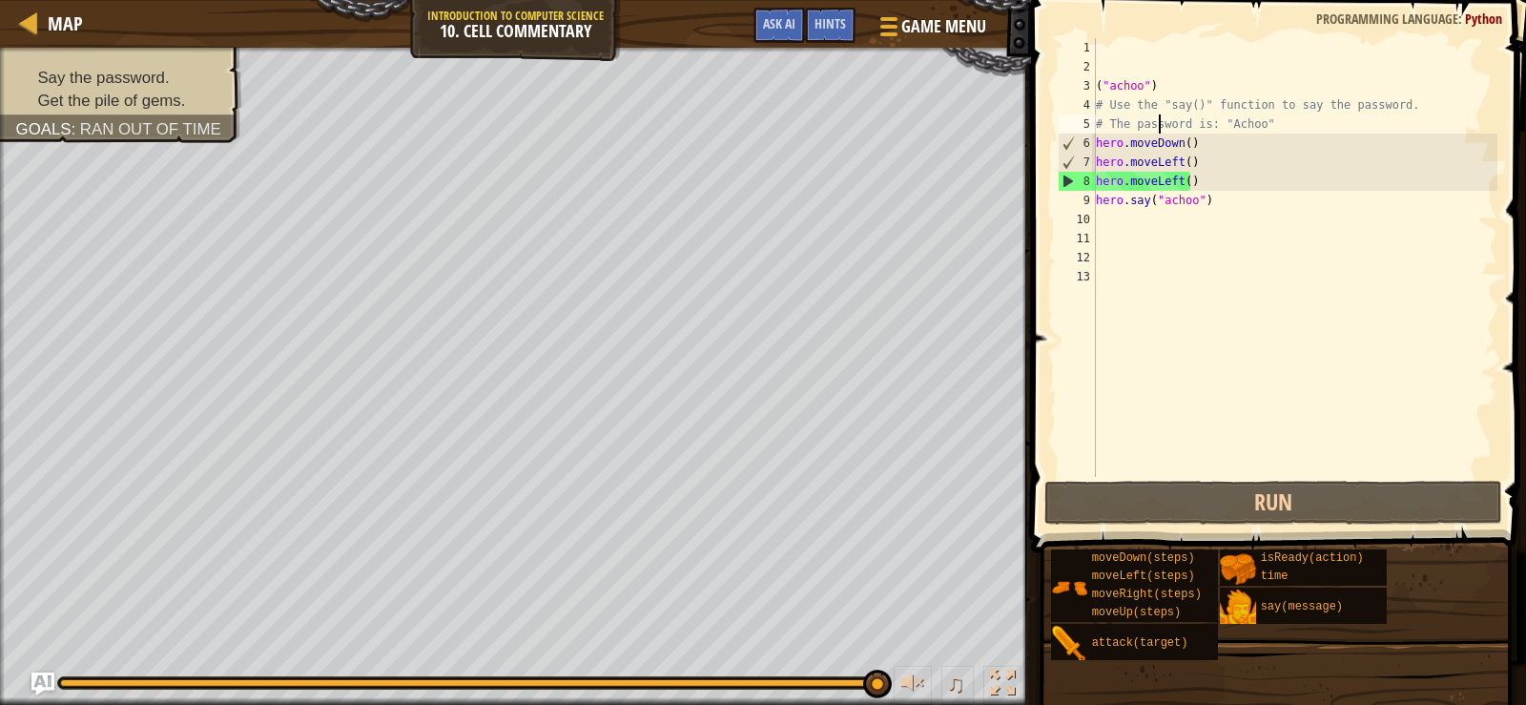
click at [1162, 132] on div "( "achoo" ) # Use the "say()" function to say the password. # The password is: …" at bounding box center [1294, 276] width 405 height 477
drag, startPoint x: 1191, startPoint y: 133, endPoint x: 1207, endPoint y: 151, distance: 23.7
click at [1203, 145] on div "( "achoo" ) # Use the "say()" function to say the password. # The password is: …" at bounding box center [1294, 276] width 405 height 477
click at [1207, 151] on div "( "achoo" ) # Use the "say()" function to say the password. # The password is: …" at bounding box center [1294, 257] width 405 height 439
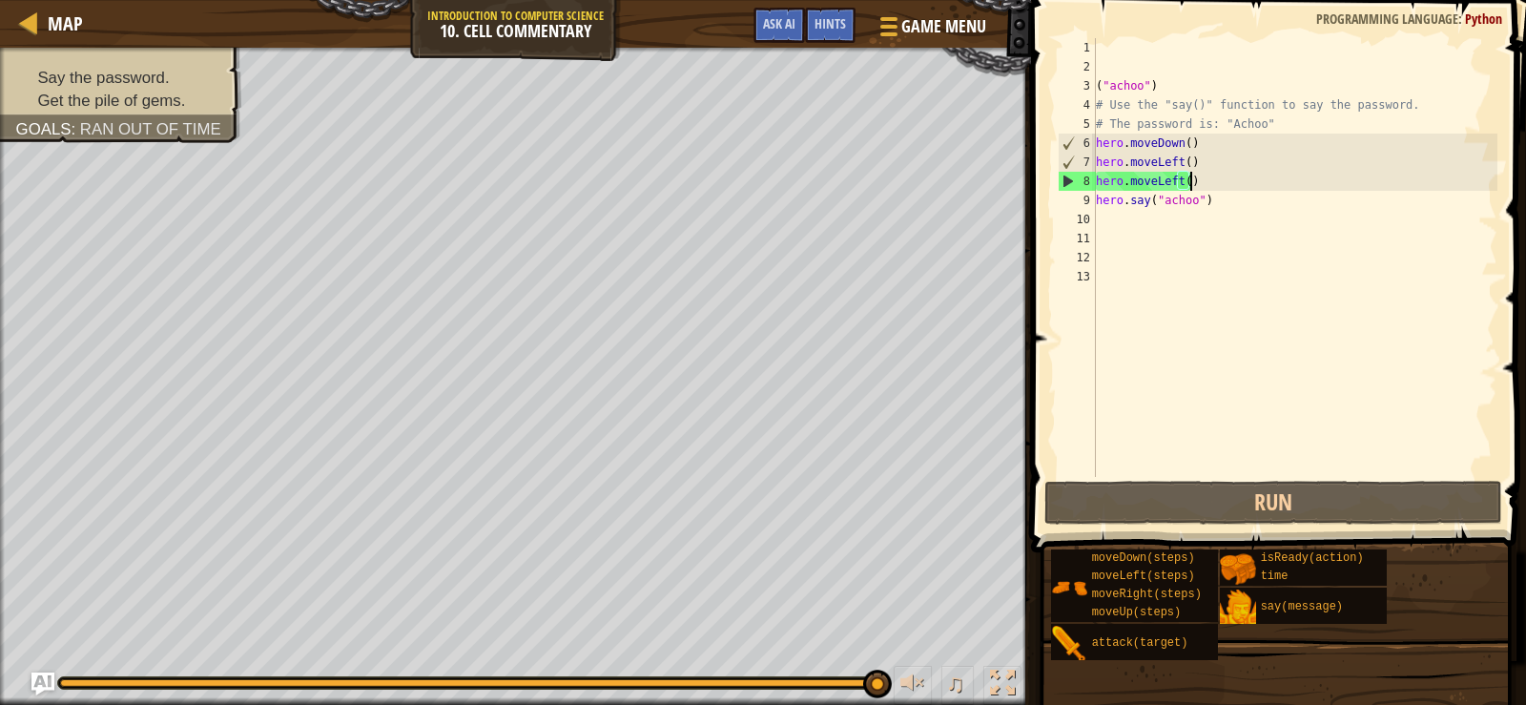
click at [1199, 179] on div "( "achoo" ) # Use the "say()" function to say the password. # The password is: …" at bounding box center [1294, 276] width 405 height 477
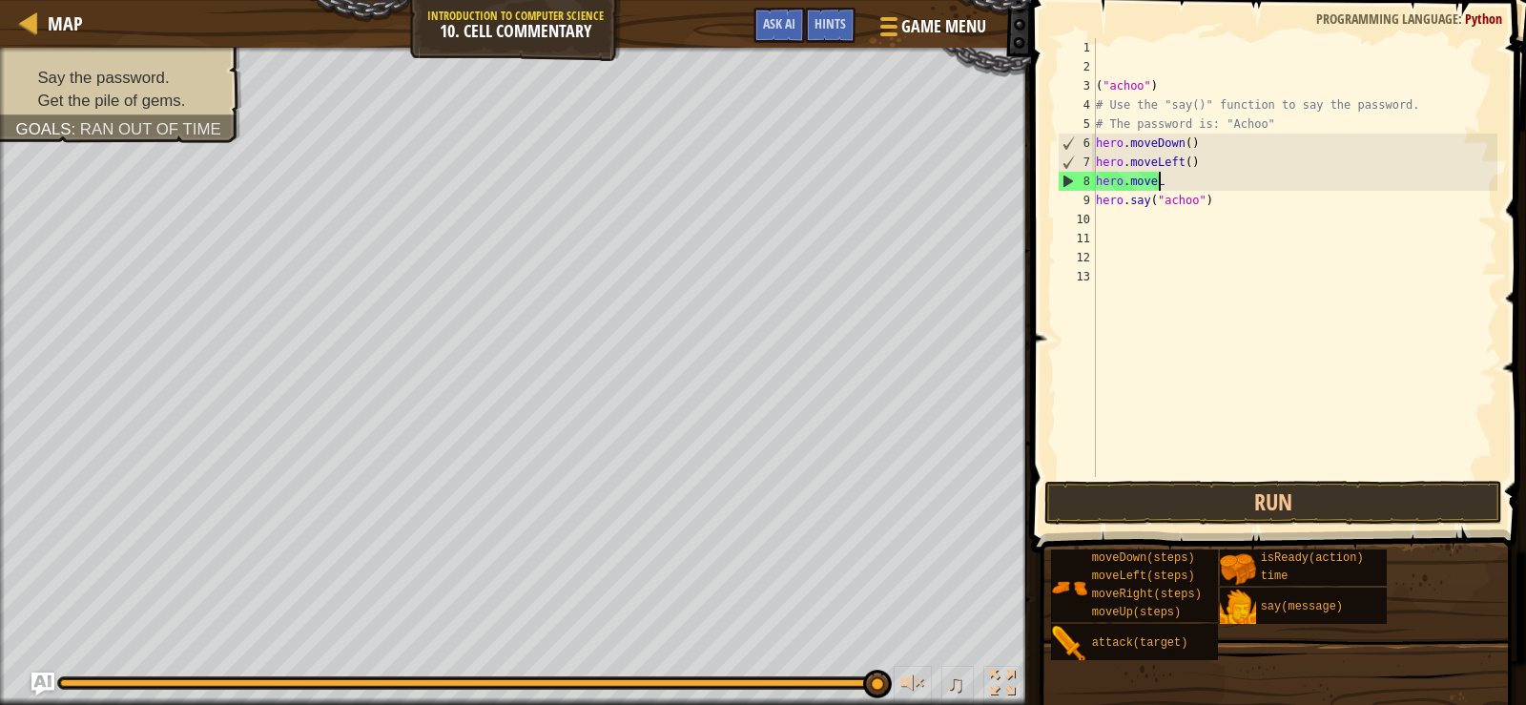
scroll to position [9, 2]
type textarea "h"
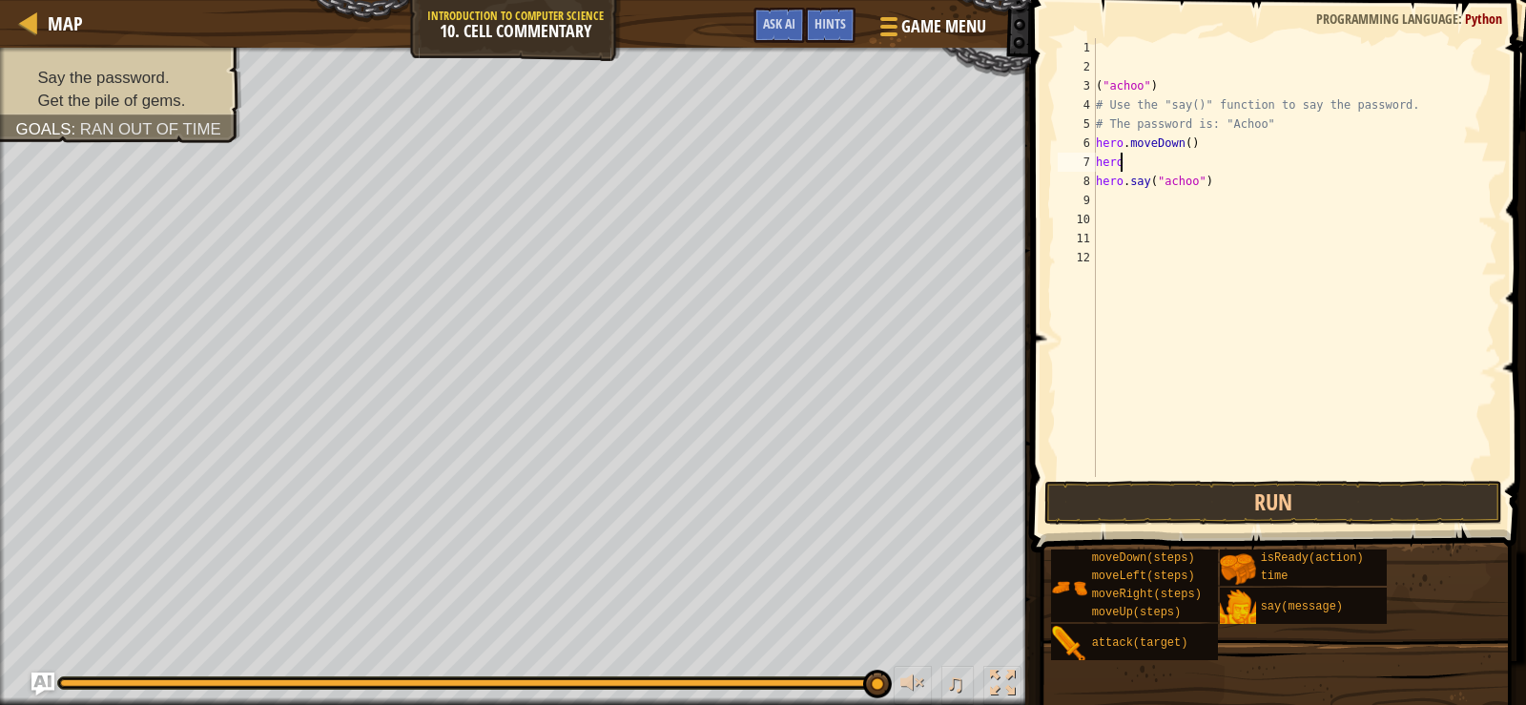
type textarea "h"
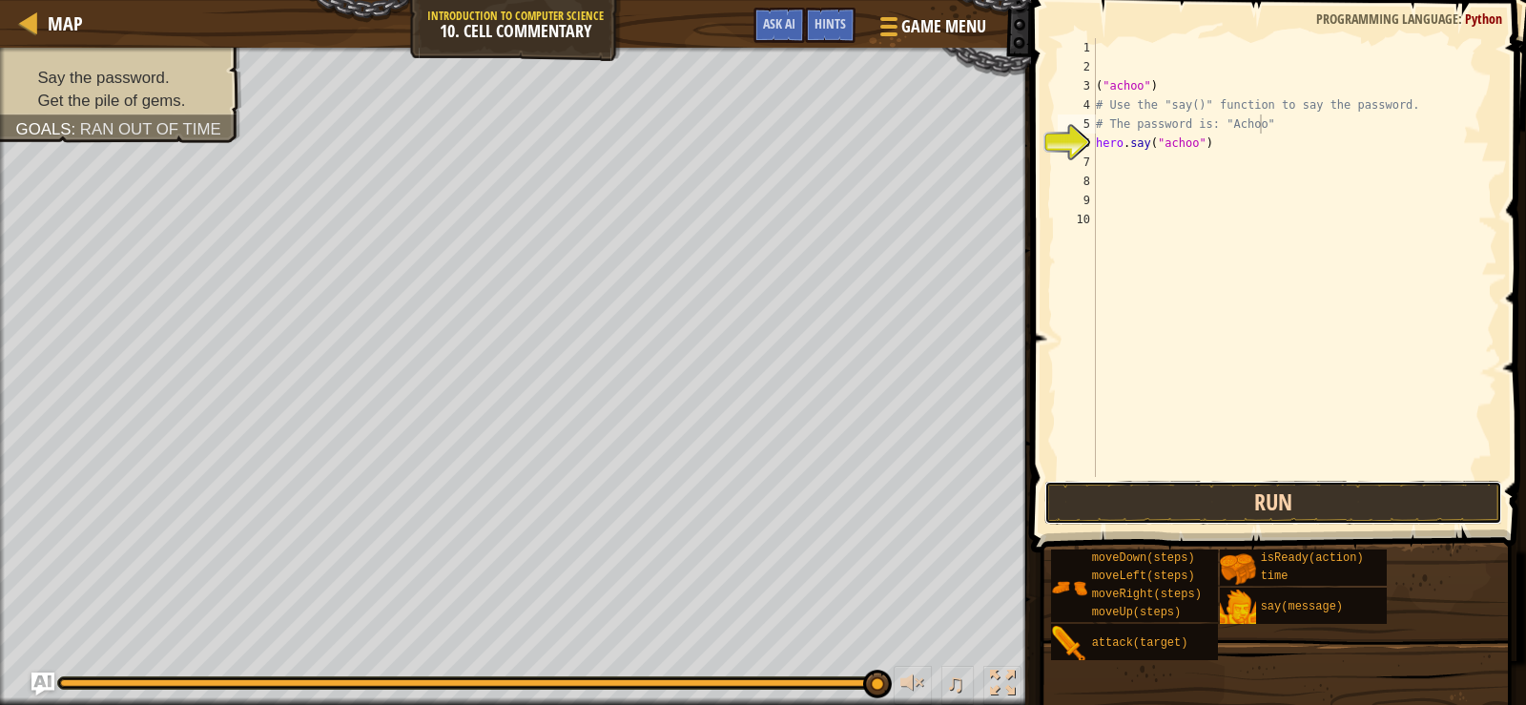
click at [1248, 489] on button "Run" at bounding box center [1274, 503] width 458 height 44
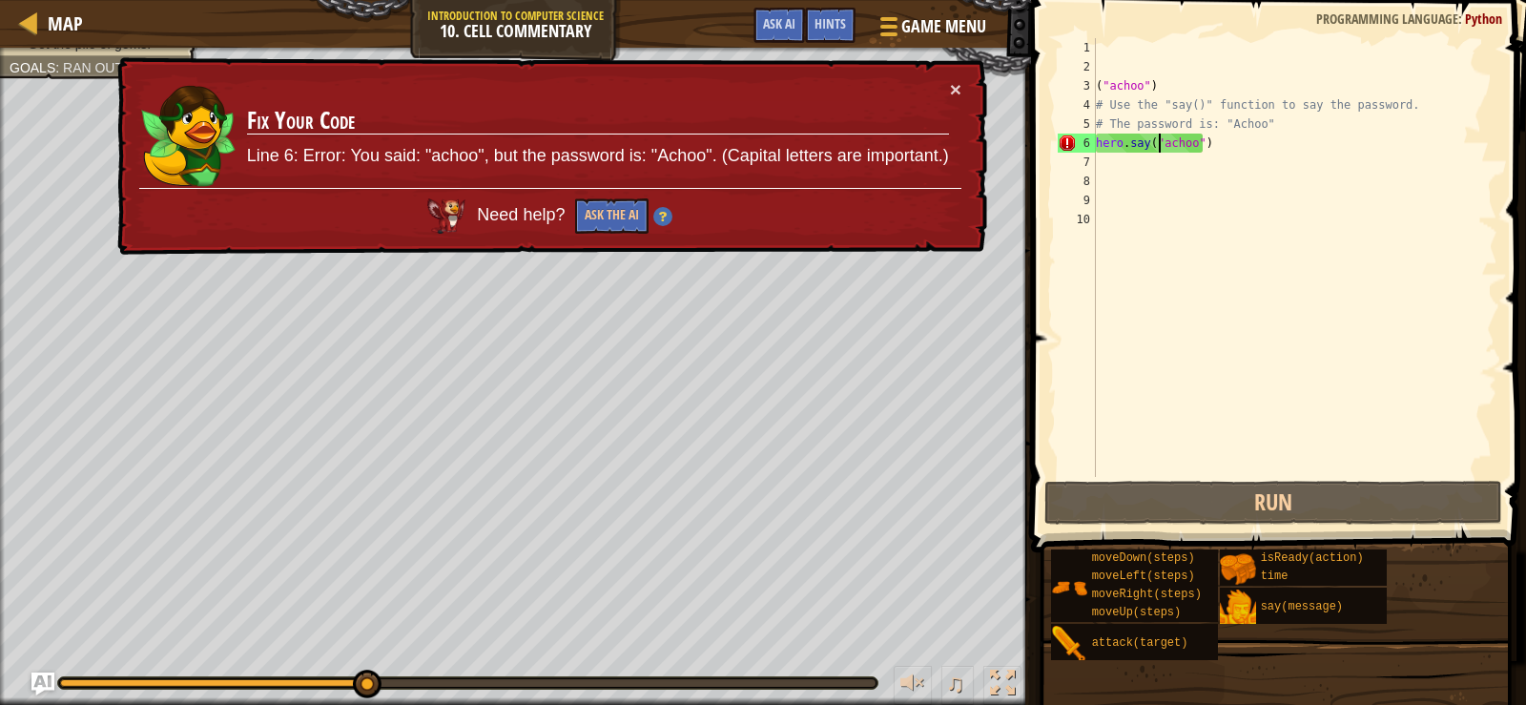
click at [1162, 149] on div "( "achoo" ) # Use the "say()" function to say the password. # The password is: …" at bounding box center [1294, 276] width 405 height 477
click at [1171, 136] on div "( "achoo" ) # Use the "say()" function to say the password. # The password is: …" at bounding box center [1294, 276] width 405 height 477
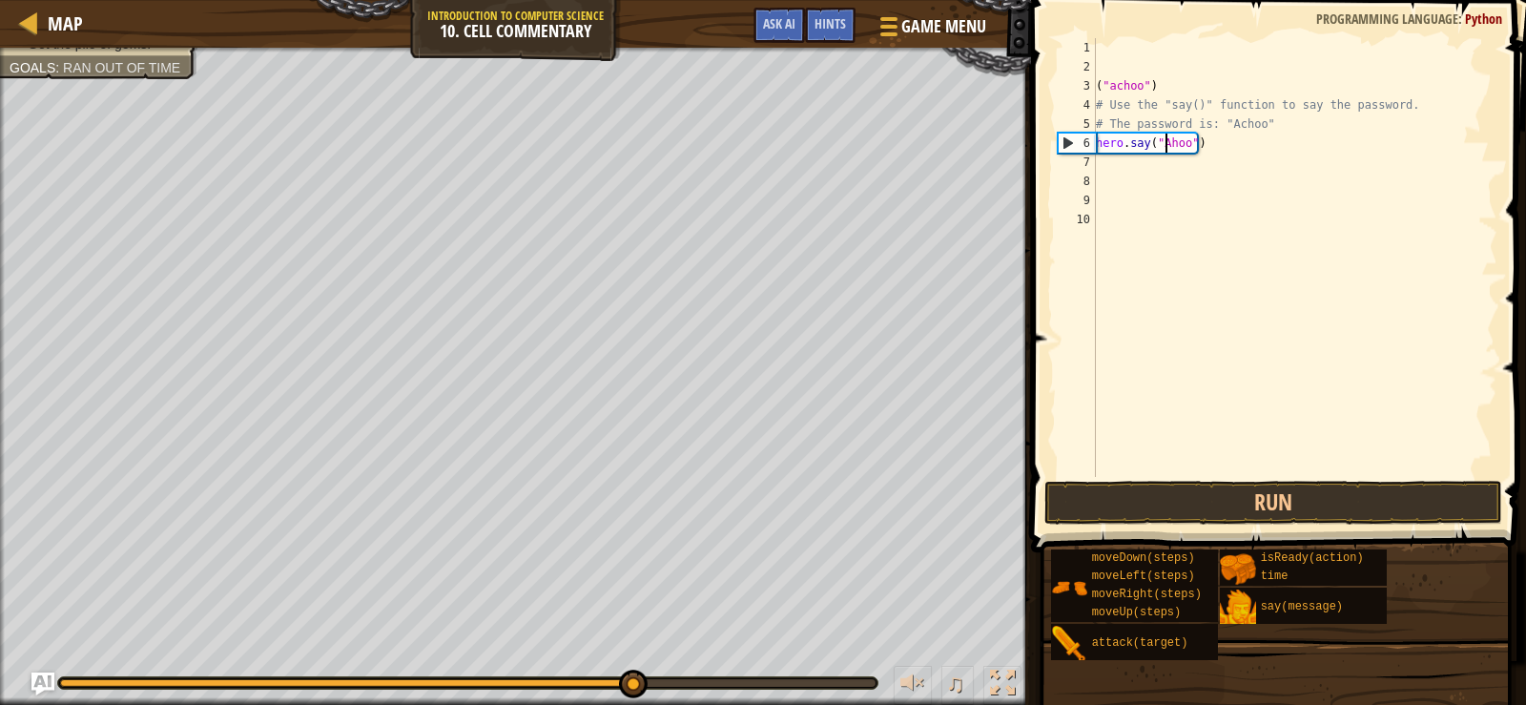
scroll to position [9, 6]
type textarea "hero.say("Achoo")"
click at [1190, 508] on button "Run" at bounding box center [1274, 503] width 458 height 44
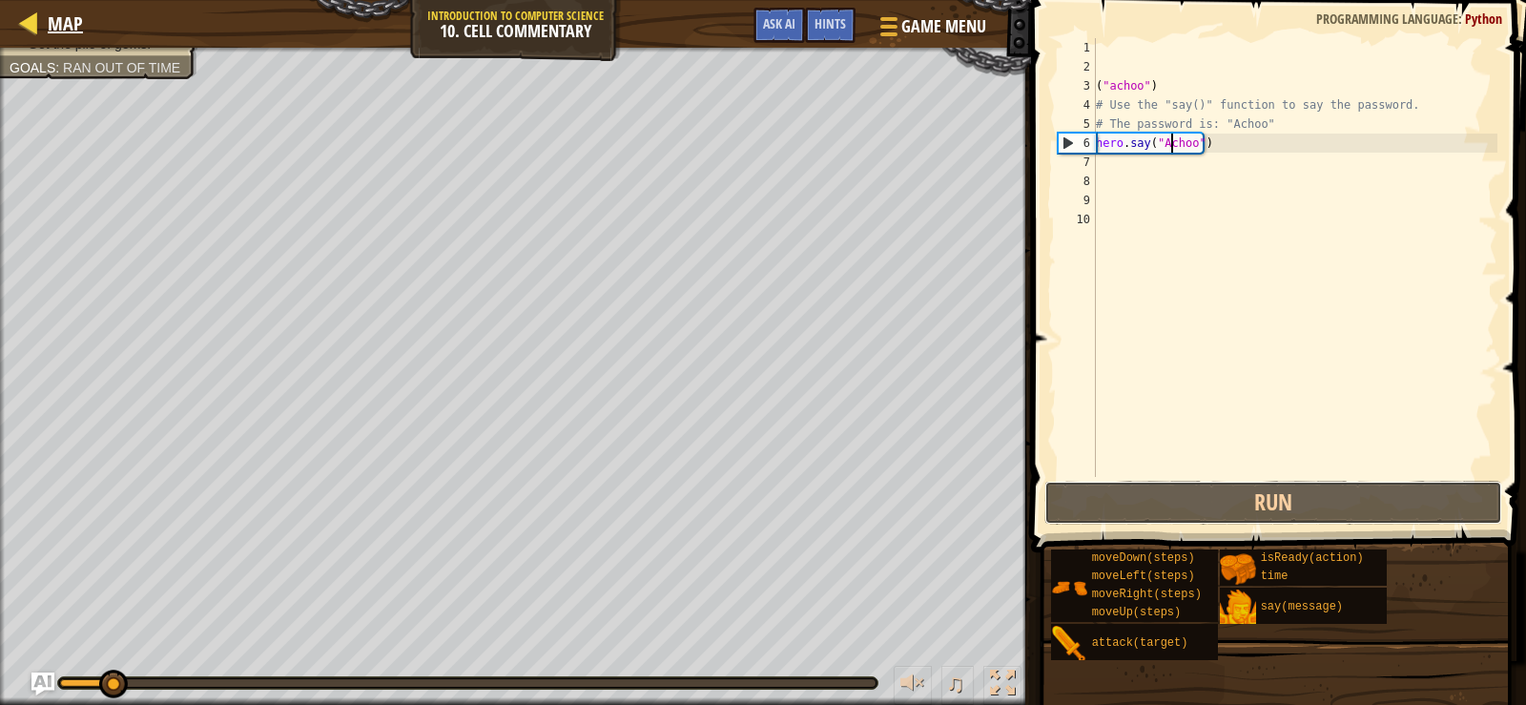
click at [1373, 494] on button "Run" at bounding box center [1274, 503] width 458 height 44
click at [1198, 469] on div "hero.say("Achoo") 1 2 3 4 5 6 7 8 9 10 ( "achoo" ) # Use the "say()" function t…" at bounding box center [1275, 314] width 501 height 609
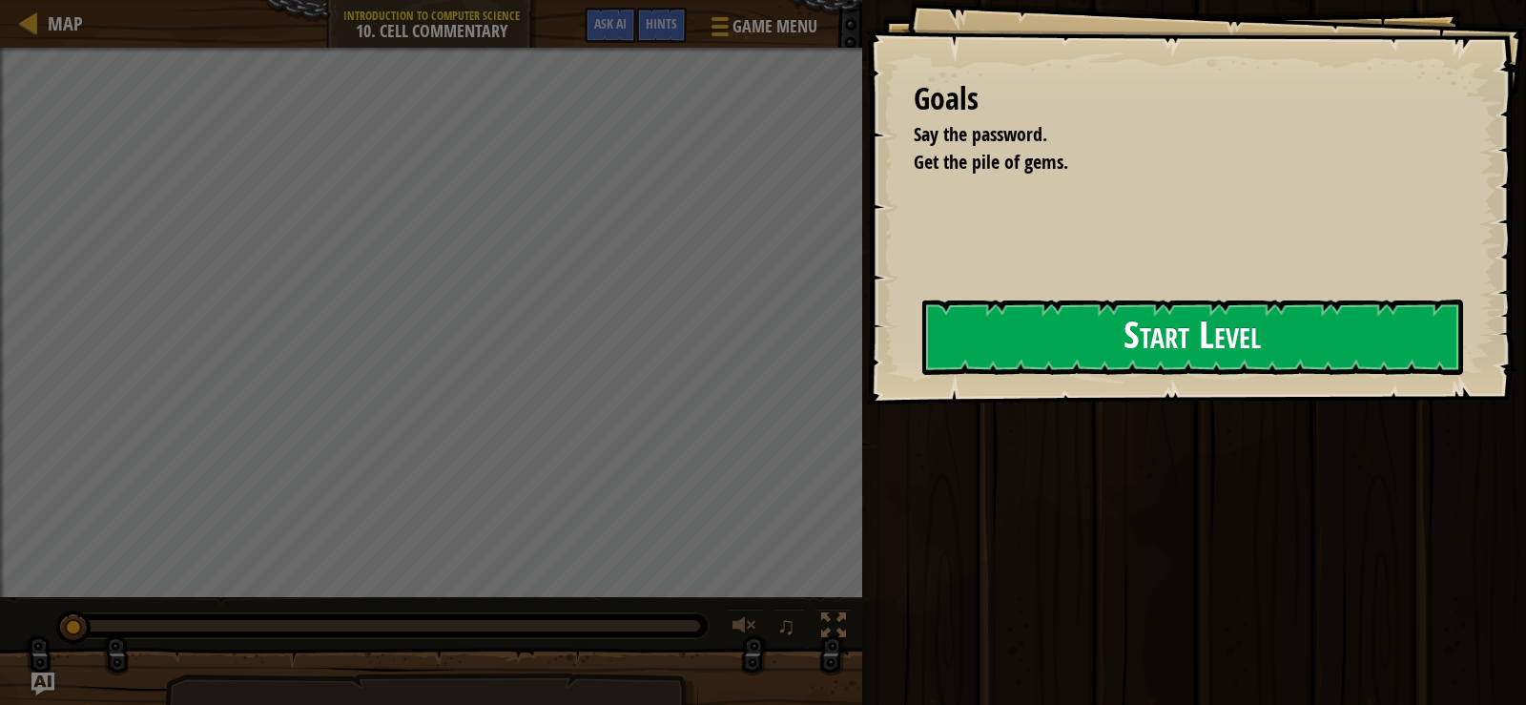
click at [1226, 332] on button "Start Level" at bounding box center [1192, 337] width 541 height 75
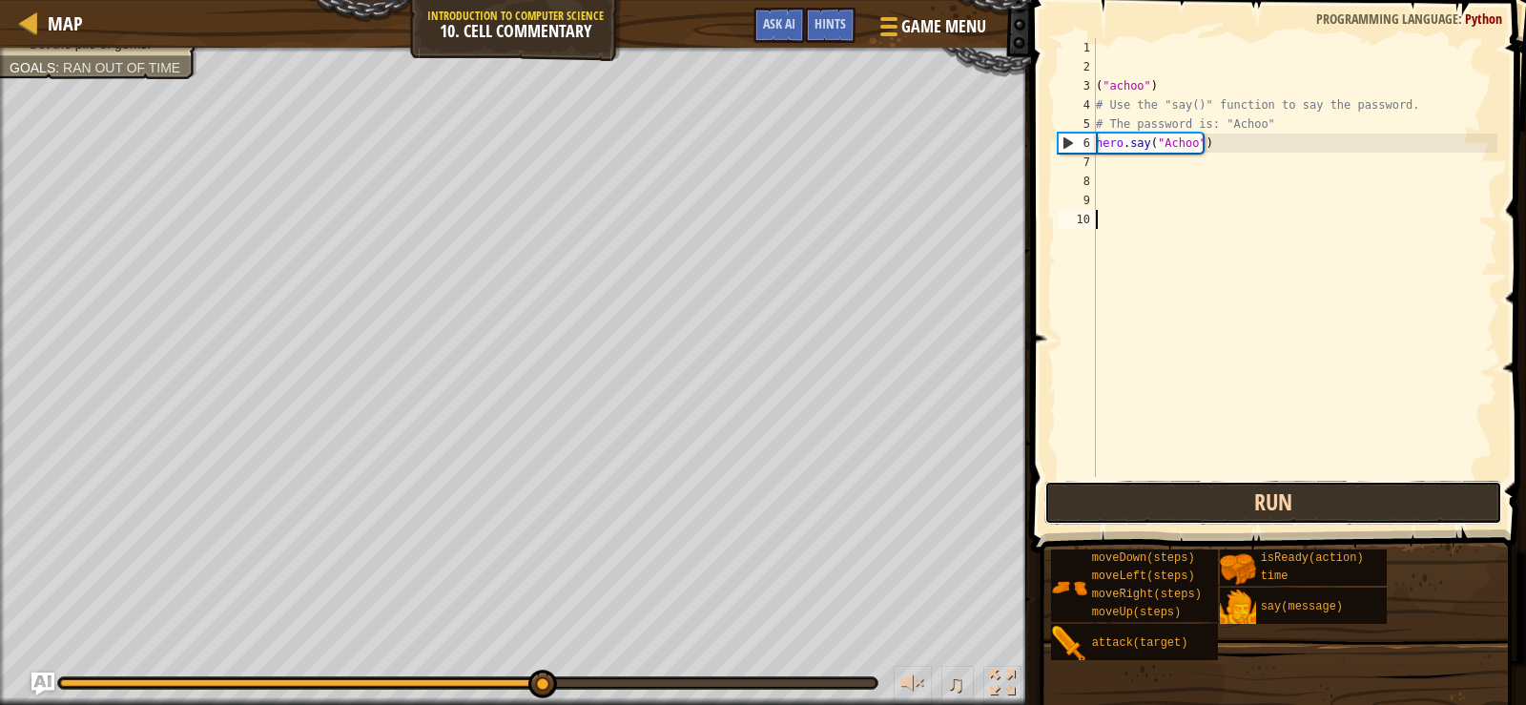
click at [1119, 484] on button "Run" at bounding box center [1274, 503] width 458 height 44
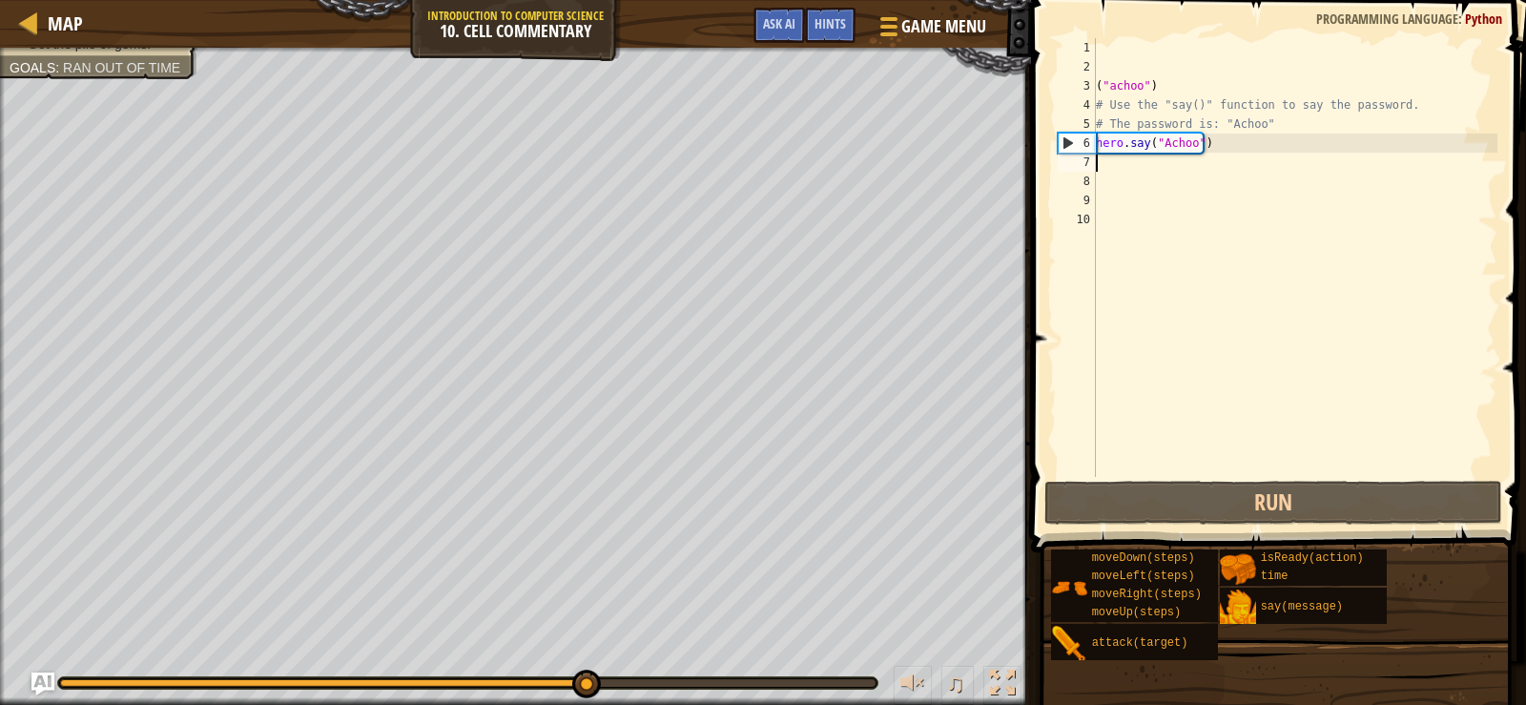
click at [1130, 159] on div "( "achoo" ) # Use the "say()" function to say the password. # The password is: …" at bounding box center [1294, 276] width 405 height 477
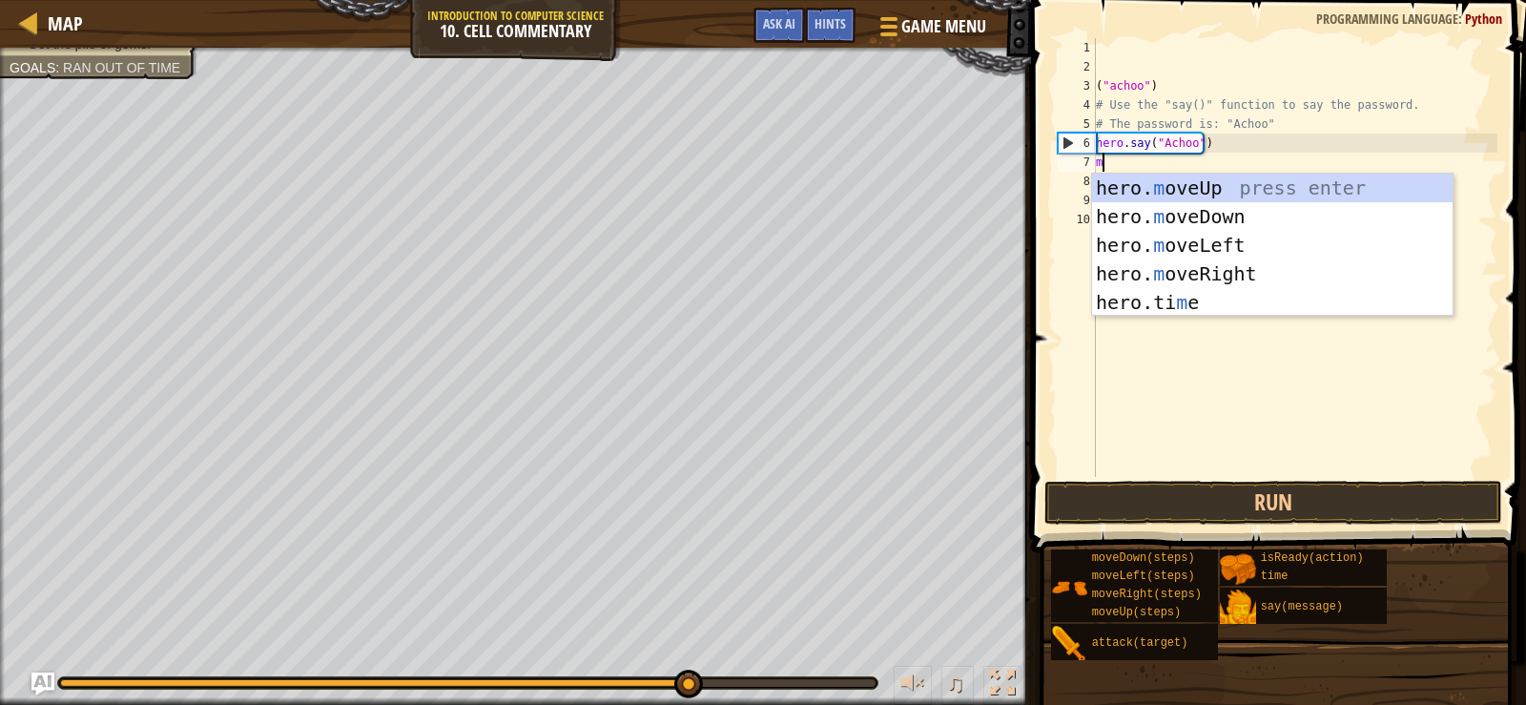
scroll to position [9, 0]
type textarea "mo"
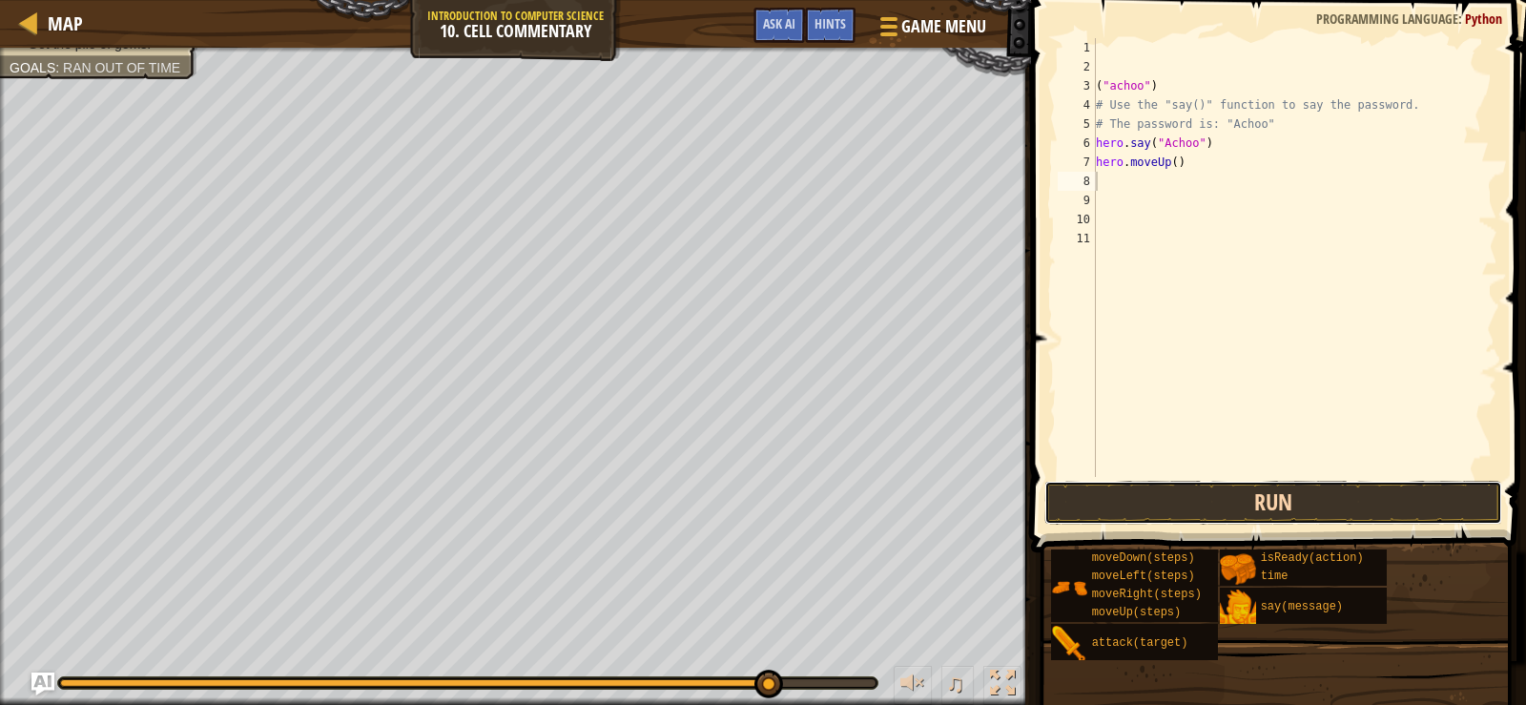
click at [1318, 496] on button "Run" at bounding box center [1274, 503] width 458 height 44
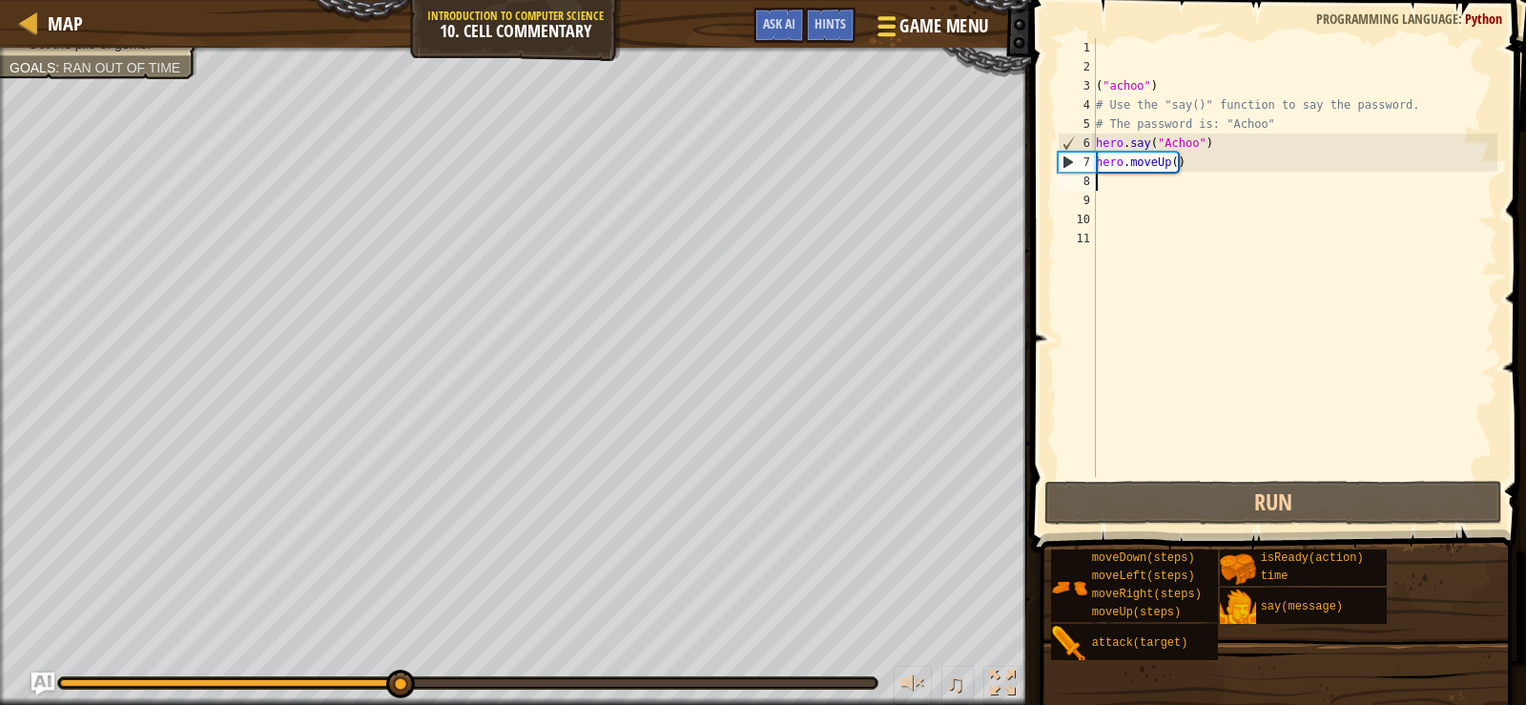
click at [917, 19] on div "Map Introduction to Computer Science 10. Cell Commentary Game Menu Done Hints A…" at bounding box center [763, 352] width 1526 height 705
click at [1169, 160] on div "( "achoo" ) # Use the "say()" function to say the password. # The password is: …" at bounding box center [1294, 276] width 405 height 477
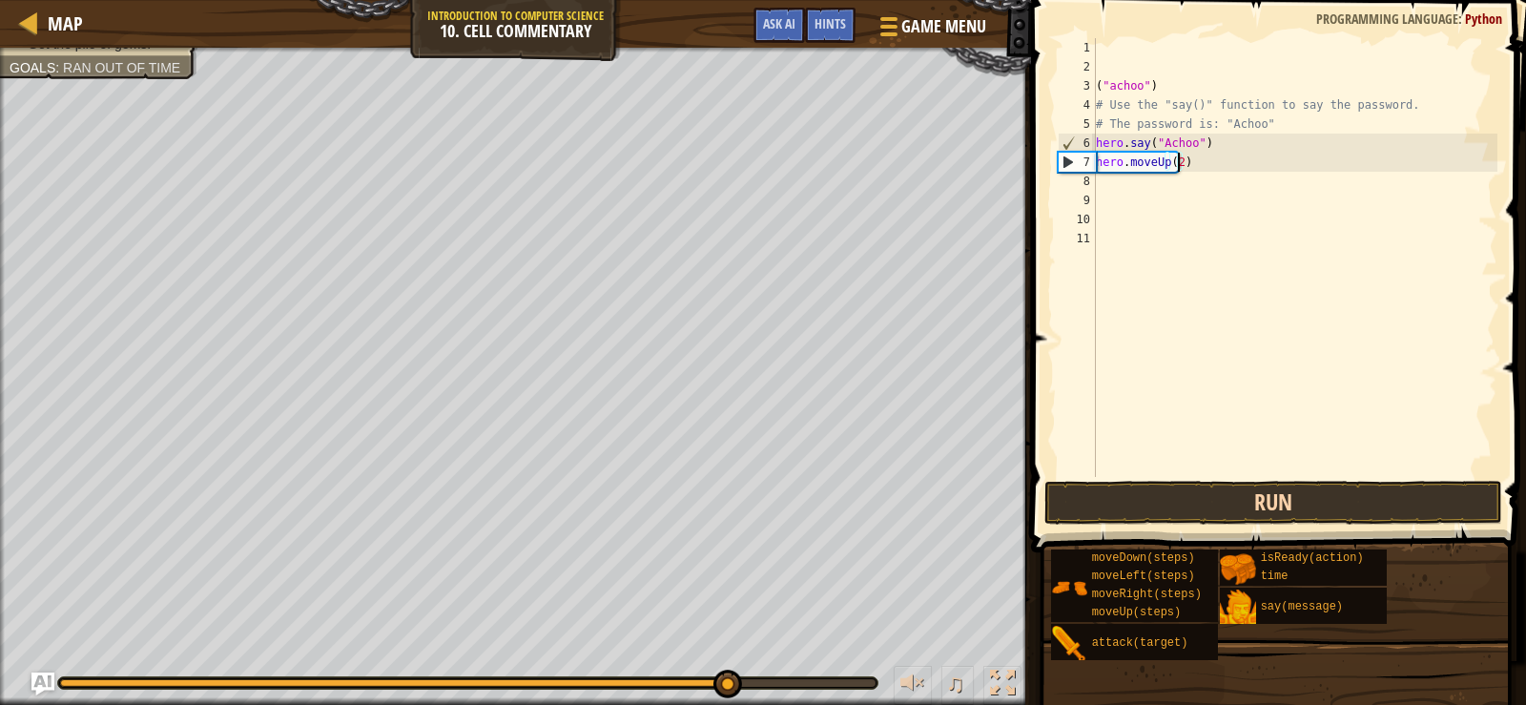
type textarea "hero.moveUp(2)"
click at [1216, 490] on button "Run" at bounding box center [1274, 503] width 458 height 44
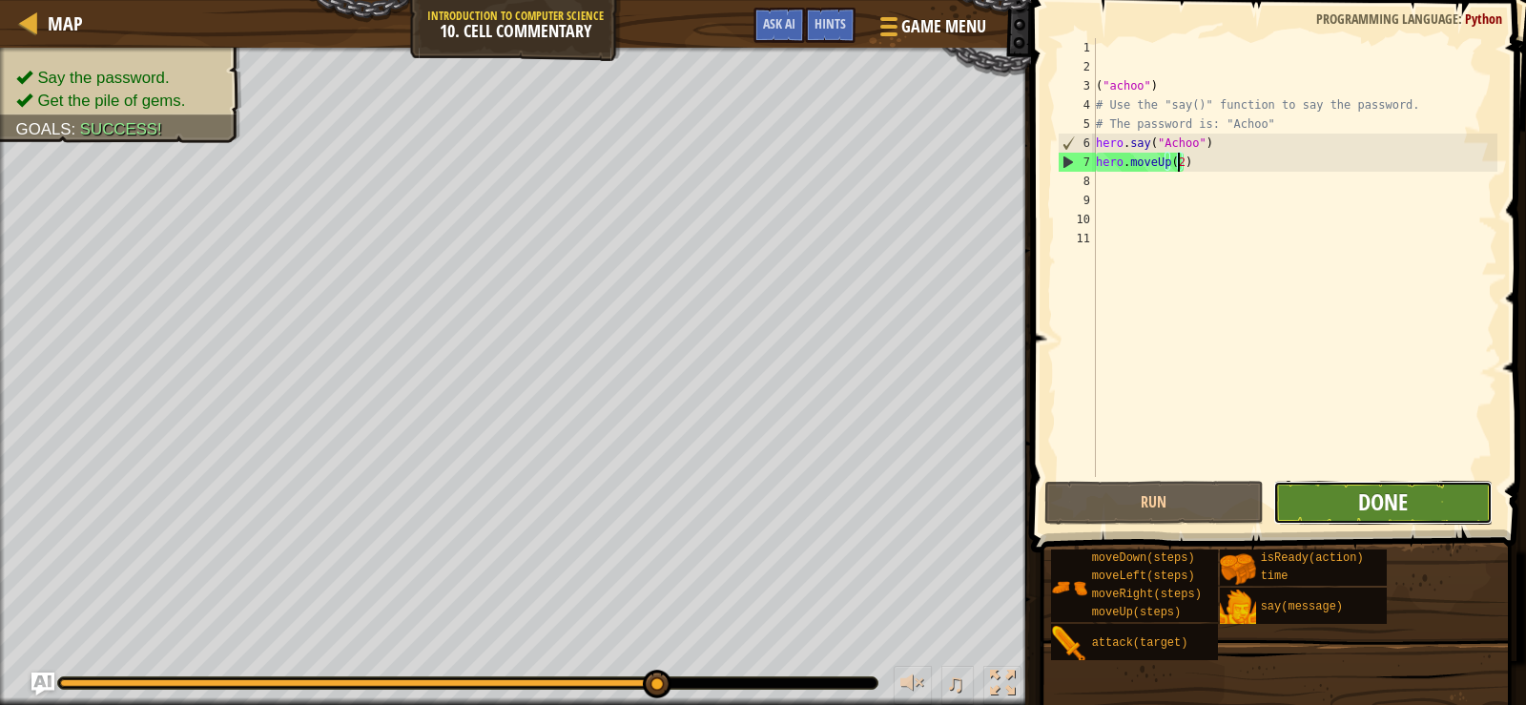
click at [1374, 501] on span "Done" at bounding box center [1383, 501] width 50 height 31
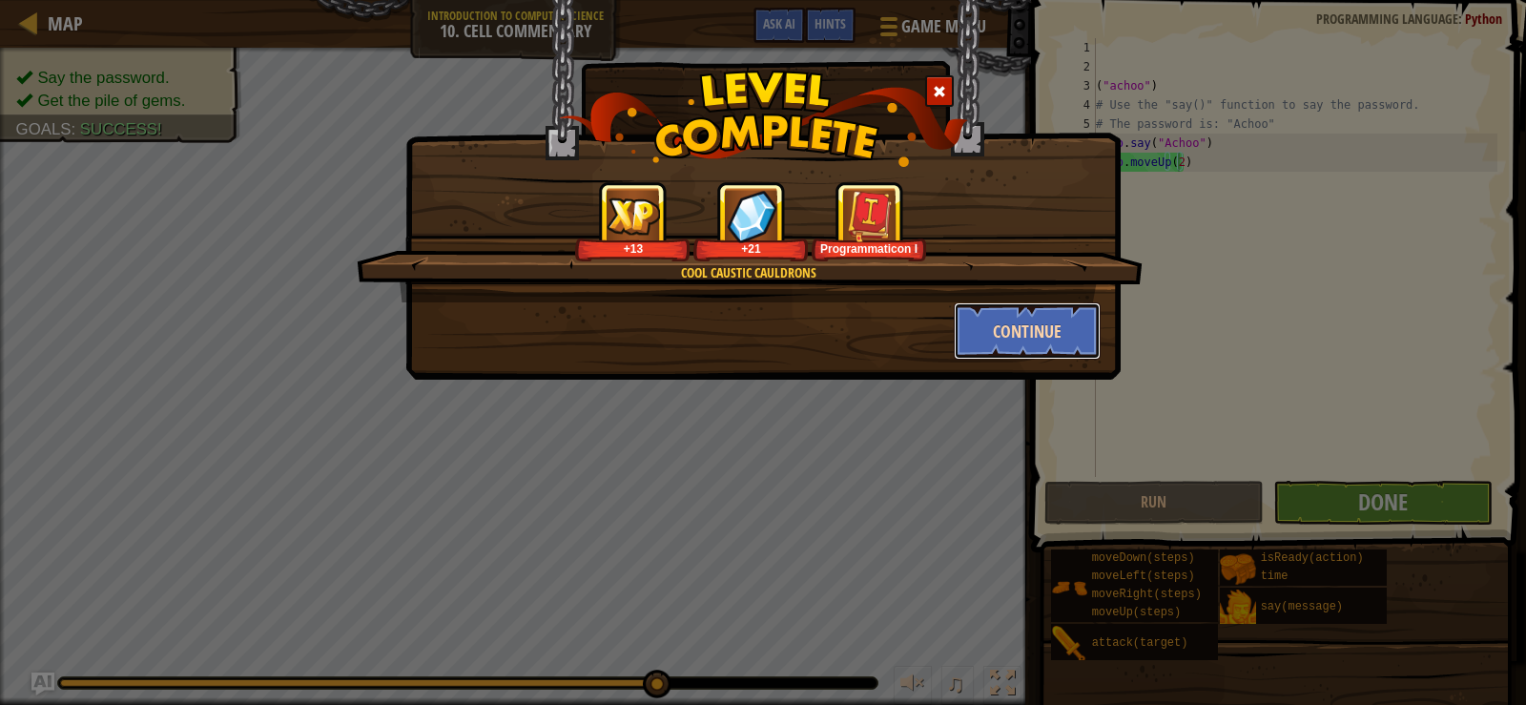
click at [1024, 333] on button "Continue" at bounding box center [1028, 330] width 148 height 57
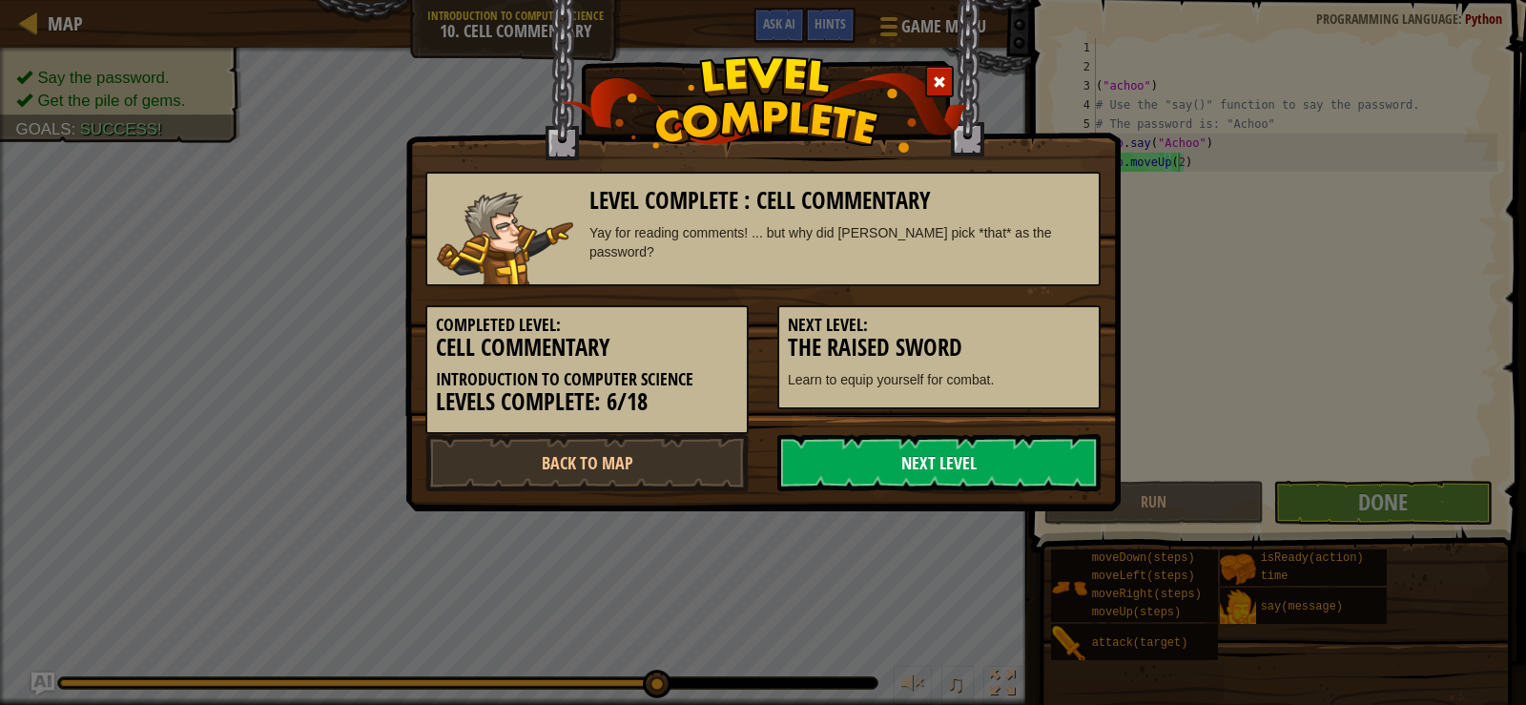
click at [794, 465] on link "Next Level" at bounding box center [938, 462] width 323 height 57
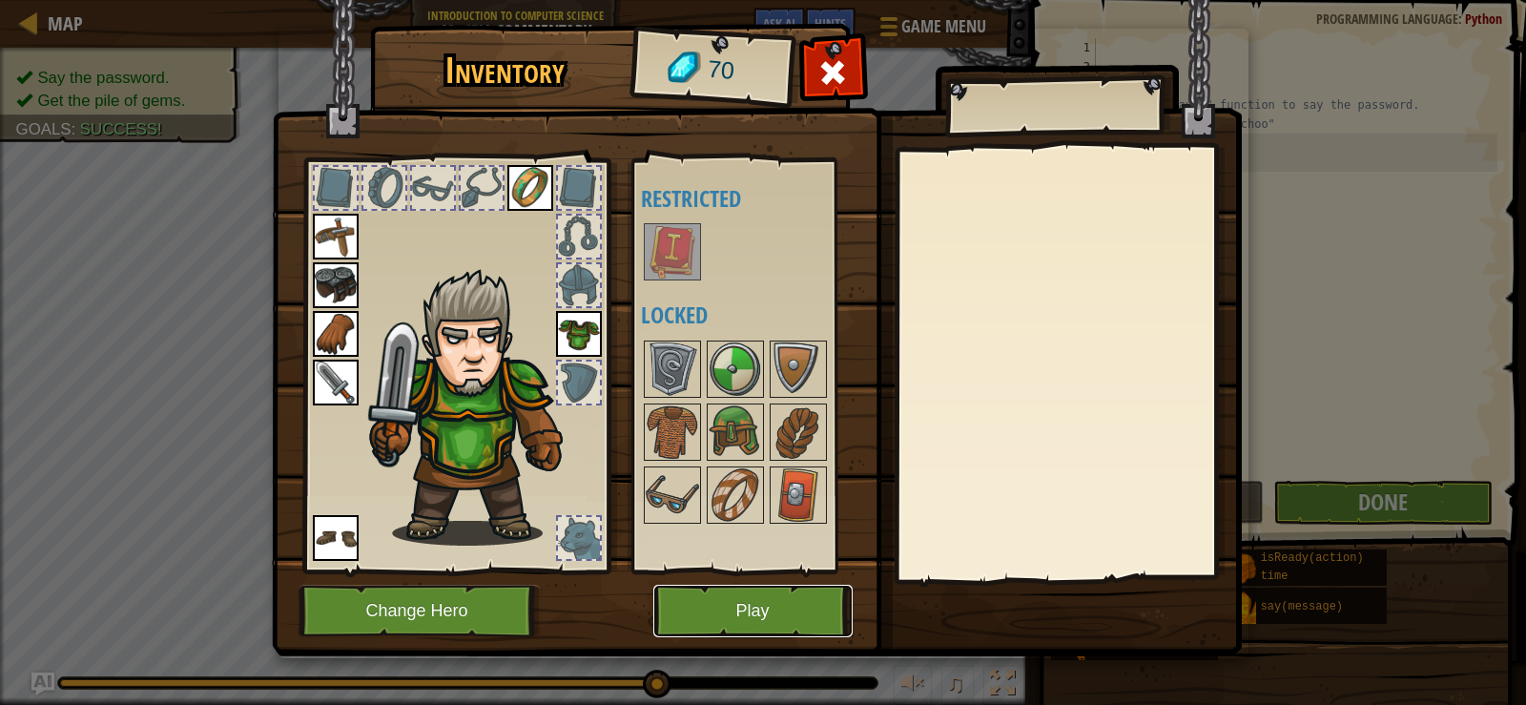
click at [786, 599] on button "Play" at bounding box center [752, 611] width 199 height 52
